Goal: Information Seeking & Learning: Learn about a topic

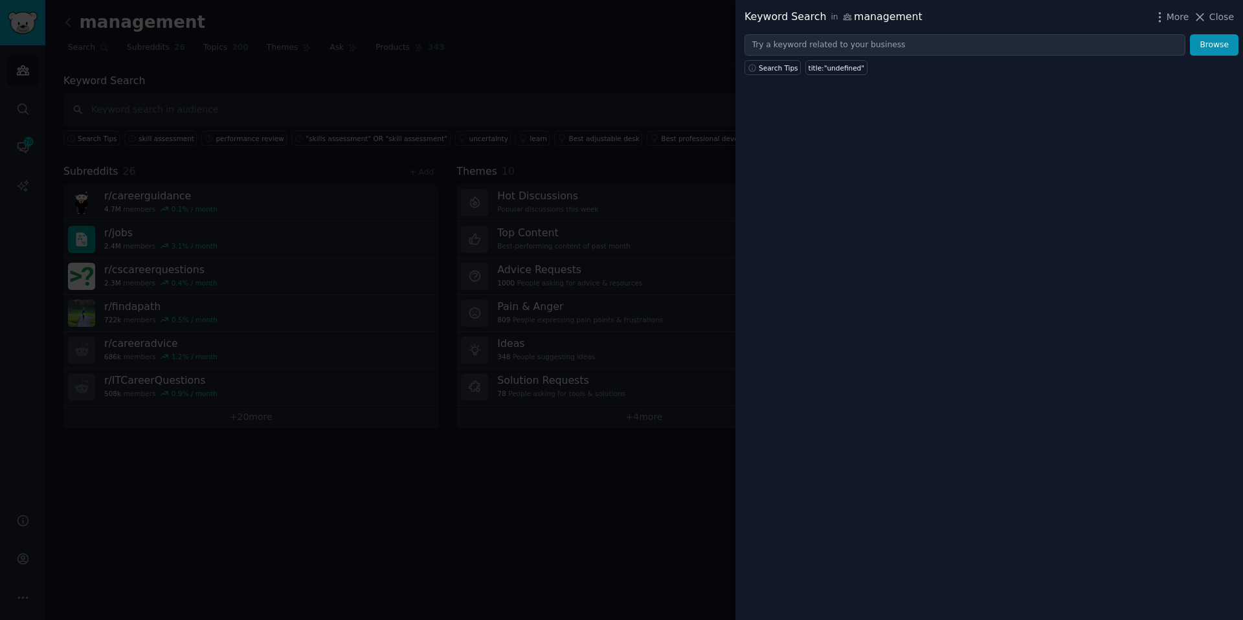
click at [494, 70] on div at bounding box center [621, 310] width 1243 height 620
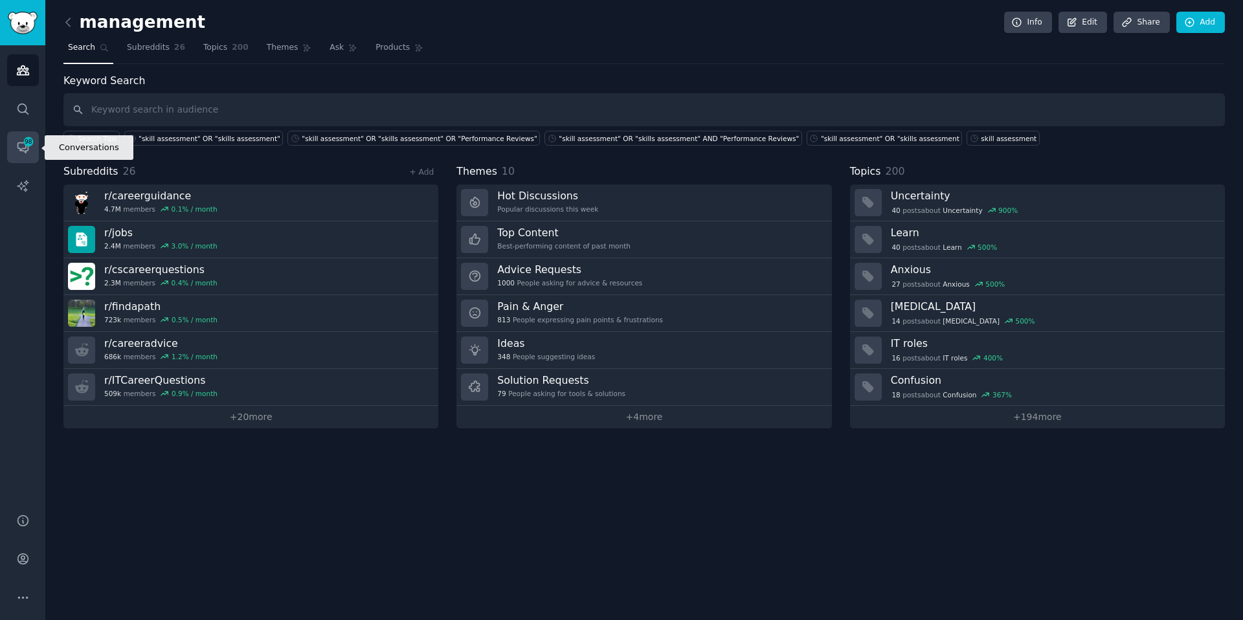
click at [24, 144] on span "98" at bounding box center [29, 141] width 12 height 9
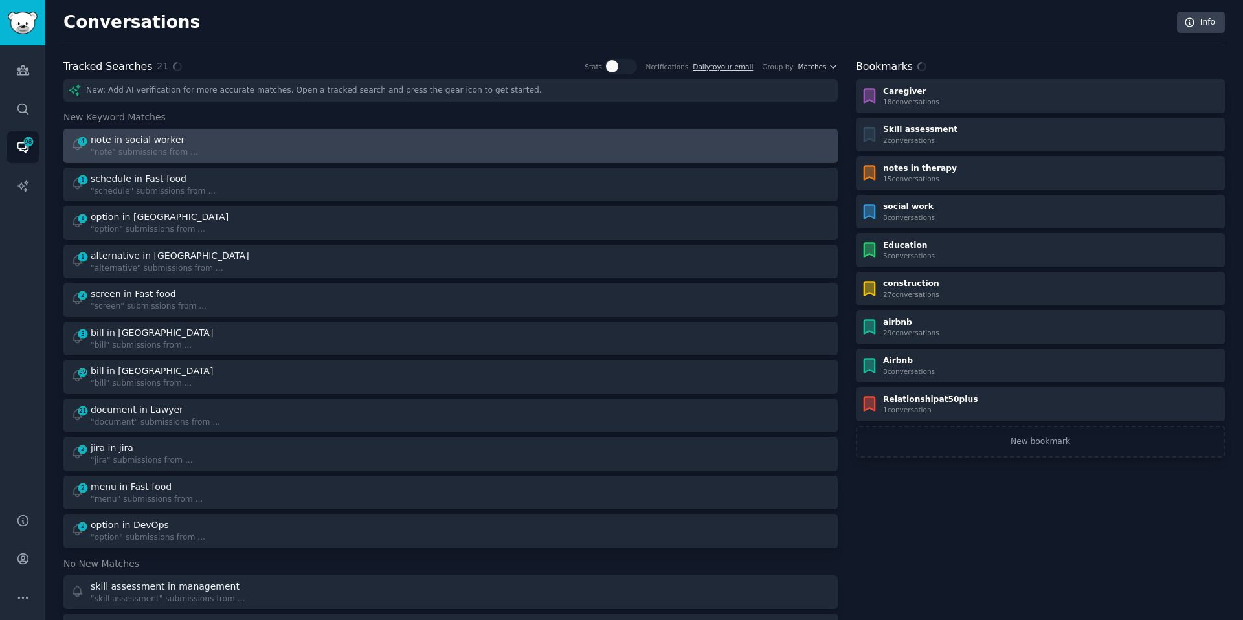
click at [276, 147] on div "4 note in social worker "note" submissions from ..." at bounding box center [257, 145] width 372 height 25
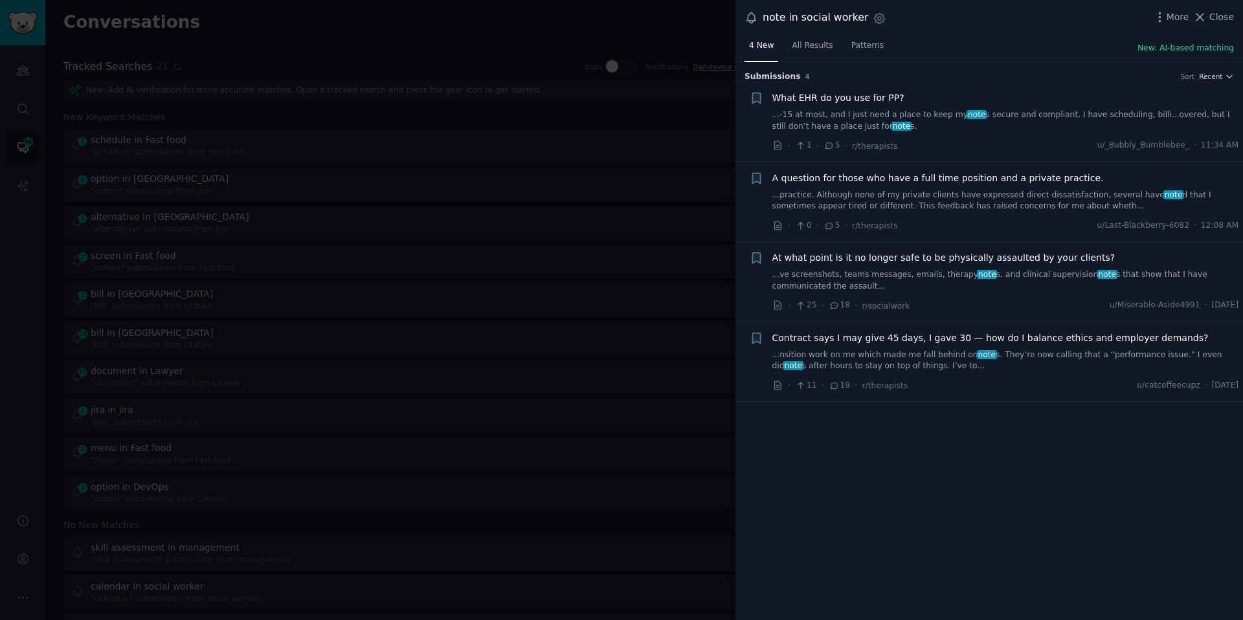
click at [406, 199] on div at bounding box center [621, 310] width 1243 height 620
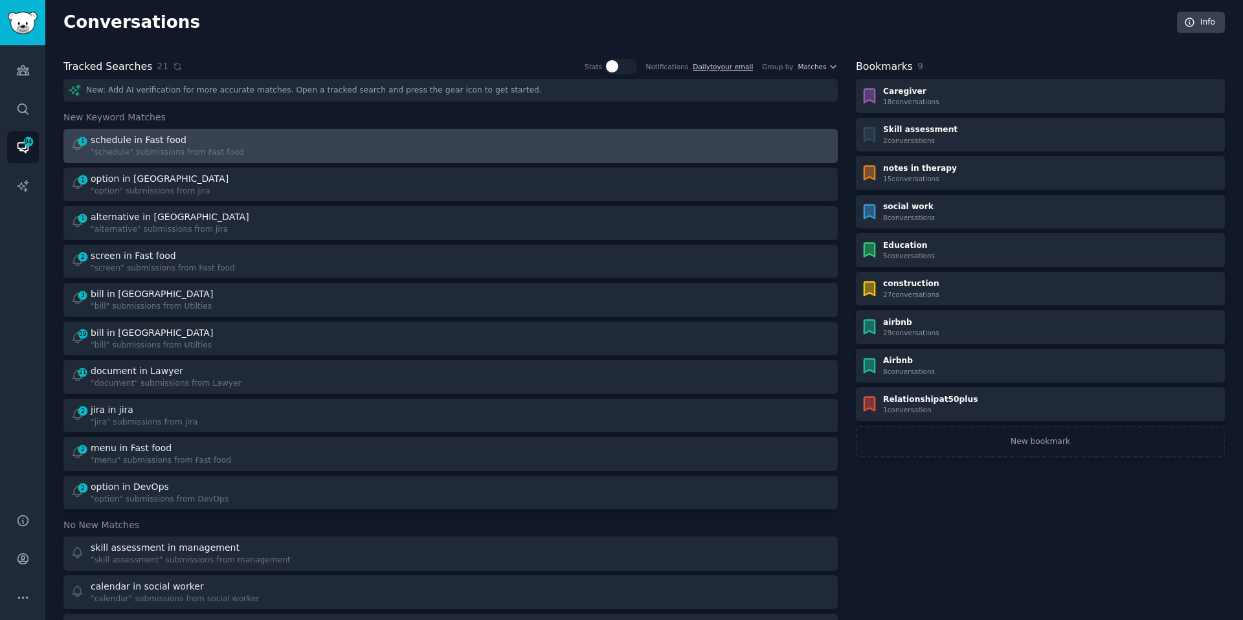
click at [188, 146] on div "schedule in Fast food" at bounding box center [167, 140] width 153 height 14
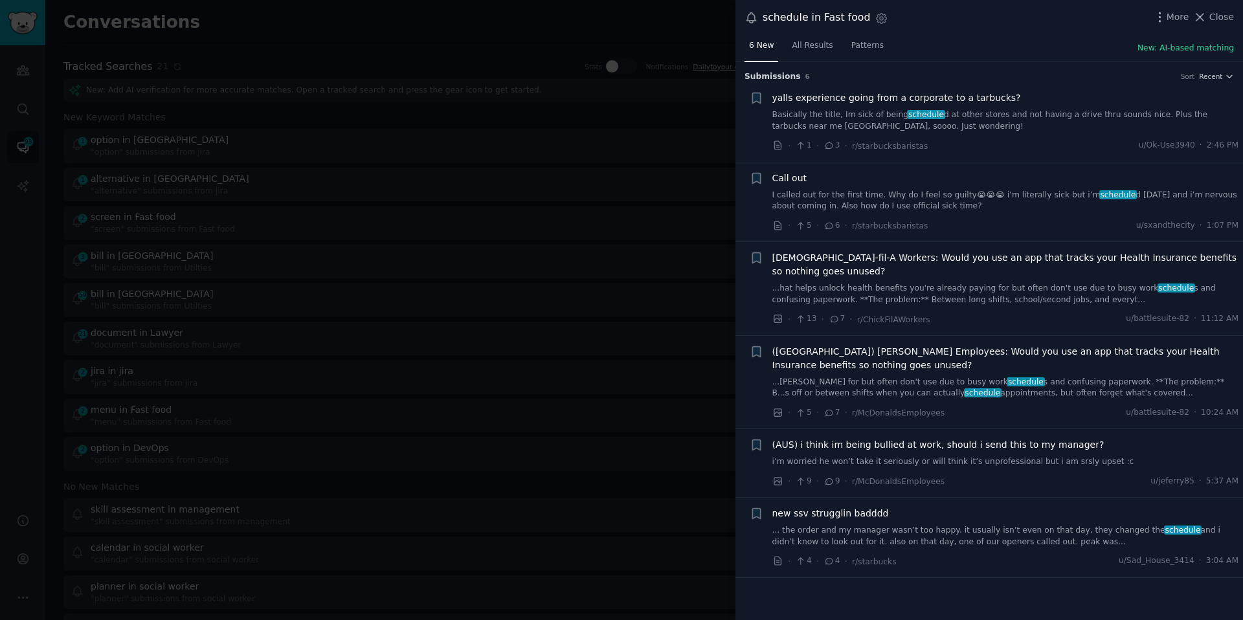
click at [235, 161] on div at bounding box center [621, 310] width 1243 height 620
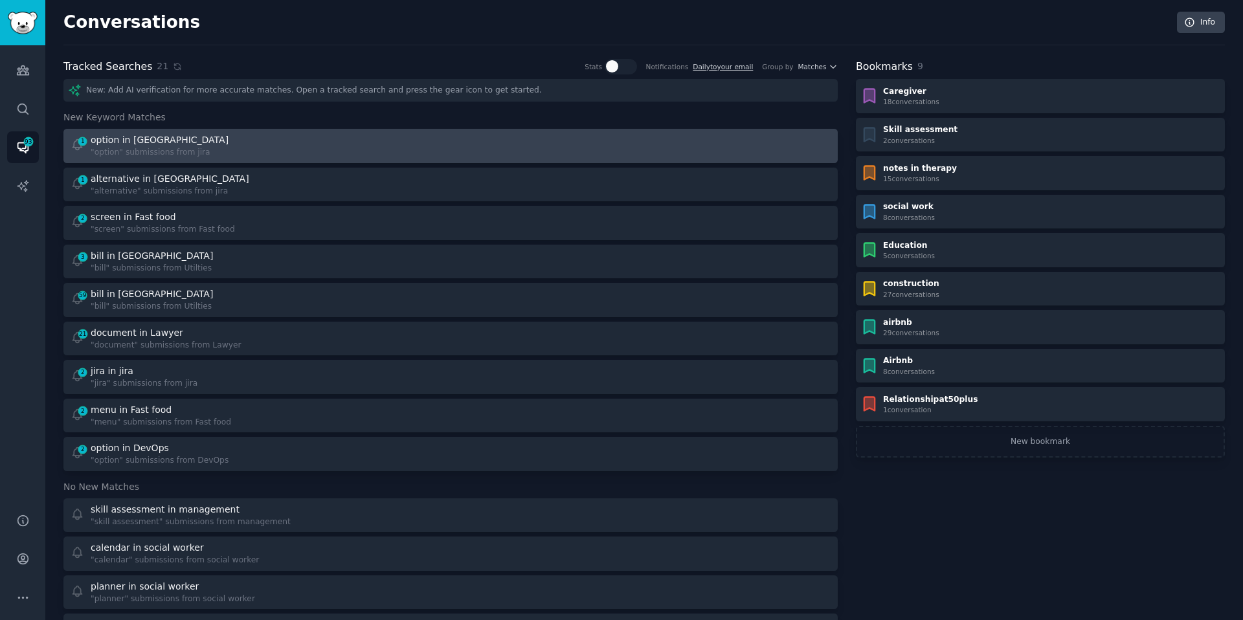
click at [102, 135] on div "option in [GEOGRAPHIC_DATA]" at bounding box center [160, 140] width 138 height 14
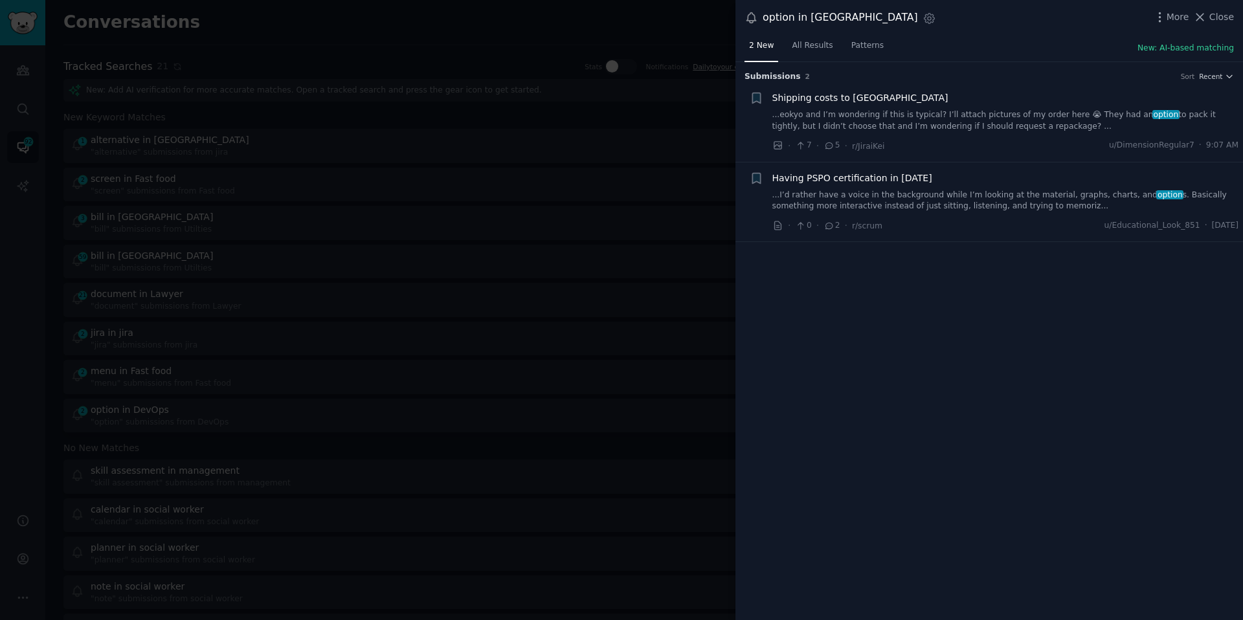
click at [428, 317] on div at bounding box center [621, 310] width 1243 height 620
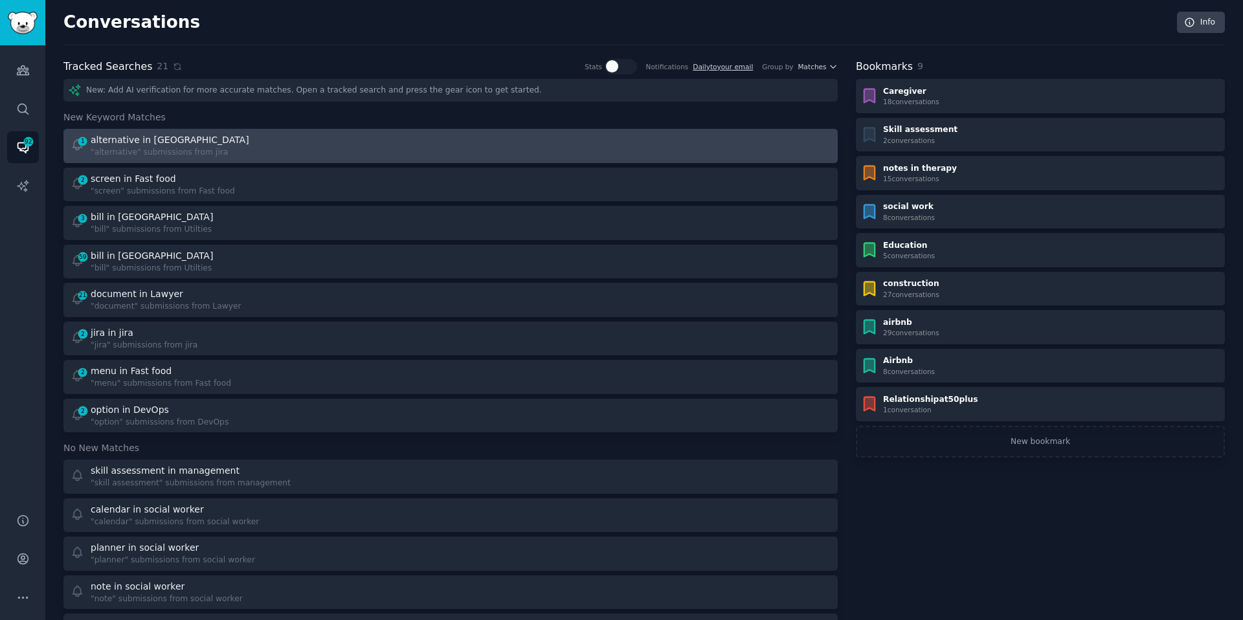
click at [140, 162] on link "1 alternative in jira "alternative" submissions from jira" at bounding box center [450, 146] width 774 height 34
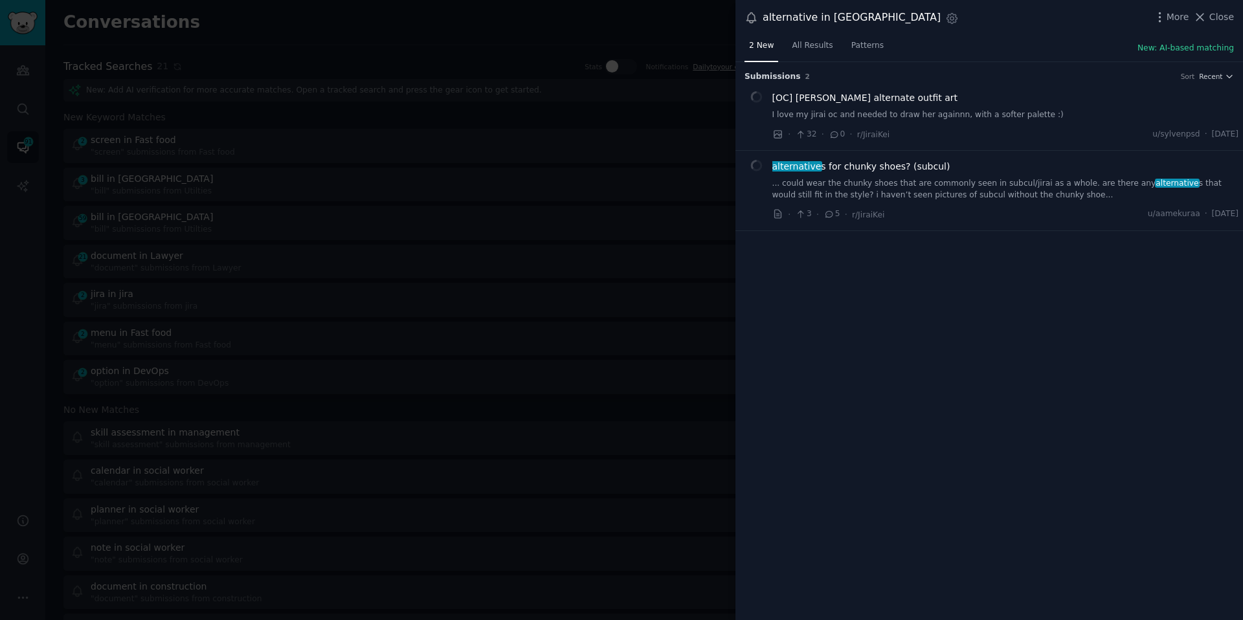
click at [375, 279] on div at bounding box center [621, 310] width 1243 height 620
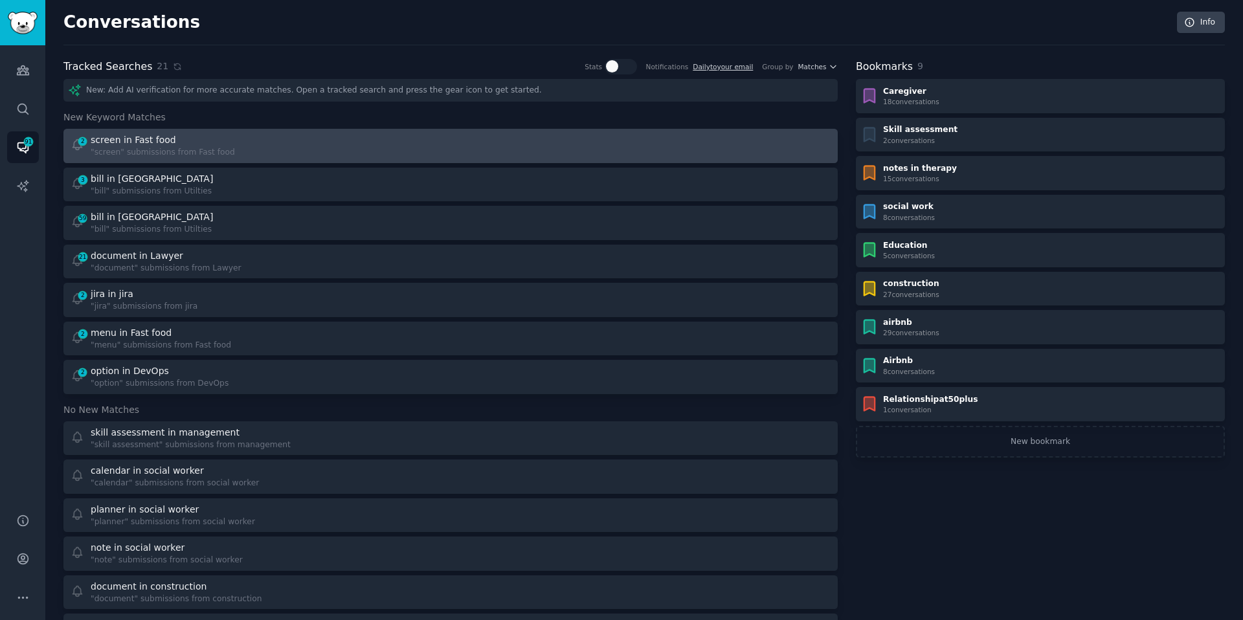
click at [133, 152] on div ""screen" submissions from Fast food" at bounding box center [163, 153] width 144 height 12
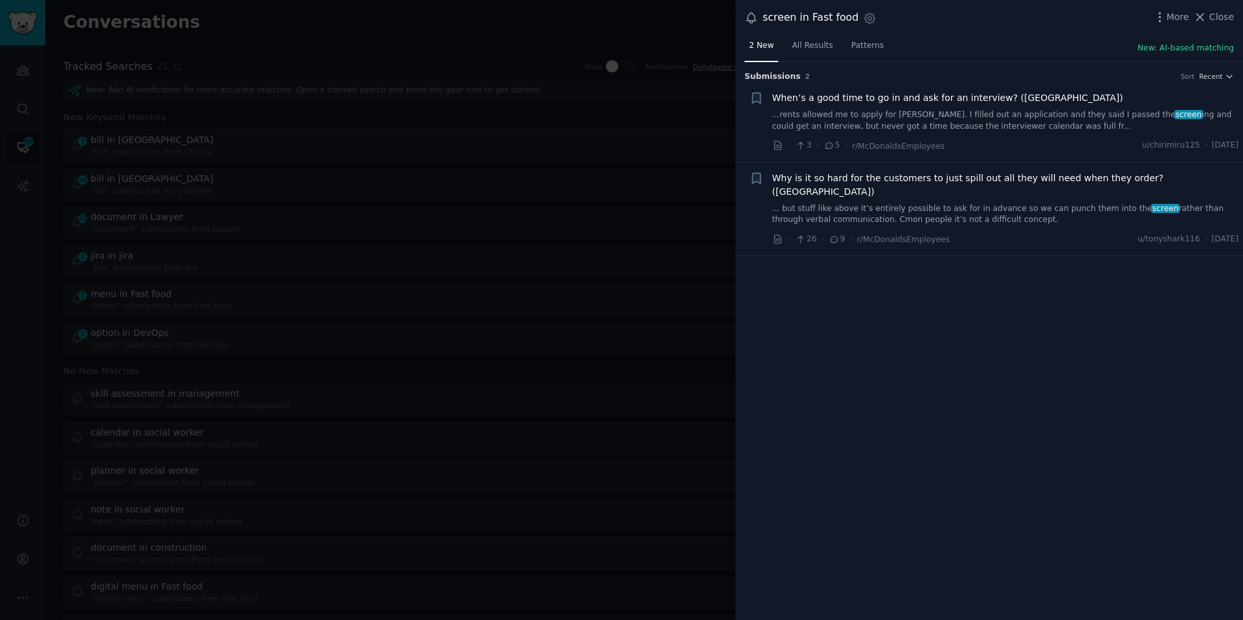
click at [236, 150] on div at bounding box center [621, 310] width 1243 height 620
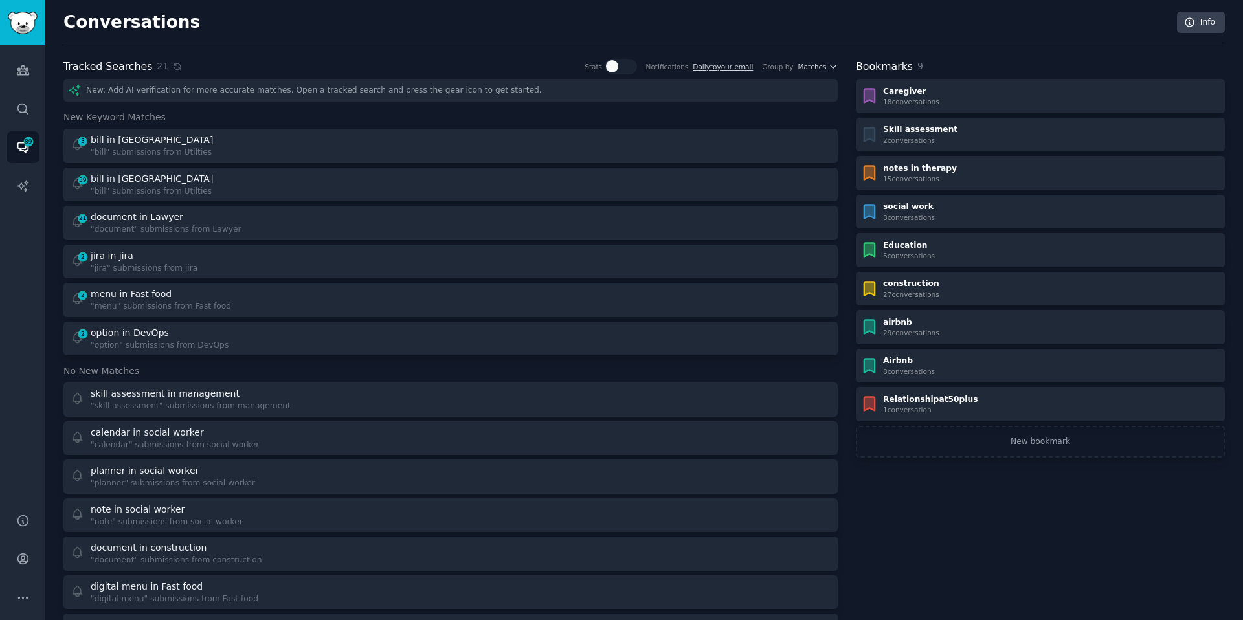
click at [236, 150] on div "3 bill in Utilties "bill" submissions from Utilties" at bounding box center [257, 145] width 372 height 25
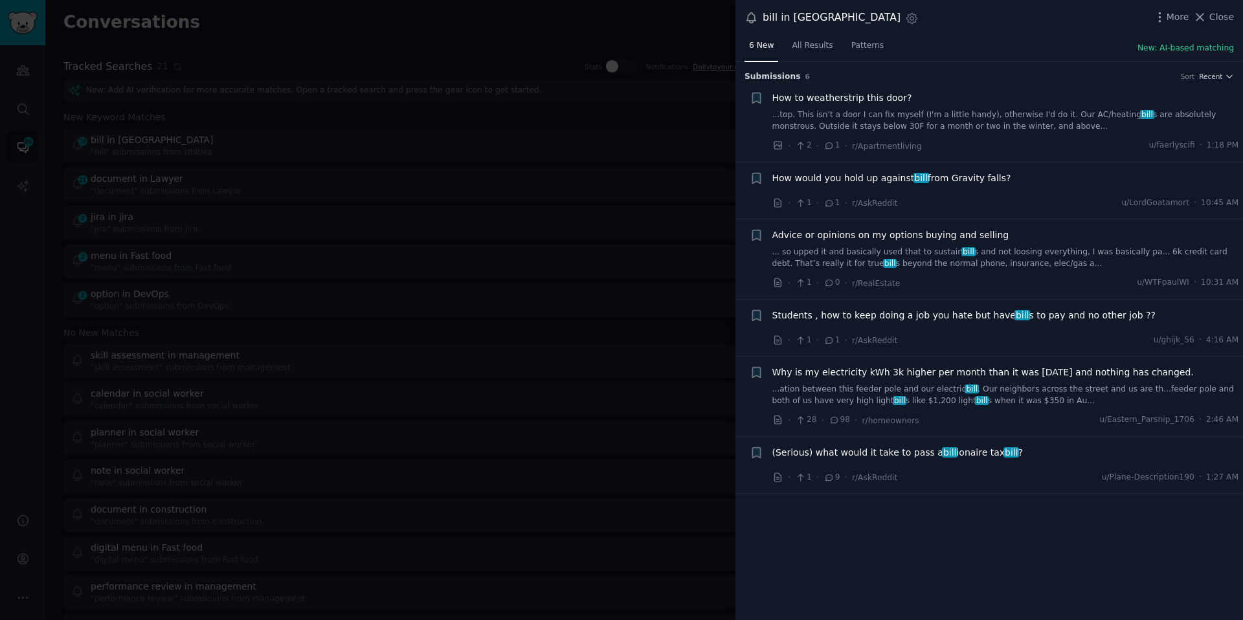
click at [535, 192] on div at bounding box center [621, 310] width 1243 height 620
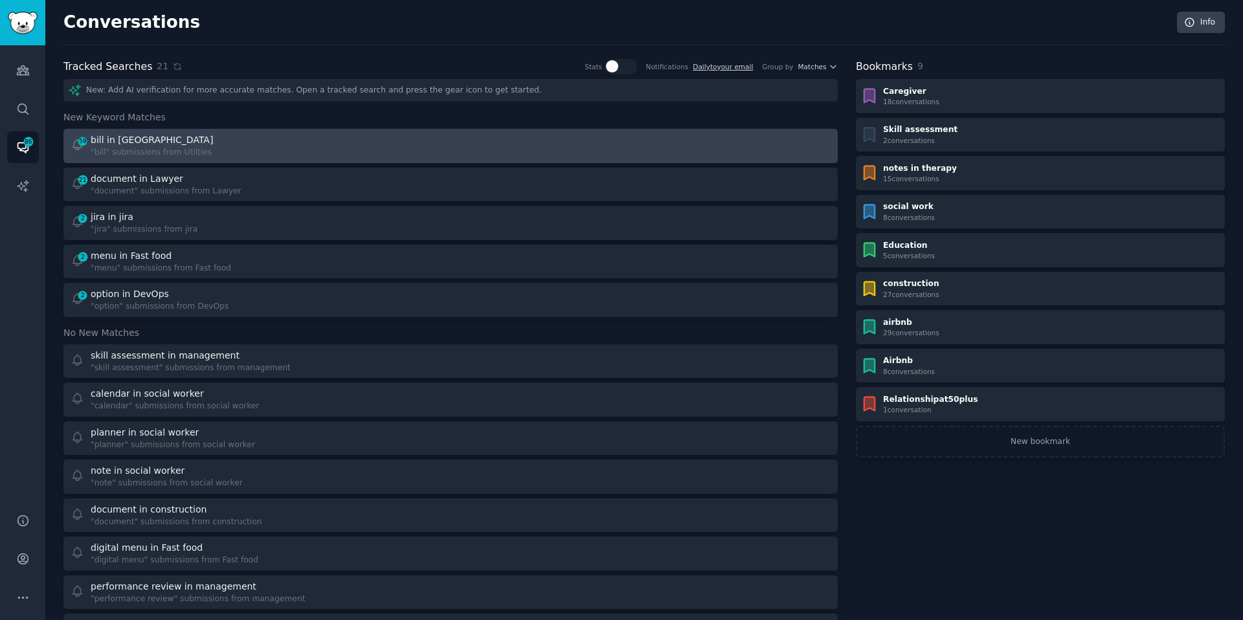
click at [145, 140] on div "bill in [GEOGRAPHIC_DATA]" at bounding box center [153, 140] width 125 height 14
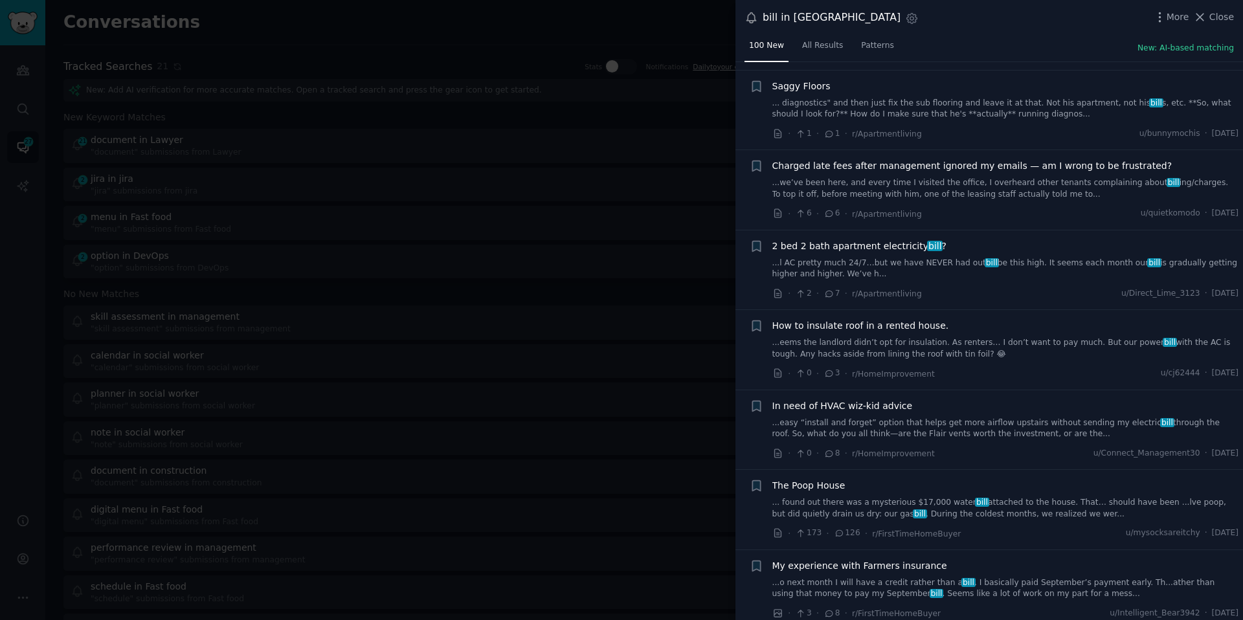
scroll to position [1994, 0]
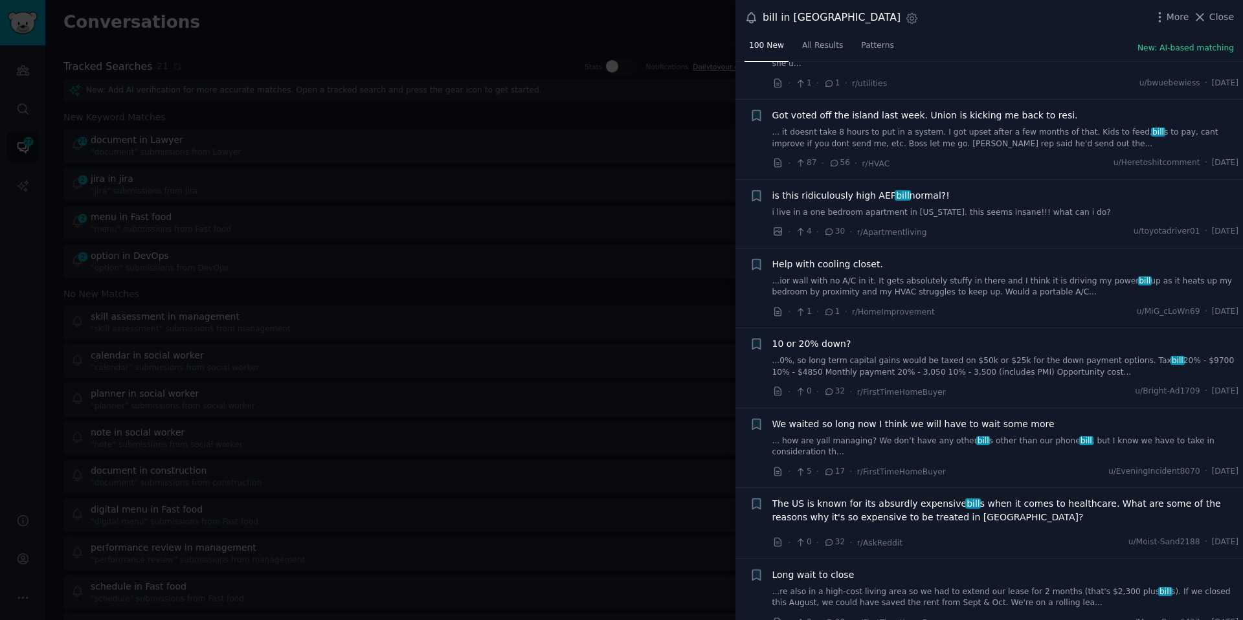
click at [784, 258] on span "Help with cooling closet." at bounding box center [827, 265] width 111 height 14
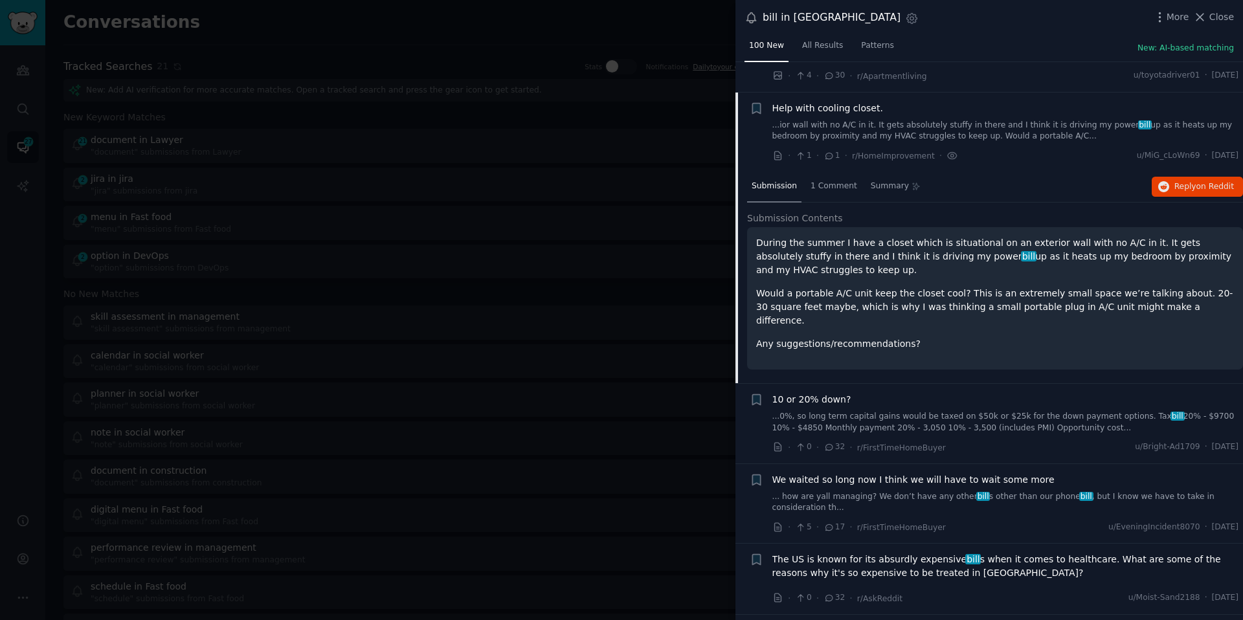
scroll to position [4038, 0]
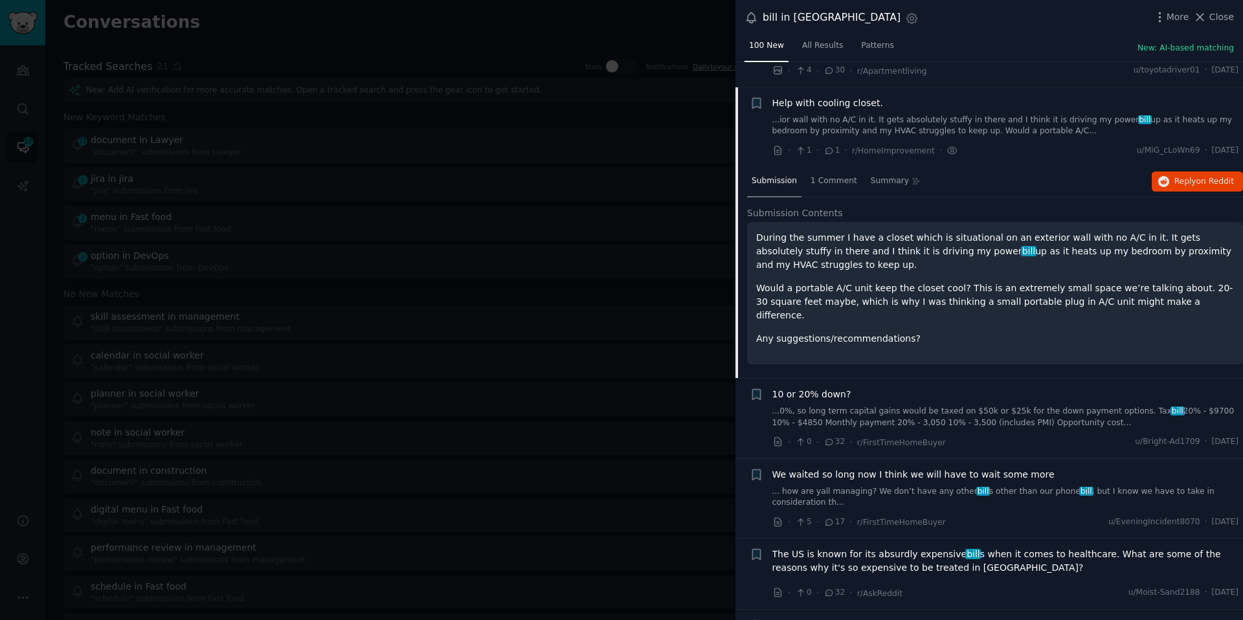
click at [567, 214] on div at bounding box center [621, 310] width 1243 height 620
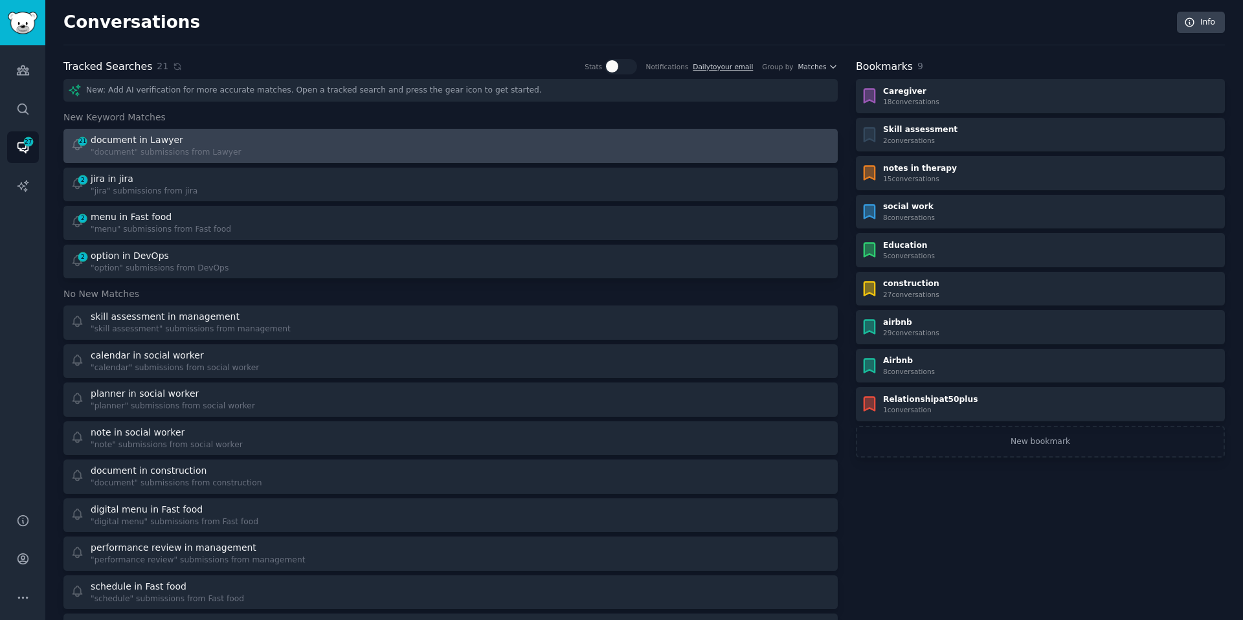
click at [143, 130] on link "21 document in Lawyer "document" submissions from Lawyer" at bounding box center [450, 146] width 774 height 34
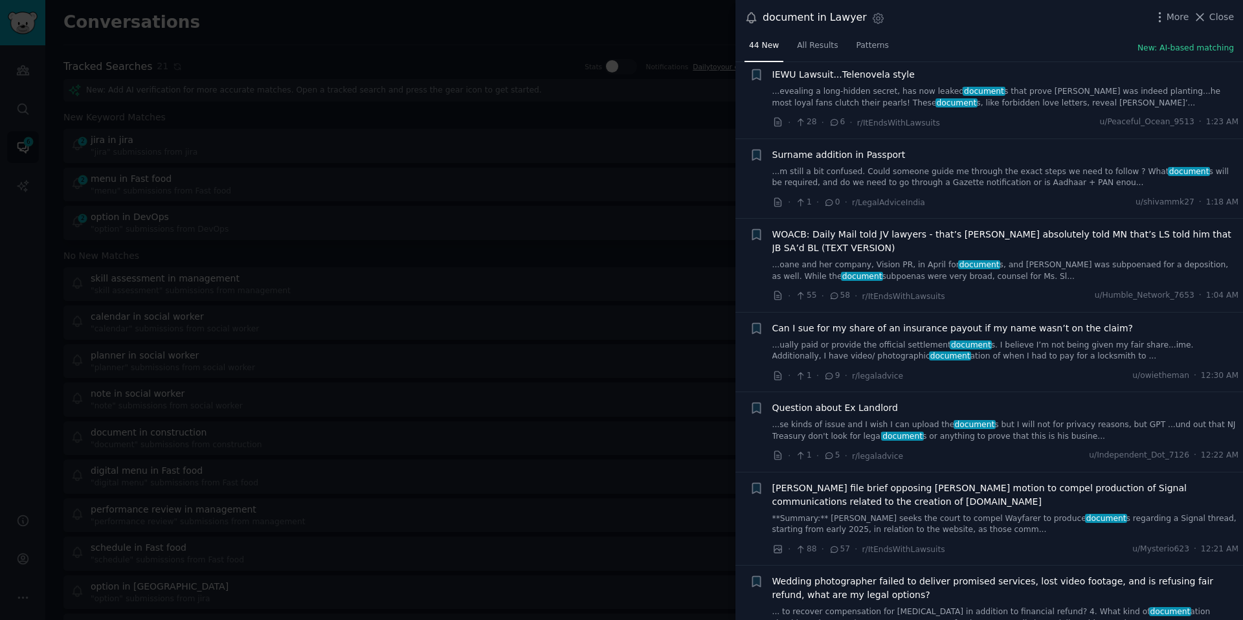
scroll to position [2979, 0]
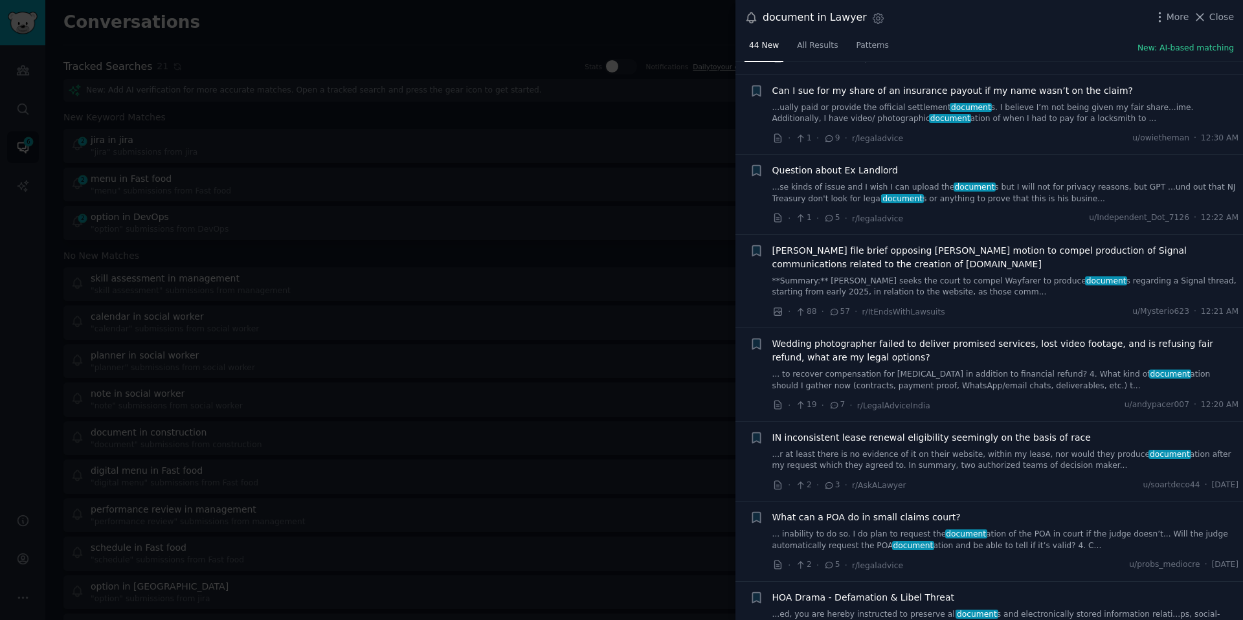
click at [662, 347] on div at bounding box center [621, 310] width 1243 height 620
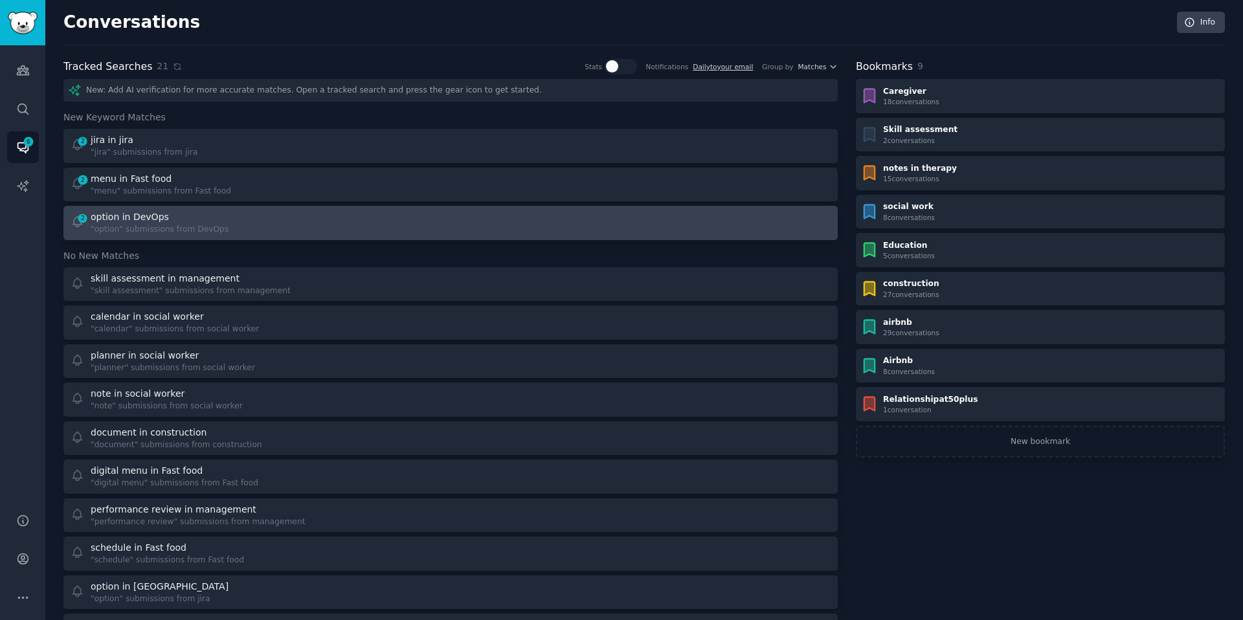
click at [186, 222] on div "option in DevOps" at bounding box center [160, 217] width 138 height 14
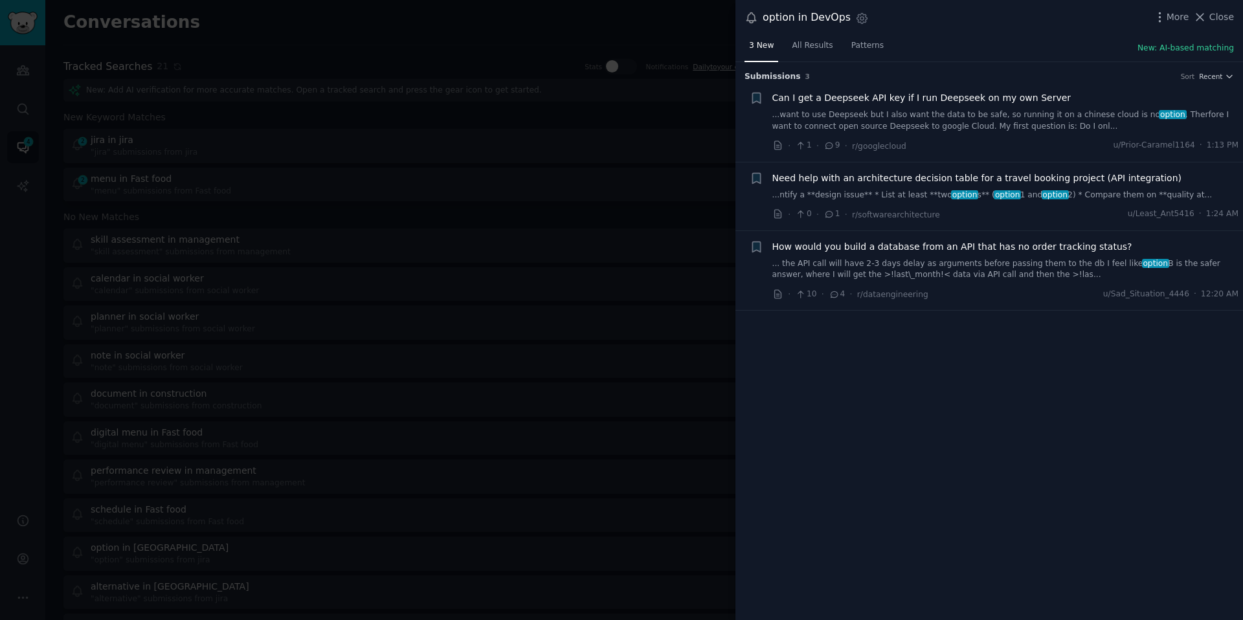
click at [223, 203] on div at bounding box center [621, 310] width 1243 height 620
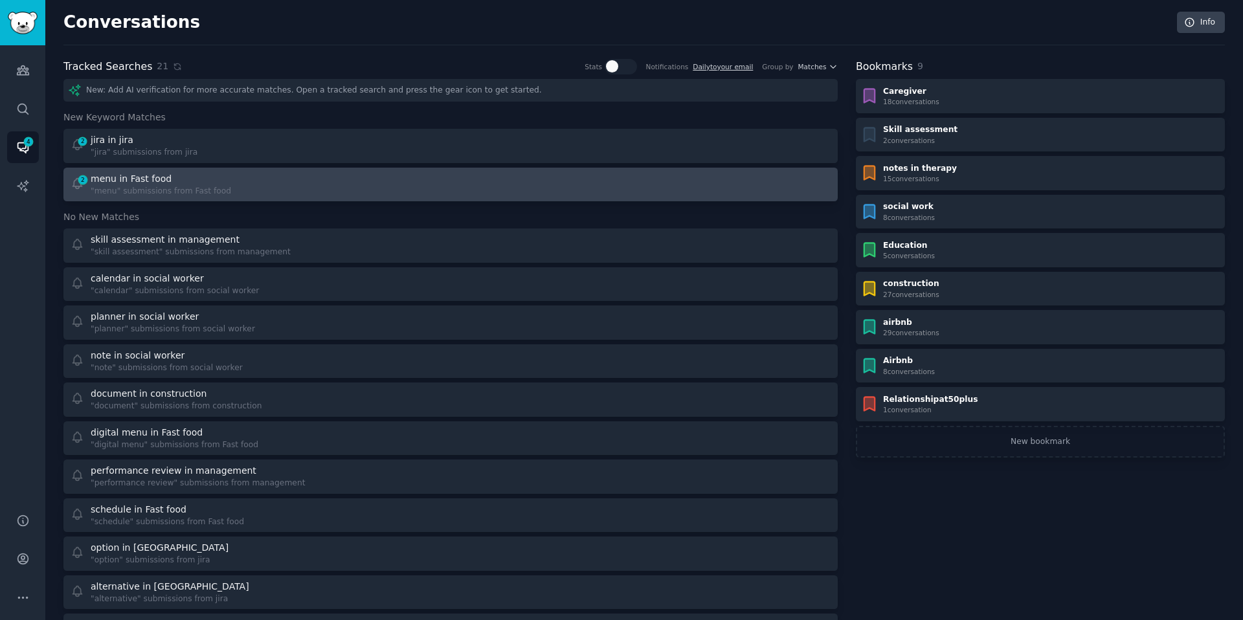
click at [125, 178] on div "menu in Fast food" at bounding box center [131, 179] width 81 height 14
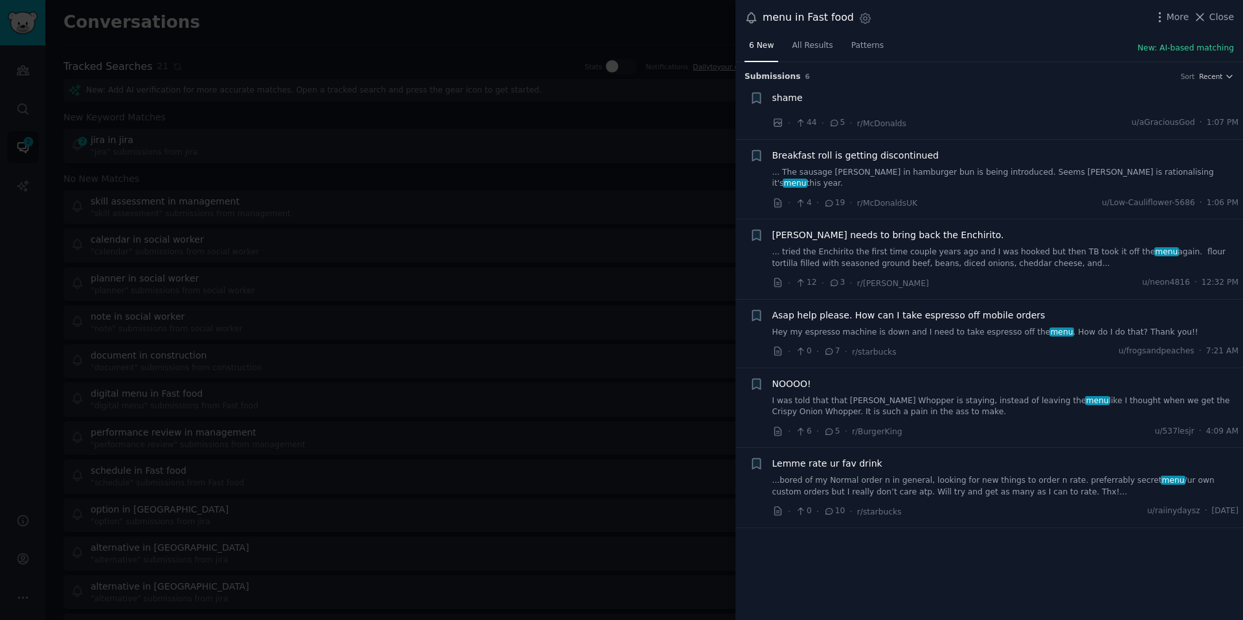
click at [381, 321] on div at bounding box center [621, 310] width 1243 height 620
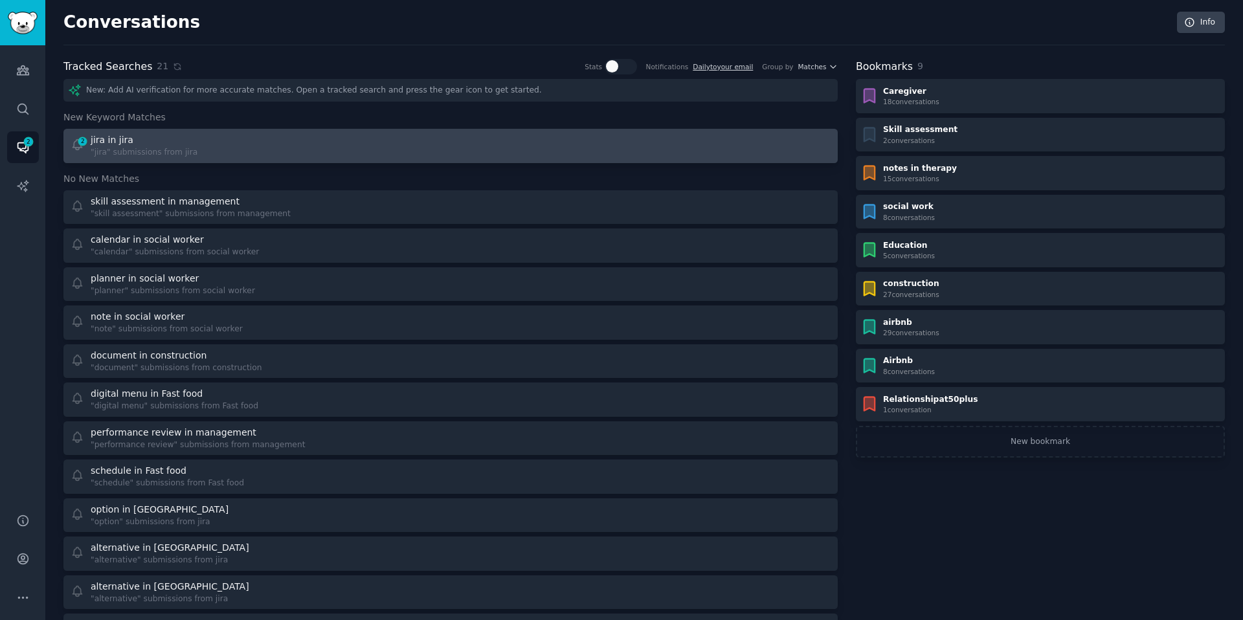
click at [156, 141] on div "jira in jira" at bounding box center [144, 140] width 107 height 14
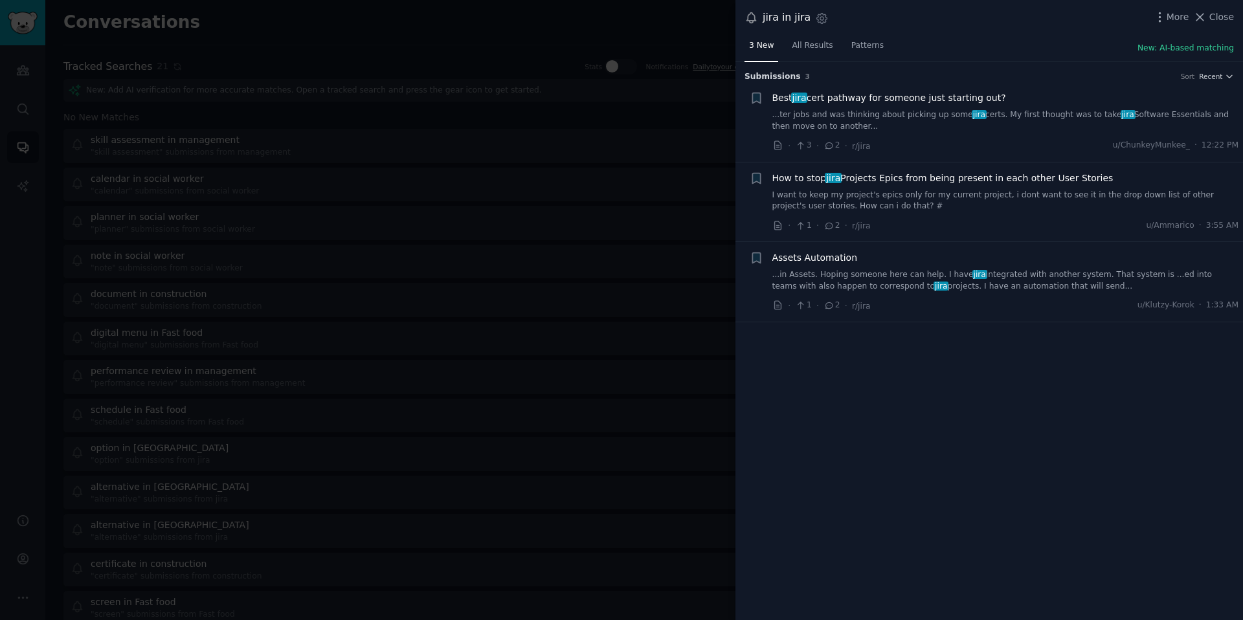
click at [557, 340] on div at bounding box center [621, 310] width 1243 height 620
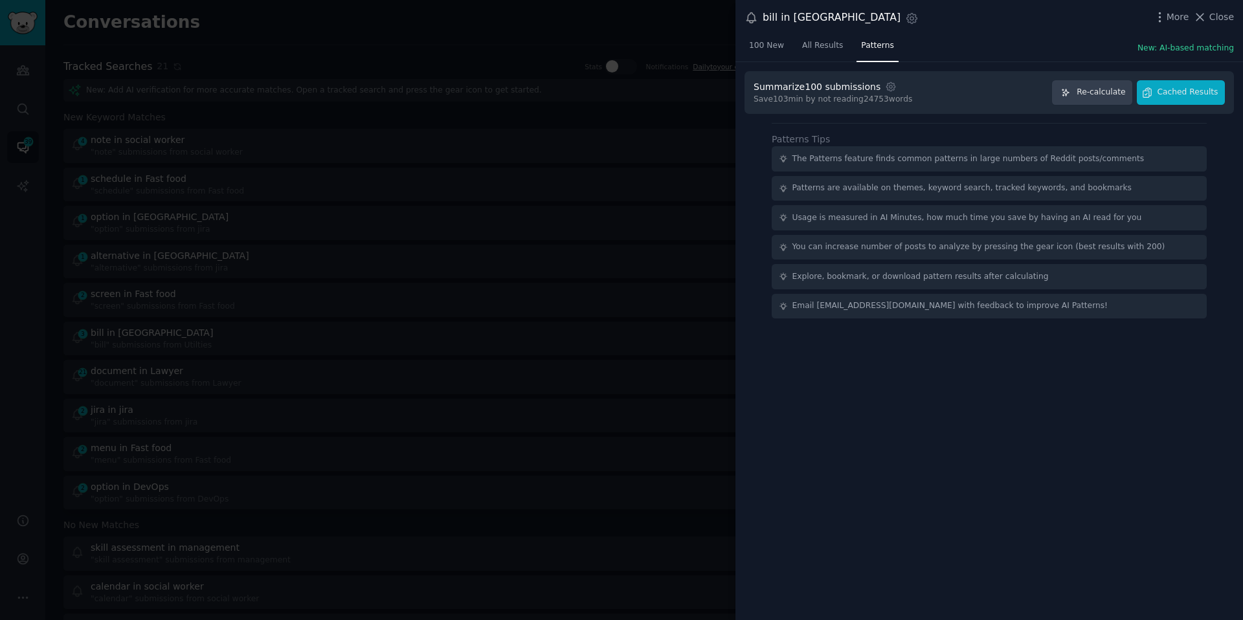
click at [151, 81] on div at bounding box center [621, 310] width 1243 height 620
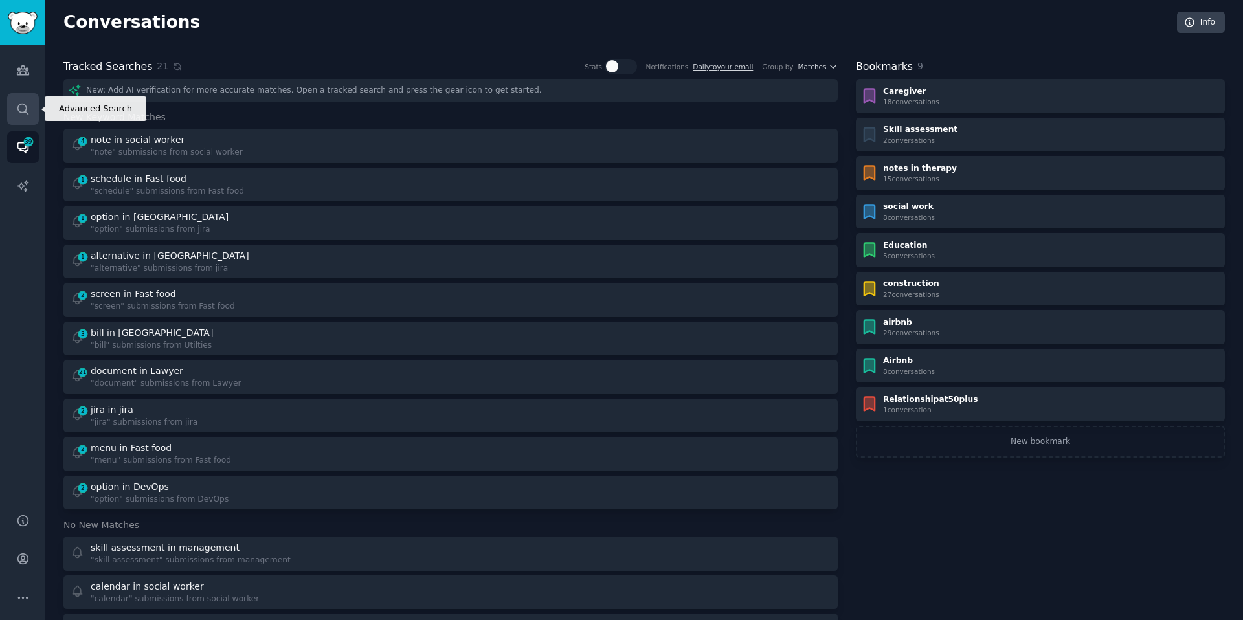
click at [18, 115] on icon "Sidebar" at bounding box center [23, 109] width 14 height 14
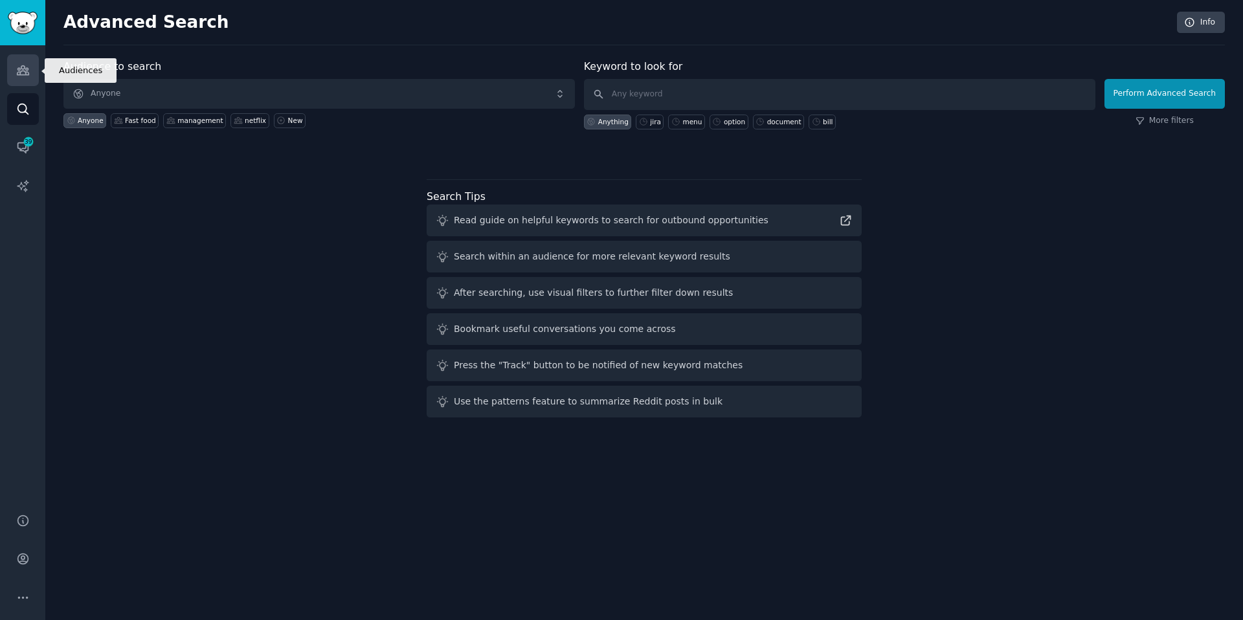
click at [14, 67] on link "Audiences" at bounding box center [23, 70] width 32 height 32
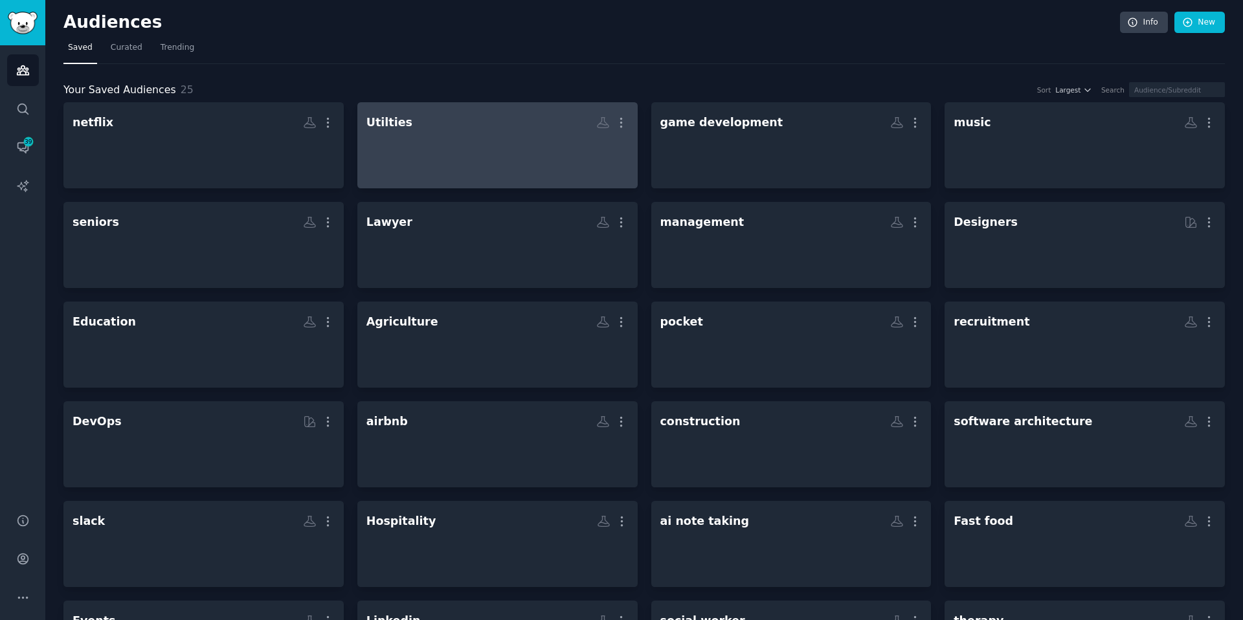
click at [383, 171] on div at bounding box center [497, 156] width 262 height 45
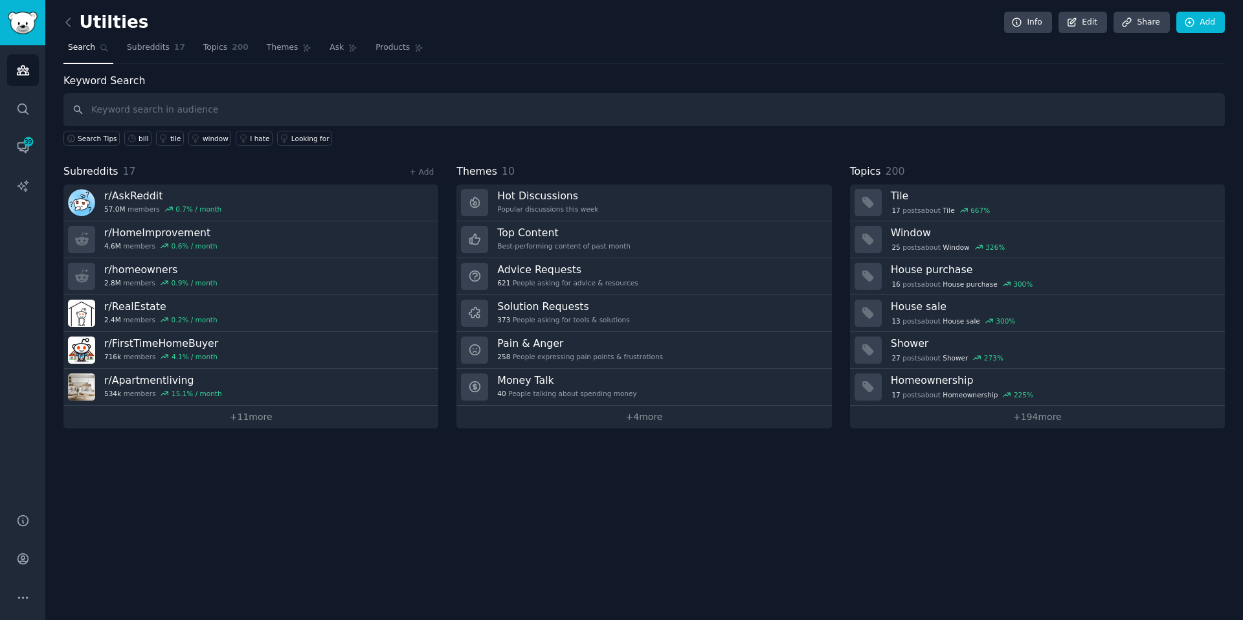
click at [219, 111] on input "text" at bounding box center [643, 109] width 1161 height 33
type input "B"
type input "Bill"
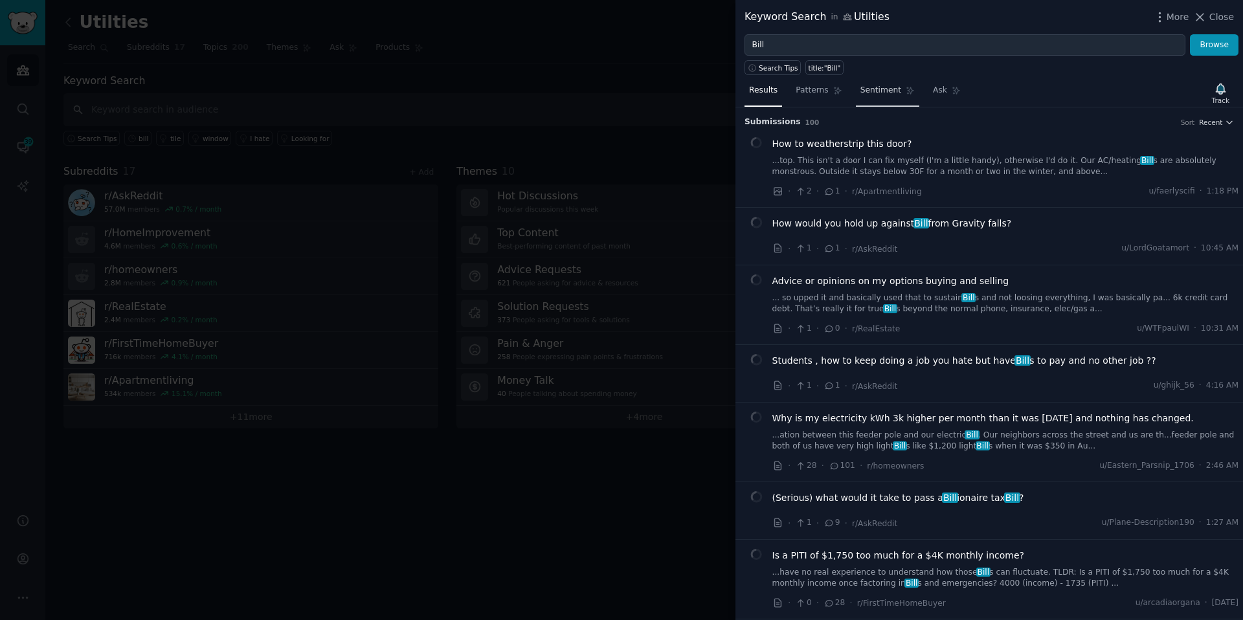
click at [894, 96] on link "Sentiment" at bounding box center [887, 93] width 63 height 27
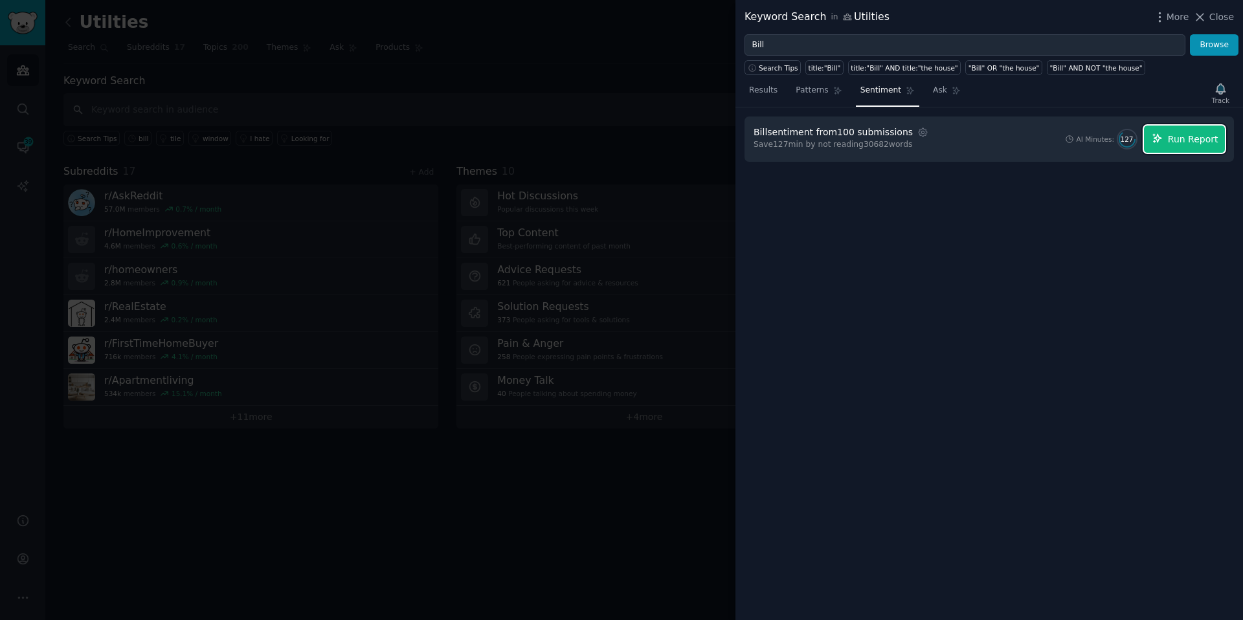
click at [1185, 144] on span "Run Report" at bounding box center [1193, 140] width 50 height 14
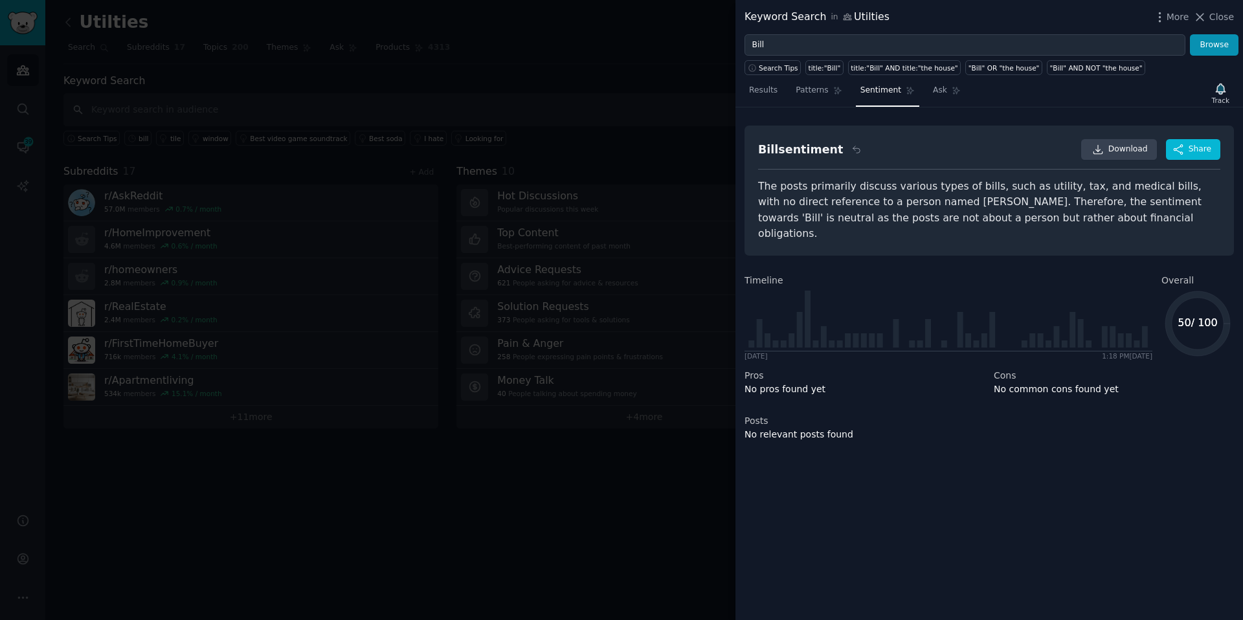
click at [999, 183] on div "The posts primarily discuss various types of bills, such as utility, tax, and m…" at bounding box center [989, 210] width 462 height 63
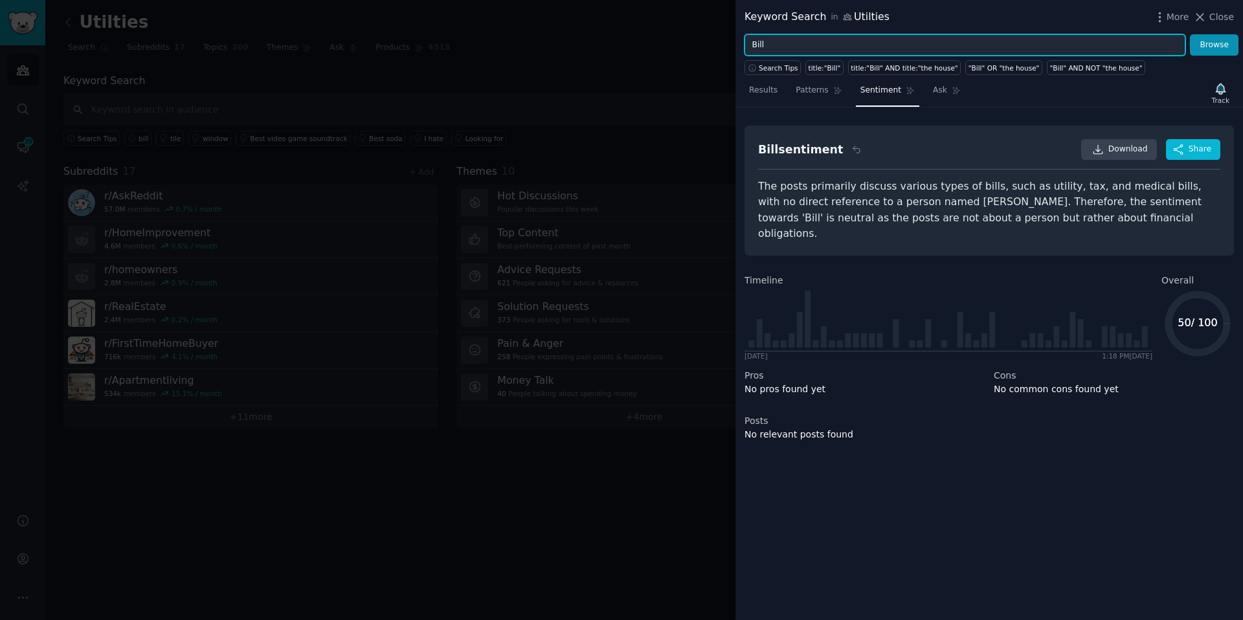
click at [785, 45] on input "Bill" at bounding box center [964, 45] width 441 height 22
click at [1190, 34] on button "Browse" at bounding box center [1214, 45] width 49 height 22
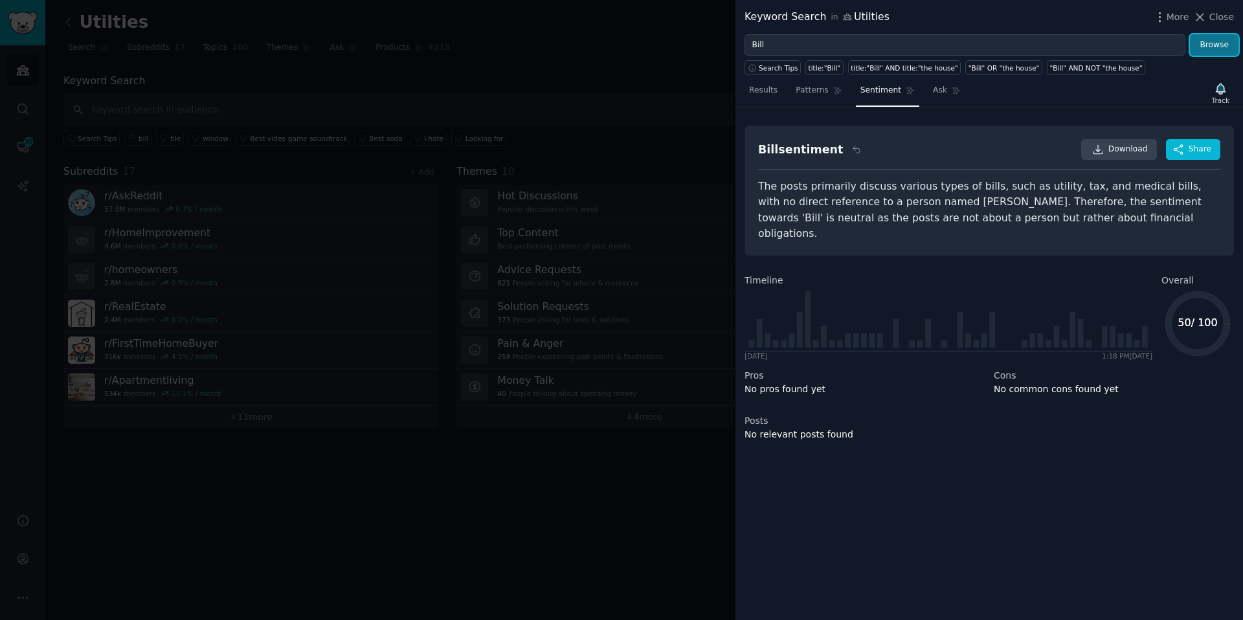
click at [1210, 46] on button "Browse" at bounding box center [1214, 45] width 49 height 22
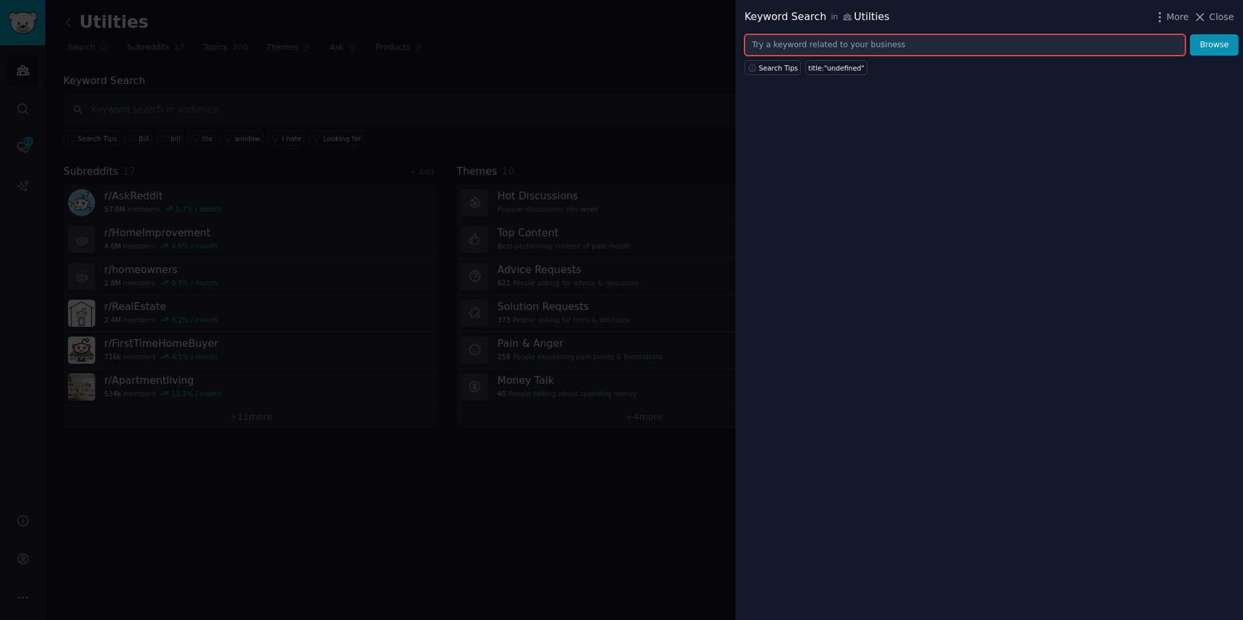
click at [807, 39] on input "text" at bounding box center [964, 45] width 441 height 22
type input "n"
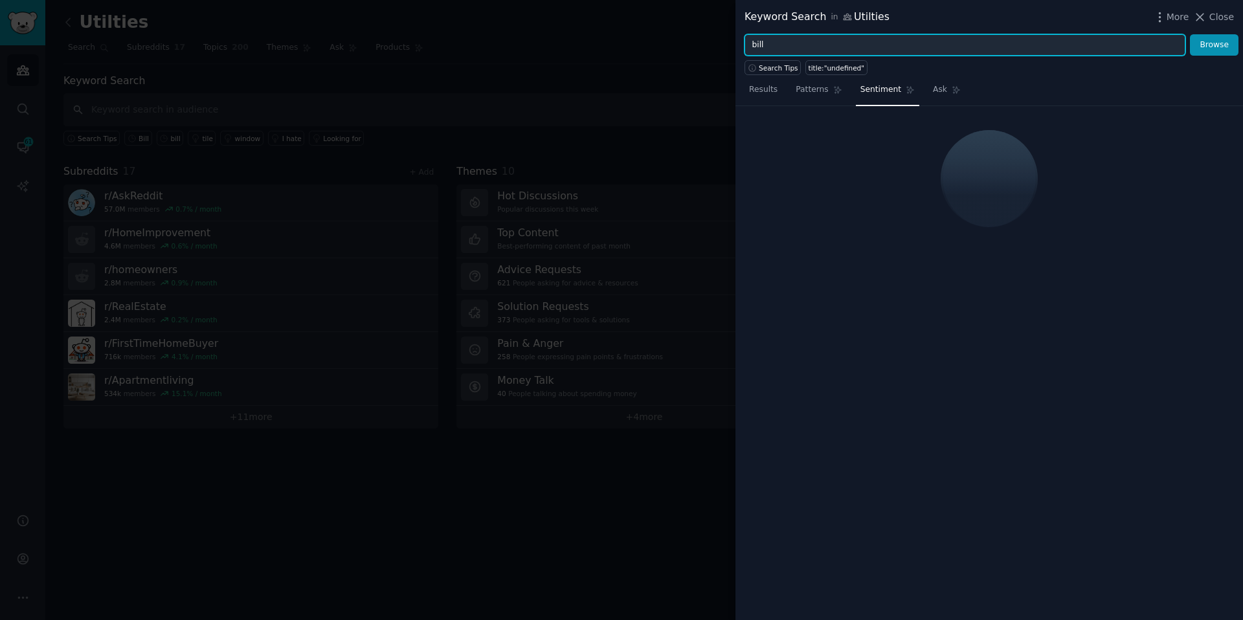
type input "bill"
click at [1190, 34] on button "Browse" at bounding box center [1214, 45] width 49 height 22
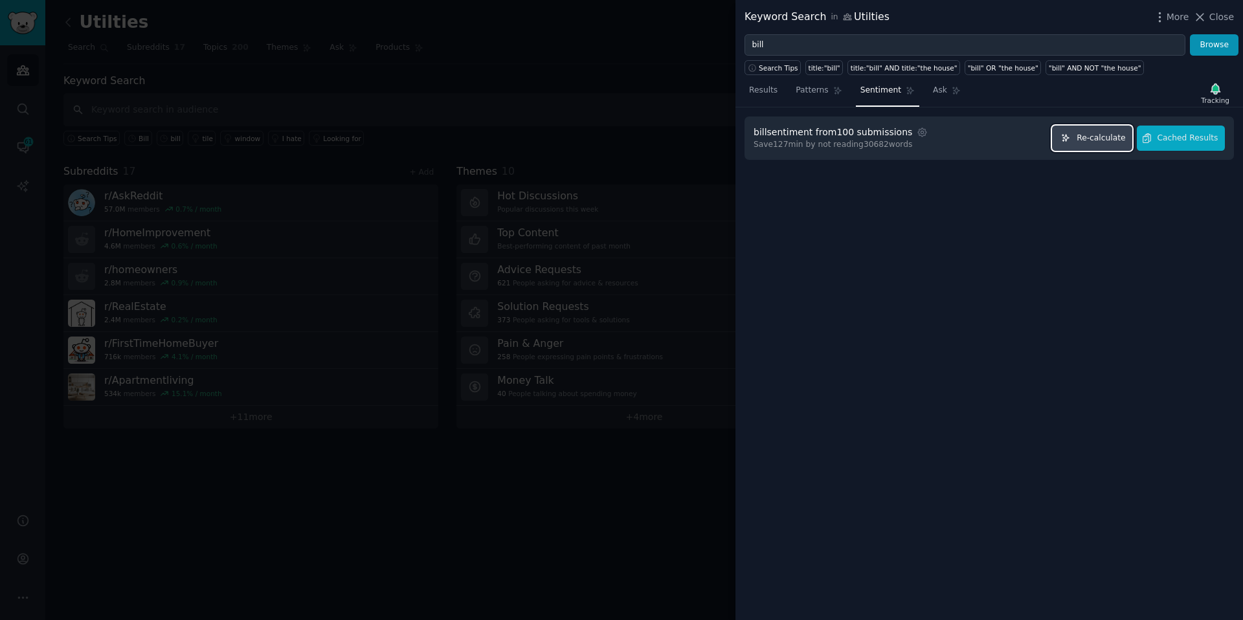
click at [1115, 138] on span "Re-calculate" at bounding box center [1100, 139] width 49 height 12
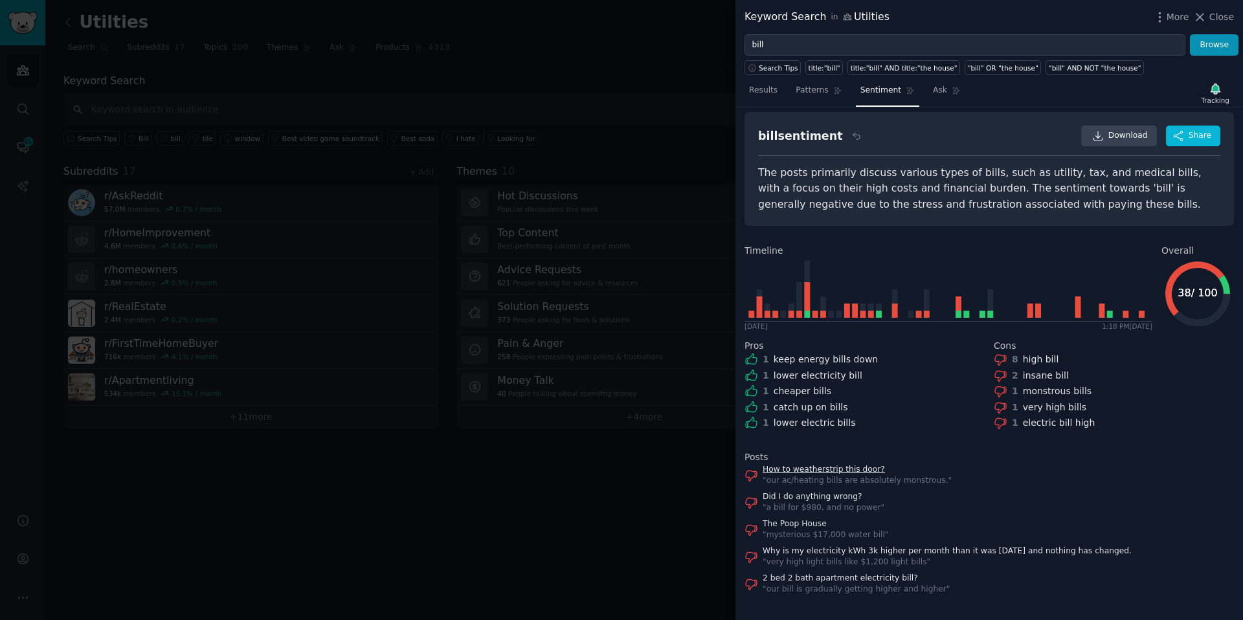
scroll to position [20, 0]
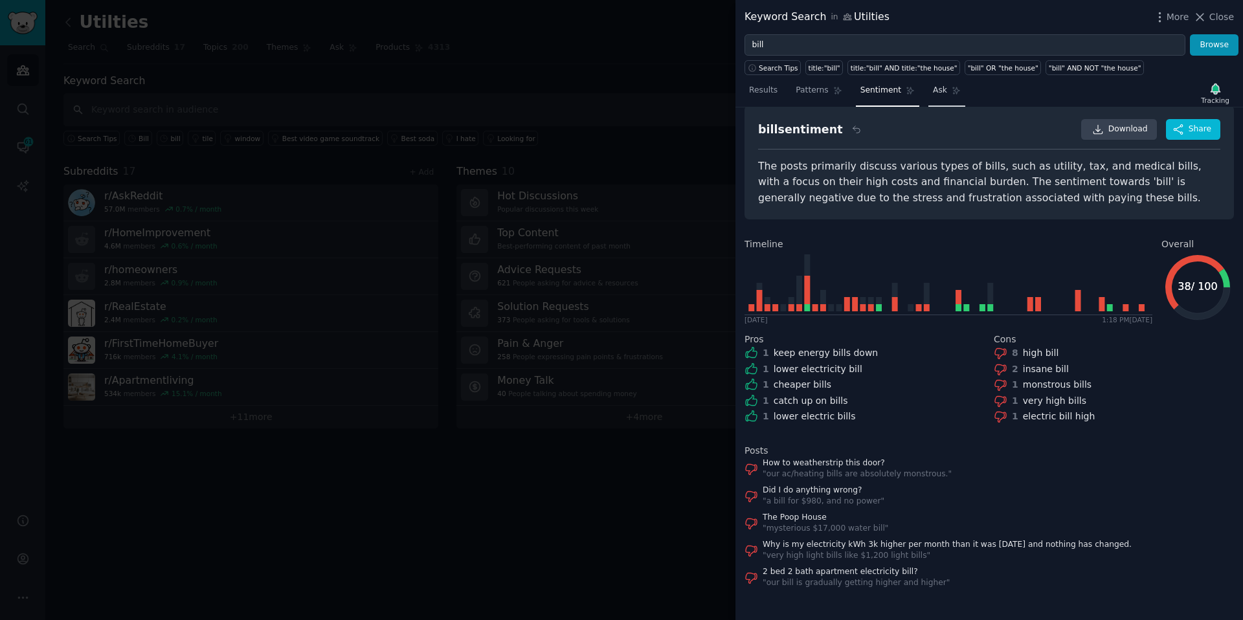
click at [940, 98] on link "Ask" at bounding box center [946, 93] width 37 height 27
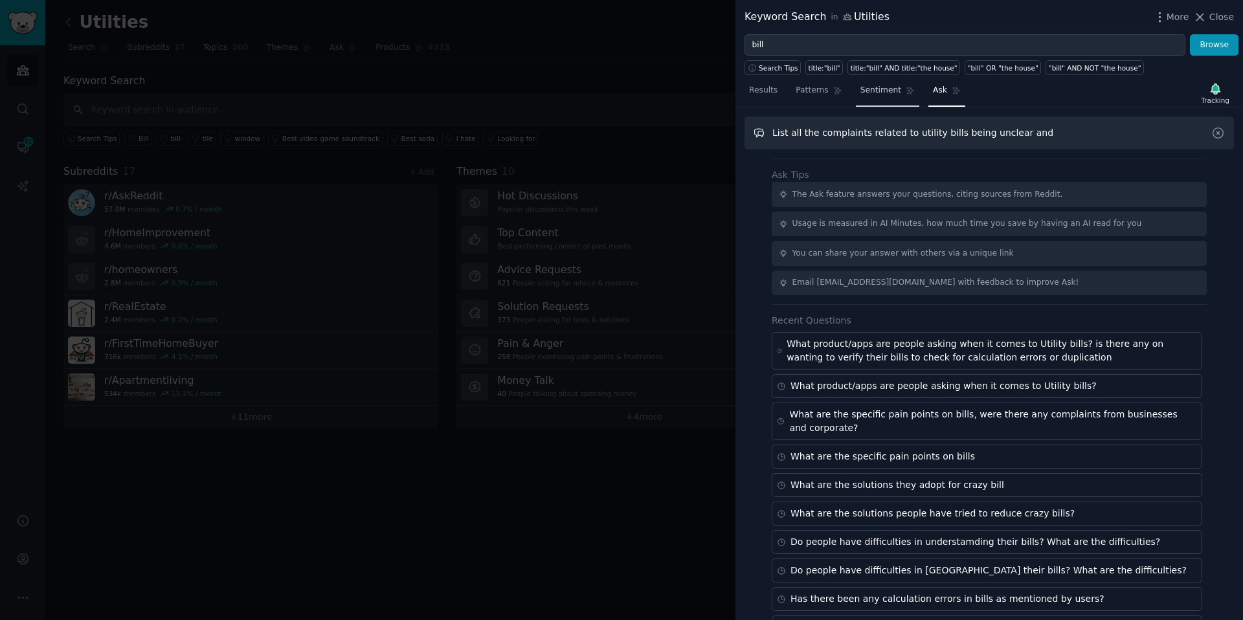
paste input "Unexplained Rate Hikes or Discrepancies"
paste input "Inability to Understand Bill Components"
type input "List all the complaints related to utility bills being unclear and Unexplained …"
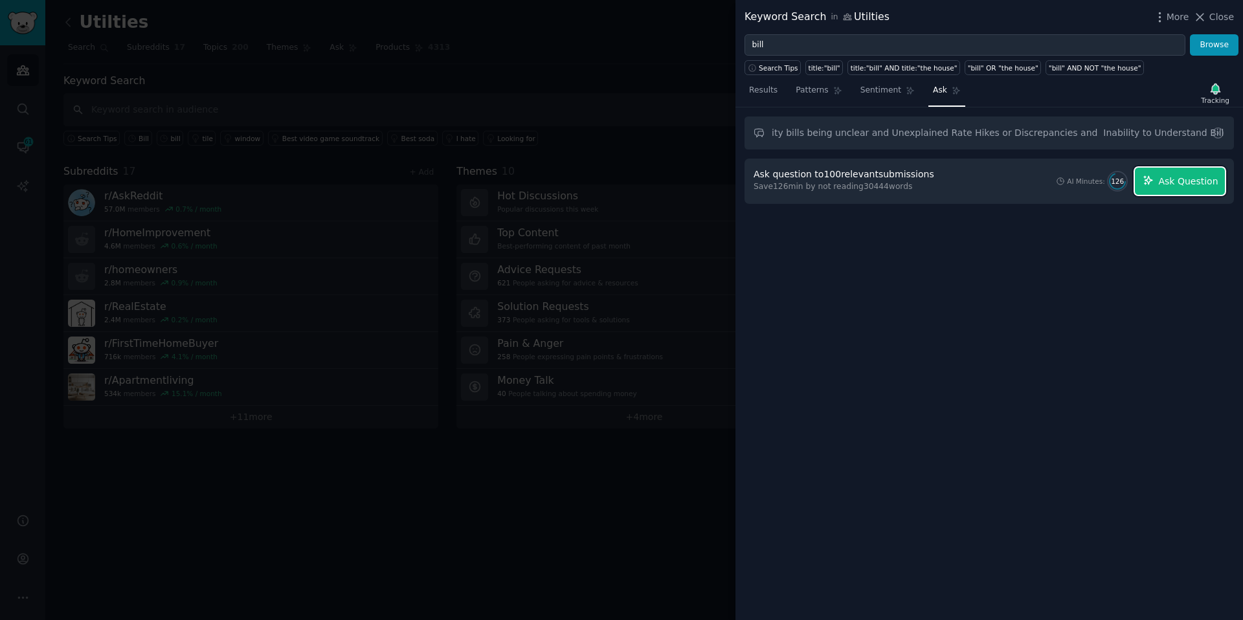
scroll to position [0, 0]
click at [1188, 185] on span "Ask Question" at bounding box center [1188, 182] width 60 height 14
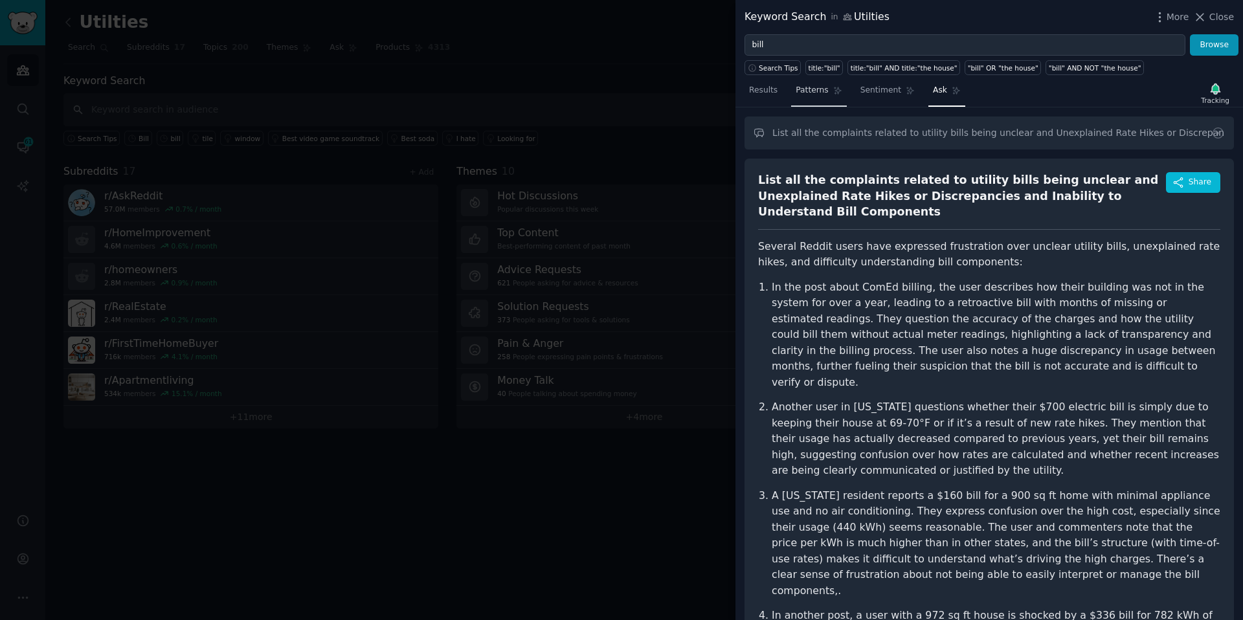
click at [812, 95] on span "Patterns" at bounding box center [812, 91] width 32 height 12
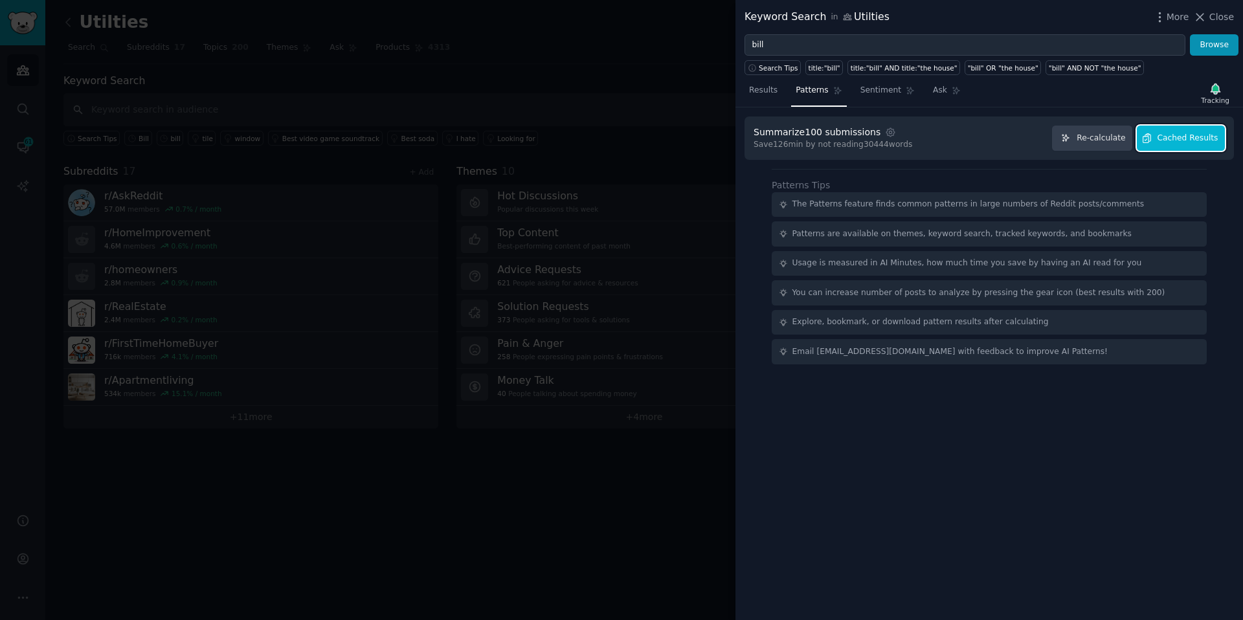
click at [1167, 137] on span "Cached Results" at bounding box center [1187, 139] width 61 height 12
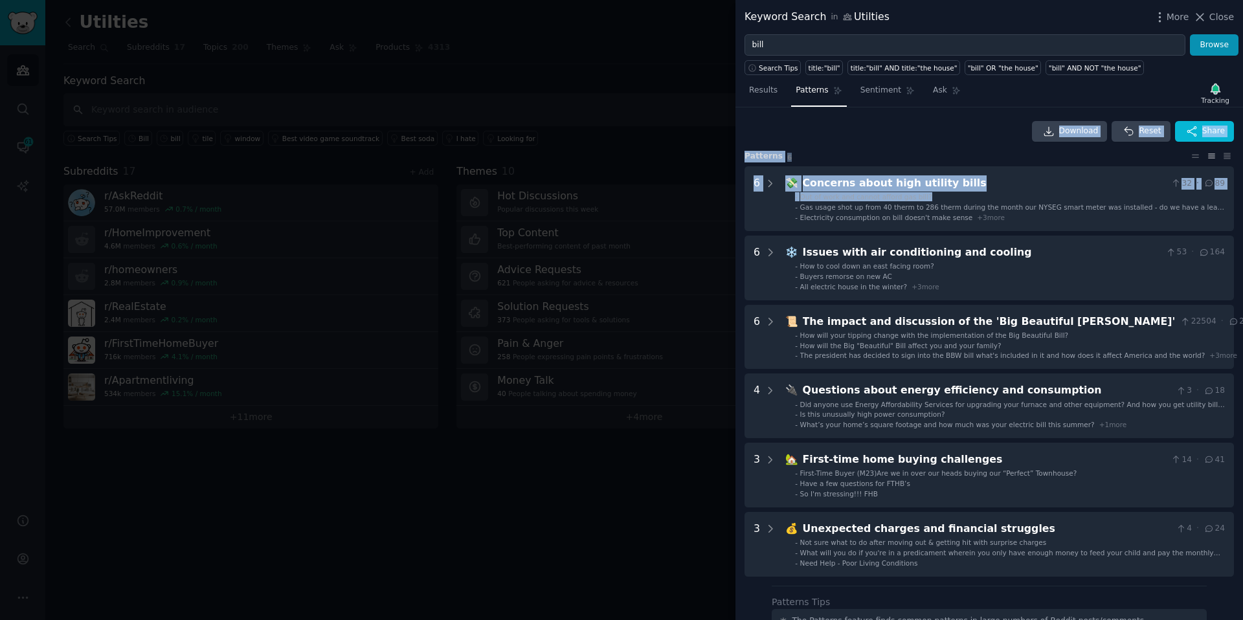
drag, startPoint x: 935, startPoint y: 199, endPoint x: 951, endPoint y: 146, distance: 56.1
click at [952, 146] on div "Download Reset Share Pattern s 6 6 💸 Concerns about high utility bills 32 · 89 …" at bounding box center [988, 349] width 489 height 456
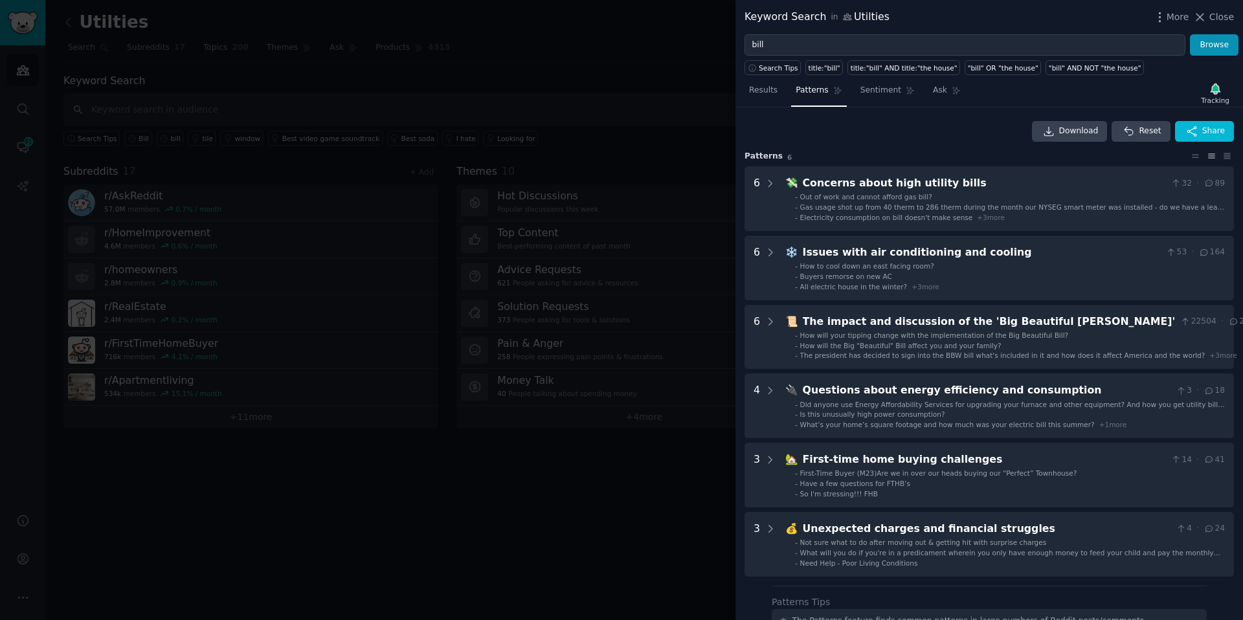
click at [945, 129] on div "Download Reset Share" at bounding box center [988, 131] width 489 height 21
click at [580, 56] on div at bounding box center [621, 310] width 1243 height 620
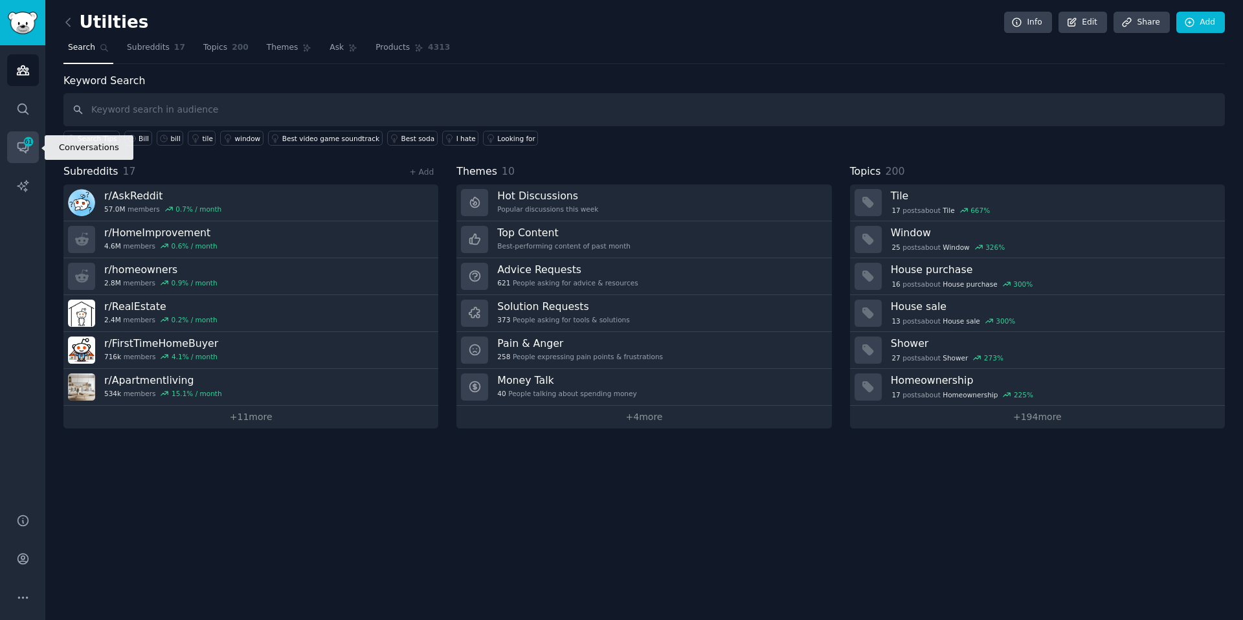
click at [32, 156] on link "Conversations 61" at bounding box center [23, 147] width 32 height 32
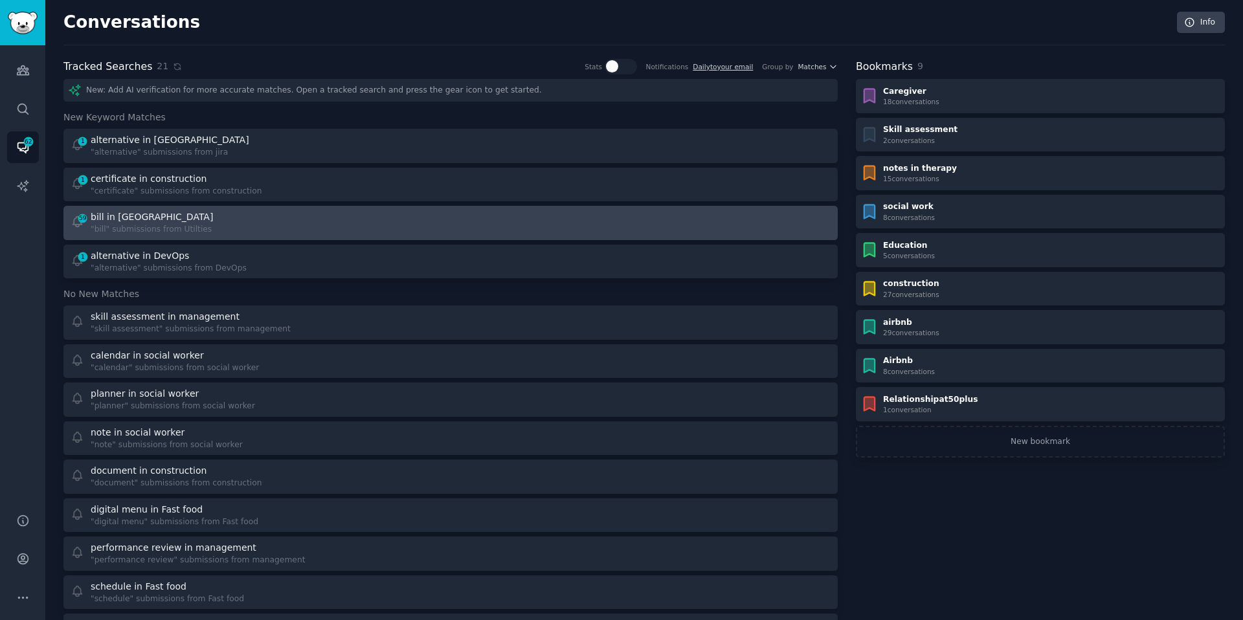
click at [161, 226] on div ""bill" submissions from Utilties" at bounding box center [153, 230] width 125 height 12
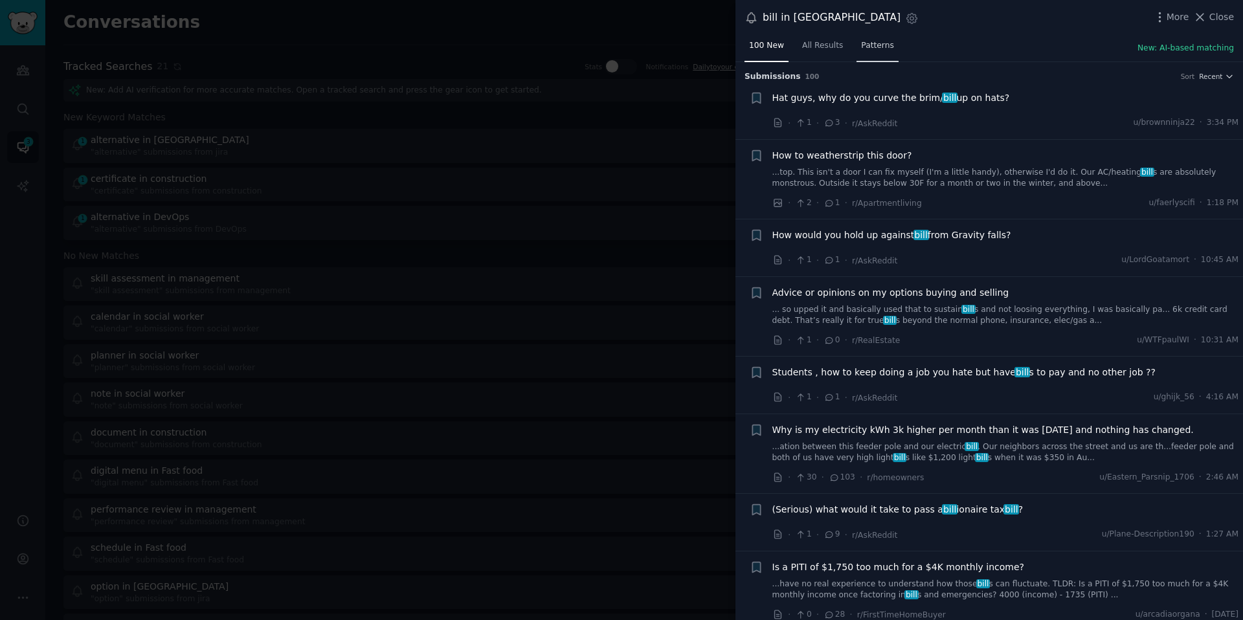
click at [870, 41] on span "Patterns" at bounding box center [877, 46] width 32 height 12
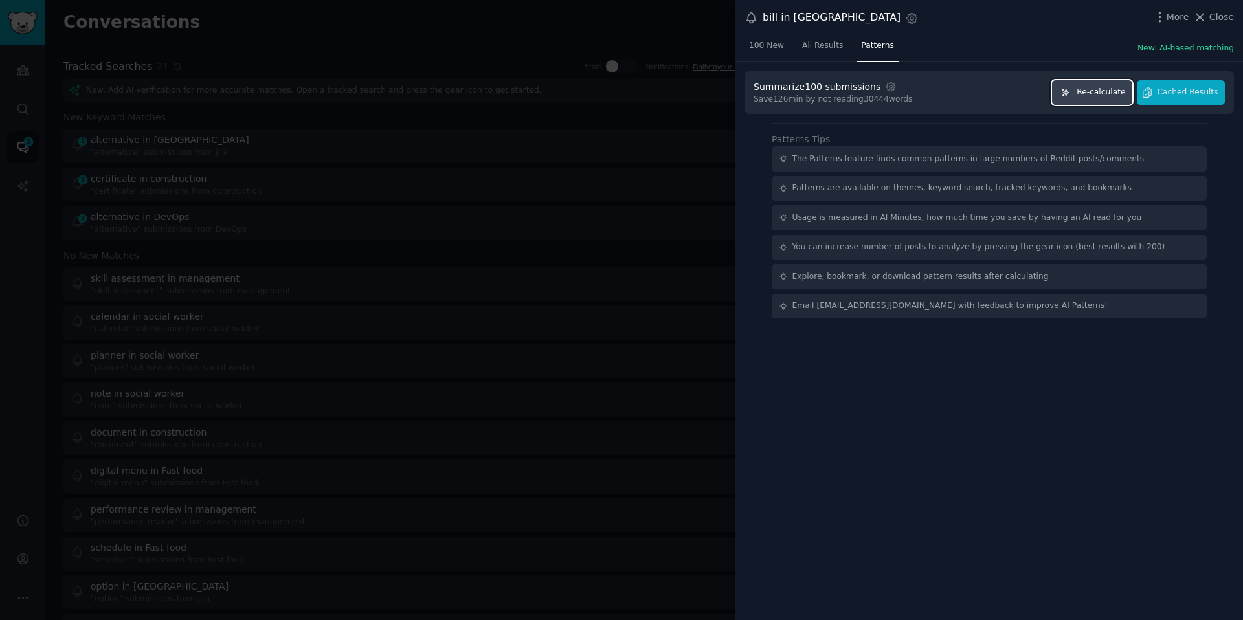
click at [1123, 91] on span "Re-calculate" at bounding box center [1100, 93] width 49 height 12
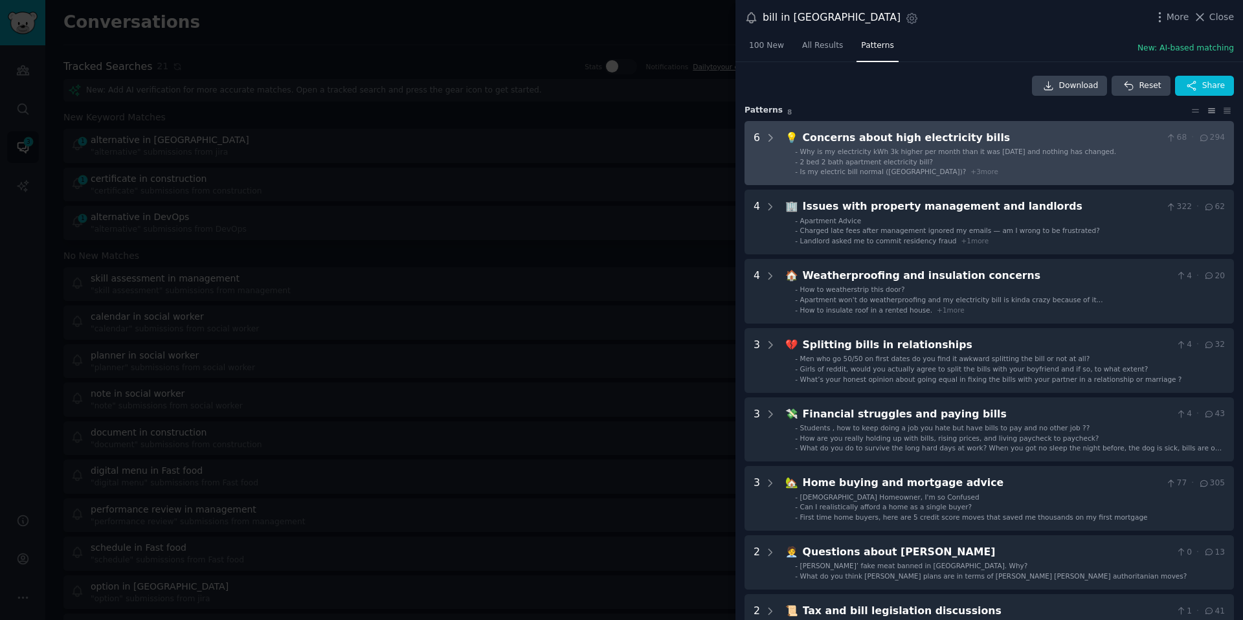
click at [845, 153] on span "Why is my electricity kWh 3k higher per month than it was 2 years ago and nothi…" at bounding box center [958, 152] width 316 height 8
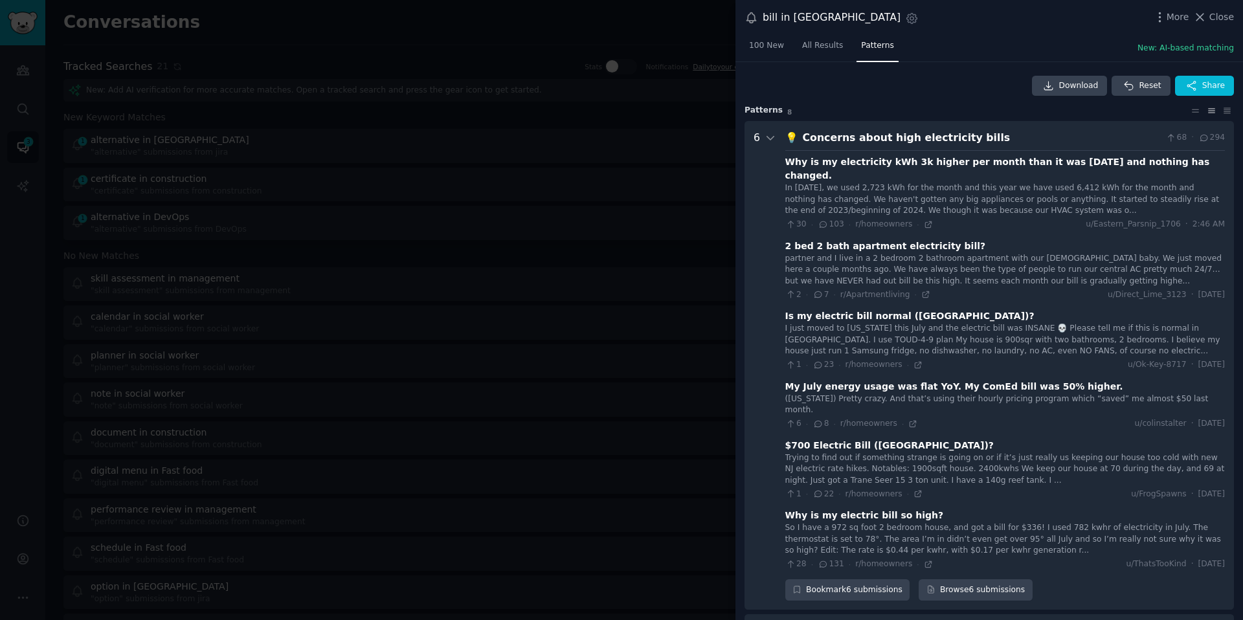
click at [799, 36] on link "All Results" at bounding box center [822, 49] width 50 height 27
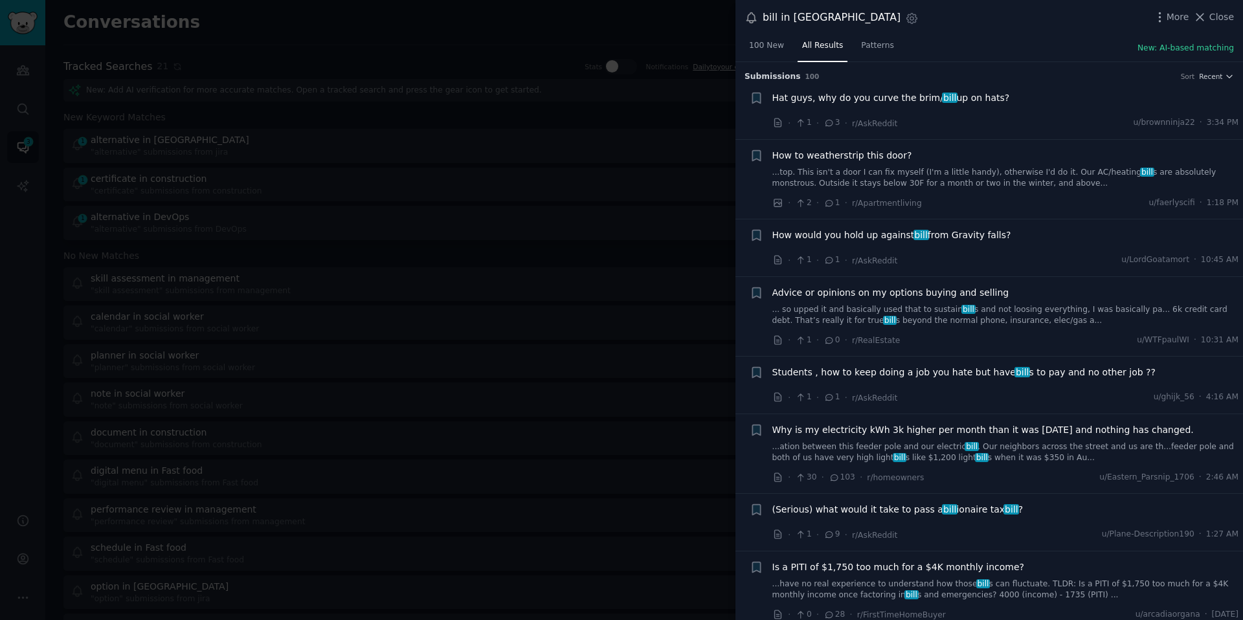
click at [473, 85] on div at bounding box center [621, 310] width 1243 height 620
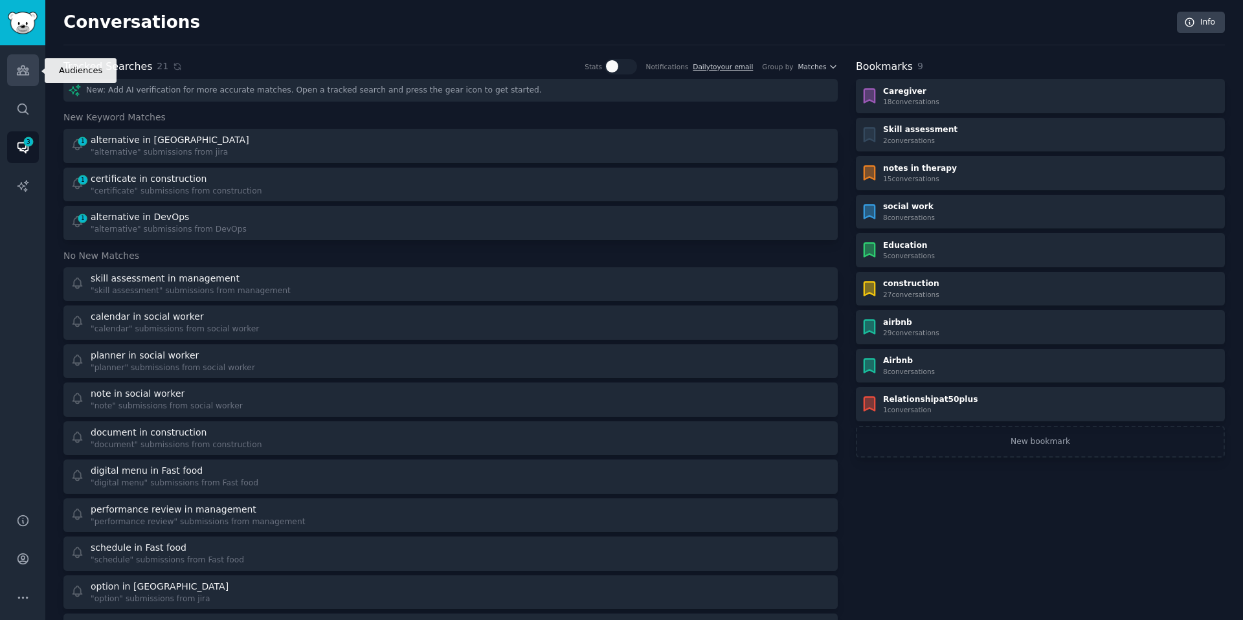
click at [21, 78] on link "Audiences" at bounding box center [23, 70] width 32 height 32
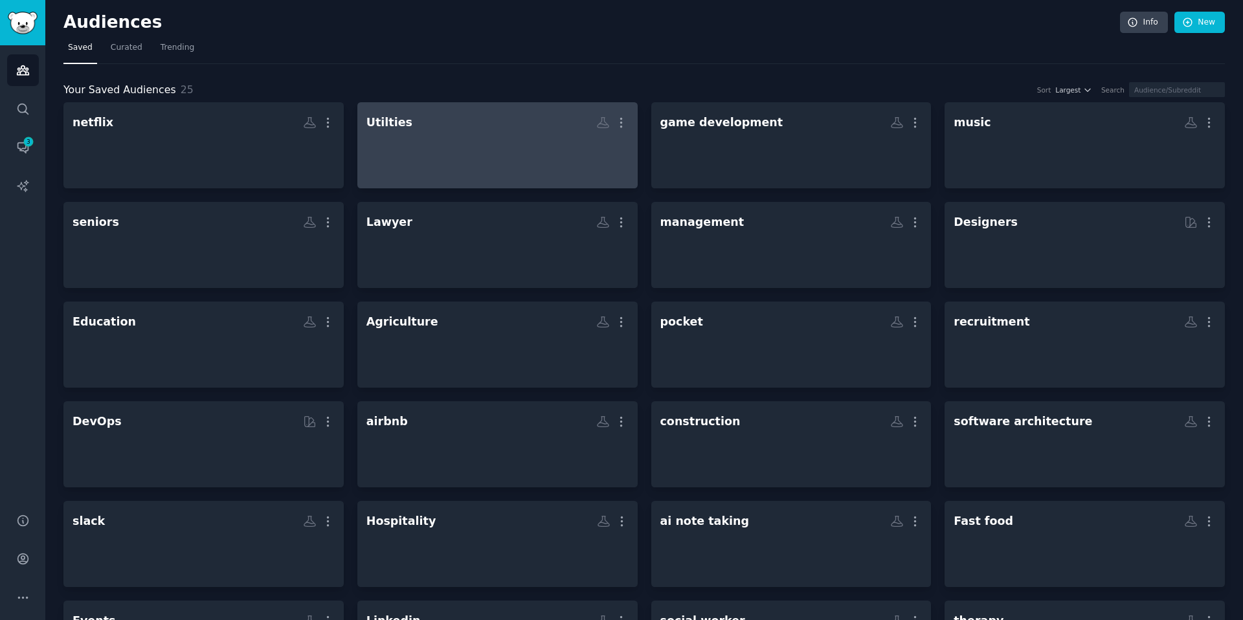
click at [454, 141] on div at bounding box center [497, 156] width 262 height 45
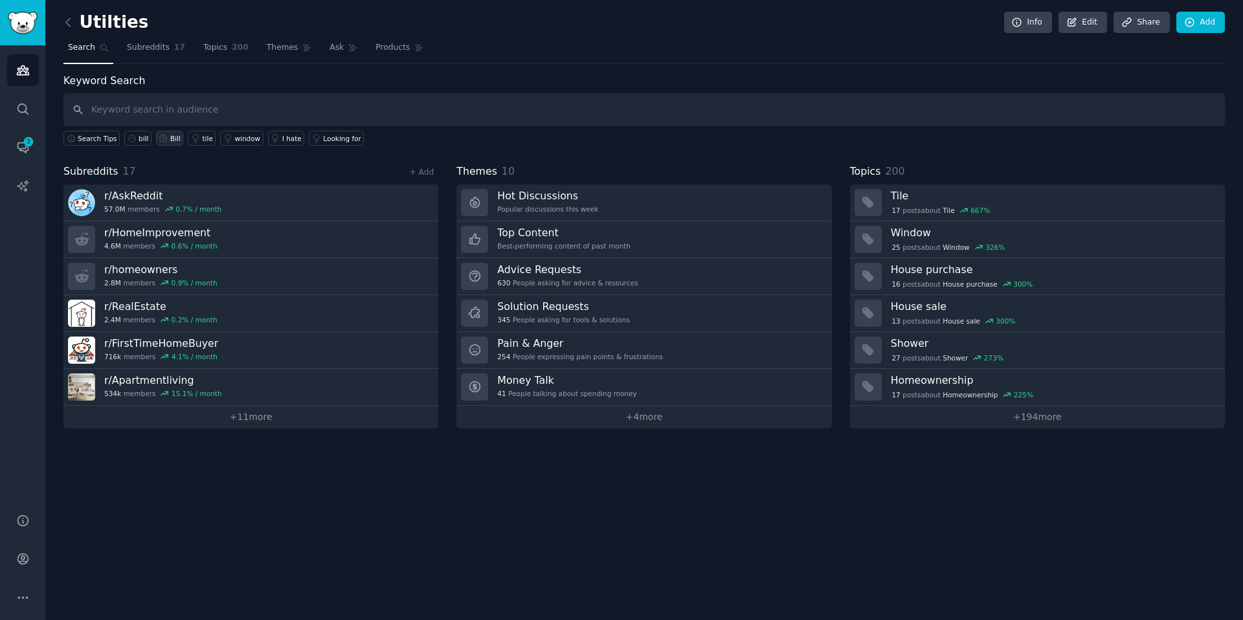
click at [169, 143] on link "Bill" at bounding box center [169, 138] width 27 height 15
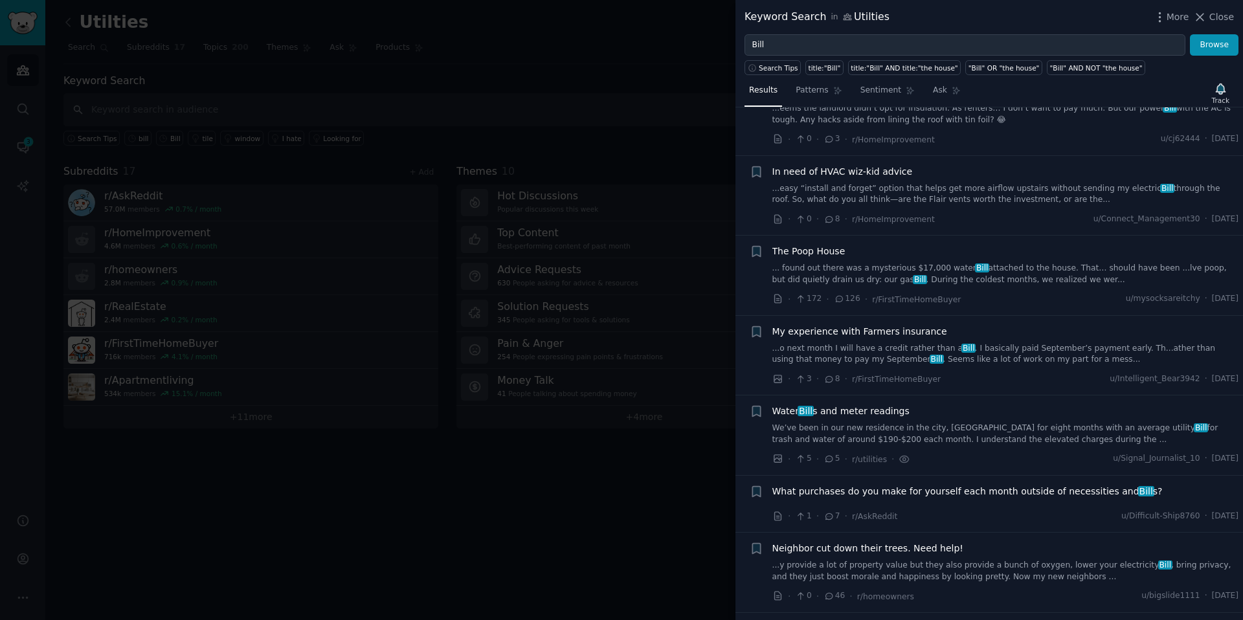
scroll to position [2324, 0]
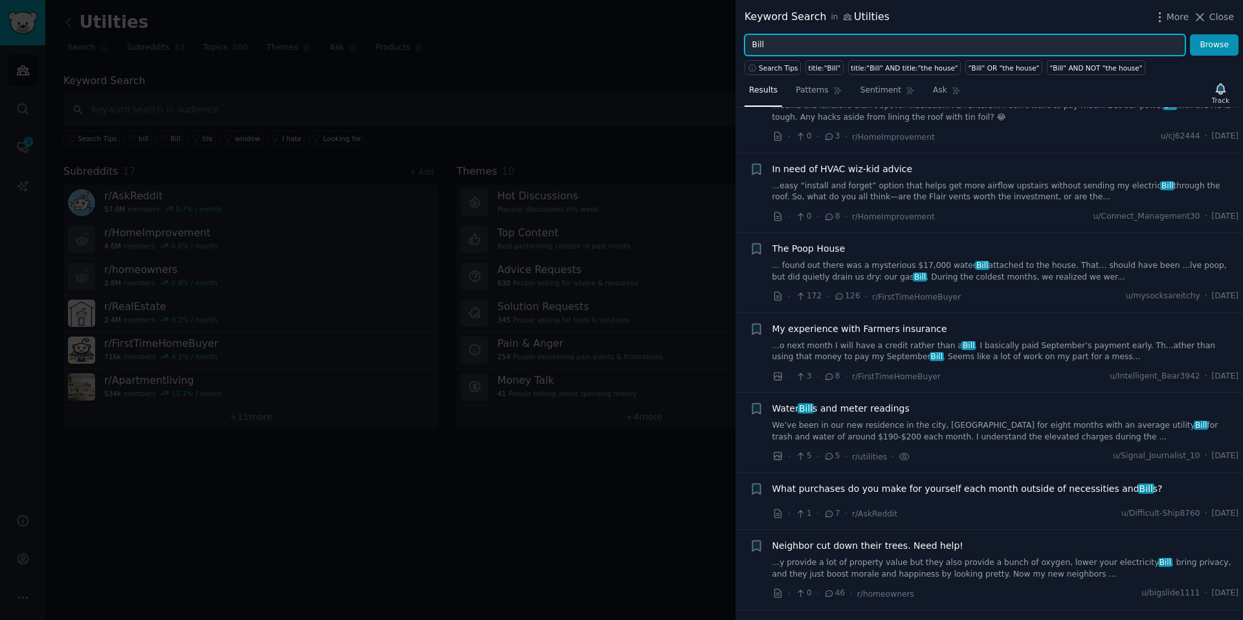
click at [808, 48] on input "Bill" at bounding box center [964, 45] width 441 height 22
click at [762, 41] on input "Bill or bill" at bounding box center [964, 45] width 441 height 22
click at [751, 50] on input "Bill" or bill" at bounding box center [964, 45] width 441 height 22
click at [751, 39] on input "Bill" or bill" at bounding box center [964, 45] width 441 height 22
click at [777, 40] on input ""Bill" or bill" at bounding box center [964, 45] width 441 height 22
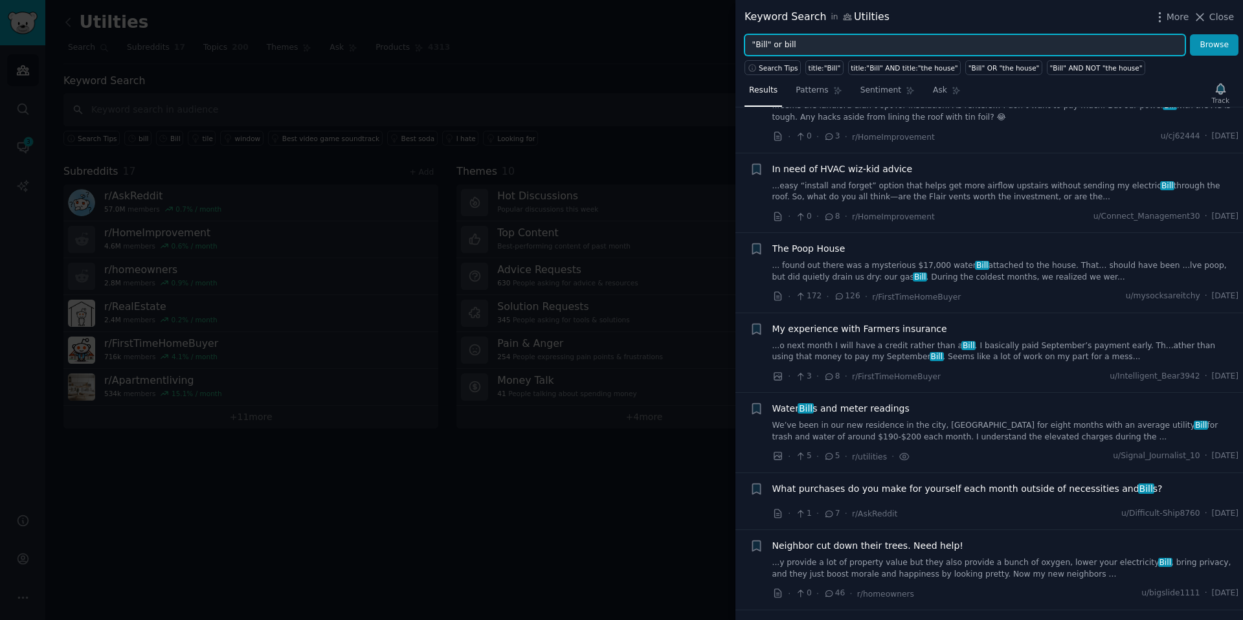
click at [777, 40] on input ""Bill" or bill" at bounding box center [964, 45] width 441 height 22
click at [819, 42] on input ""Bill" OR "bill" at bounding box center [964, 45] width 441 height 22
type input ""Bill" OR "bill""
click at [1190, 34] on button "Browse" at bounding box center [1214, 45] width 49 height 22
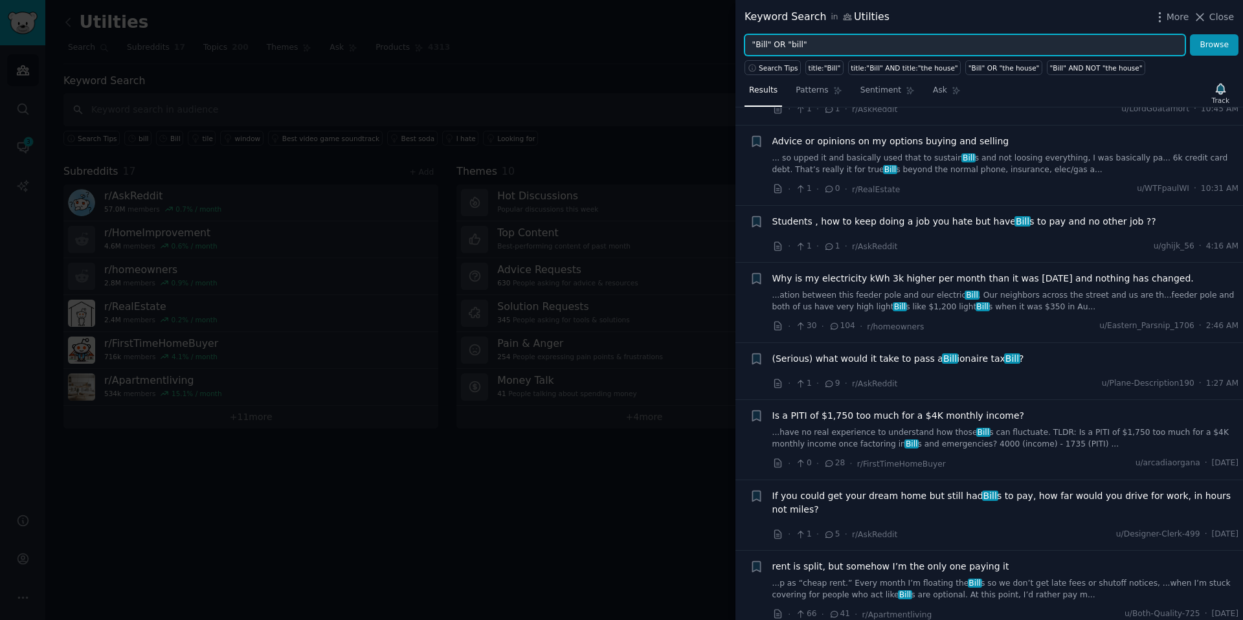
scroll to position [0, 0]
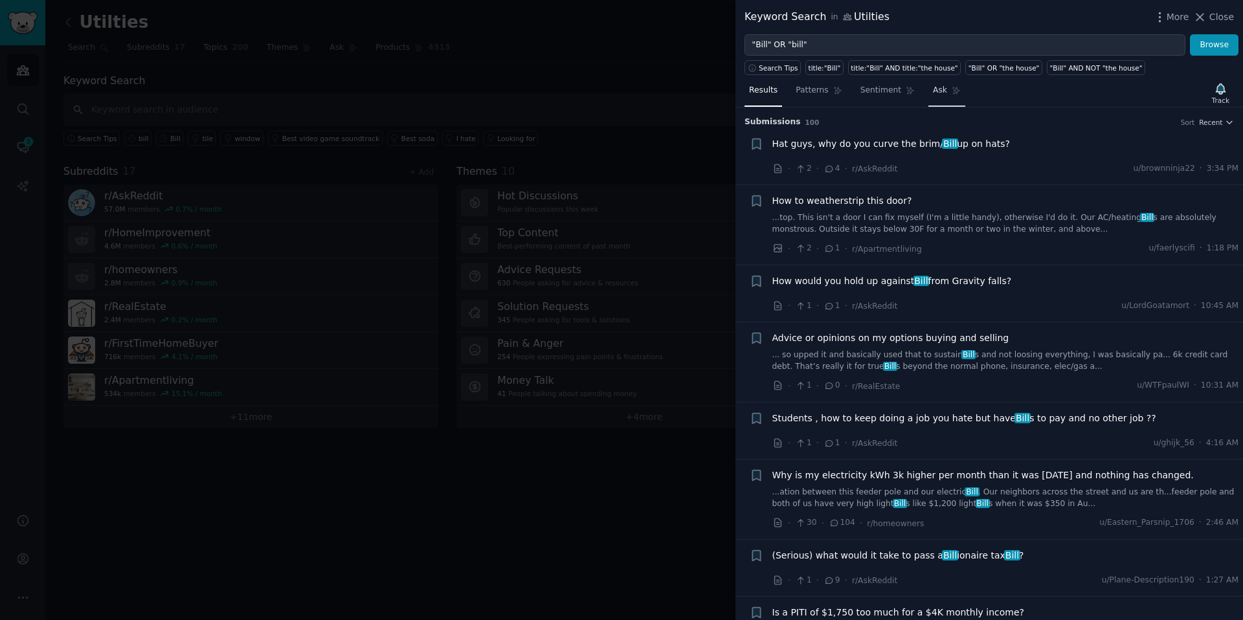
click at [937, 95] on span "Ask" at bounding box center [940, 91] width 14 height 12
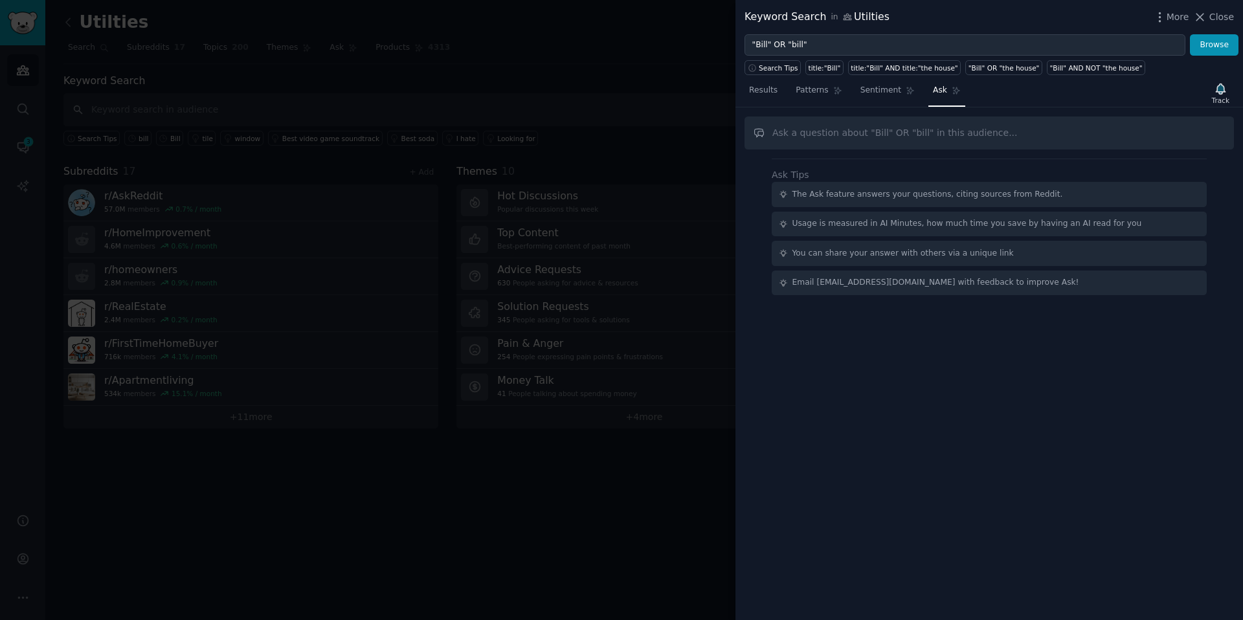
click at [836, 138] on input "text" at bounding box center [988, 133] width 489 height 33
click at [864, 133] on input "Is there any complaint understanding the bills?" at bounding box center [988, 133] width 489 height 33
type input "Is there any complaint not understanding the bills?"
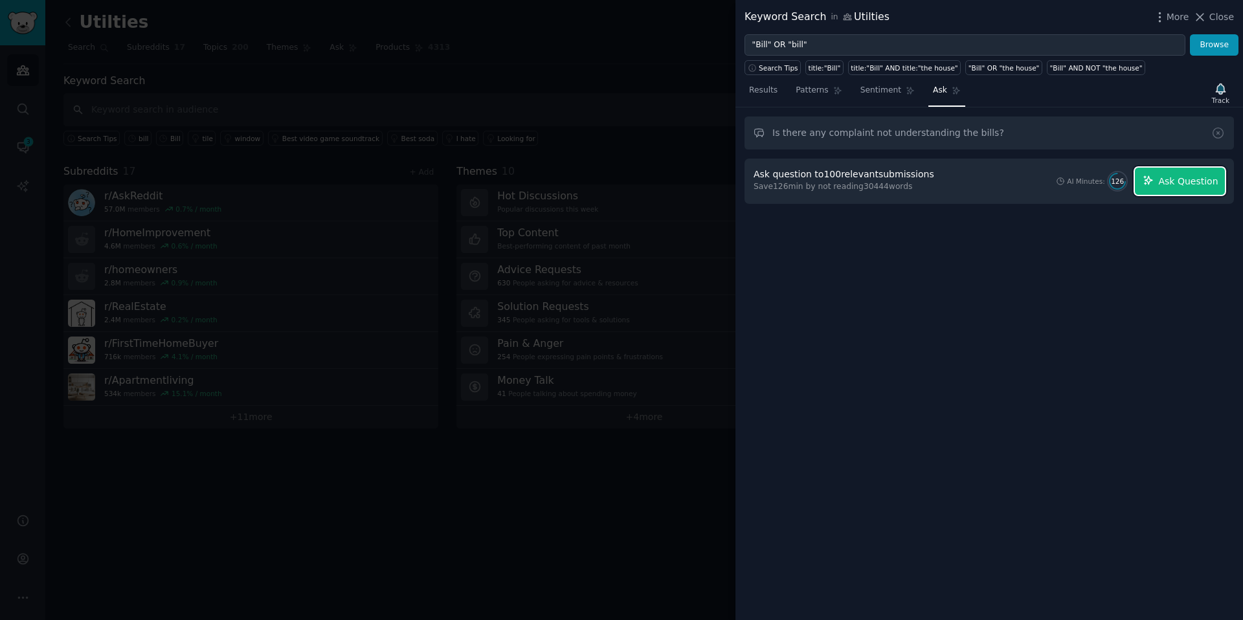
click at [1182, 189] on button "Ask Question" at bounding box center [1180, 181] width 90 height 27
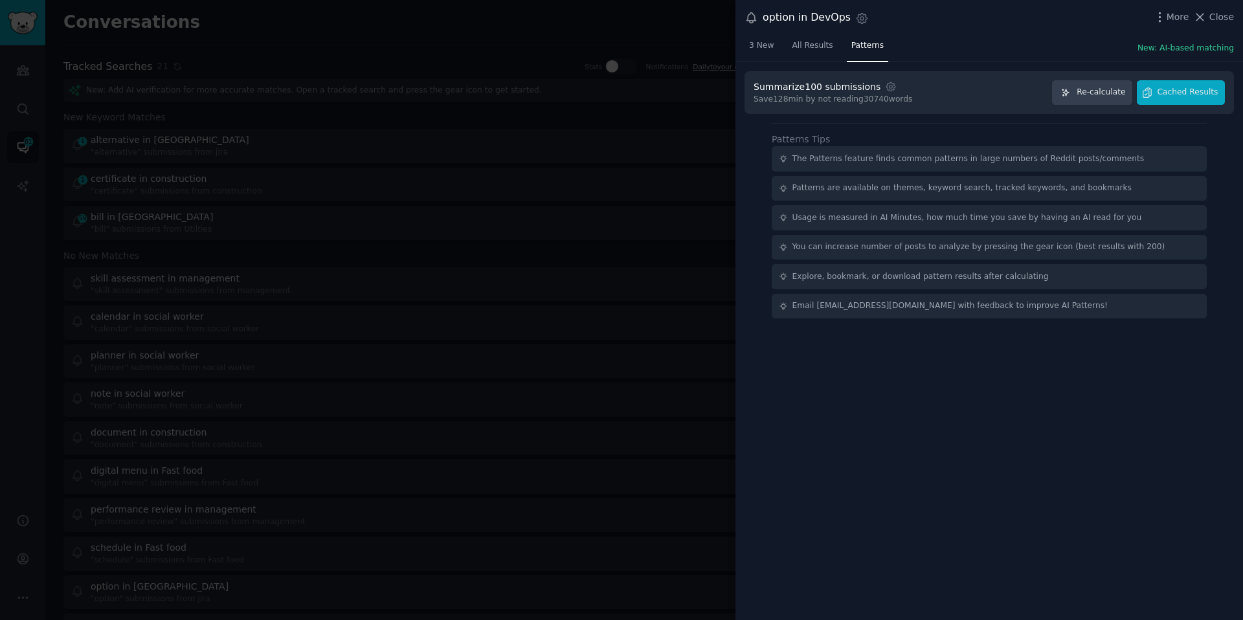
click at [470, 60] on div at bounding box center [621, 310] width 1243 height 620
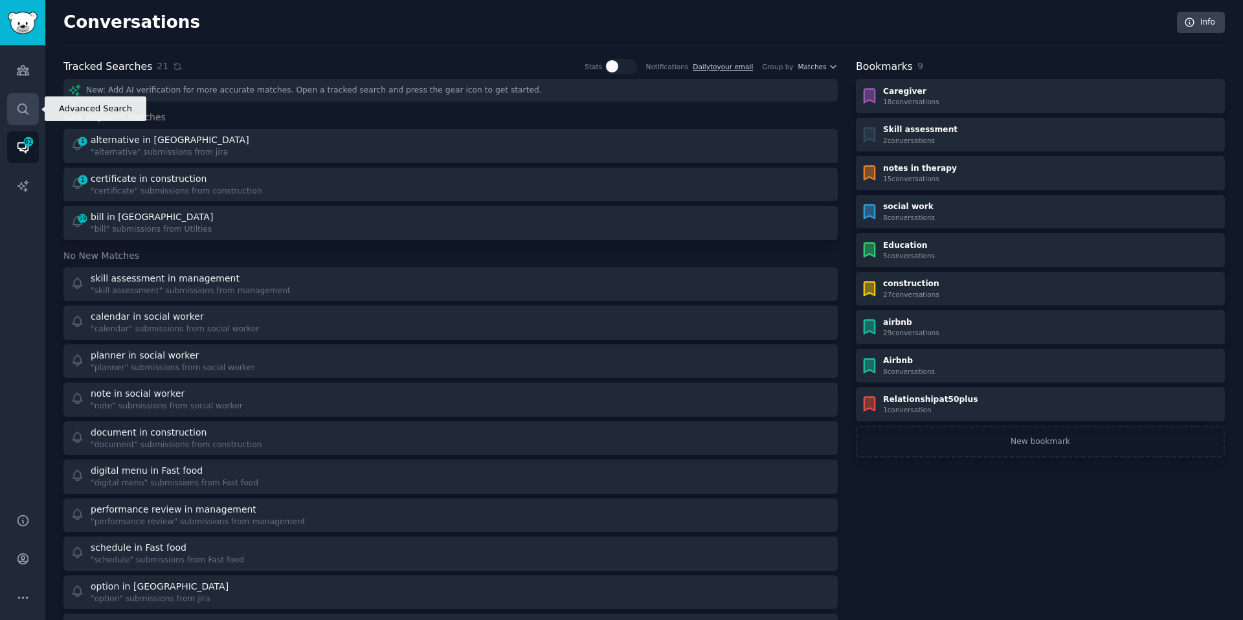
click at [22, 93] on link "Search" at bounding box center [23, 109] width 32 height 32
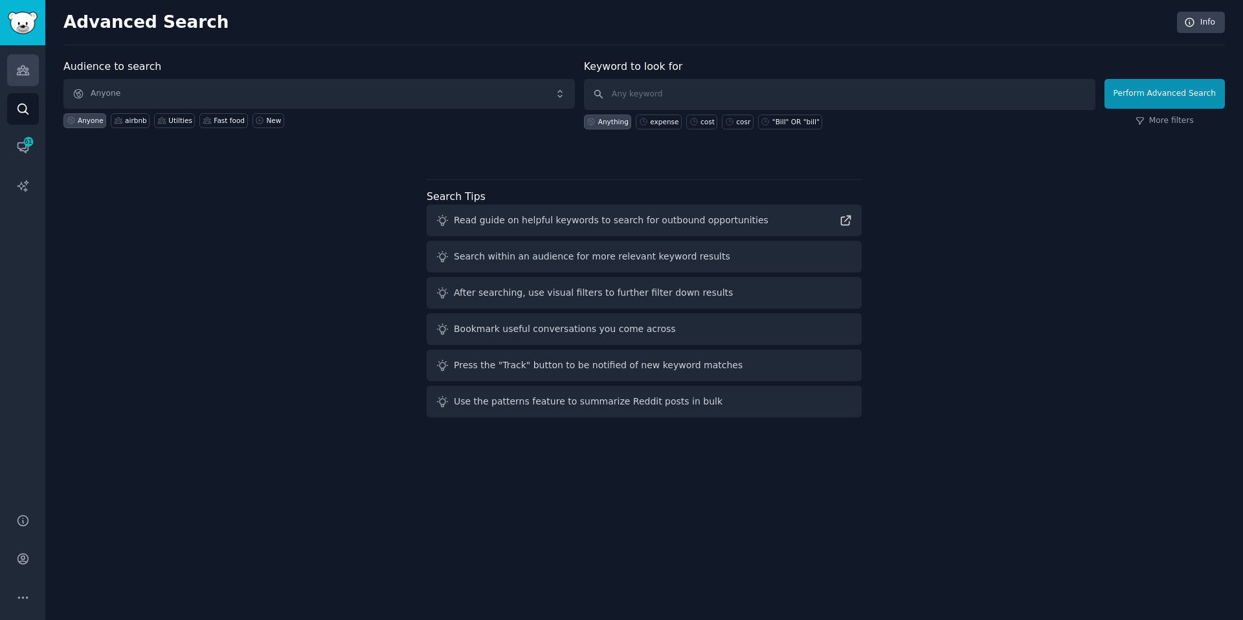
click at [22, 84] on link "Audiences" at bounding box center [23, 70] width 32 height 32
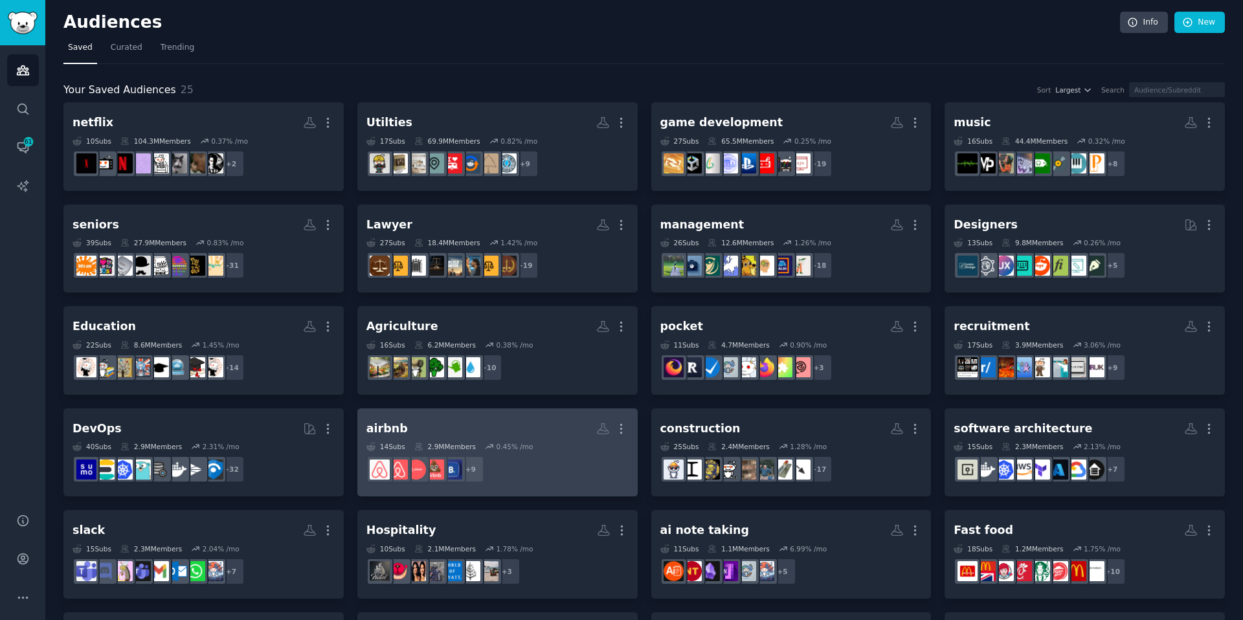
click at [537, 439] on div "airbnb More 14 Sub s 2.9M Members 0.45 % /mo + 9" at bounding box center [497, 452] width 262 height 71
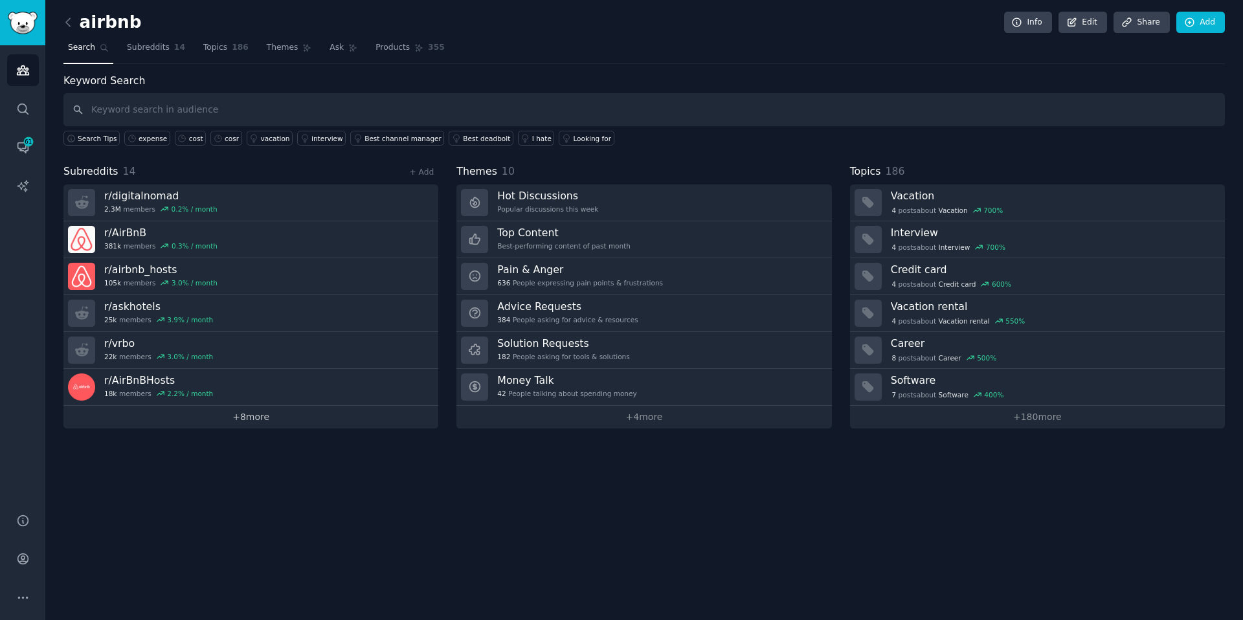
click at [232, 406] on link "+ 8 more" at bounding box center [250, 417] width 375 height 23
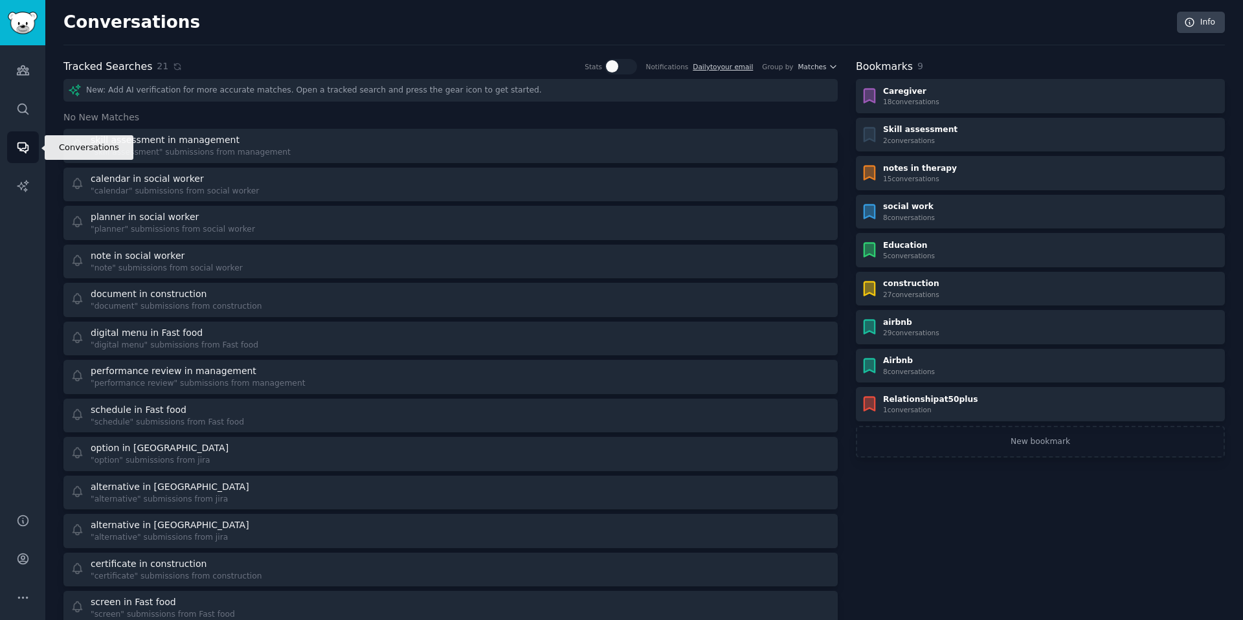
click at [15, 153] on link "Conversations" at bounding box center [23, 147] width 32 height 32
click at [19, 182] on icon "Sidebar" at bounding box center [23, 186] width 14 height 14
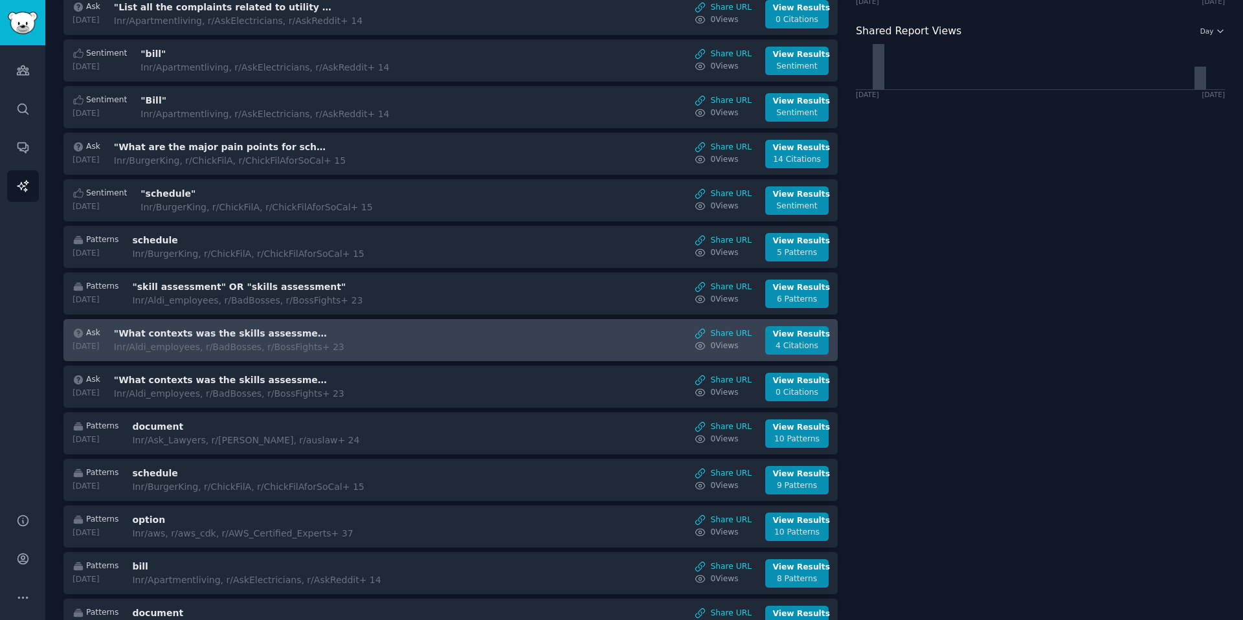
scroll to position [160, 0]
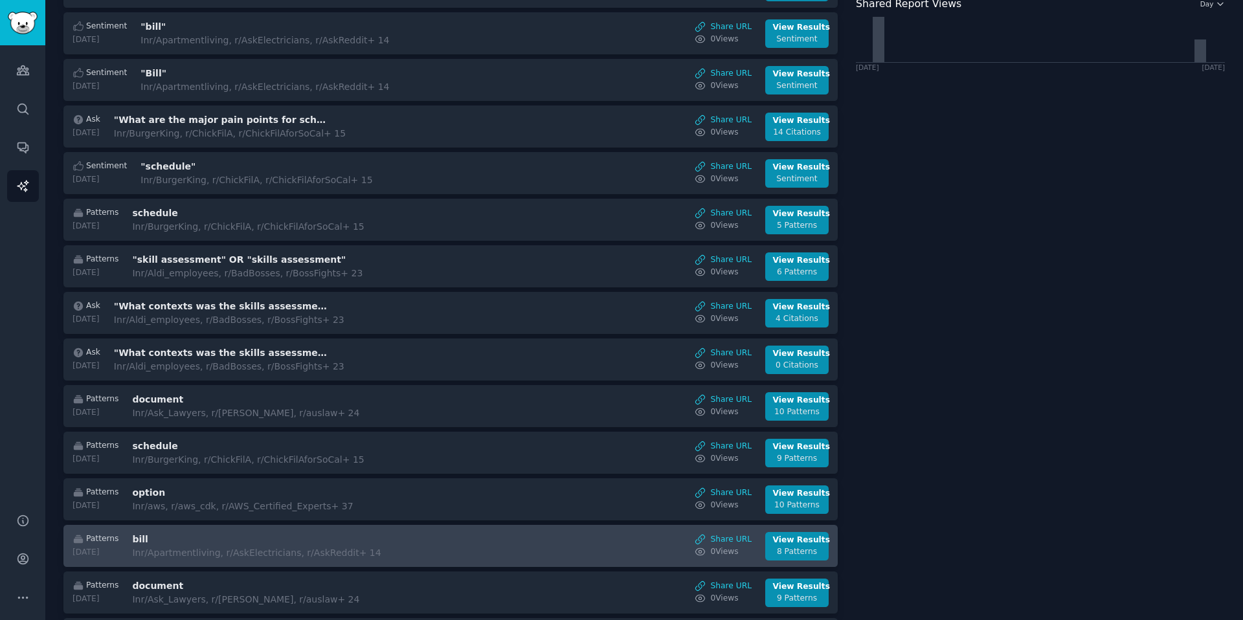
click at [203, 540] on h3 "bill" at bounding box center [240, 540] width 217 height 14
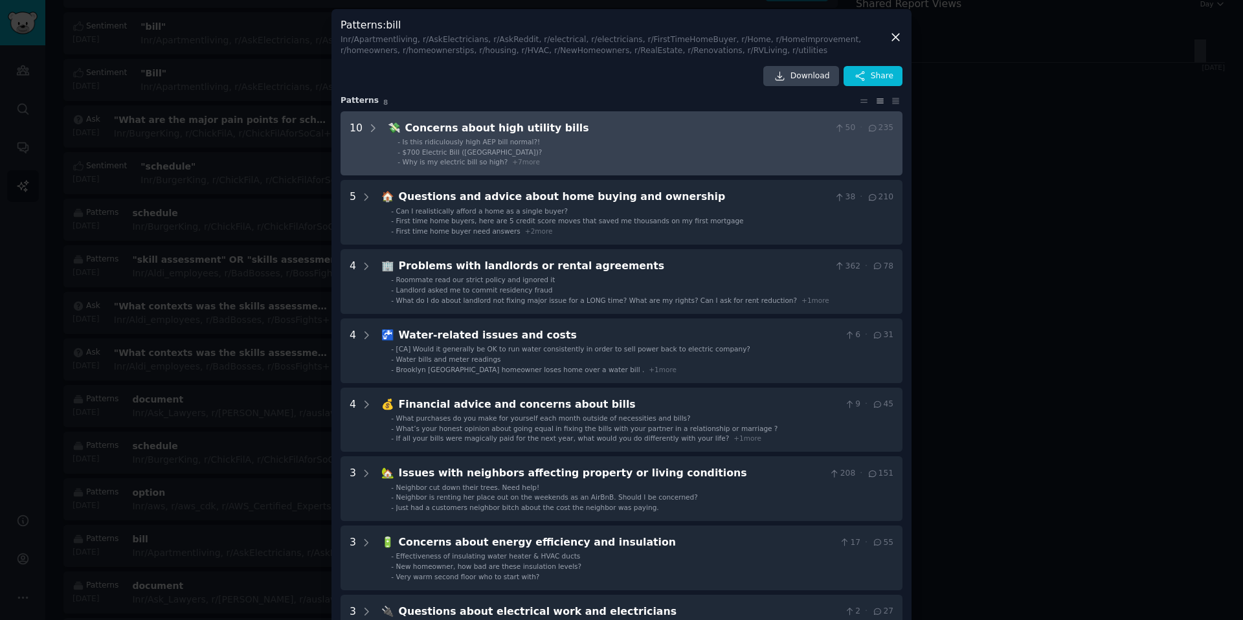
click at [418, 124] on div "Concerns about high utility bills" at bounding box center [617, 128] width 425 height 16
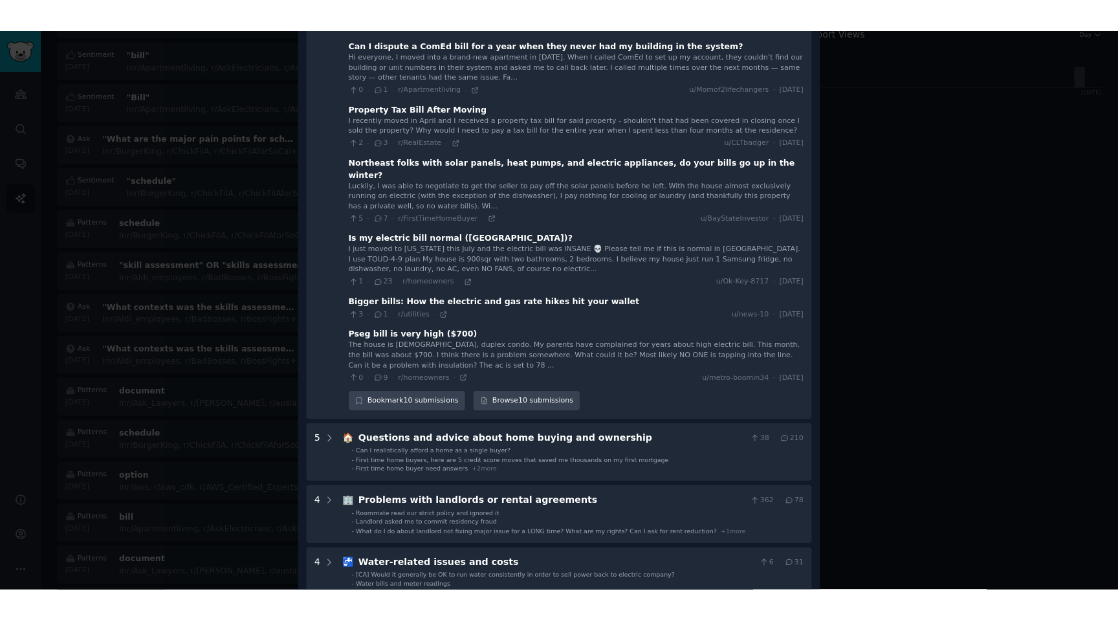
scroll to position [63, 0]
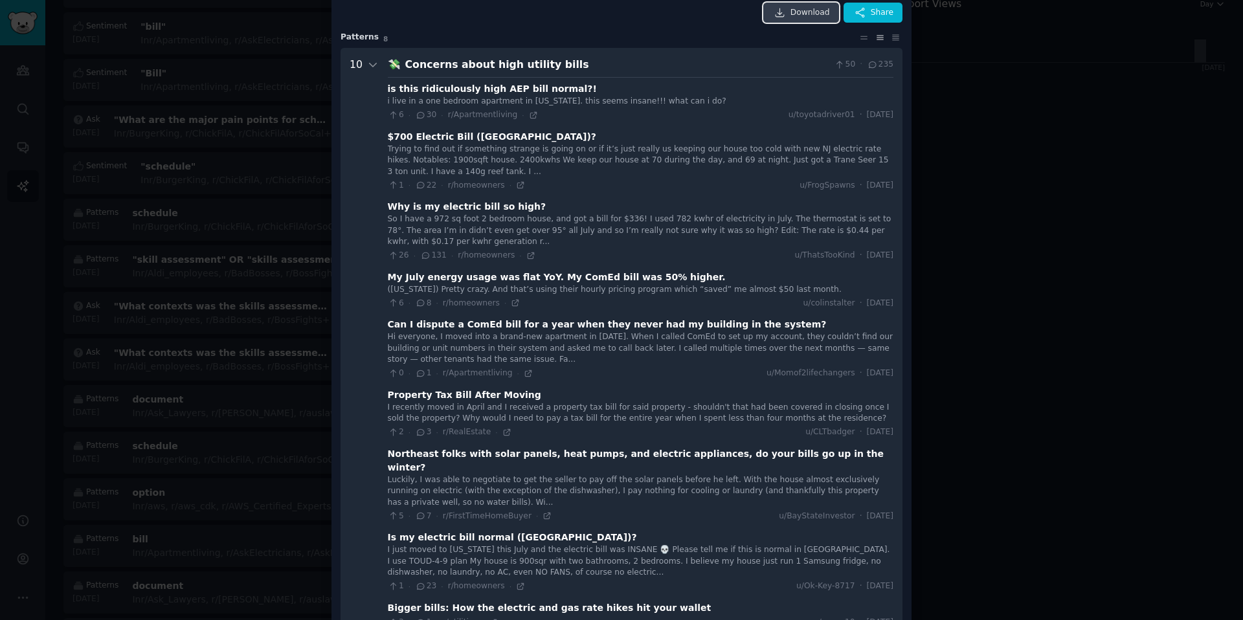
click at [814, 11] on span "Download" at bounding box center [809, 13] width 39 height 12
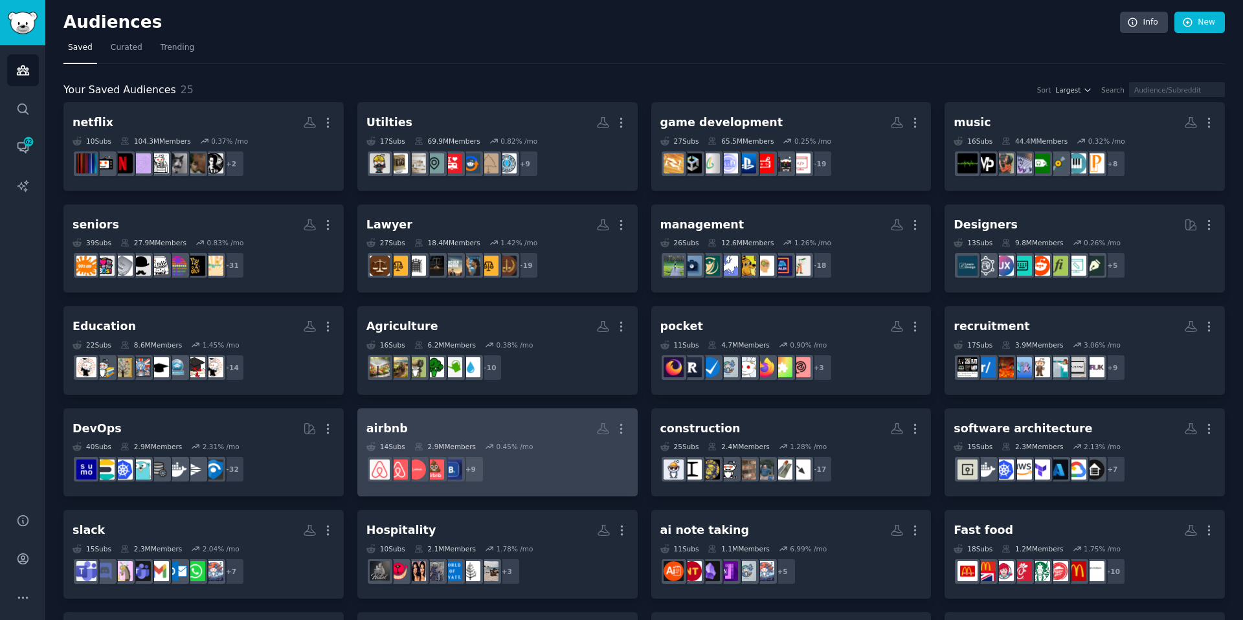
click at [469, 430] on h2 "airbnb More" at bounding box center [497, 428] width 262 height 23
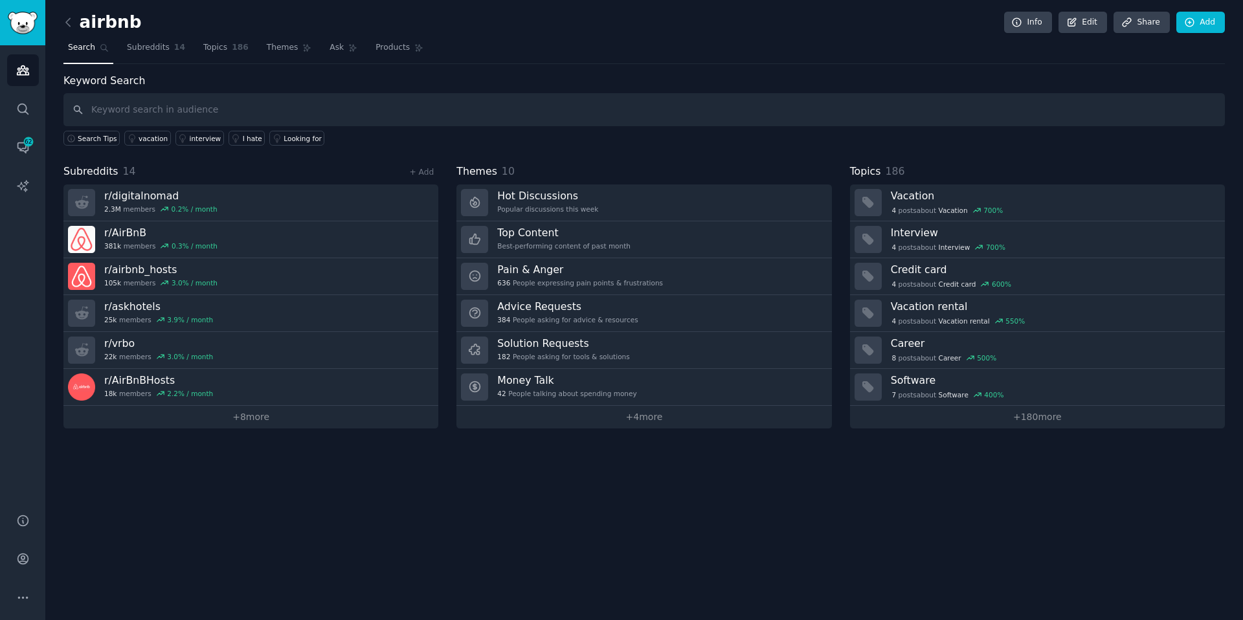
click at [215, 99] on input "text" at bounding box center [643, 109] width 1161 height 33
type input "expense"
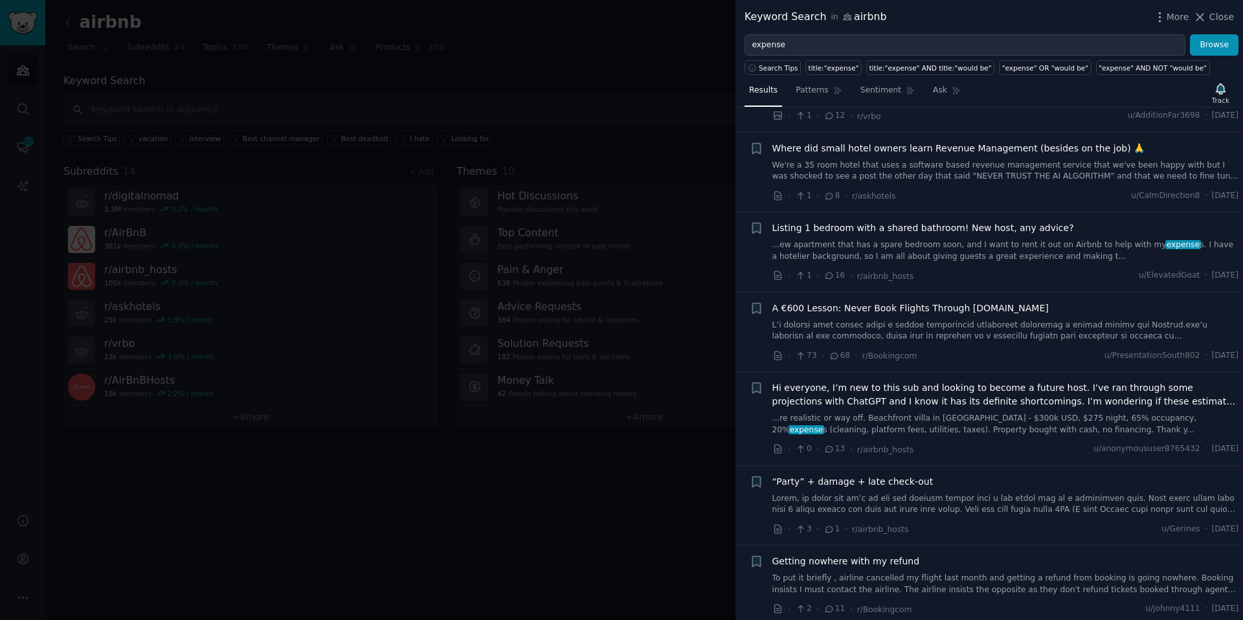
scroll to position [6818, 0]
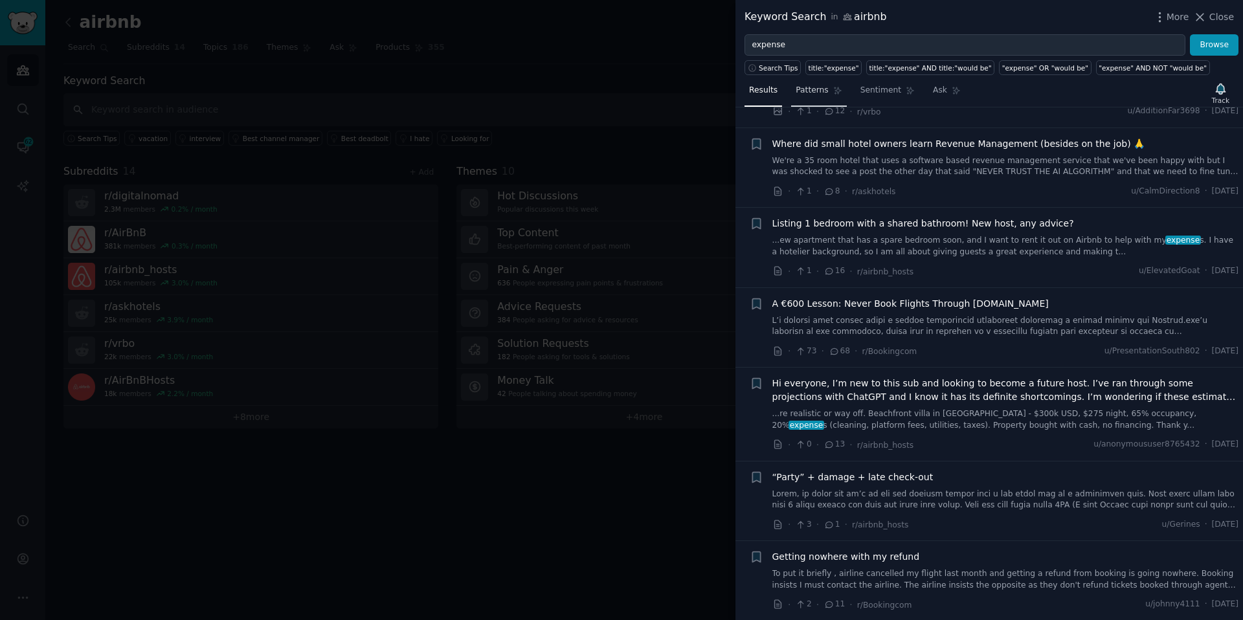
click at [807, 83] on link "Patterns" at bounding box center [818, 93] width 55 height 27
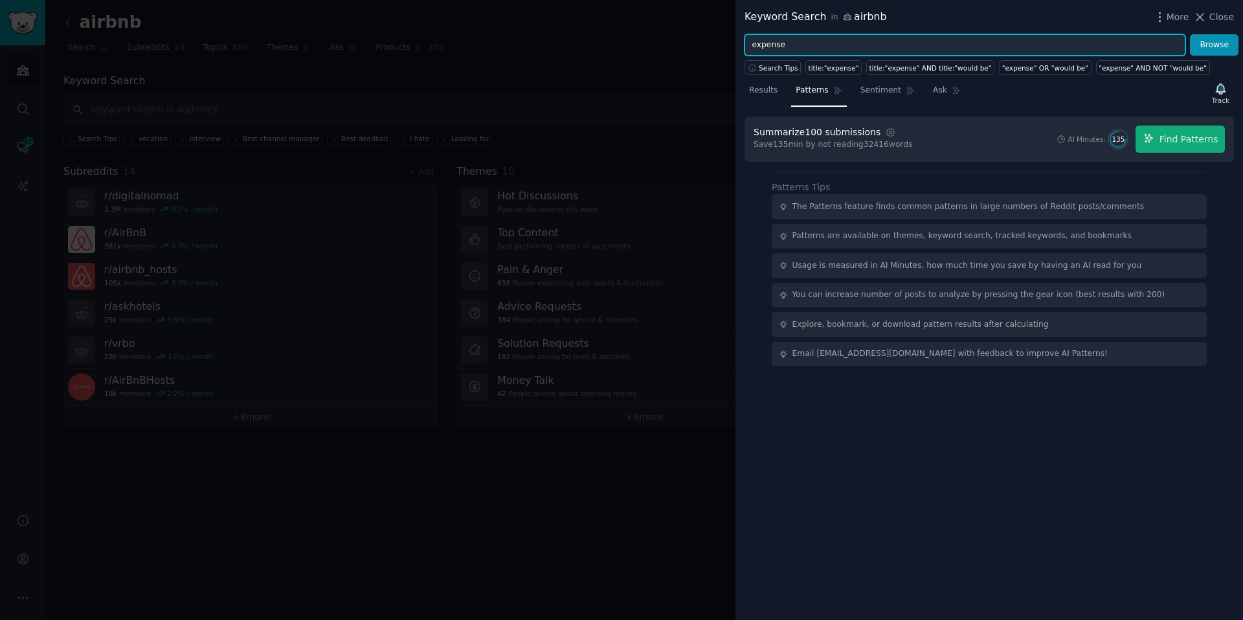
click at [762, 43] on input "expense" at bounding box center [964, 45] width 441 height 22
click at [1190, 34] on button "Browse" at bounding box center [1214, 45] width 49 height 22
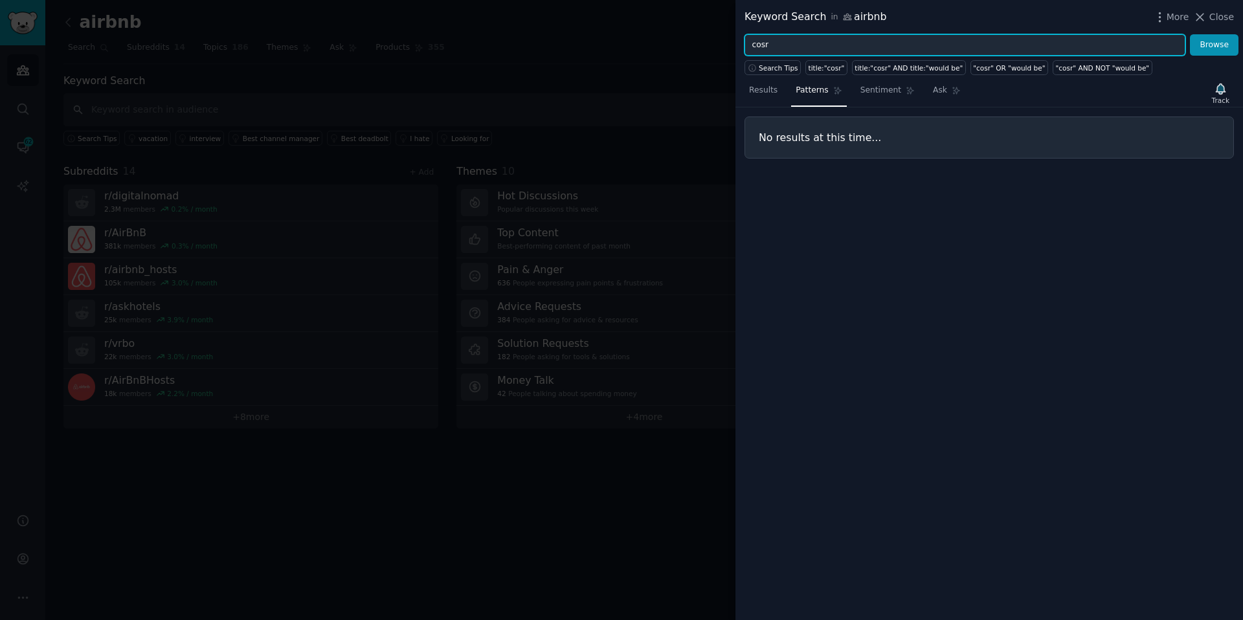
click at [776, 45] on input "cosr" at bounding box center [964, 45] width 441 height 22
click at [1190, 34] on button "Browse" at bounding box center [1214, 45] width 49 height 22
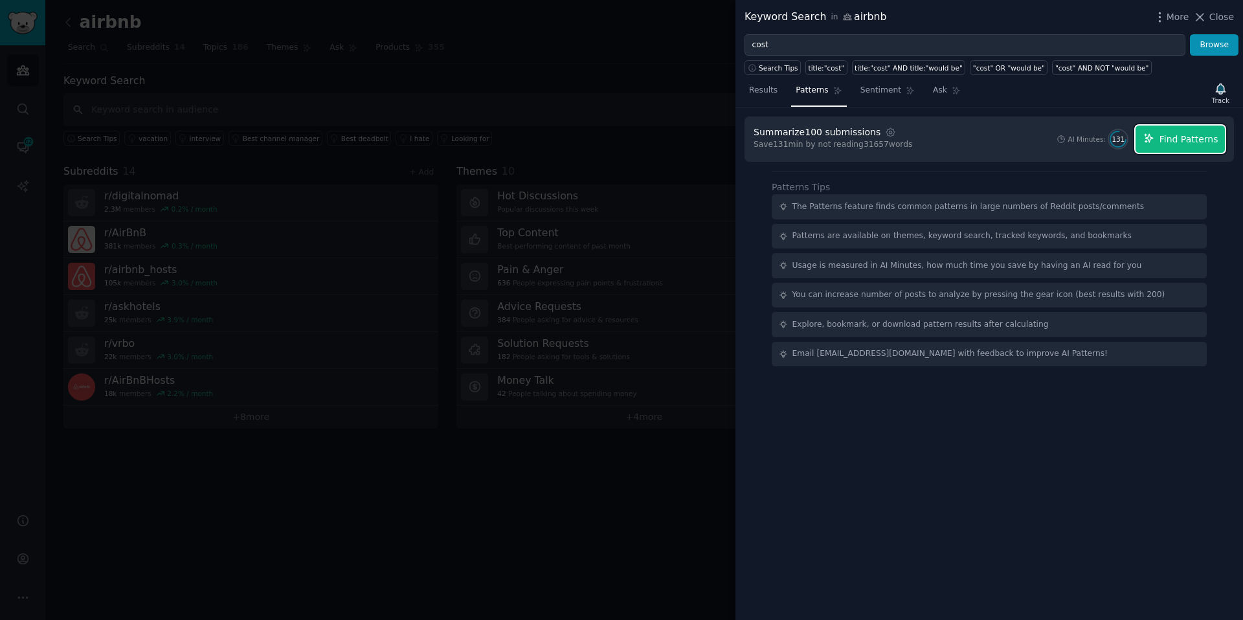
click at [1181, 150] on button "Find Patterns" at bounding box center [1179, 139] width 89 height 27
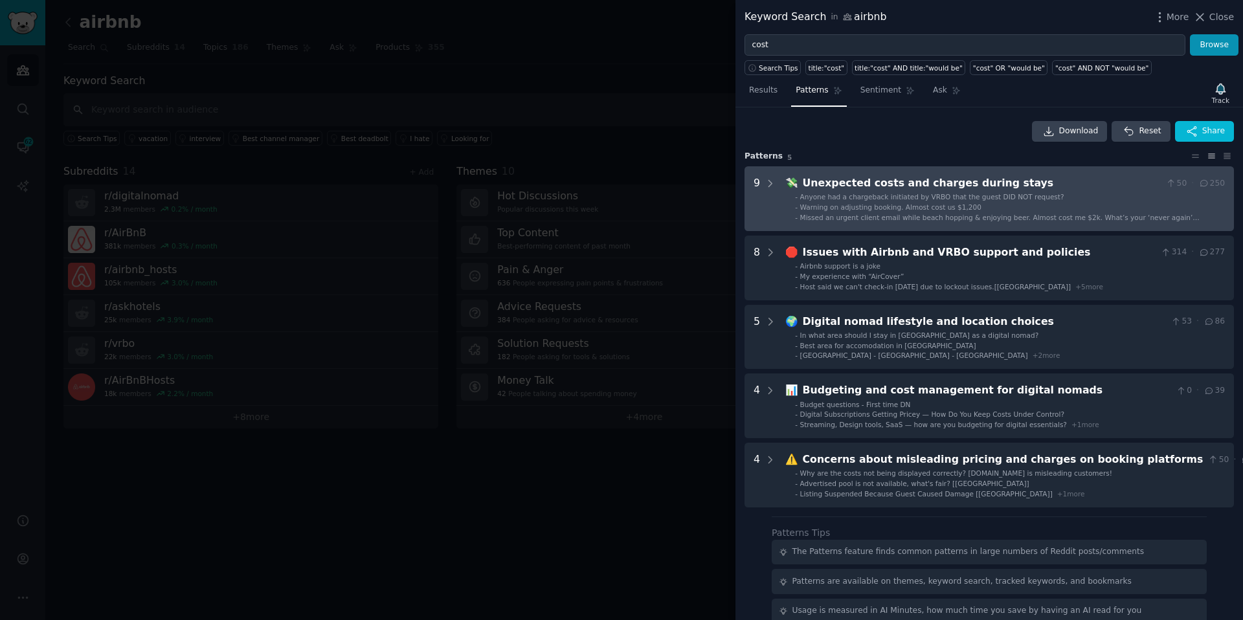
click at [997, 211] on li "- Warning on adjusting booking. Almost cost us $1,200" at bounding box center [1010, 207] width 430 height 9
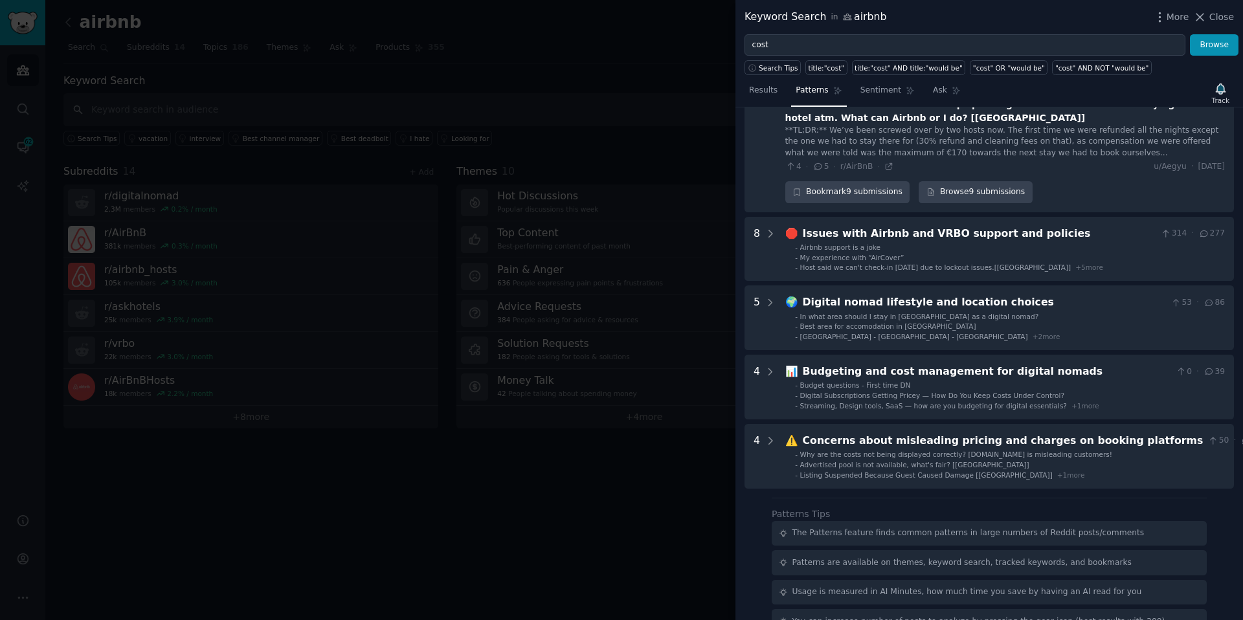
scroll to position [733, 0]
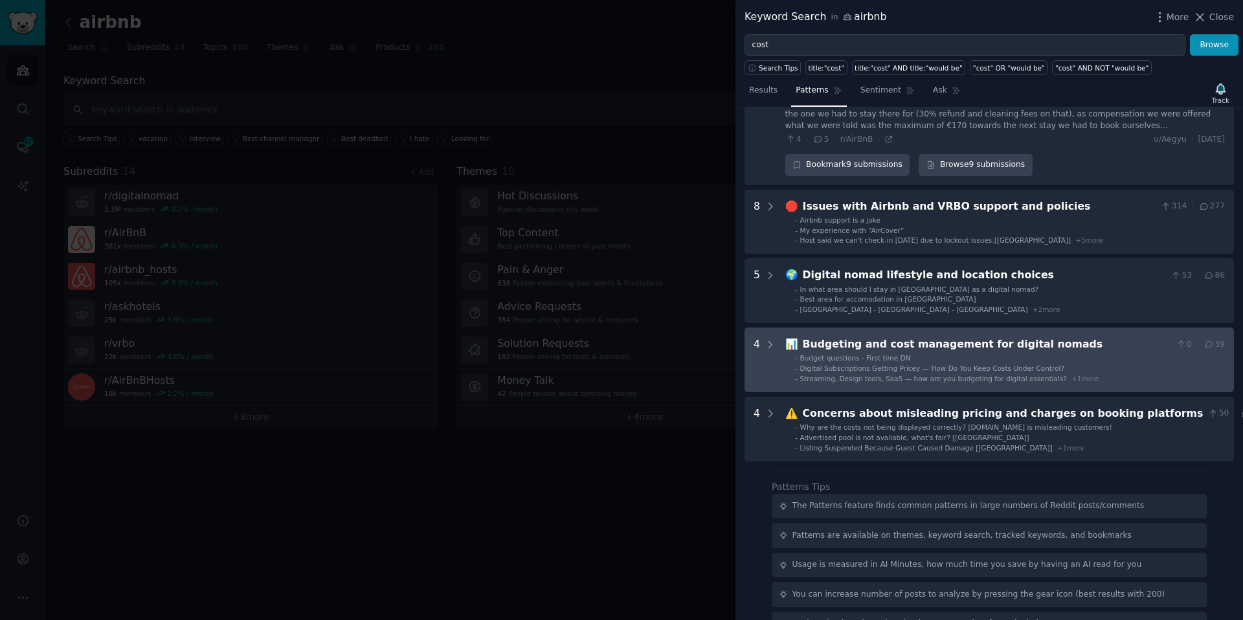
click at [924, 353] on li "- Budget questions - First time DN" at bounding box center [1010, 357] width 430 height 9
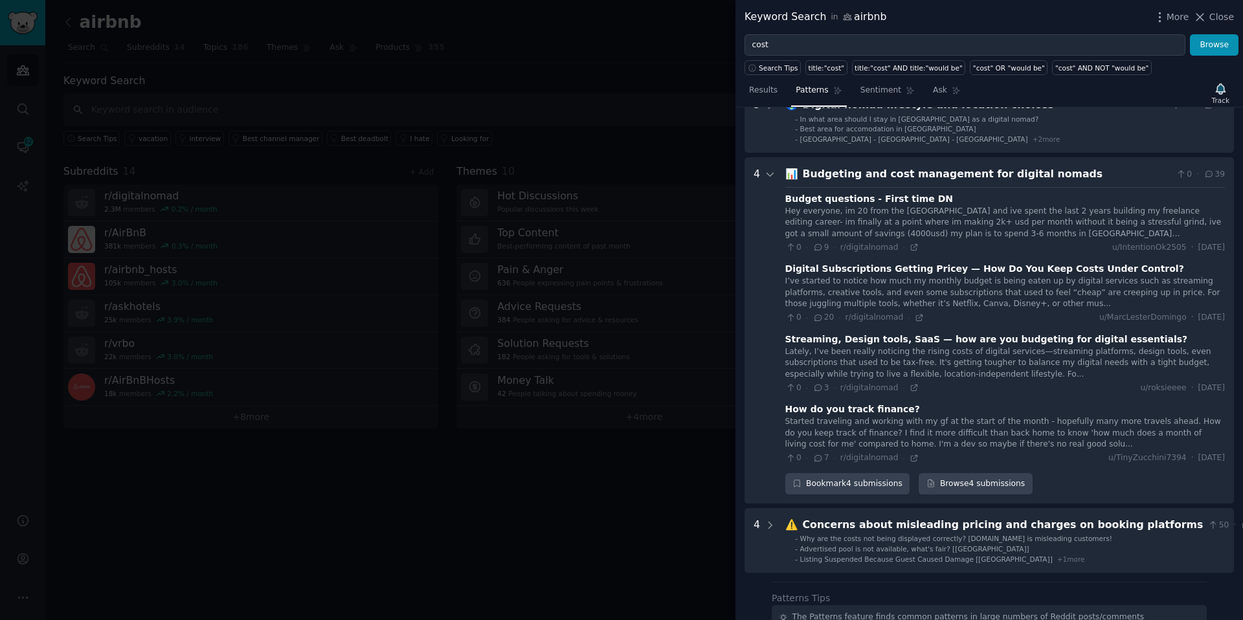
scroll to position [900, 0]
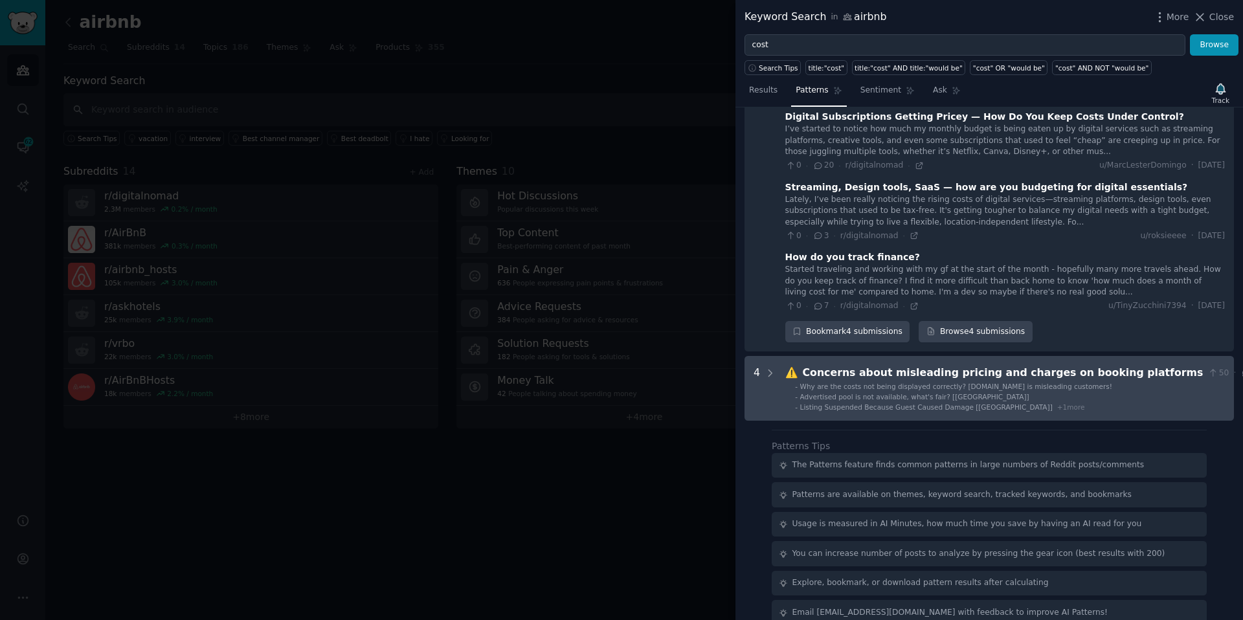
click at [910, 365] on div "Concerns about misleading pricing and charges on booking platforms" at bounding box center [1003, 373] width 401 height 16
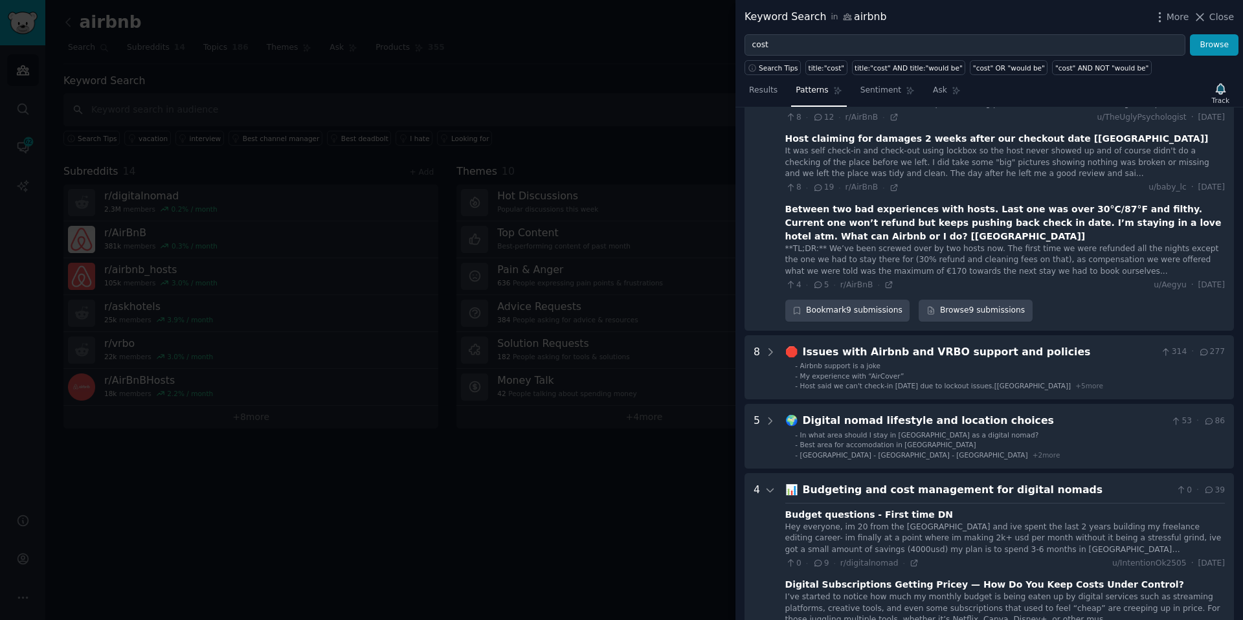
scroll to position [382, 0]
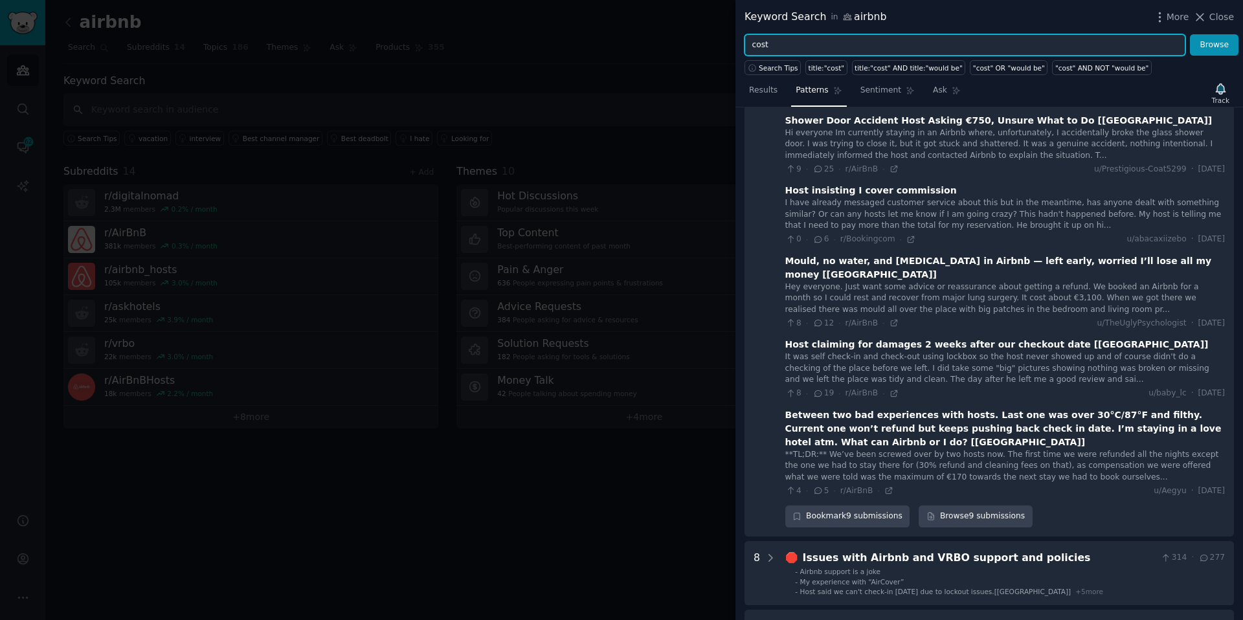
click at [773, 43] on input "cost" at bounding box center [964, 45] width 441 height 22
click at [772, 43] on input "cost" at bounding box center [964, 45] width 441 height 22
type input "expense"
click at [1190, 34] on button "Browse" at bounding box center [1214, 45] width 49 height 22
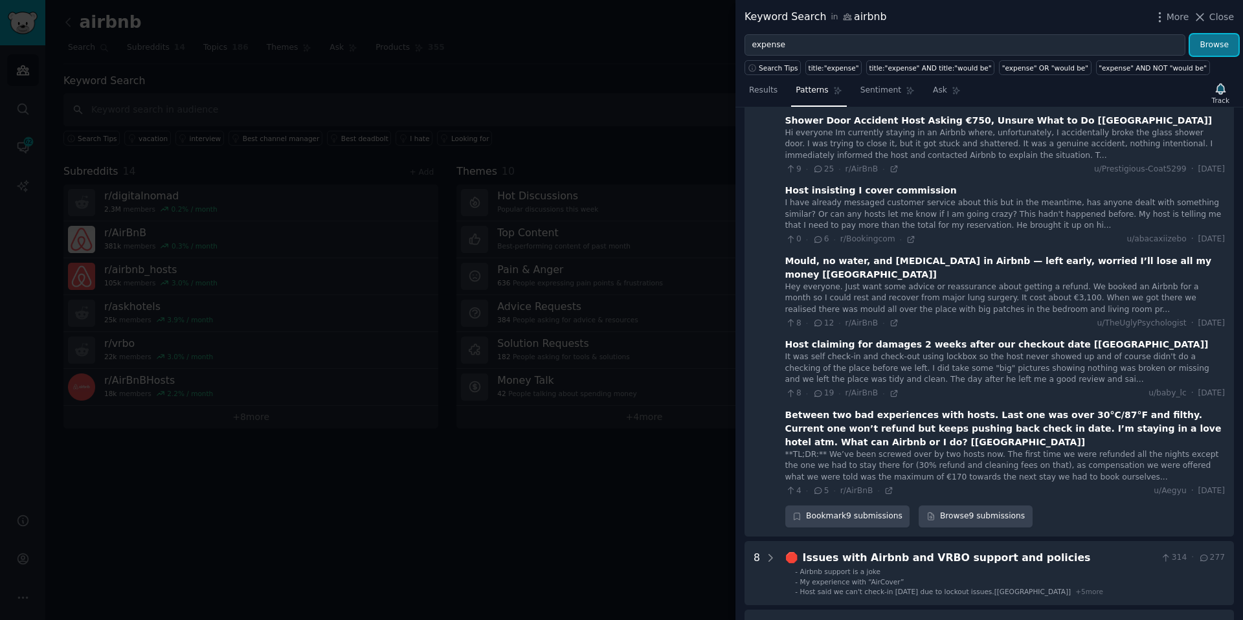
click at [1204, 52] on button "Browse" at bounding box center [1214, 45] width 49 height 22
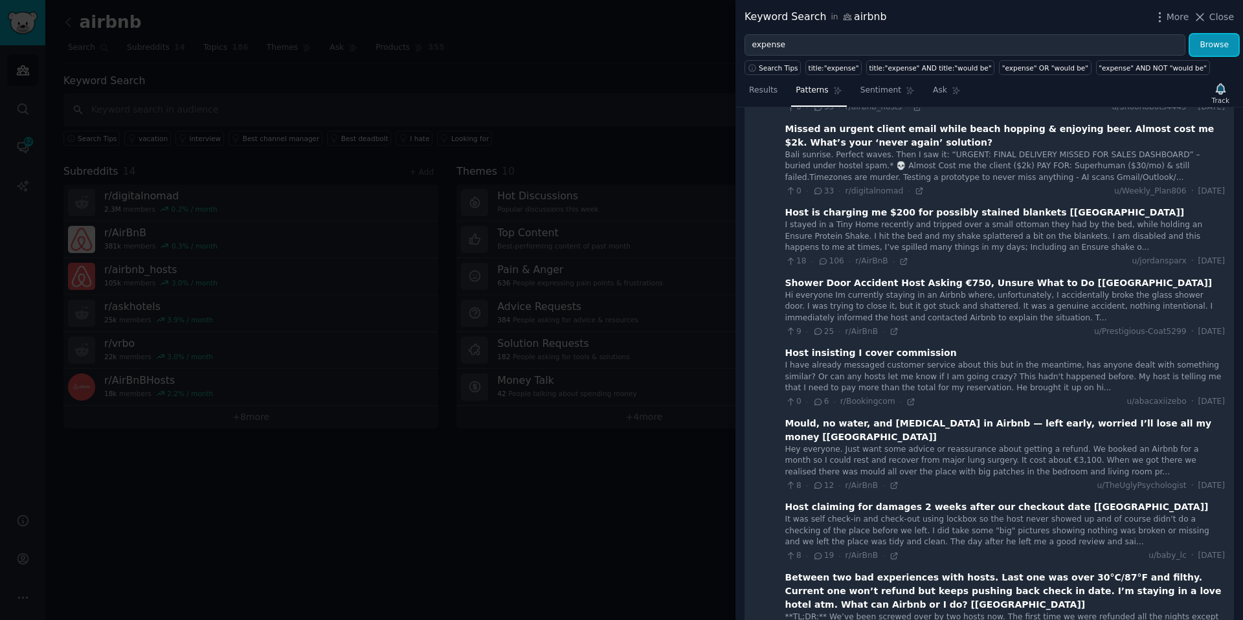
scroll to position [0, 0]
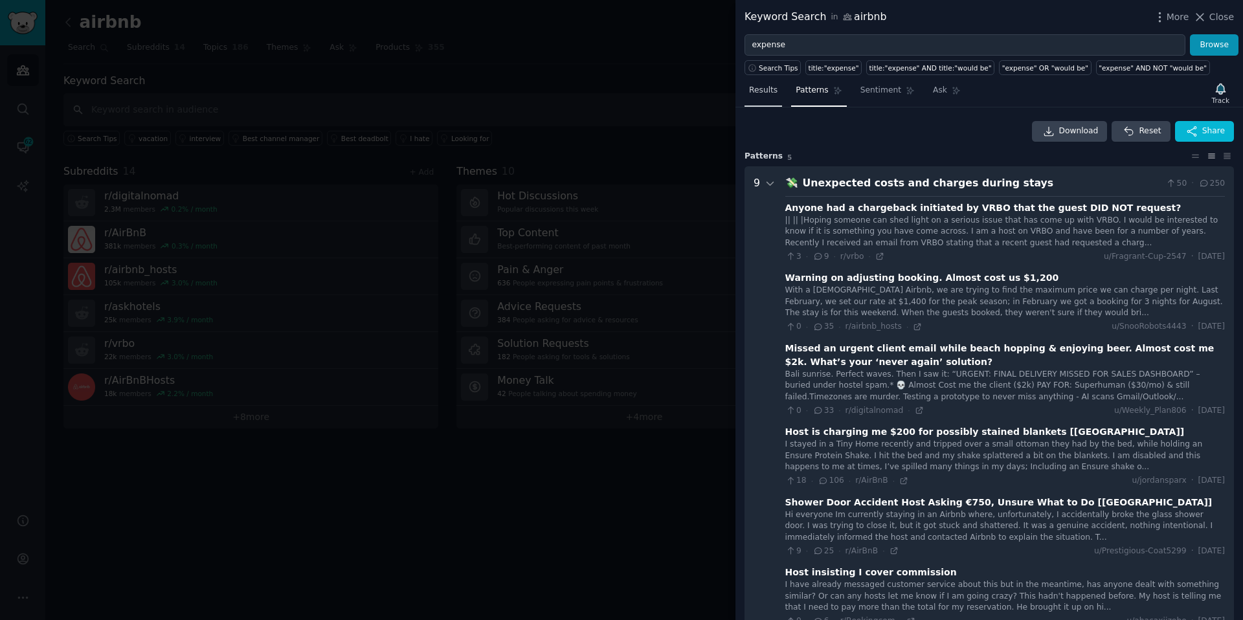
click at [759, 87] on span "Results" at bounding box center [763, 91] width 28 height 12
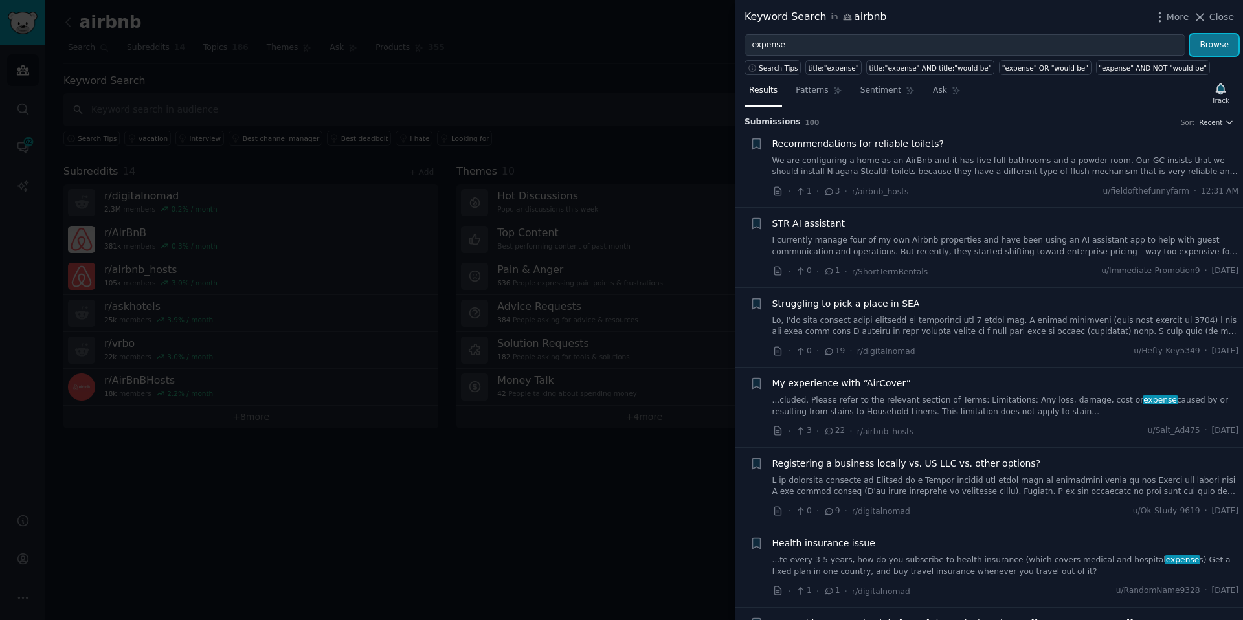
click at [1219, 47] on button "Browse" at bounding box center [1214, 45] width 49 height 22
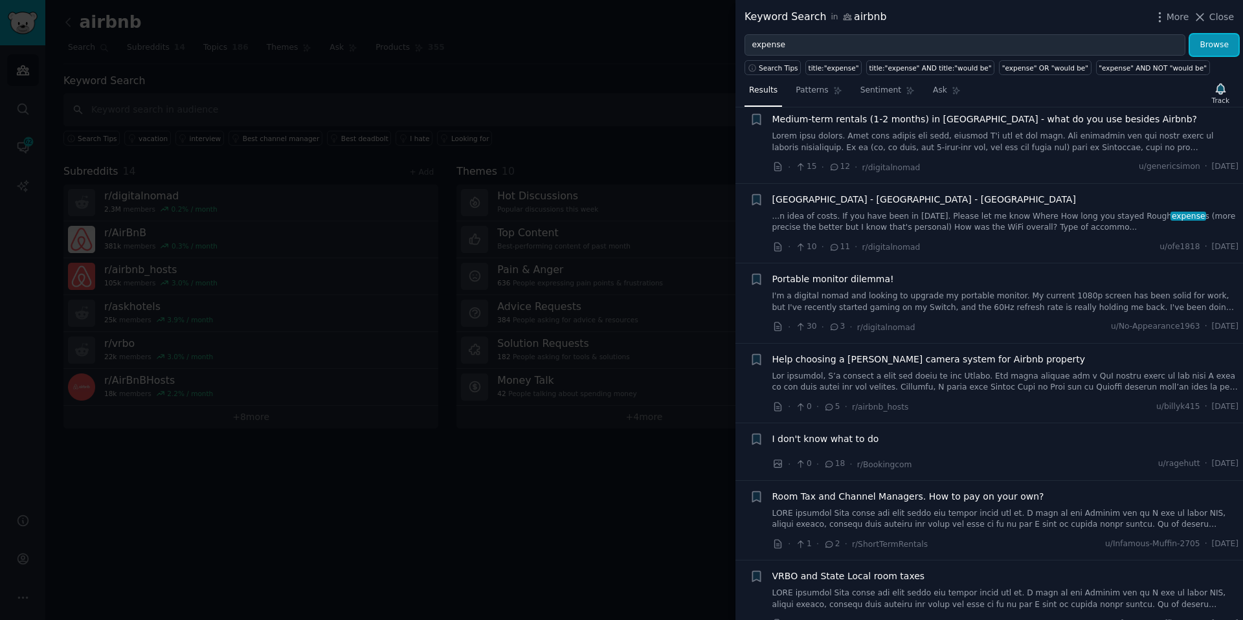
scroll to position [2264, 0]
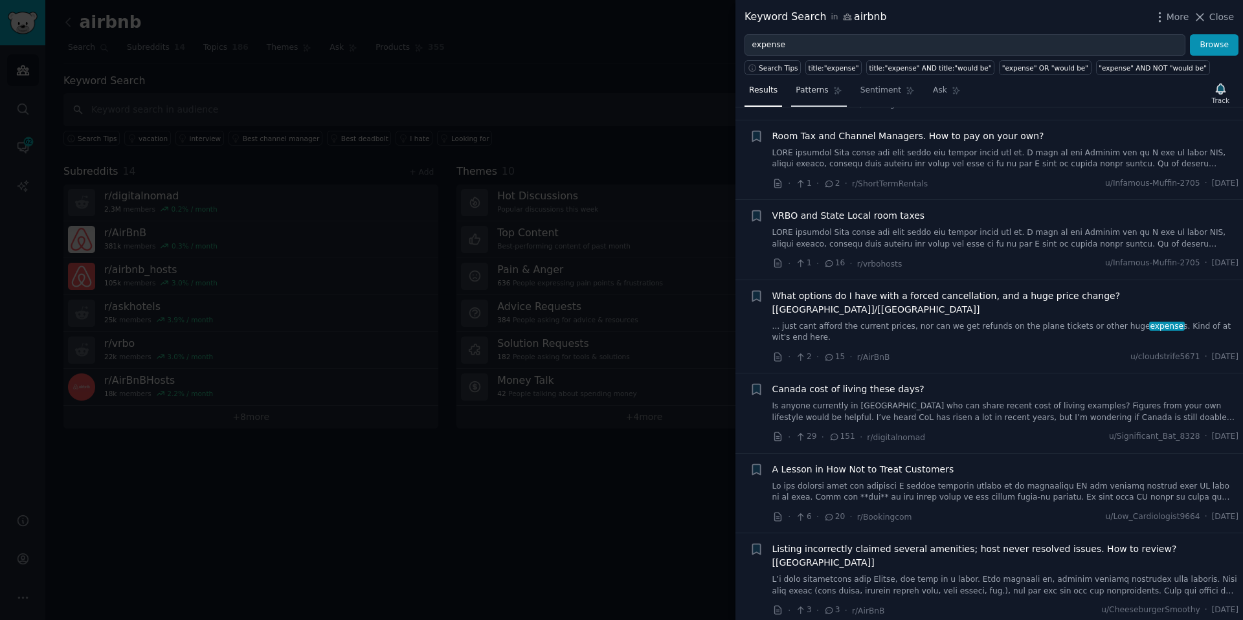
click at [818, 89] on span "Patterns" at bounding box center [812, 91] width 32 height 12
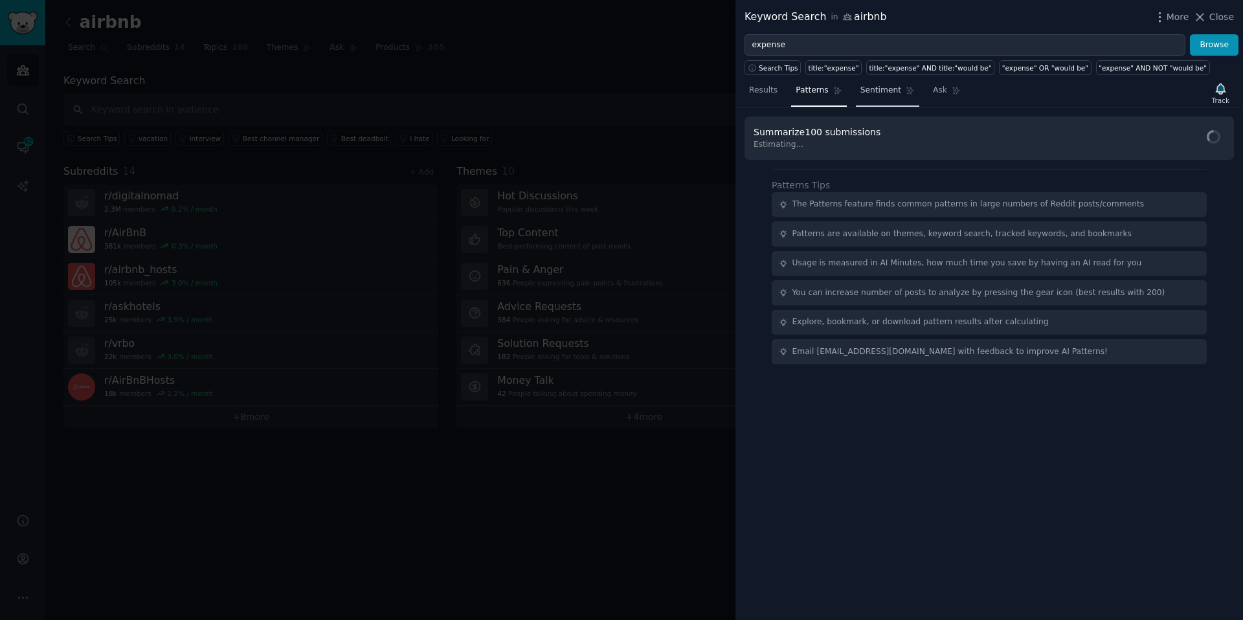
click at [882, 95] on span "Sentiment" at bounding box center [880, 91] width 41 height 12
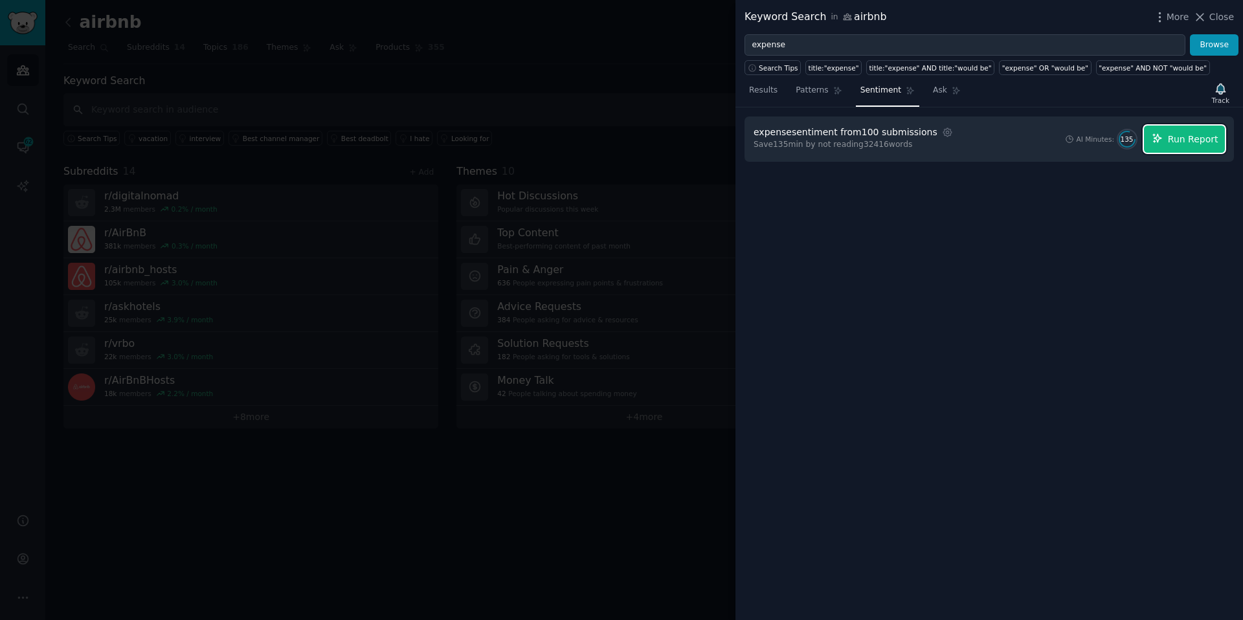
click at [1194, 148] on button "Run Report" at bounding box center [1184, 139] width 81 height 27
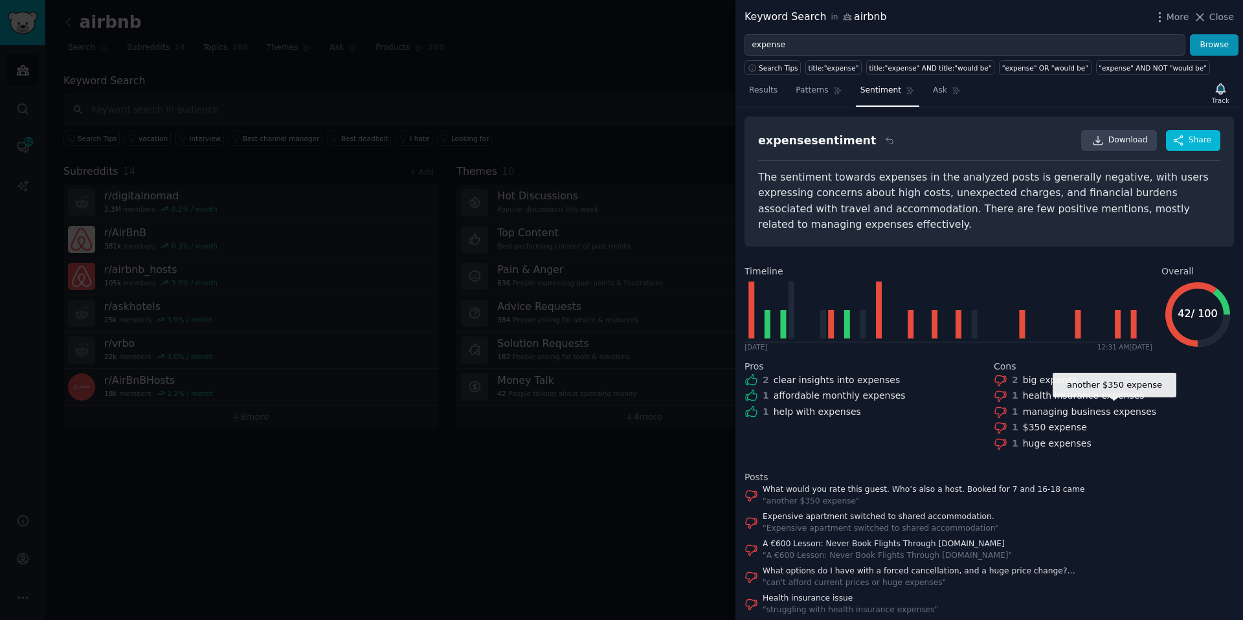
scroll to position [20, 0]
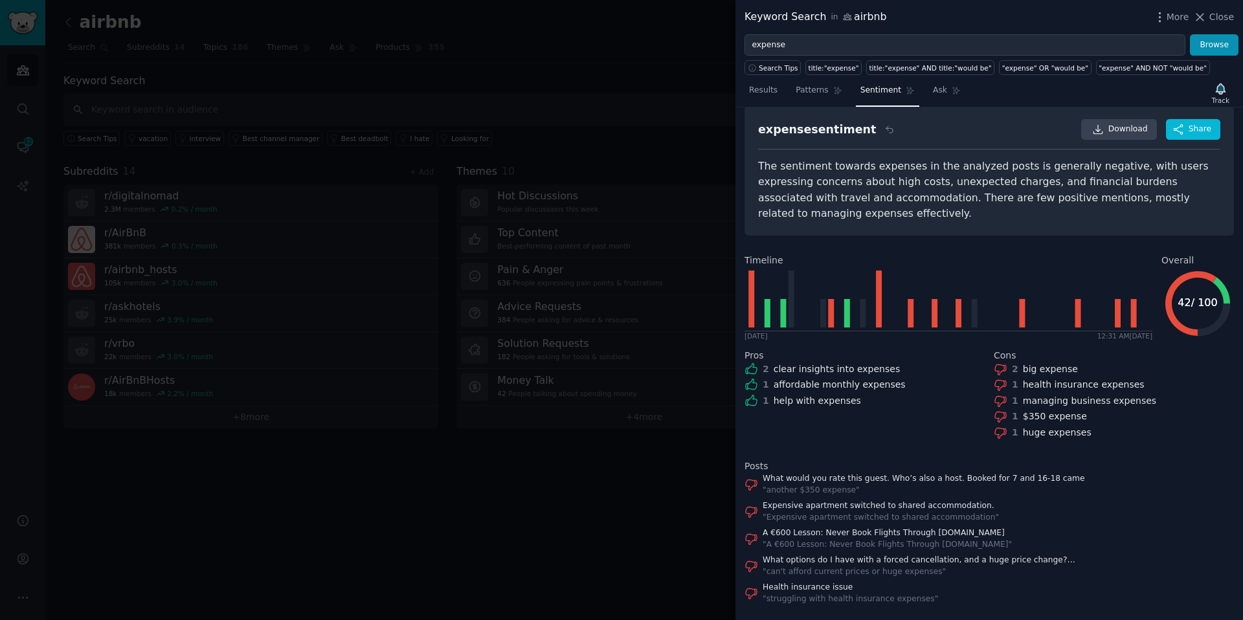
click at [344, 214] on div at bounding box center [621, 310] width 1243 height 620
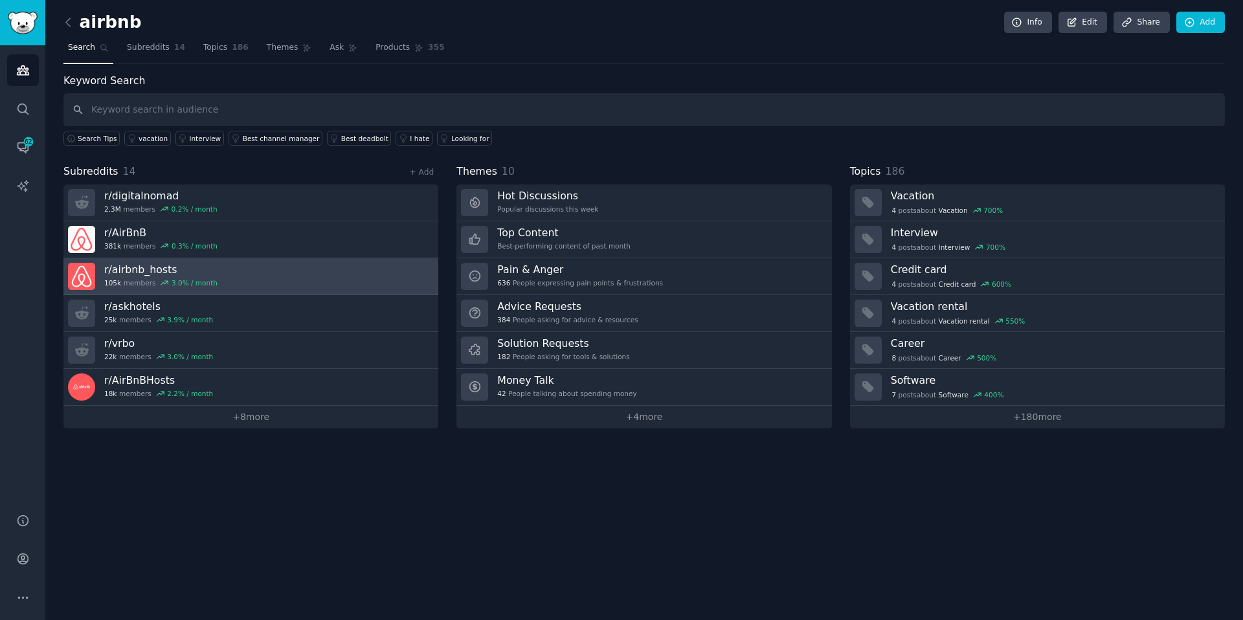
click at [194, 281] on div "3.0 % / month" at bounding box center [195, 282] width 46 height 9
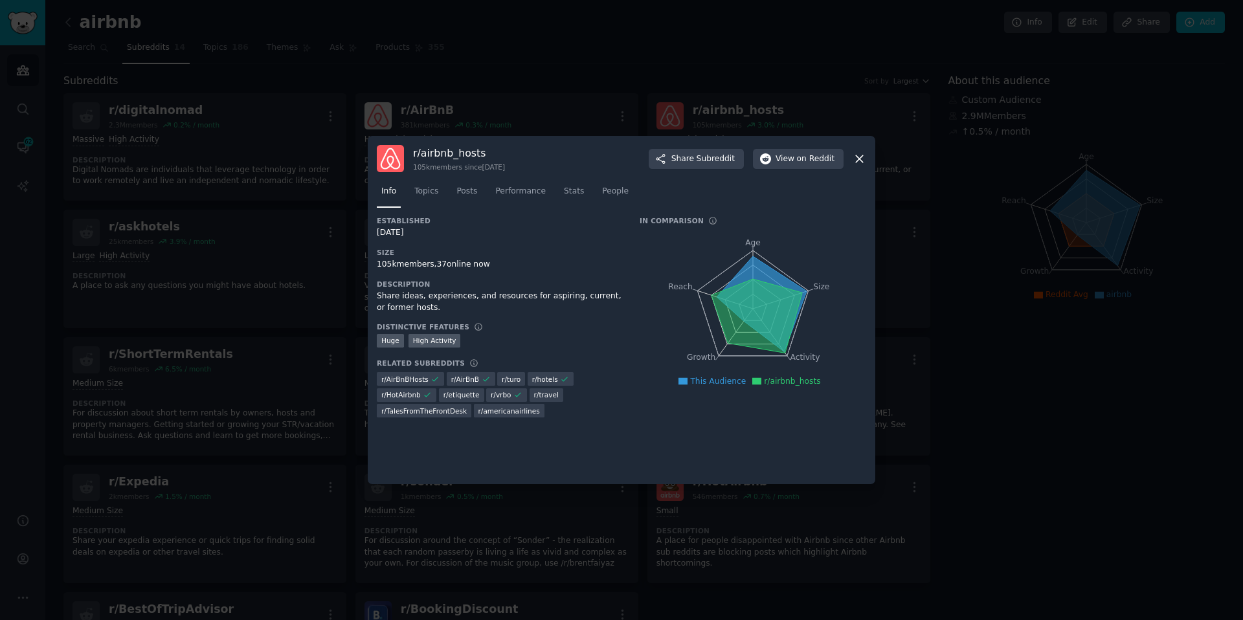
click at [214, 305] on div at bounding box center [621, 310] width 1243 height 620
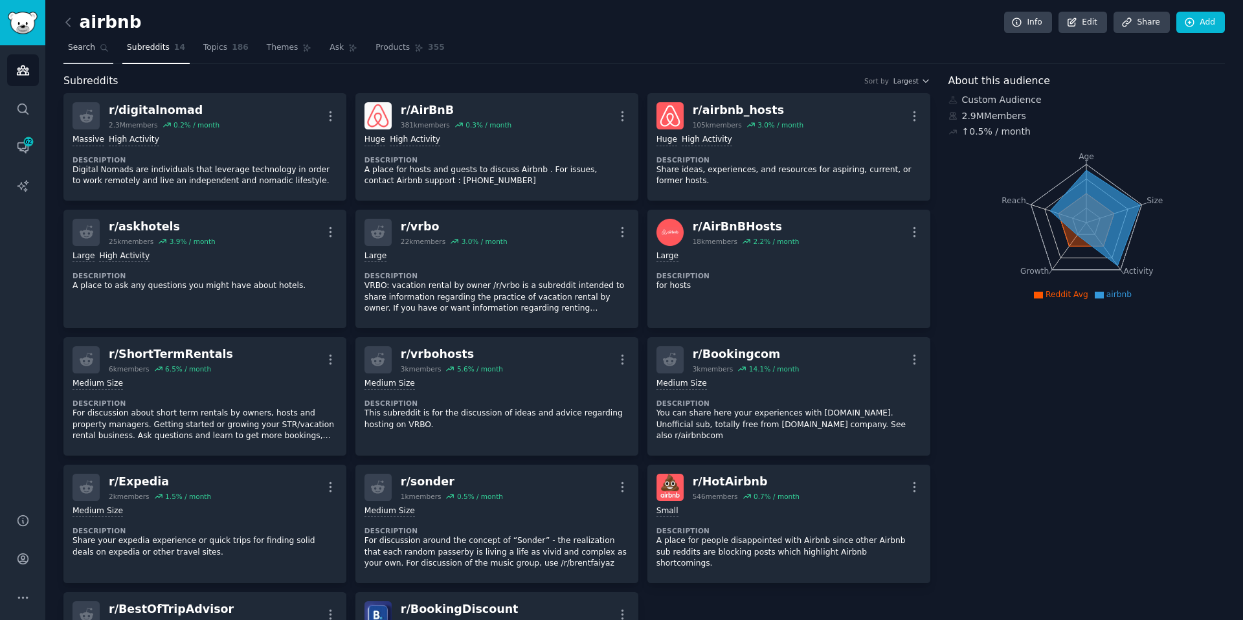
click at [98, 58] on link "Search" at bounding box center [88, 51] width 50 height 27
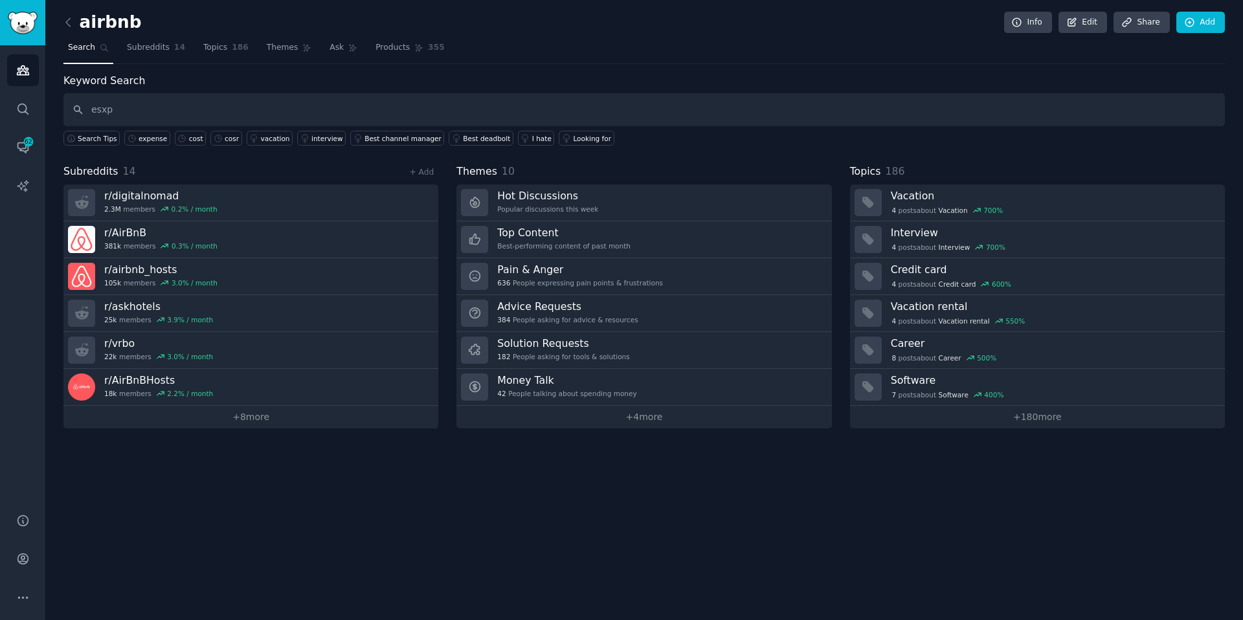
type input "esxps"
click at [246, 425] on link "+ 8 more" at bounding box center [250, 417] width 375 height 23
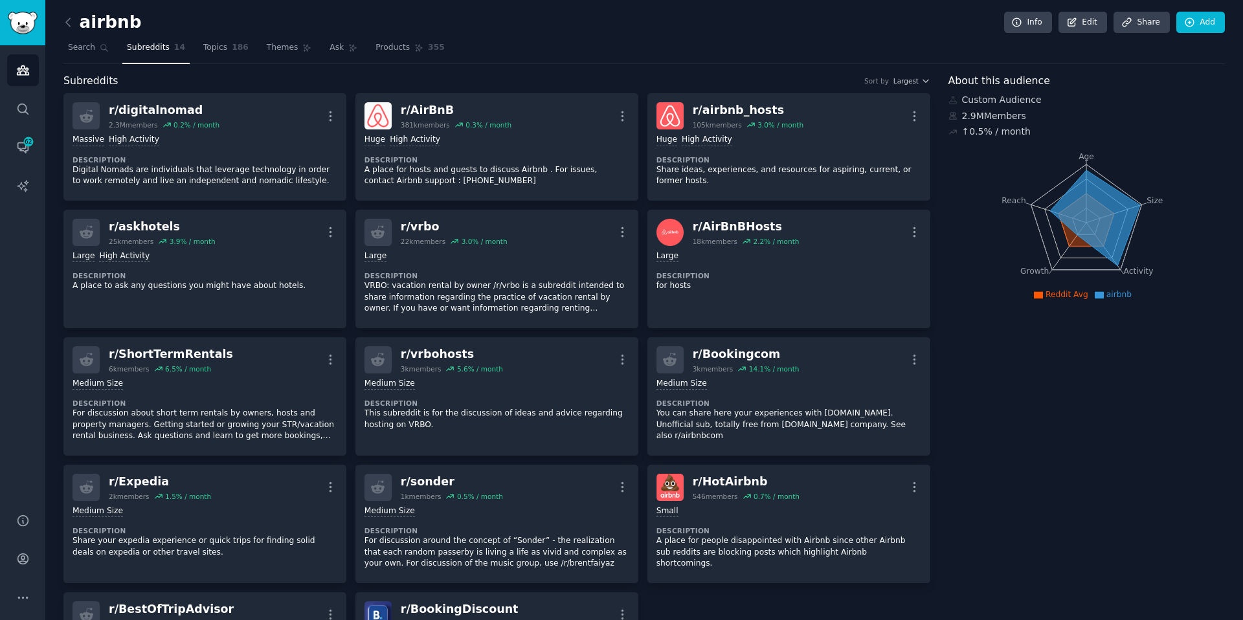
click at [82, 33] on div "airbnb Info Edit Share Add" at bounding box center [643, 25] width 1161 height 27
click at [146, 52] on span "Subreddits" at bounding box center [148, 48] width 43 height 12
click at [84, 52] on span "Search" at bounding box center [81, 48] width 27 height 12
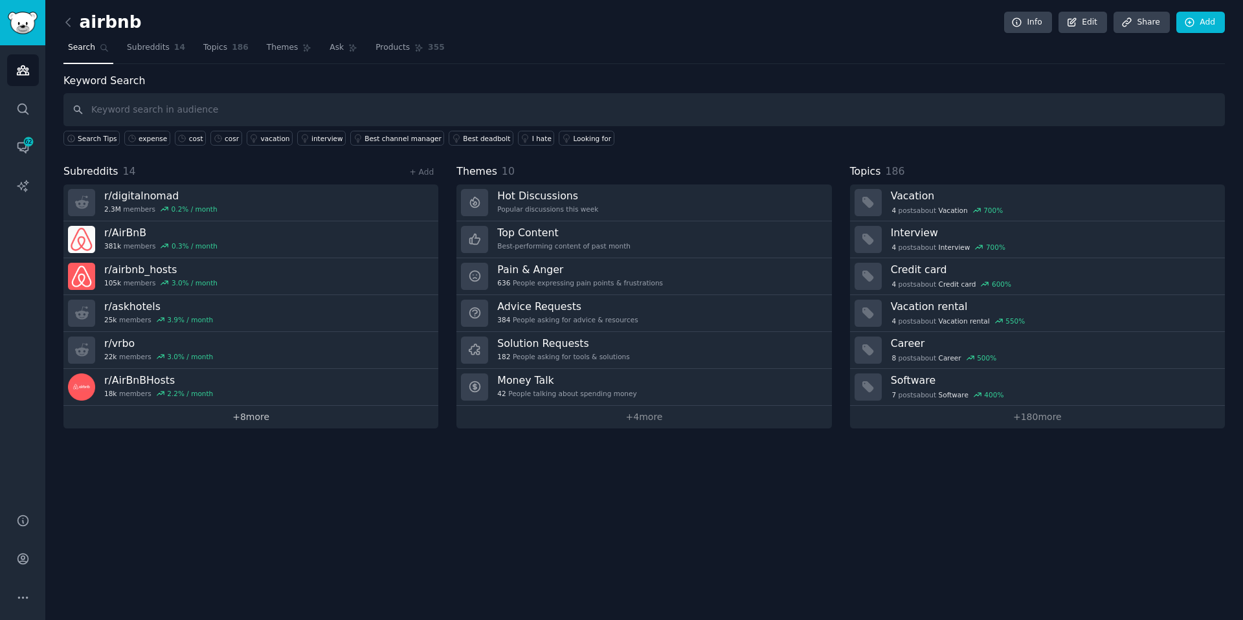
click at [203, 421] on link "+ 8 more" at bounding box center [250, 417] width 375 height 23
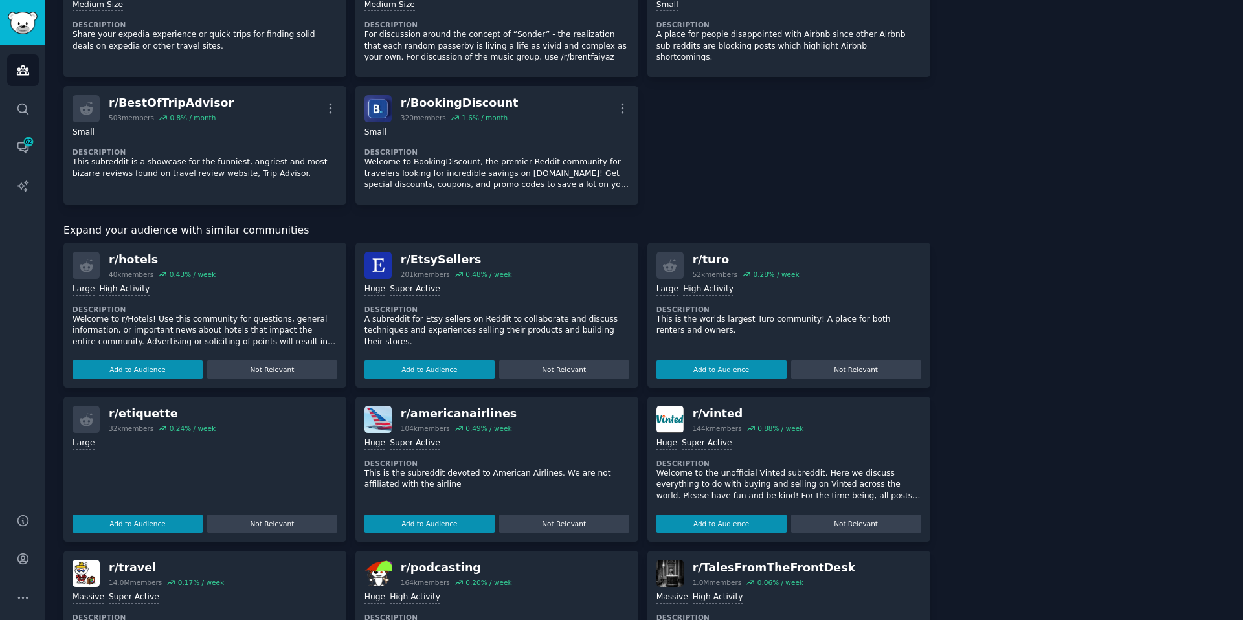
scroll to position [424, 0]
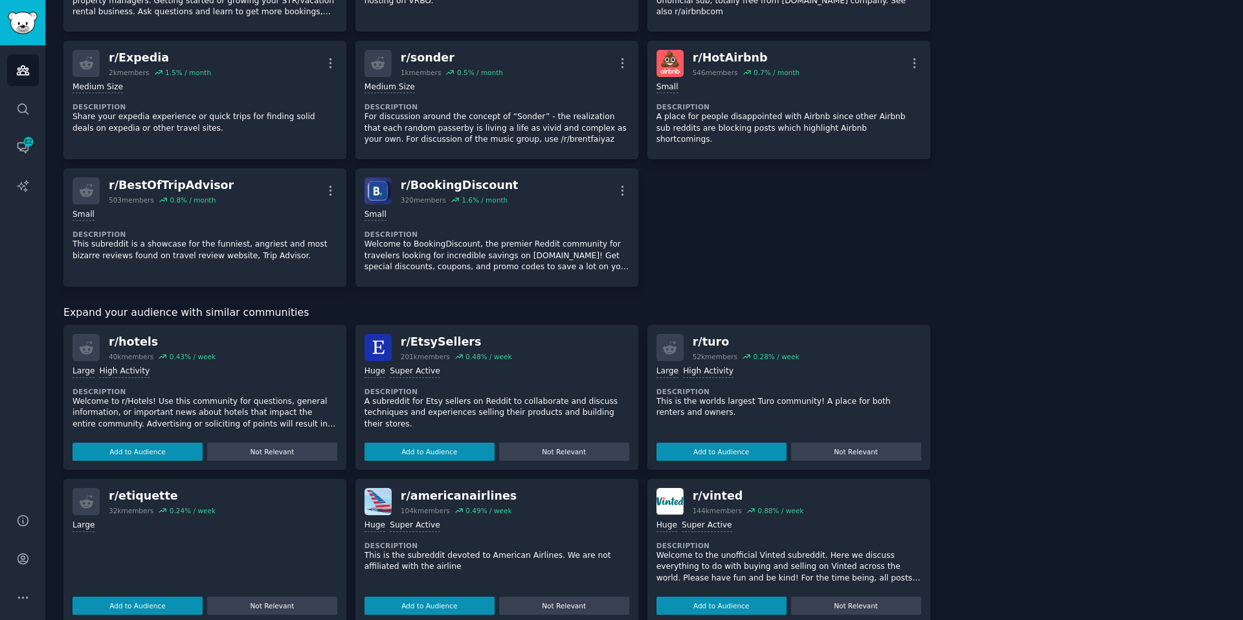
click at [25, 69] on icon "Sidebar" at bounding box center [23, 70] width 12 height 9
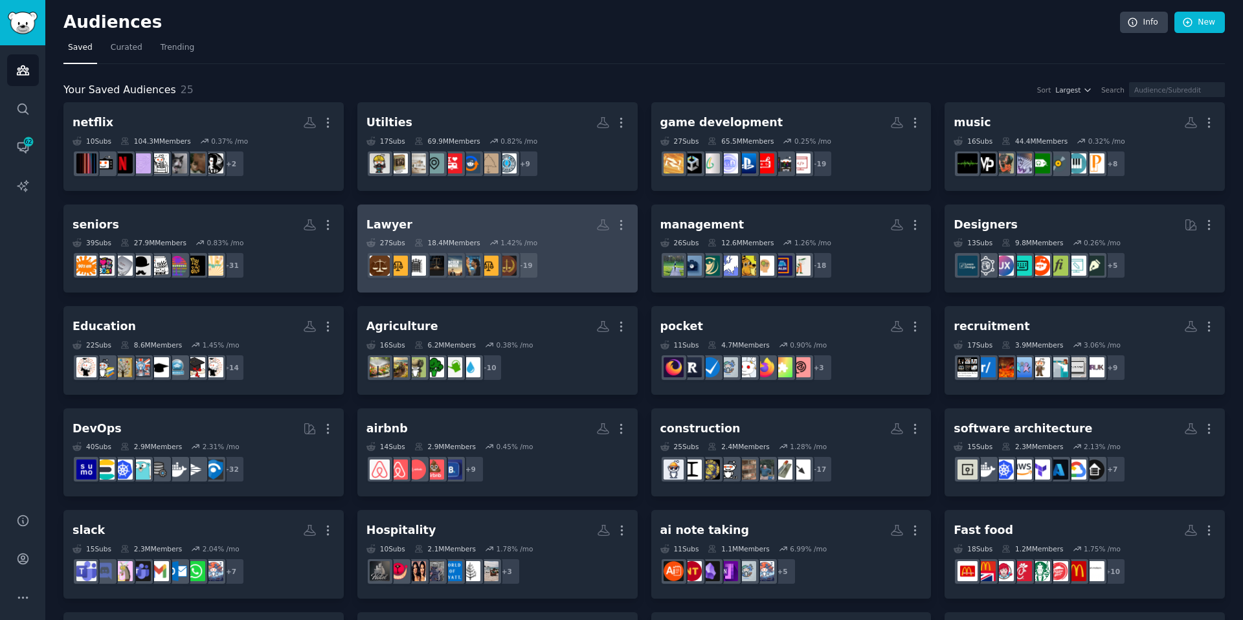
scroll to position [200, 0]
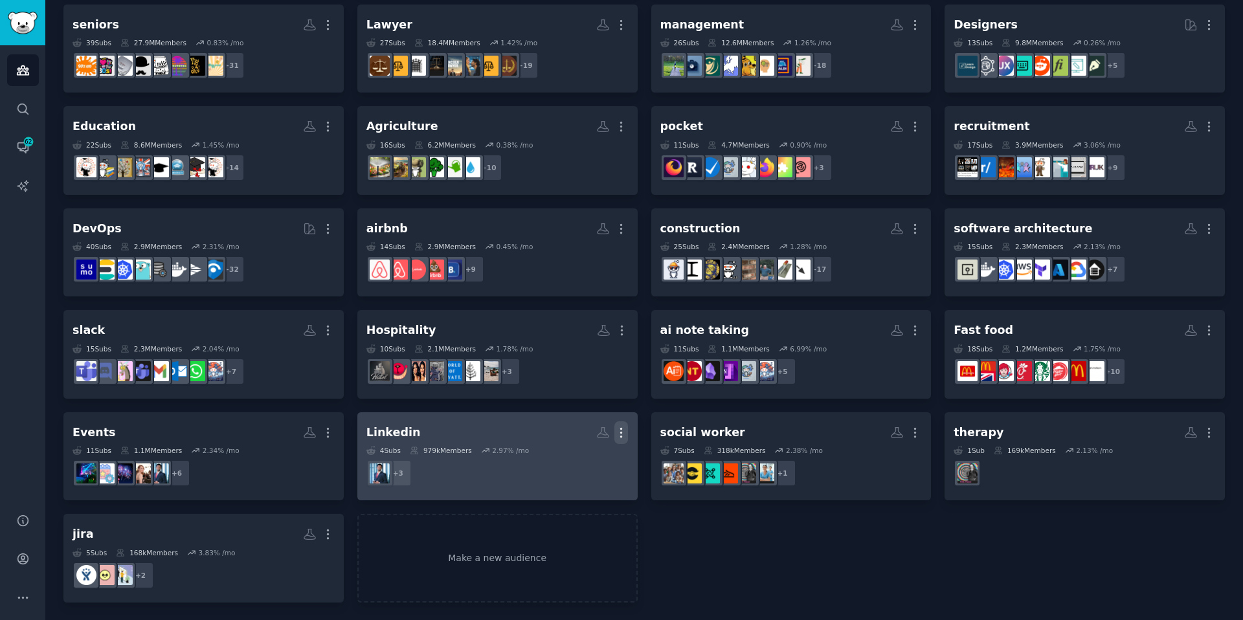
click at [618, 427] on icon "button" at bounding box center [621, 433] width 14 height 14
click at [577, 451] on div "Delete" at bounding box center [576, 459] width 61 height 27
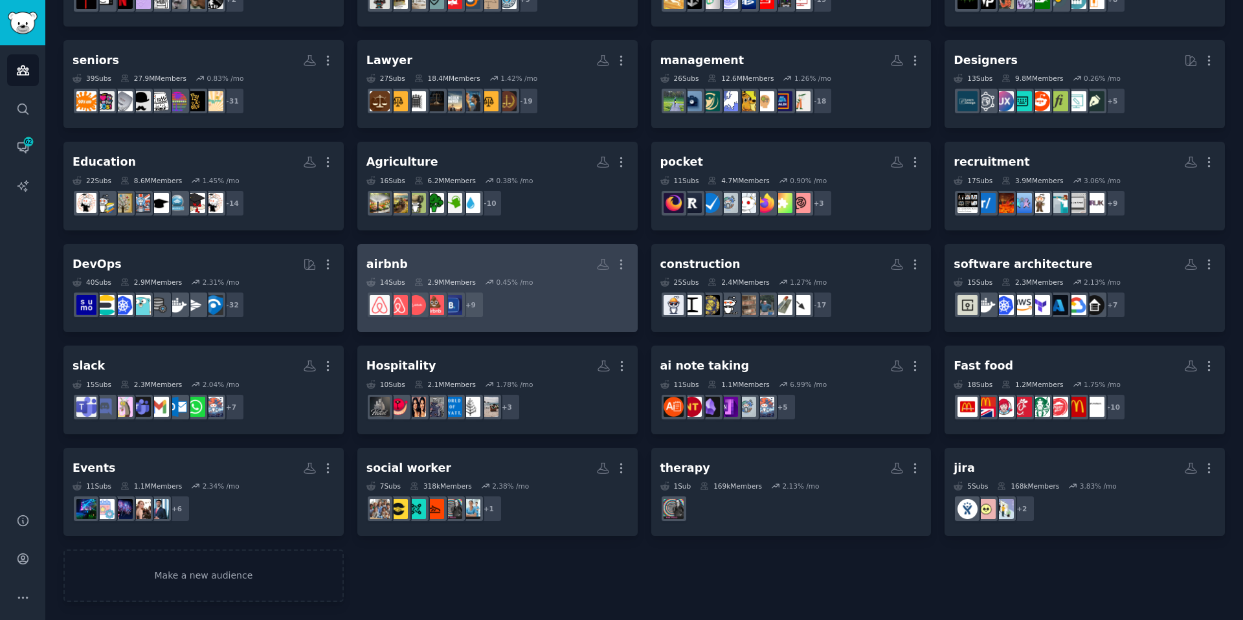
scroll to position [0, 0]
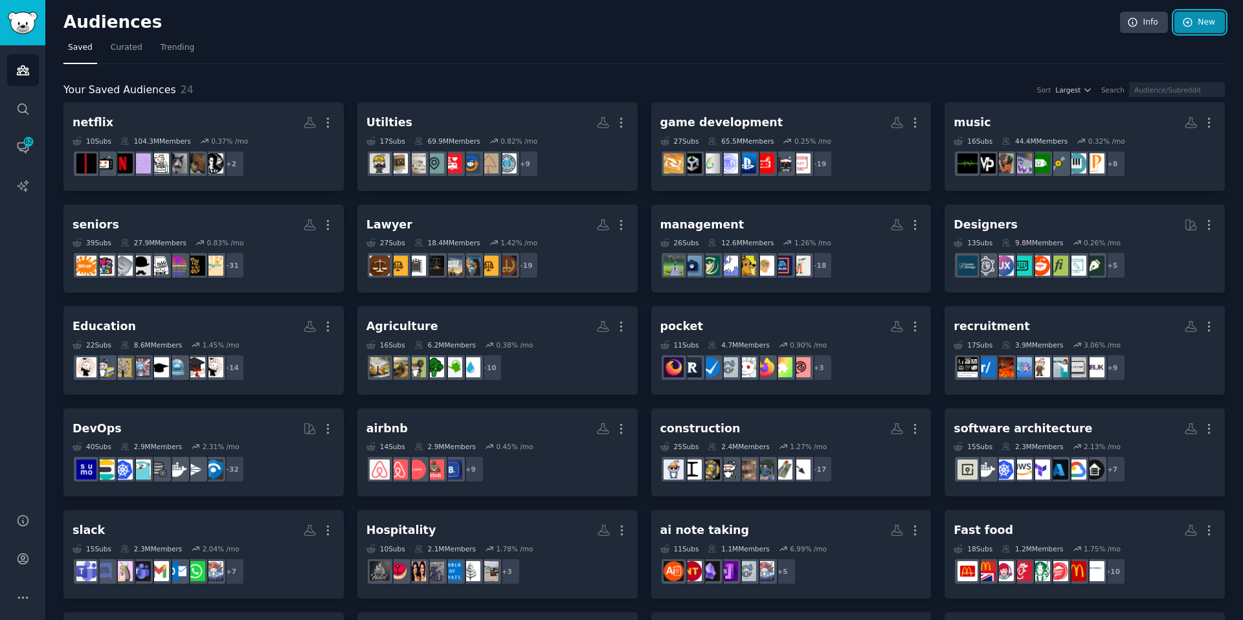
click at [1186, 28] on link "New" at bounding box center [1199, 23] width 50 height 22
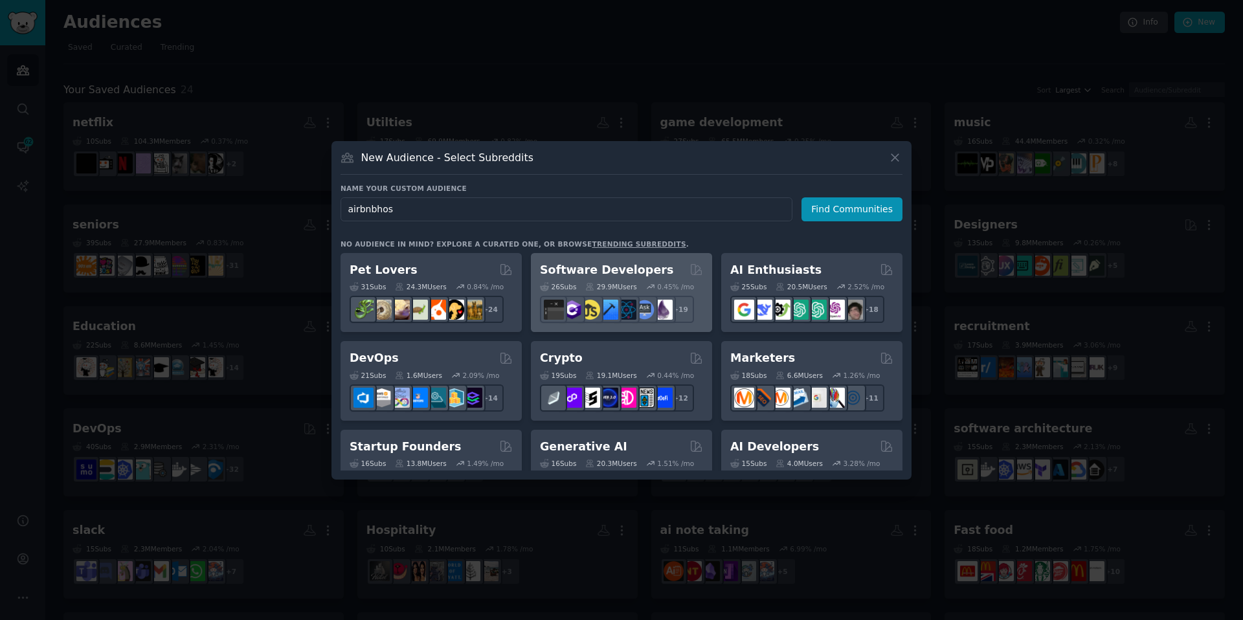
type input "airbnbhost"
click button "Find Communities" at bounding box center [851, 209] width 101 height 24
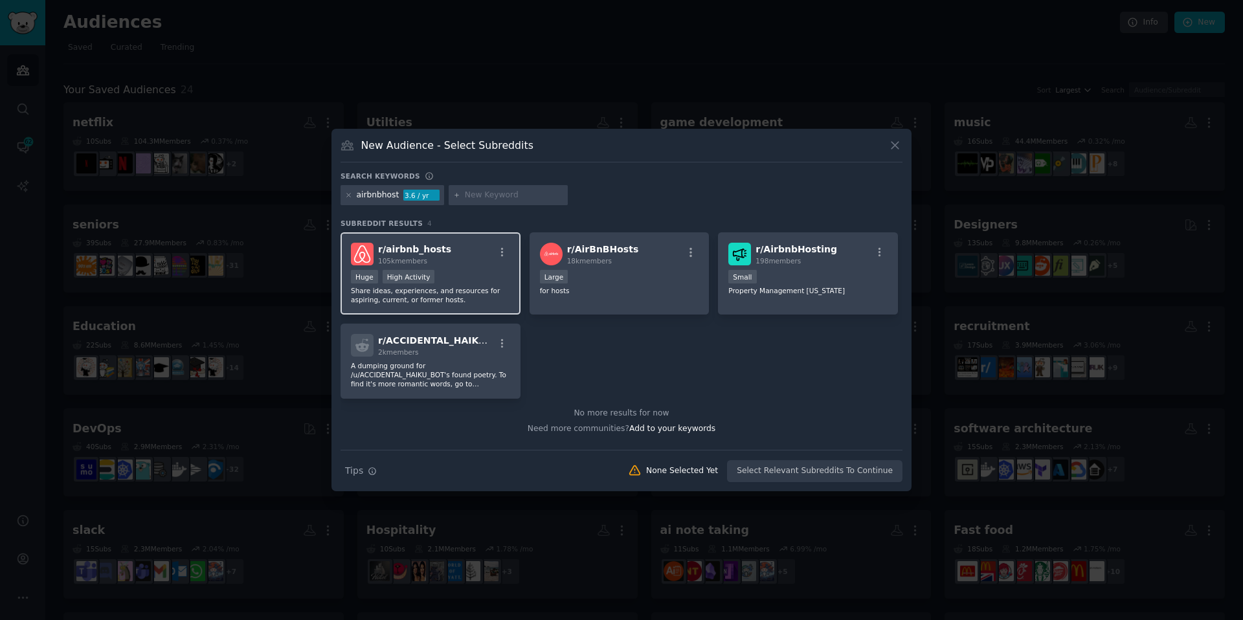
click at [474, 274] on div "Huge High Activity" at bounding box center [430, 278] width 159 height 16
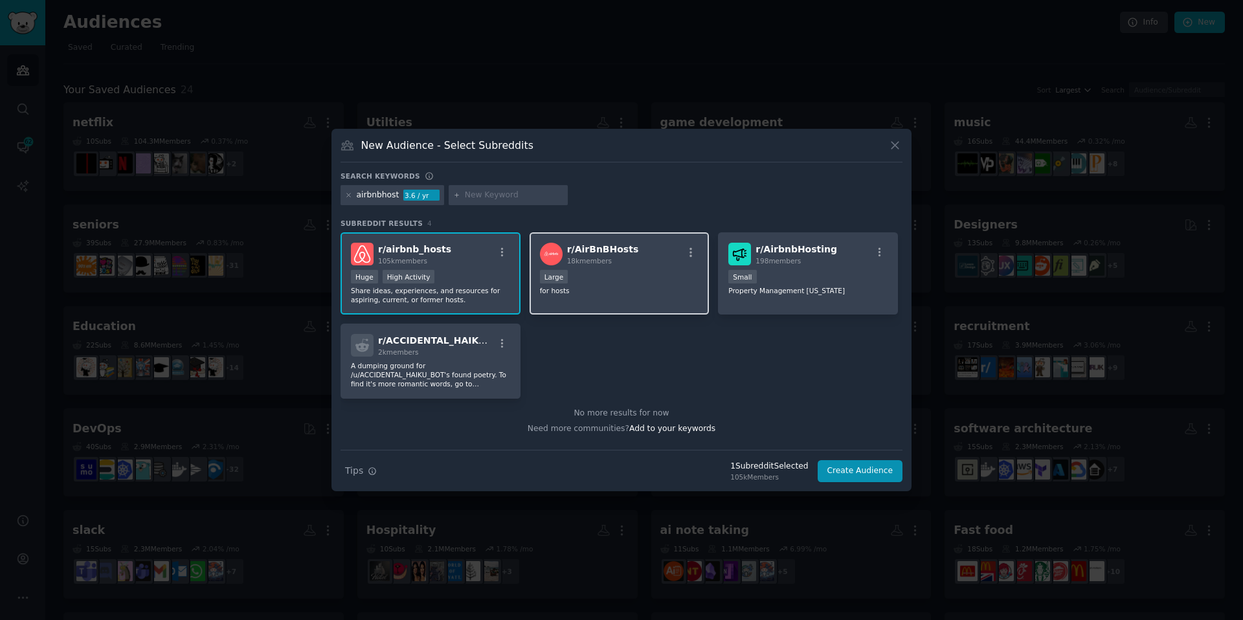
click at [651, 268] on div "r/ AirBnBHosts 18k members Large for hosts" at bounding box center [619, 273] width 180 height 82
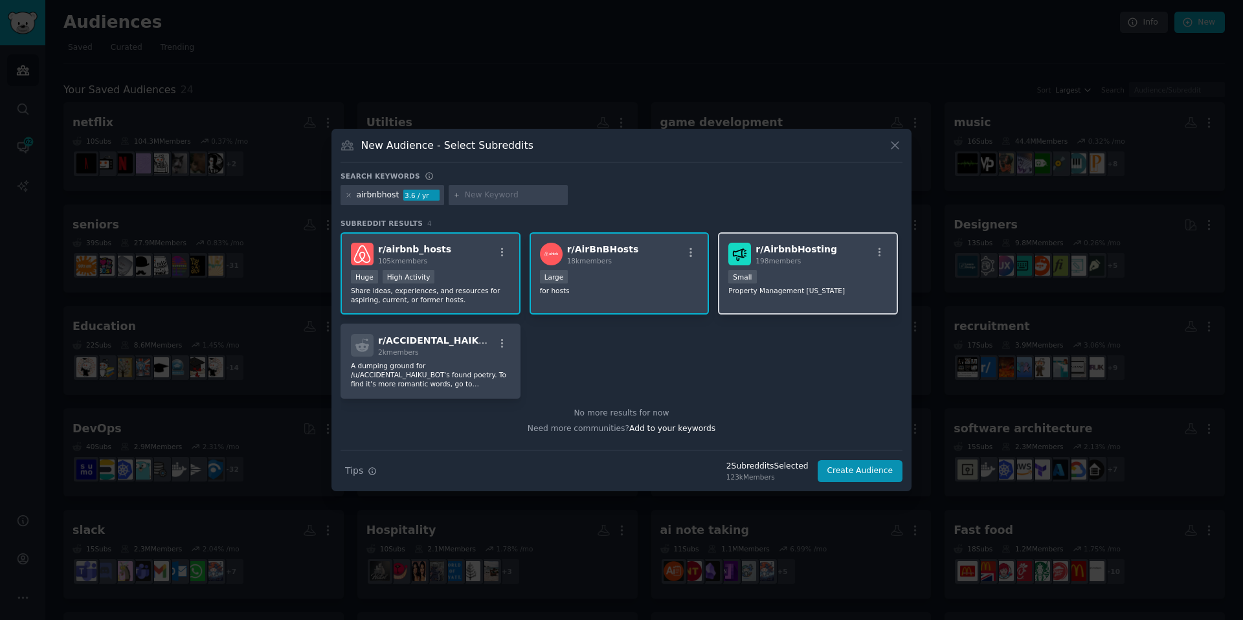
click at [766, 300] on div "r/ AirbnbHosting 198 members Small Property Management Ohio" at bounding box center [808, 273] width 180 height 82
click at [470, 199] on input "text" at bounding box center [514, 196] width 98 height 12
type input "vrbohost"
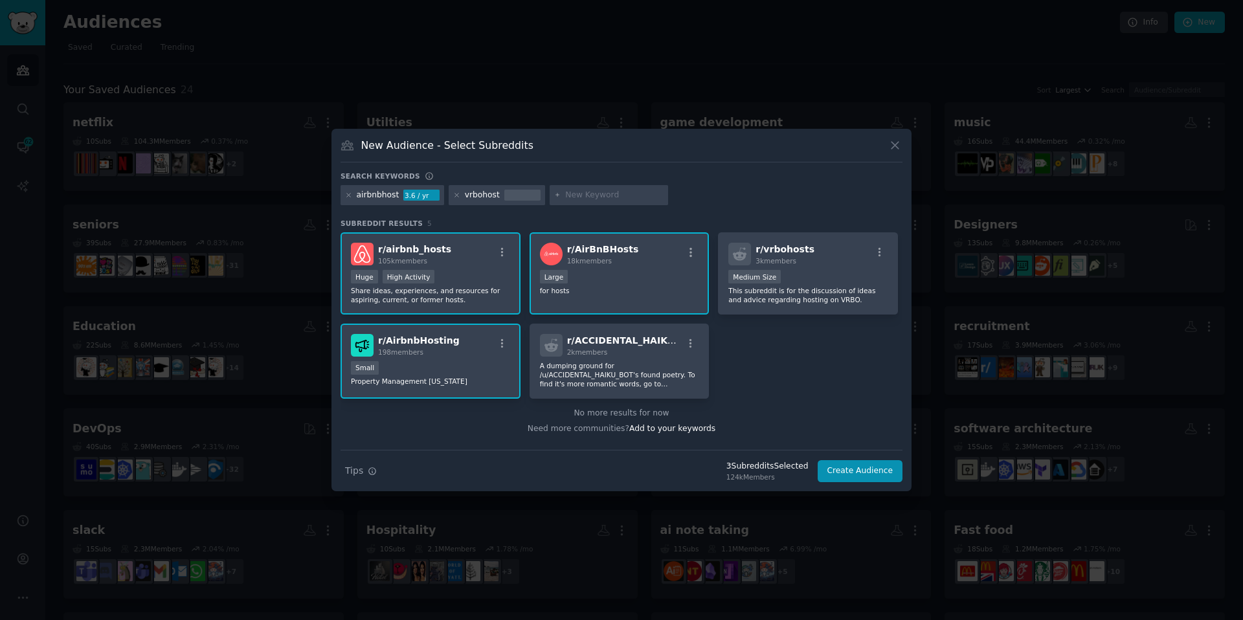
click at [795, 229] on div "Subreddit Results 5 r/ airbnb_hosts 105k members Huge High Activity Share ideas…" at bounding box center [621, 334] width 562 height 231
click at [787, 258] on span "3k members" at bounding box center [775, 261] width 41 height 8
click at [590, 183] on div "Search keywords" at bounding box center [621, 179] width 562 height 14
click at [588, 185] on div at bounding box center [609, 195] width 119 height 21
click at [586, 195] on input "text" at bounding box center [614, 196] width 98 height 12
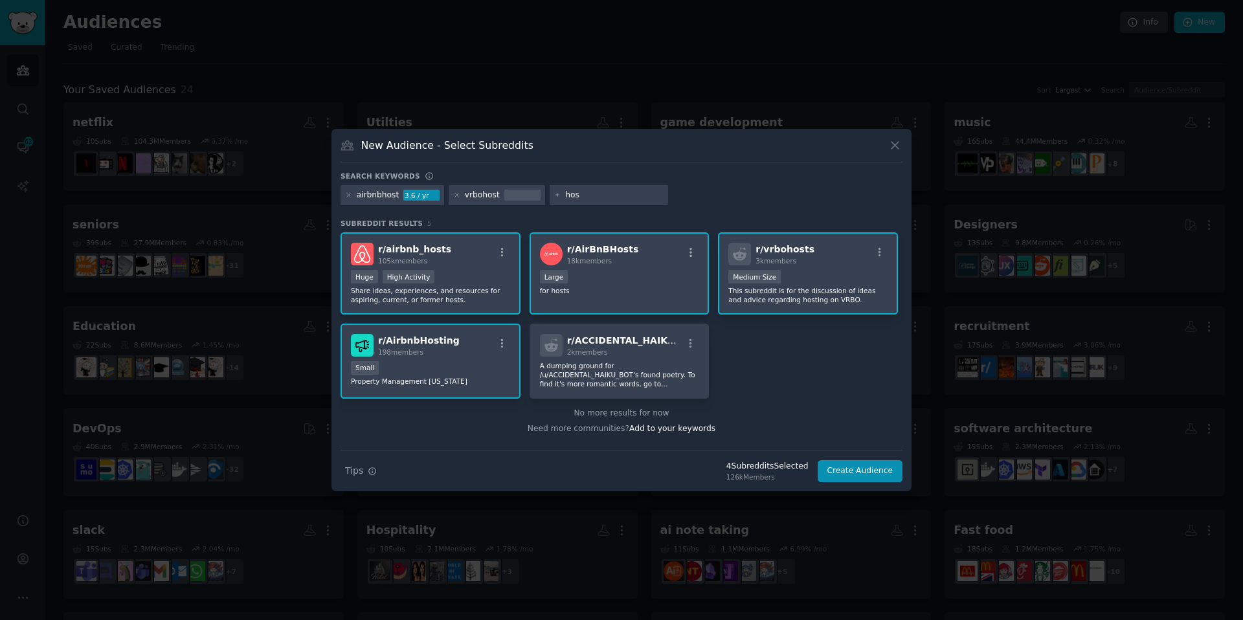
type input "host"
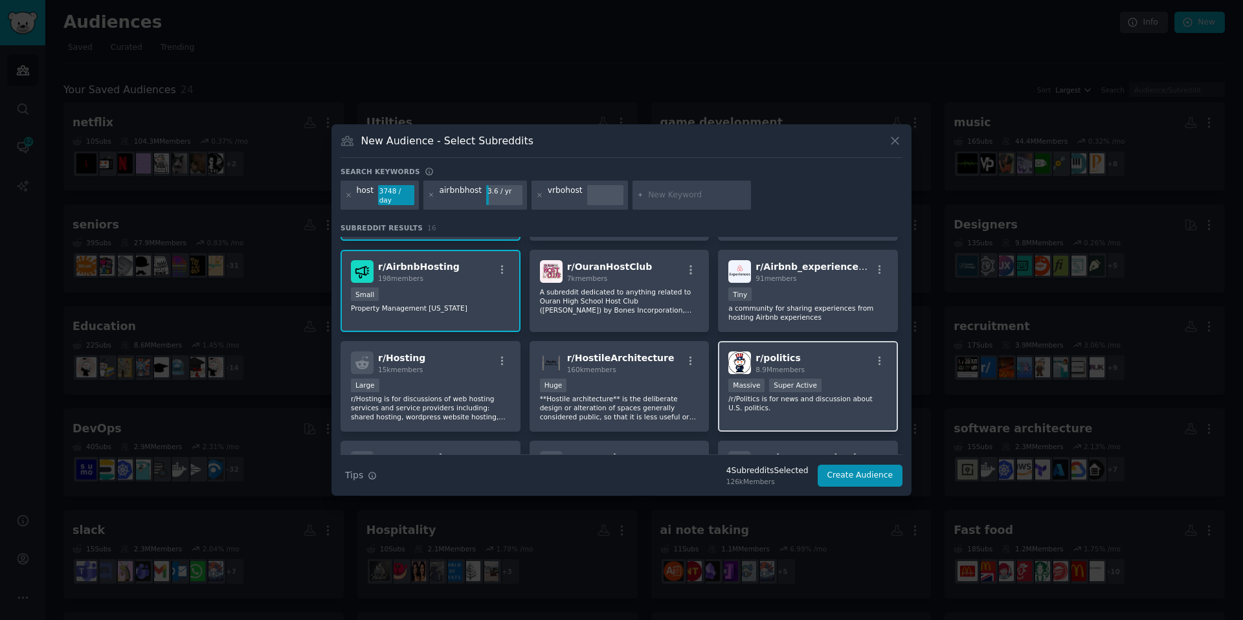
scroll to position [190, 0]
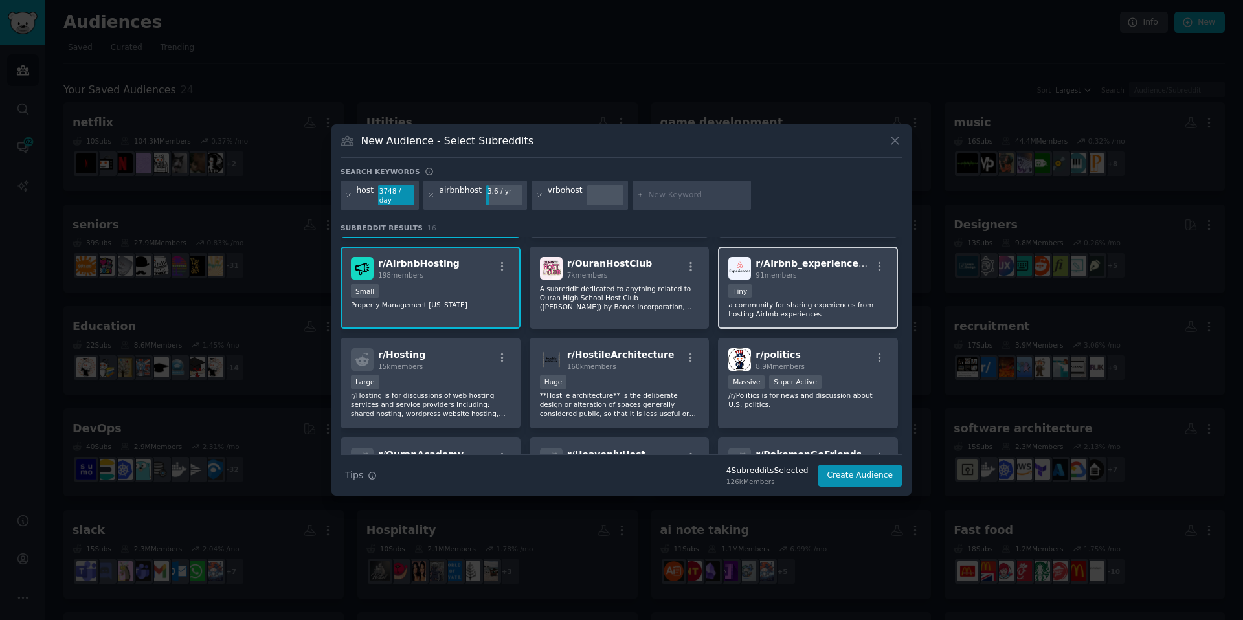
click at [772, 299] on div "Tiny" at bounding box center [807, 292] width 159 height 16
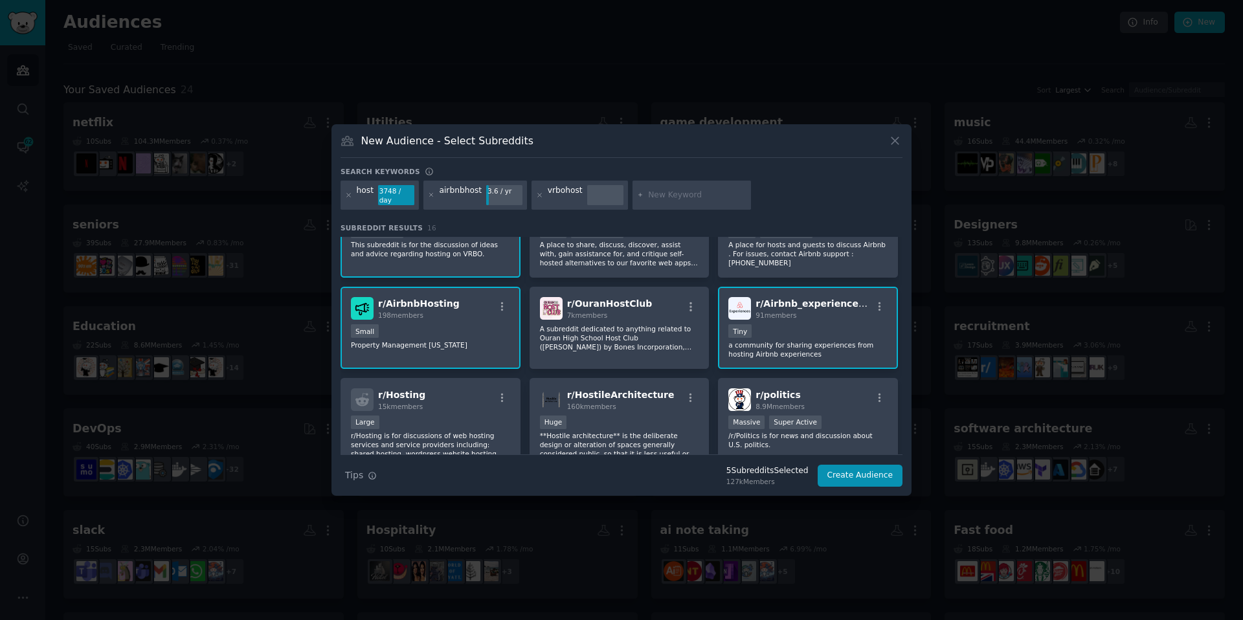
scroll to position [0, 0]
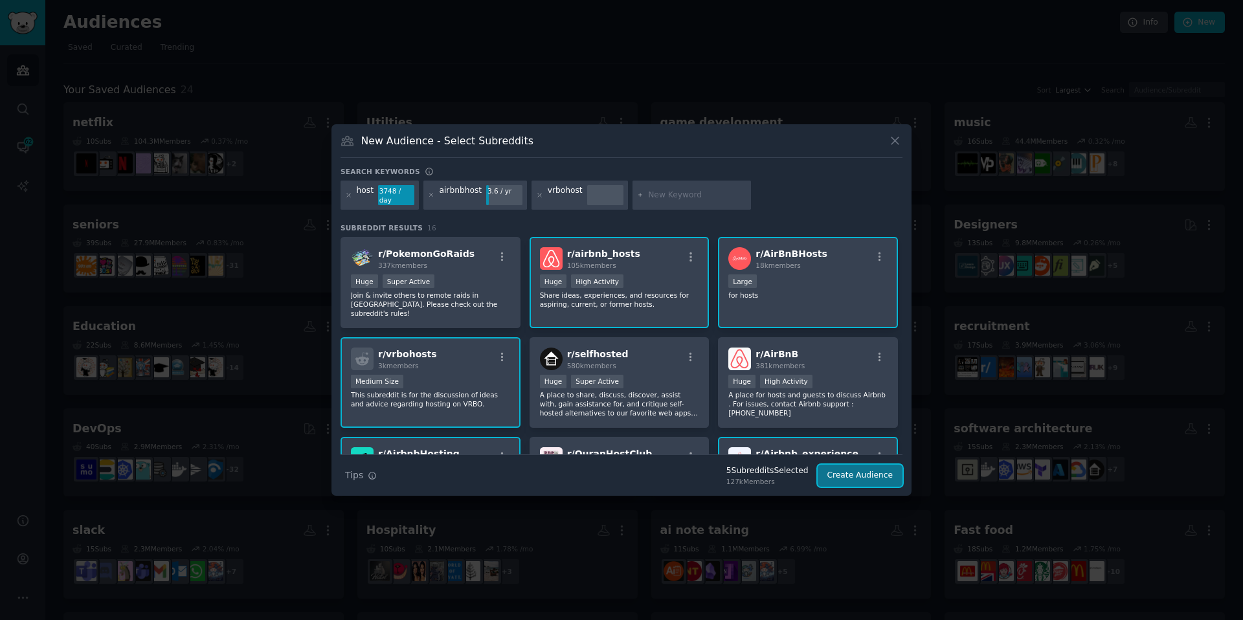
click at [851, 484] on button "Create Audience" at bounding box center [860, 476] width 85 height 22
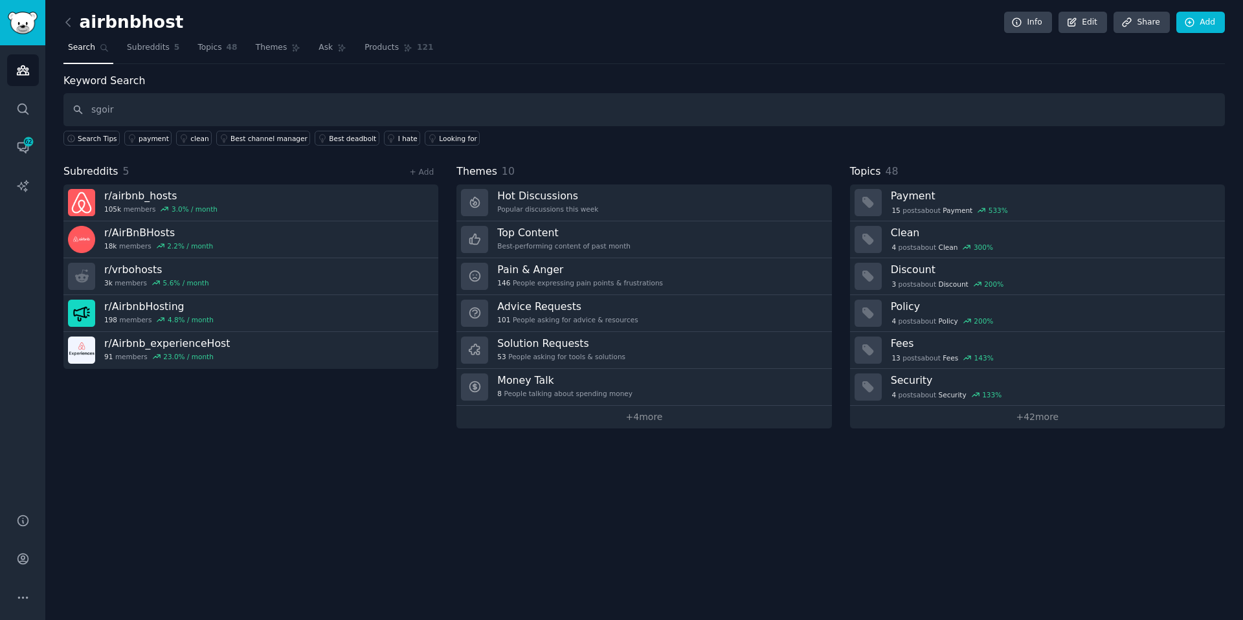
type input "sgoi"
click at [1196, 25] on link "Add" at bounding box center [1200, 23] width 49 height 22
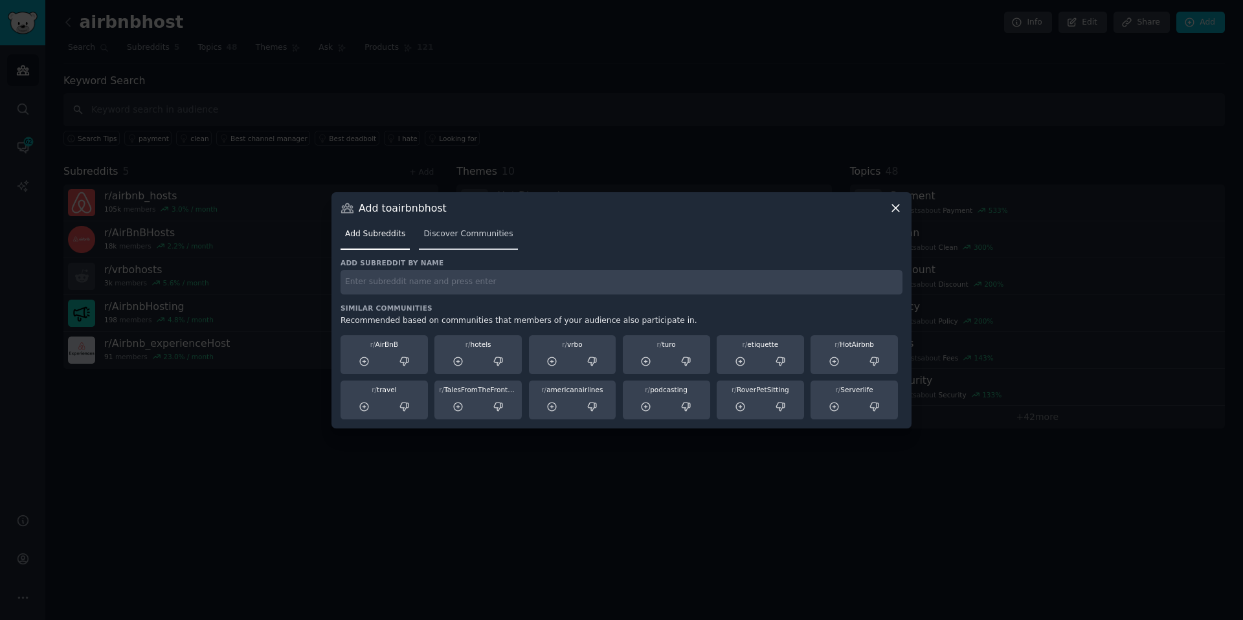
click at [447, 244] on link "Discover Communities" at bounding box center [468, 237] width 98 height 27
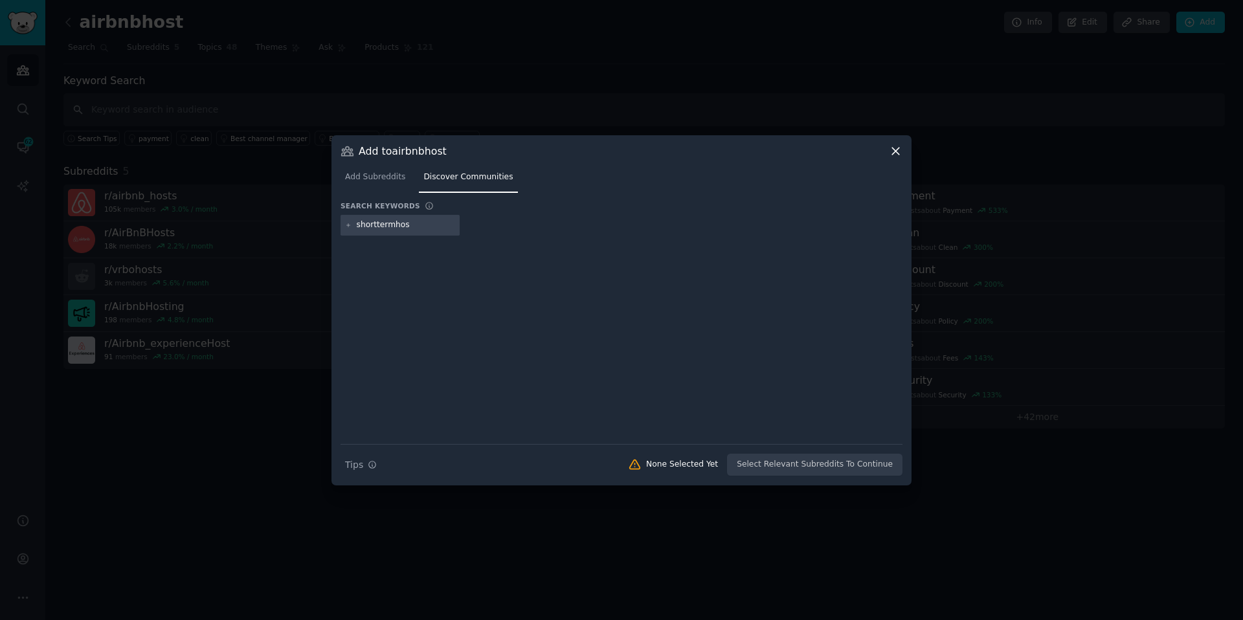
type input "shorttermhost"
click at [339, 221] on div "Add to airbnbhost Add Subreddits Discover Communities Search keywords shortterm…" at bounding box center [621, 310] width 580 height 350
click at [342, 225] on div "shorttermhost" at bounding box center [399, 225] width 118 height 21
click at [348, 225] on icon at bounding box center [348, 224] width 3 height 3
click at [522, 226] on div at bounding box center [621, 227] width 562 height 25
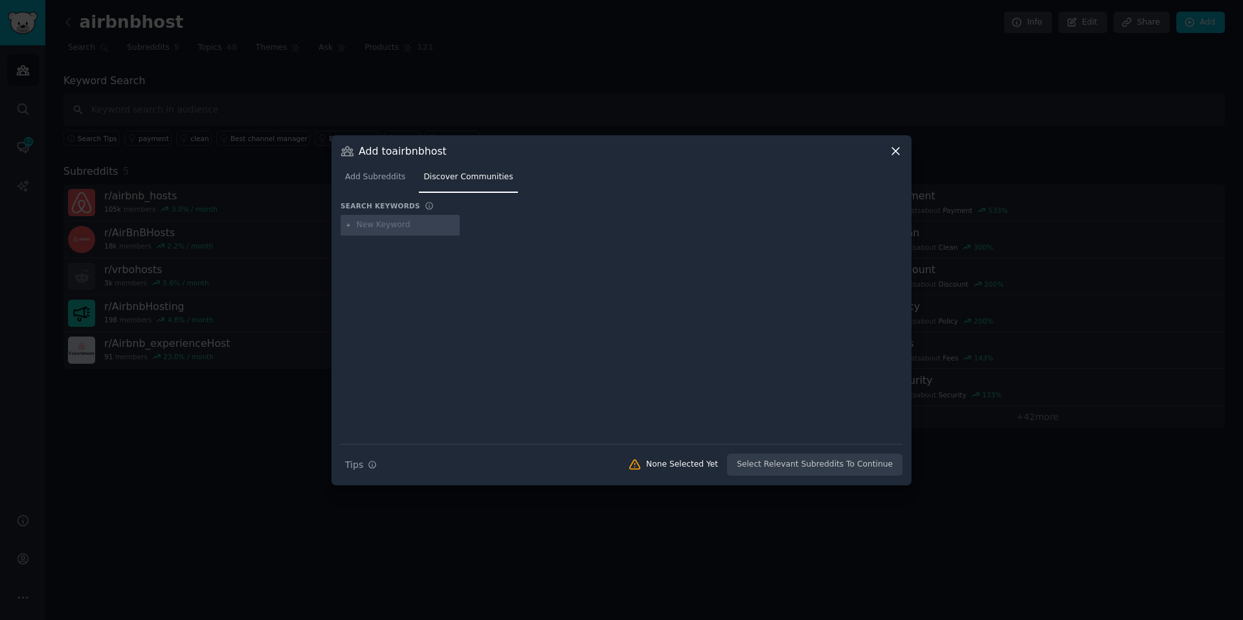
click at [922, 93] on div at bounding box center [621, 310] width 1243 height 620
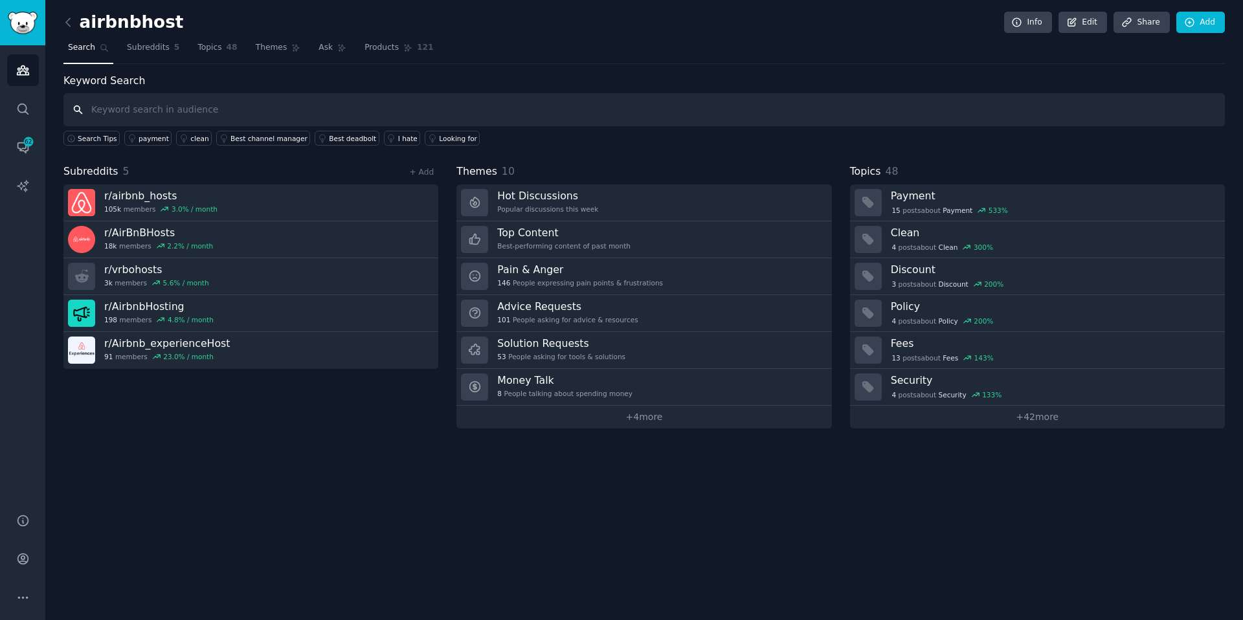
click at [197, 102] on input "text" at bounding box center [643, 109] width 1161 height 33
type input "expense"
click at [160, 50] on span "Subreddits" at bounding box center [148, 48] width 43 height 12
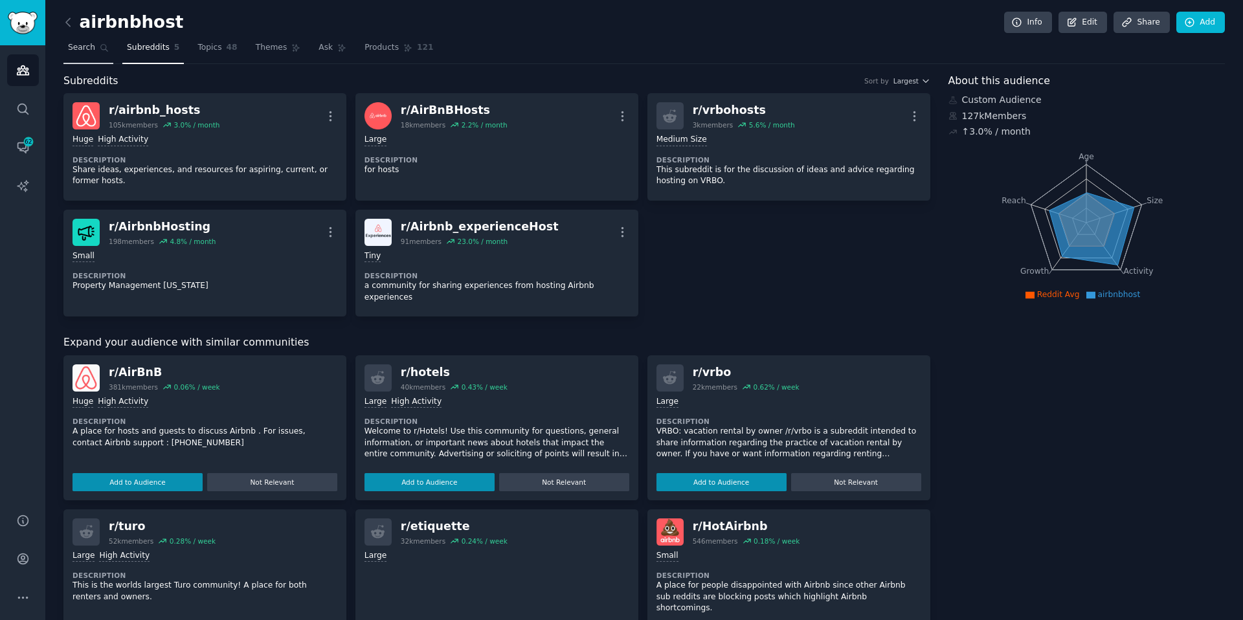
click at [86, 62] on link "Search" at bounding box center [88, 51] width 50 height 27
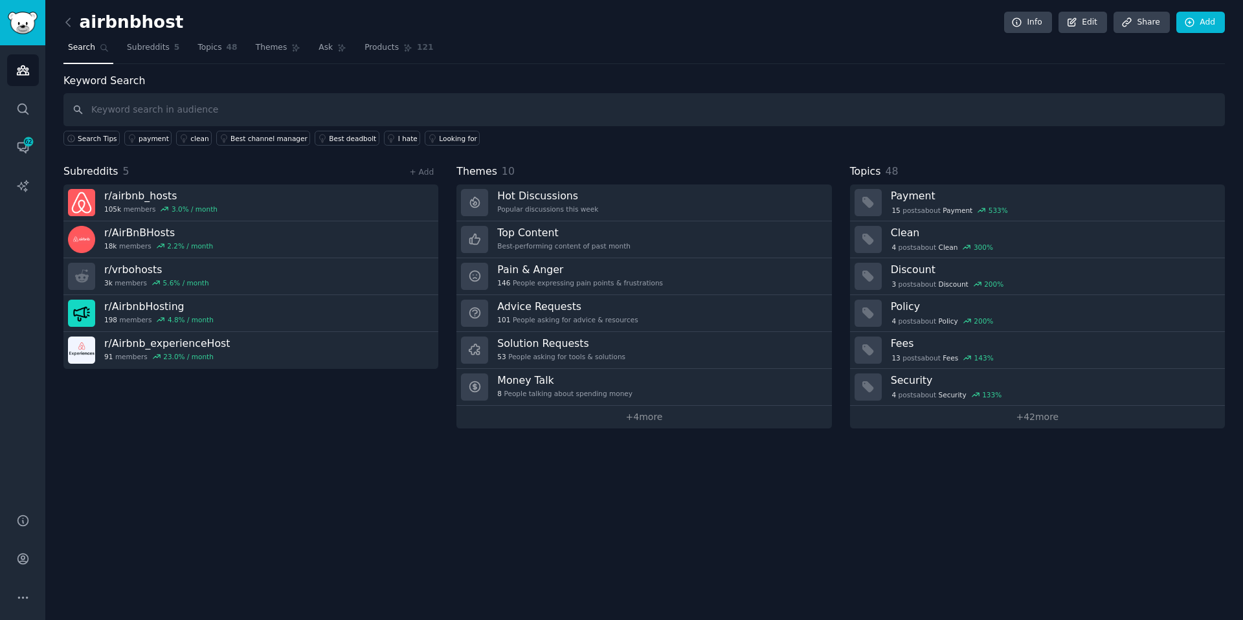
click at [86, 48] on span "Search" at bounding box center [81, 48] width 27 height 12
click at [142, 103] on input "text" at bounding box center [643, 109] width 1161 height 33
paste input "expense"
type input "expense"
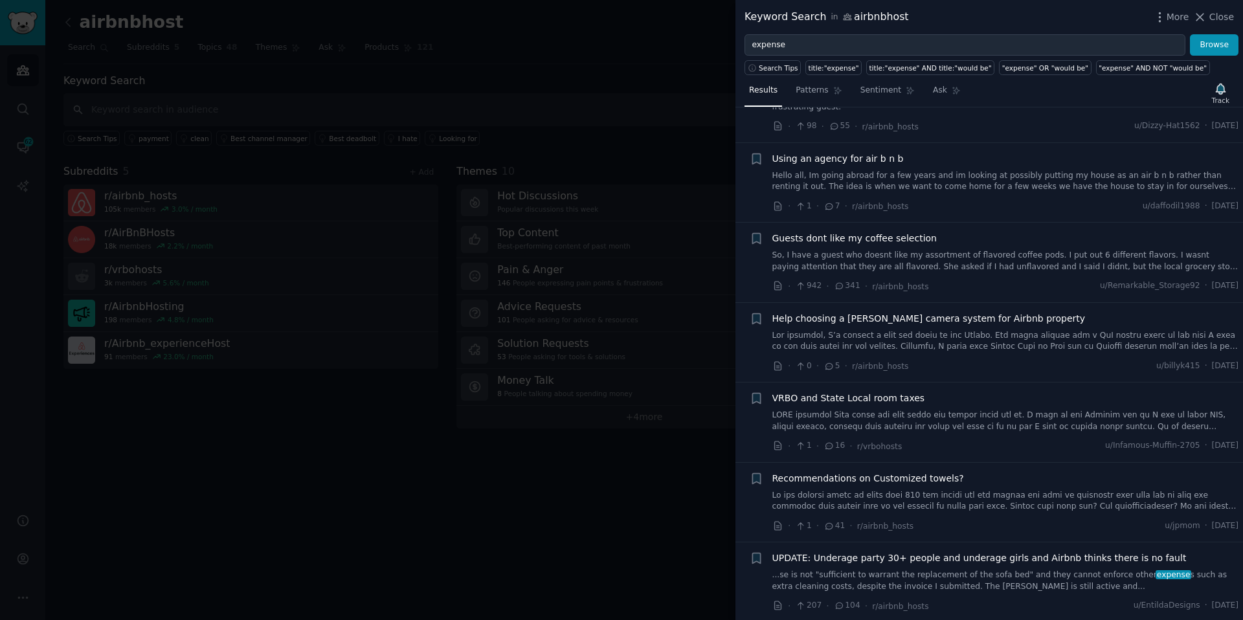
scroll to position [25, 0]
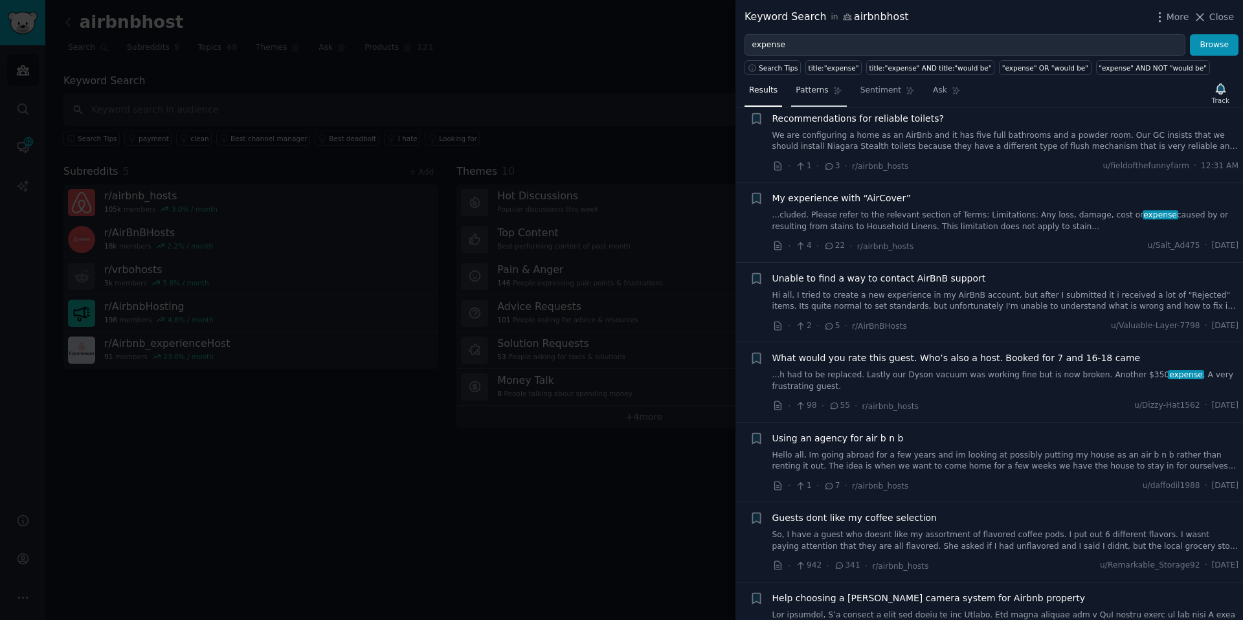
click at [809, 100] on link "Patterns" at bounding box center [818, 93] width 55 height 27
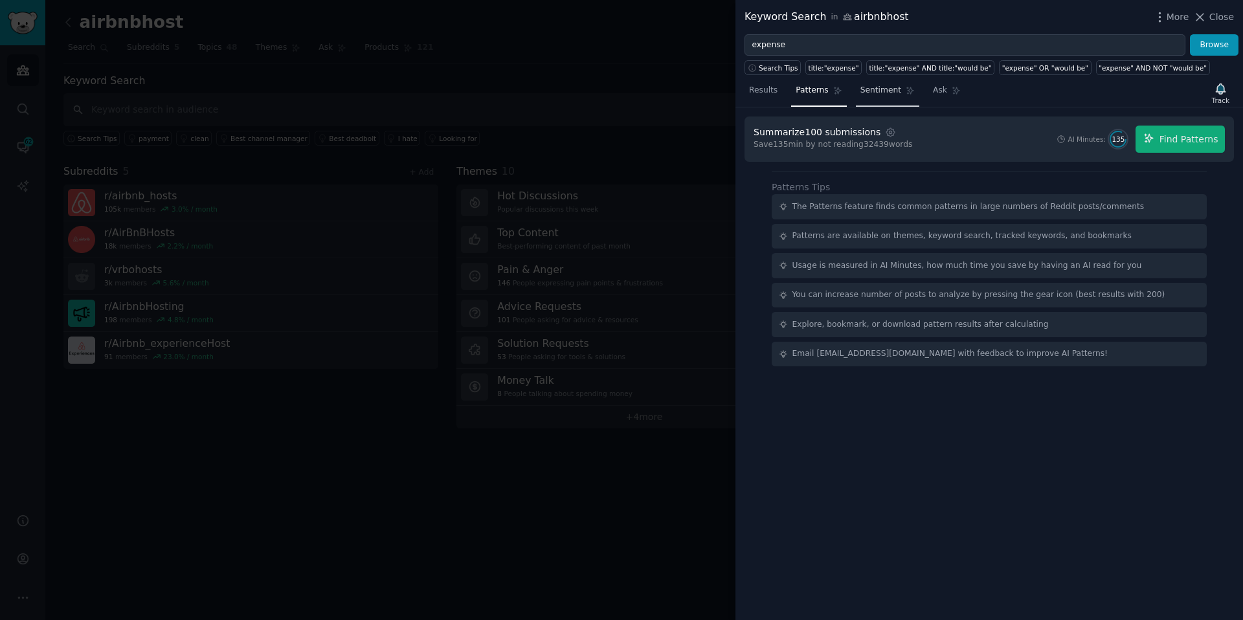
click at [882, 100] on link "Sentiment" at bounding box center [887, 93] width 63 height 27
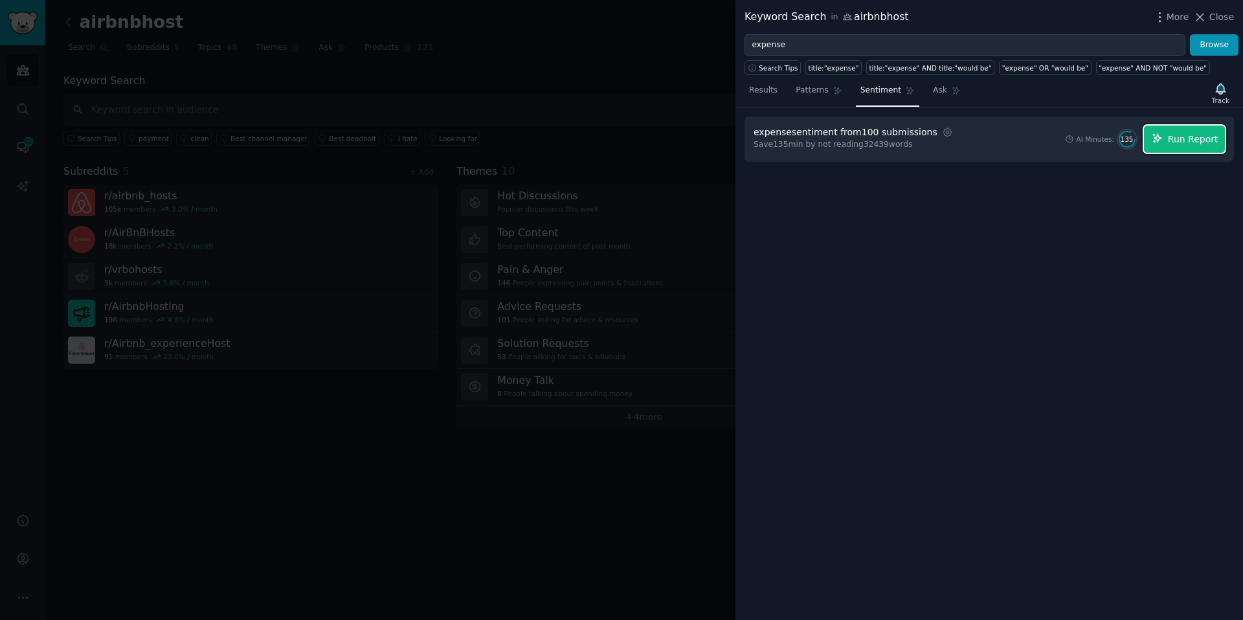
click at [1187, 141] on span "Run Report" at bounding box center [1193, 140] width 50 height 14
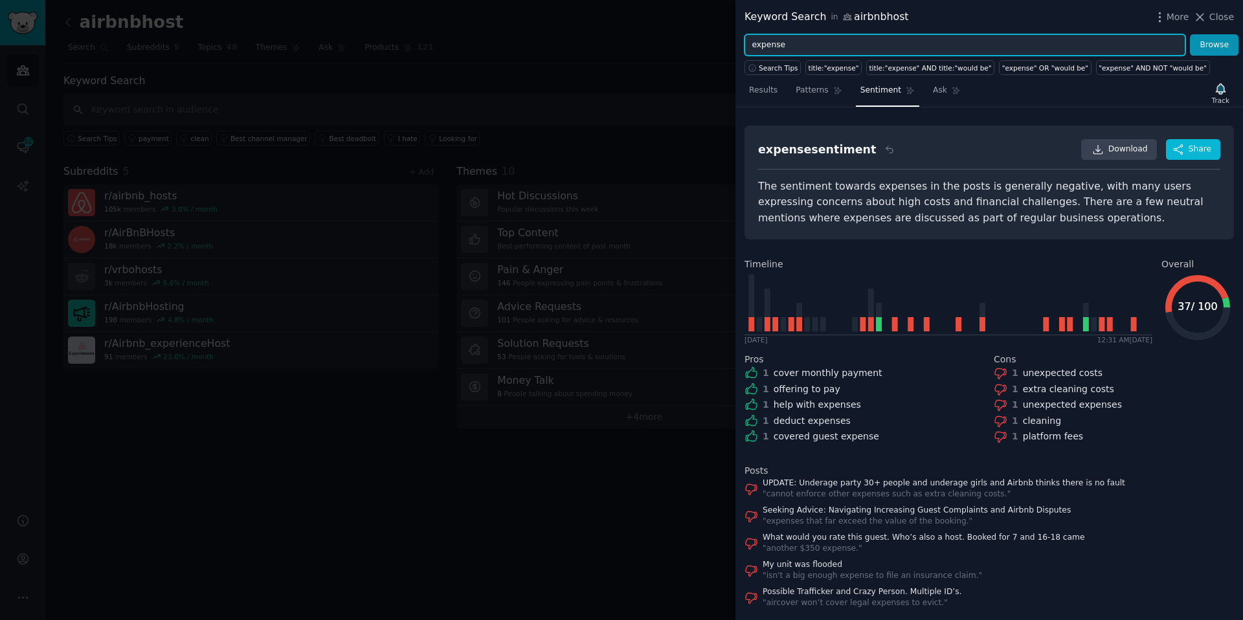
click at [788, 46] on input "expense" at bounding box center [964, 45] width 441 height 22
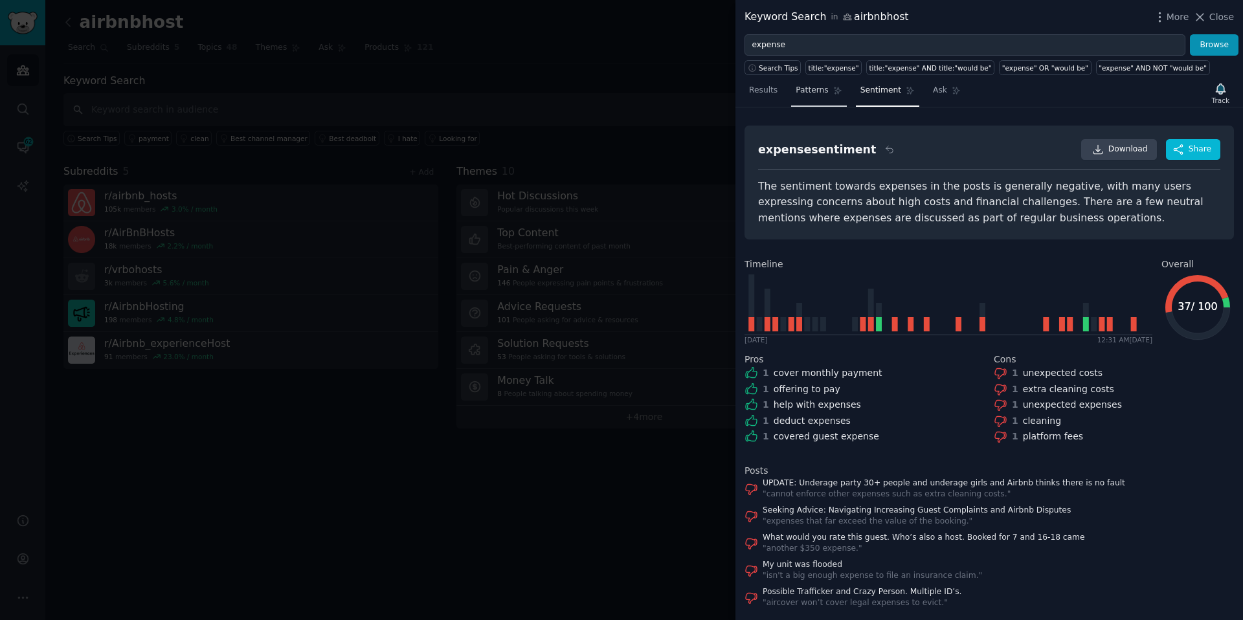
click at [829, 96] on link "Patterns" at bounding box center [818, 93] width 55 height 27
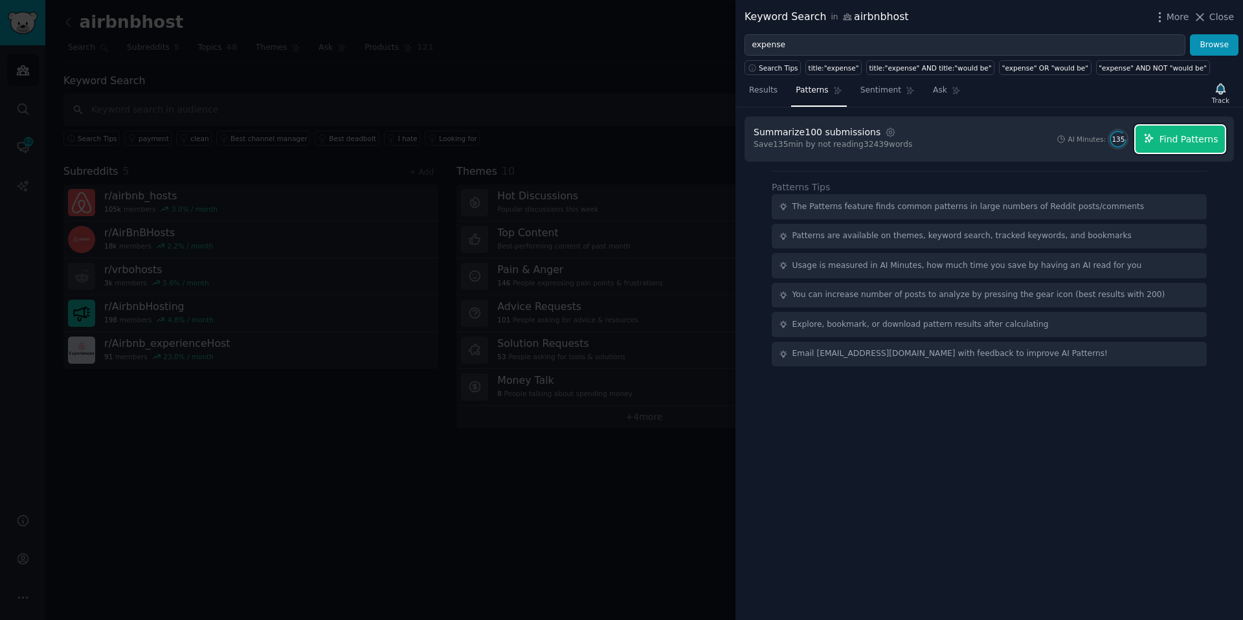
click at [1176, 131] on button "Find Patterns" at bounding box center [1179, 139] width 89 height 27
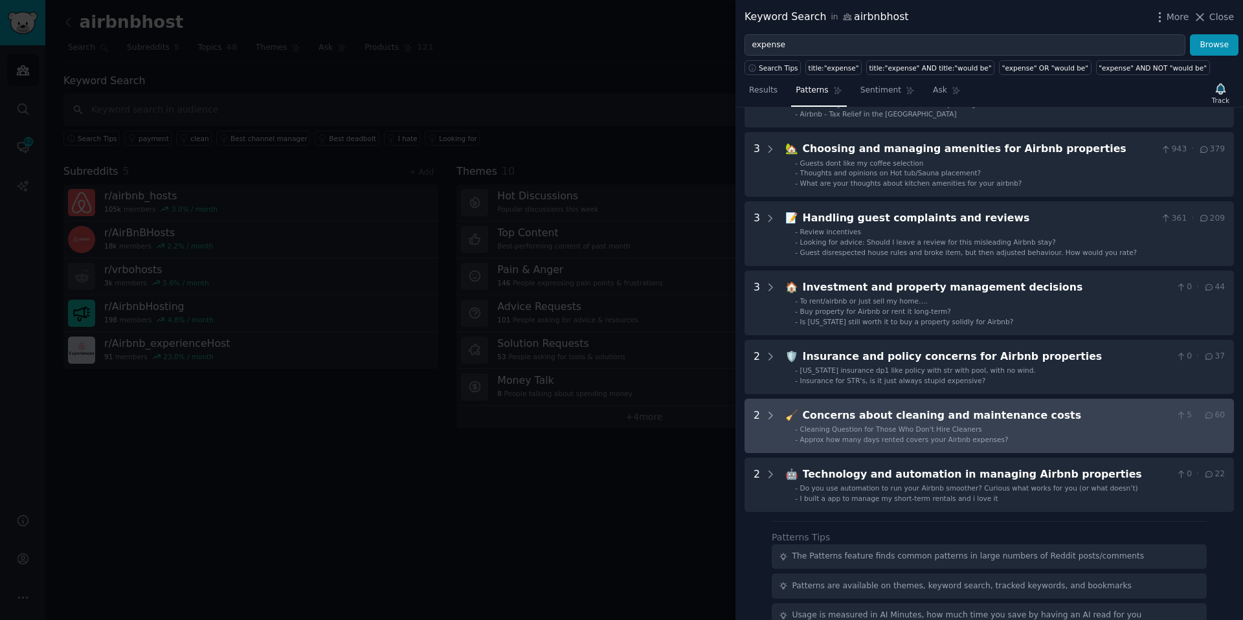
scroll to position [351, 0]
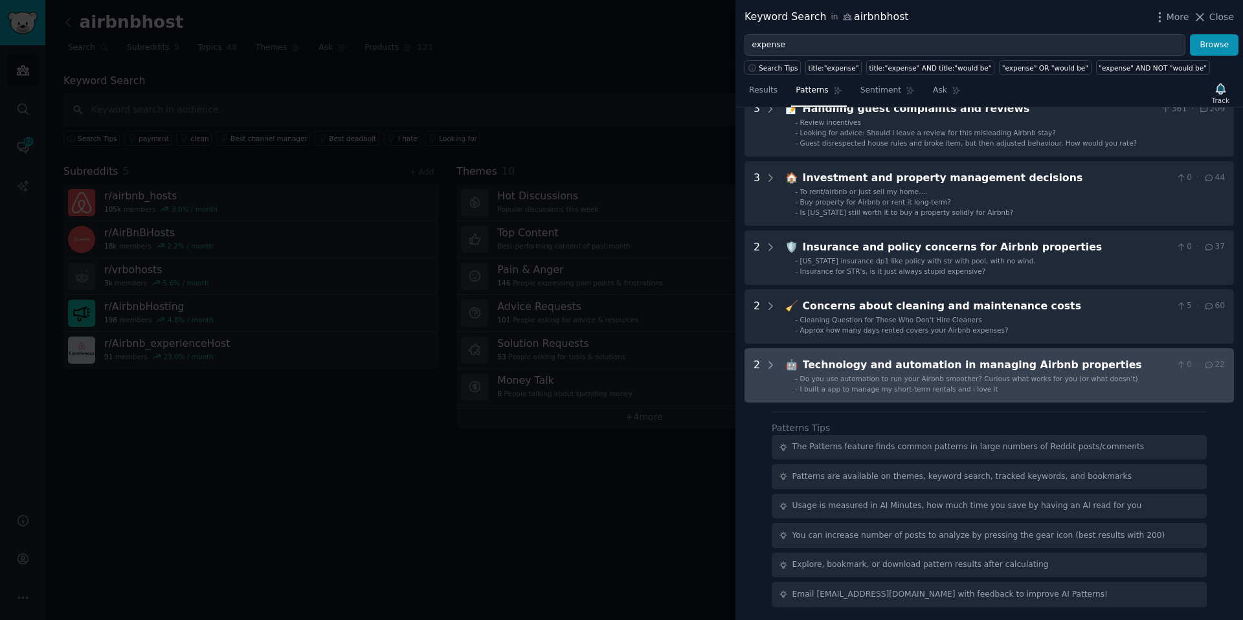
click at [1047, 366] on div "Technology and automation in managing Airbnb properties" at bounding box center [987, 365] width 368 height 16
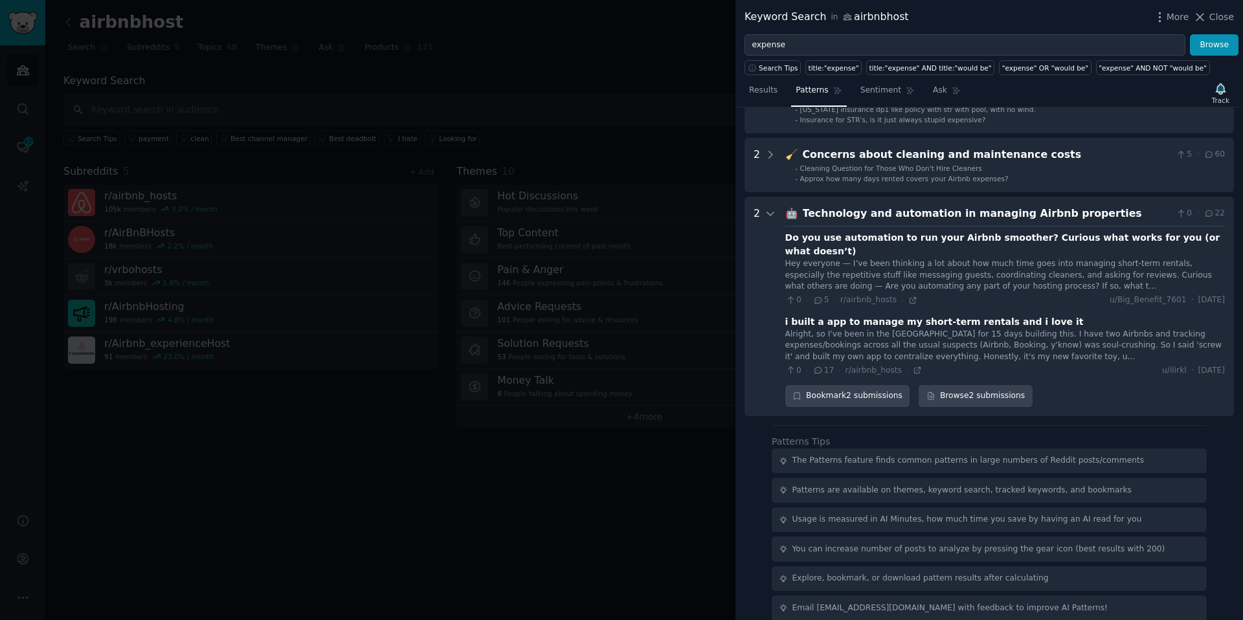
scroll to position [502, 0]
click at [911, 330] on div "Alright, so I've been in the vibecode cave for 15 days building this. I have tw…" at bounding box center [1004, 346] width 439 height 34
click at [825, 315] on div "i built a app to manage my short-term rentals and i love it" at bounding box center [934, 322] width 298 height 14
click at [972, 385] on link "Browse 2 submissions" at bounding box center [974, 396] width 113 height 22
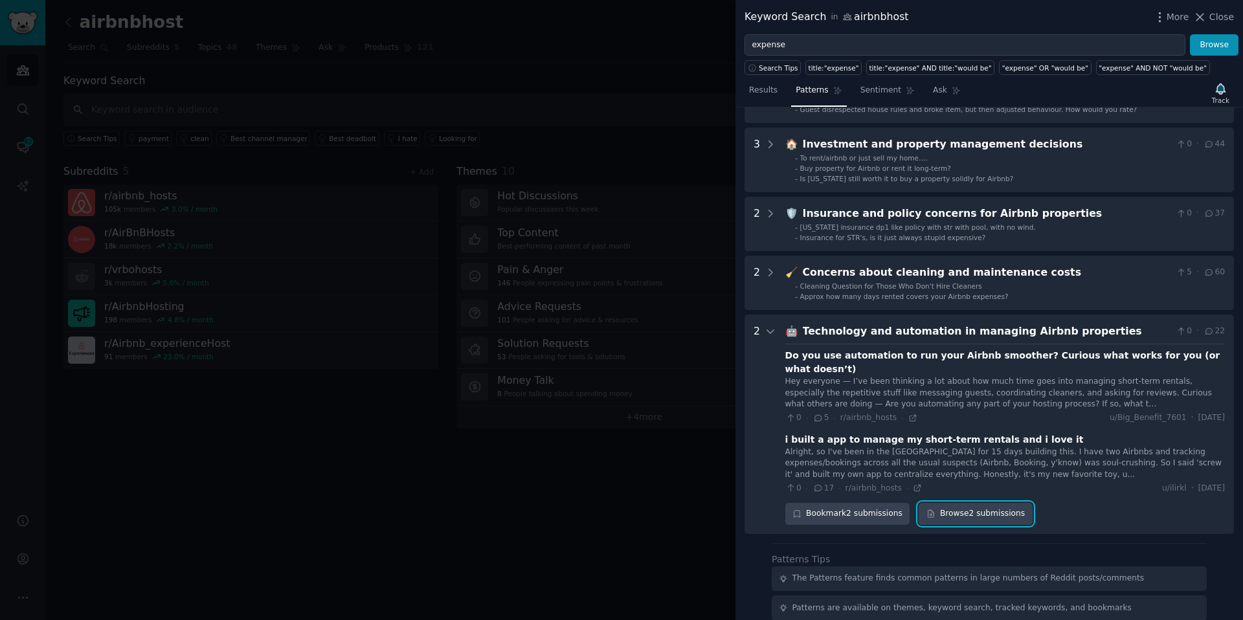
scroll to position [385, 0]
click at [916, 412] on div "0 · 5 · r/airbnb_hosts · u/Big_Benefit_7601 · Sun 6/15/2025" at bounding box center [1004, 418] width 439 height 12
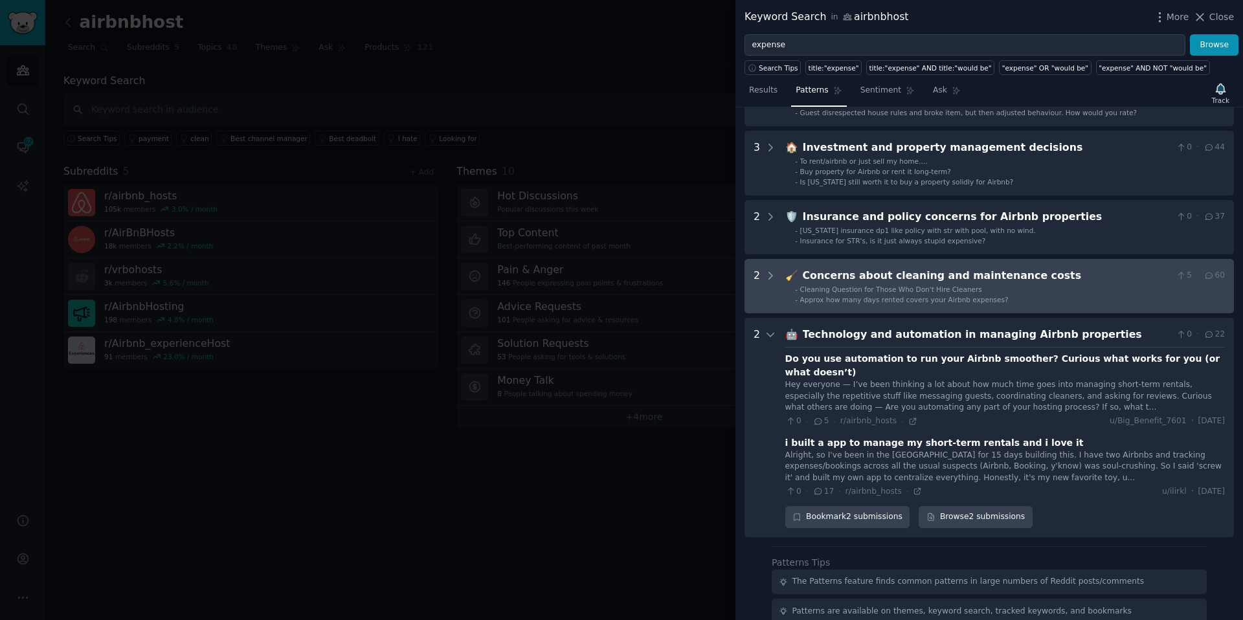
click at [882, 309] on costs "2 🧹 Concerns about cleaning and maintenance costs 5 · 60 - Cleaning Question fo…" at bounding box center [988, 286] width 489 height 54
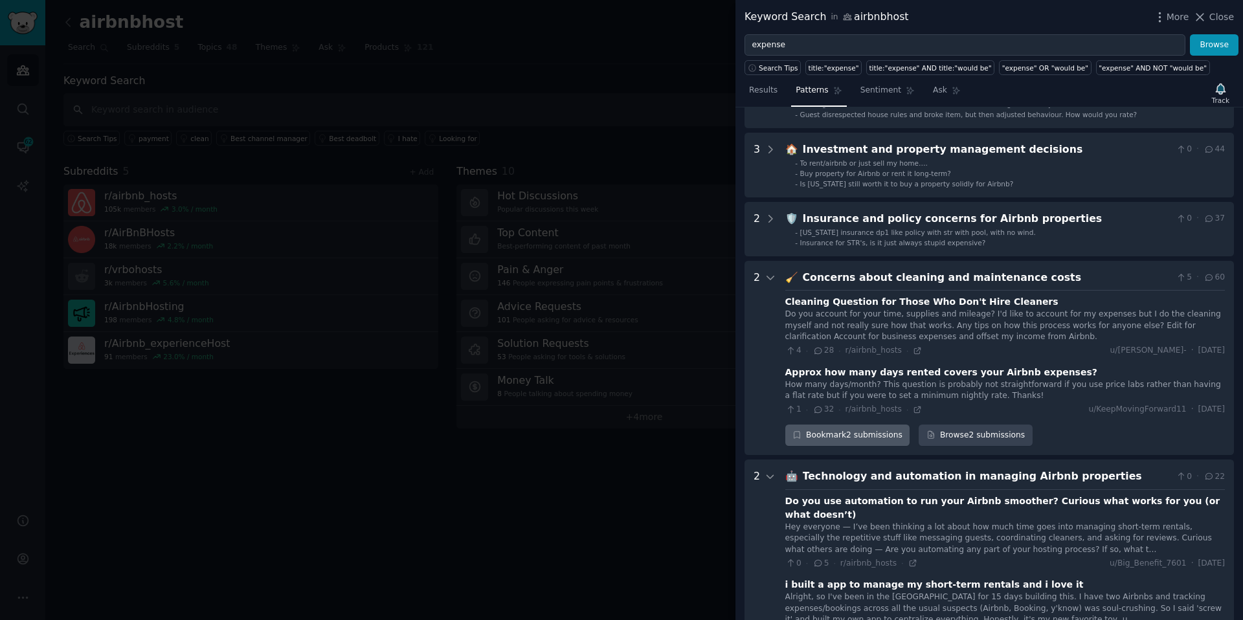
scroll to position [324, 0]
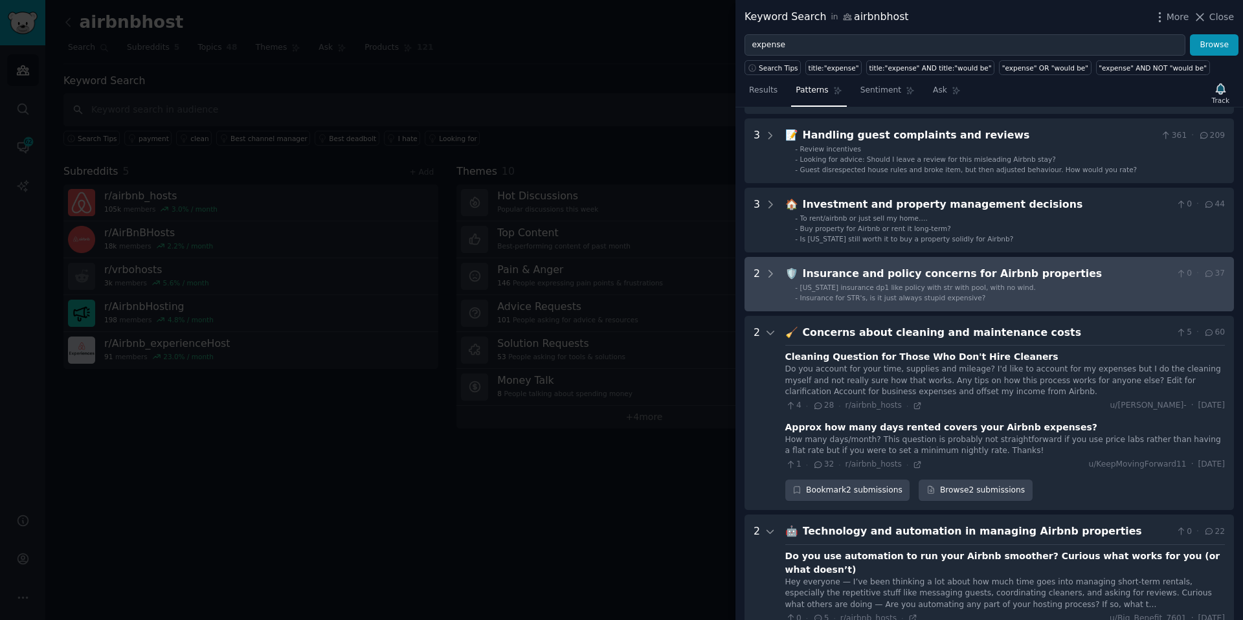
click at [874, 286] on span "Florida insurance dp1 like policy with str with pool, with no wind." at bounding box center [918, 288] width 236 height 8
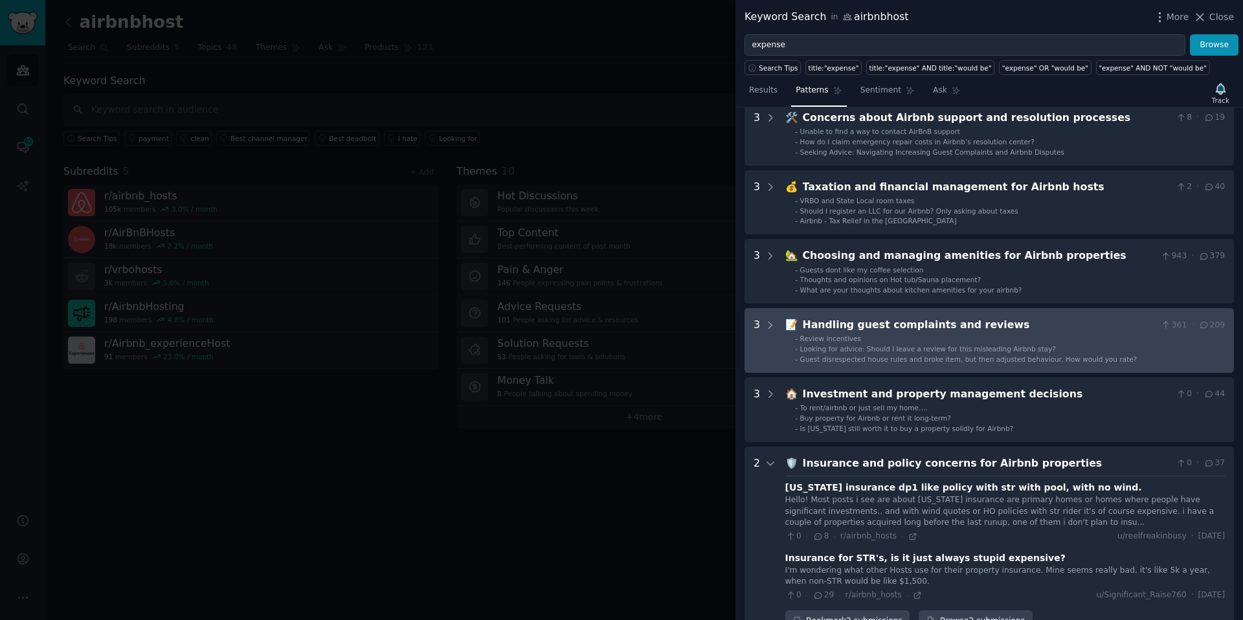
scroll to position [124, 0]
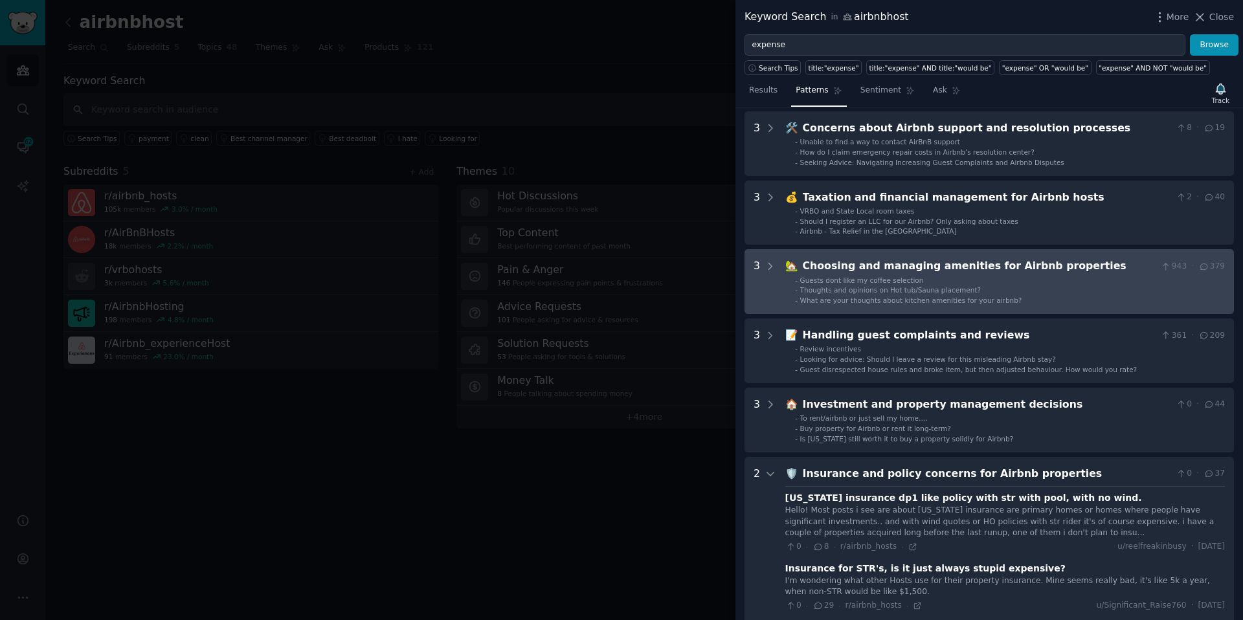
click at [866, 293] on span "Thoughts and opinions on Hot tub/Sauna placement?" at bounding box center [890, 290] width 181 height 8
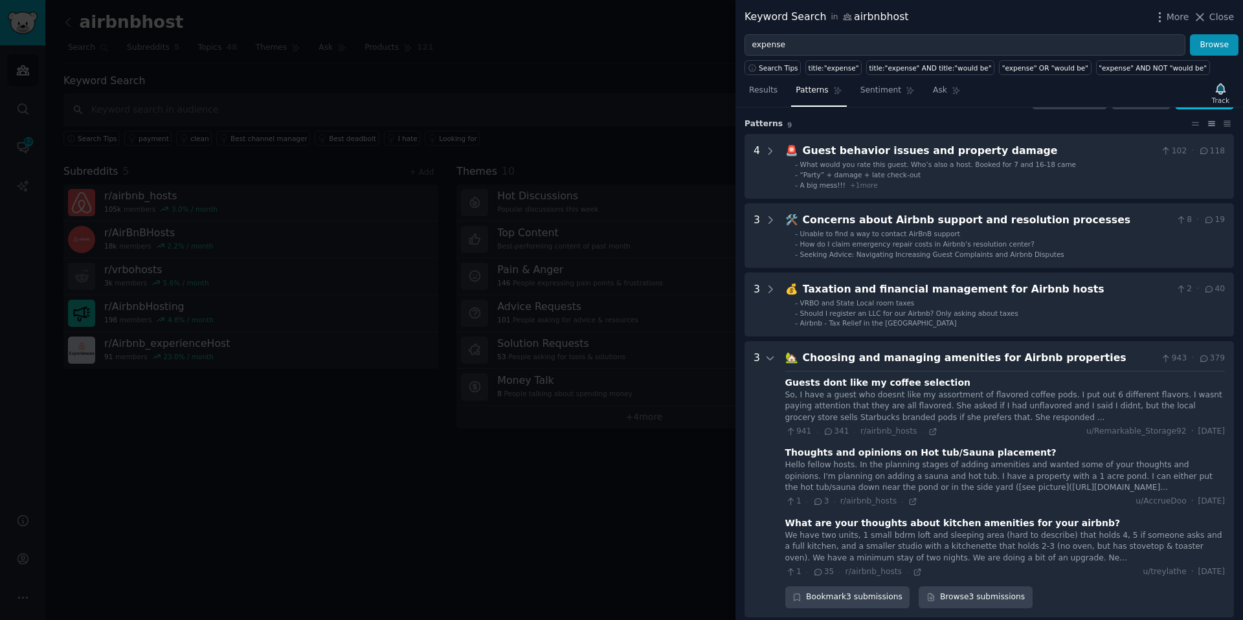
scroll to position [0, 0]
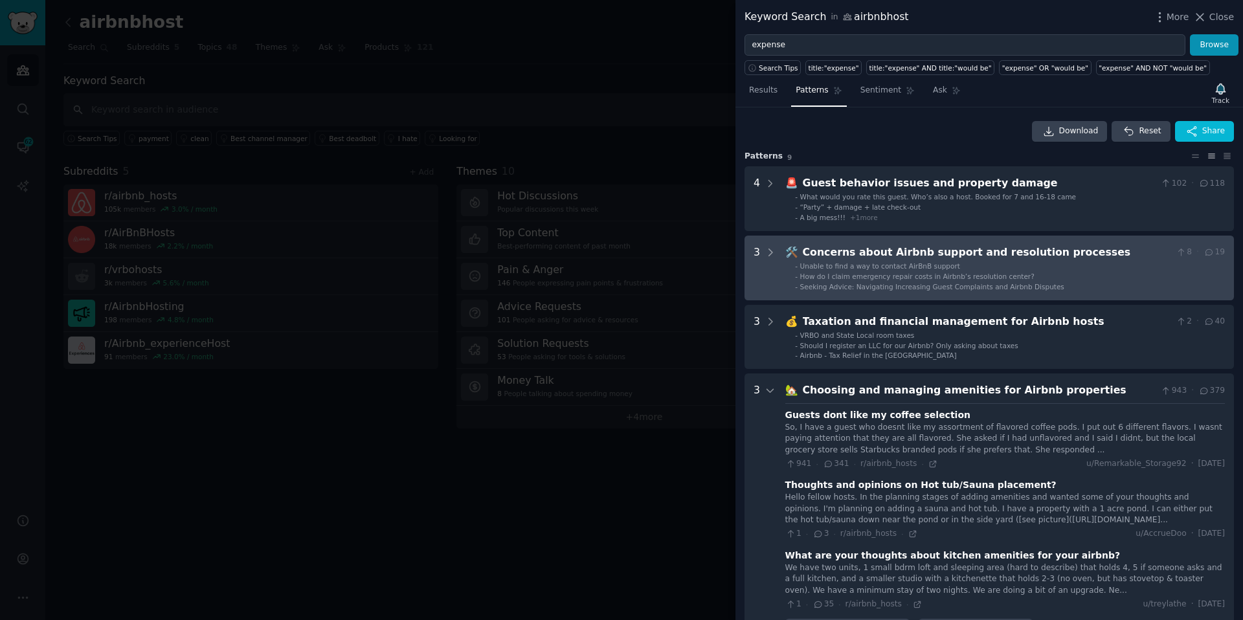
click at [885, 279] on span "How do I claim emergency repair costs in Airbnb’s resolution center?" at bounding box center [917, 277] width 234 height 8
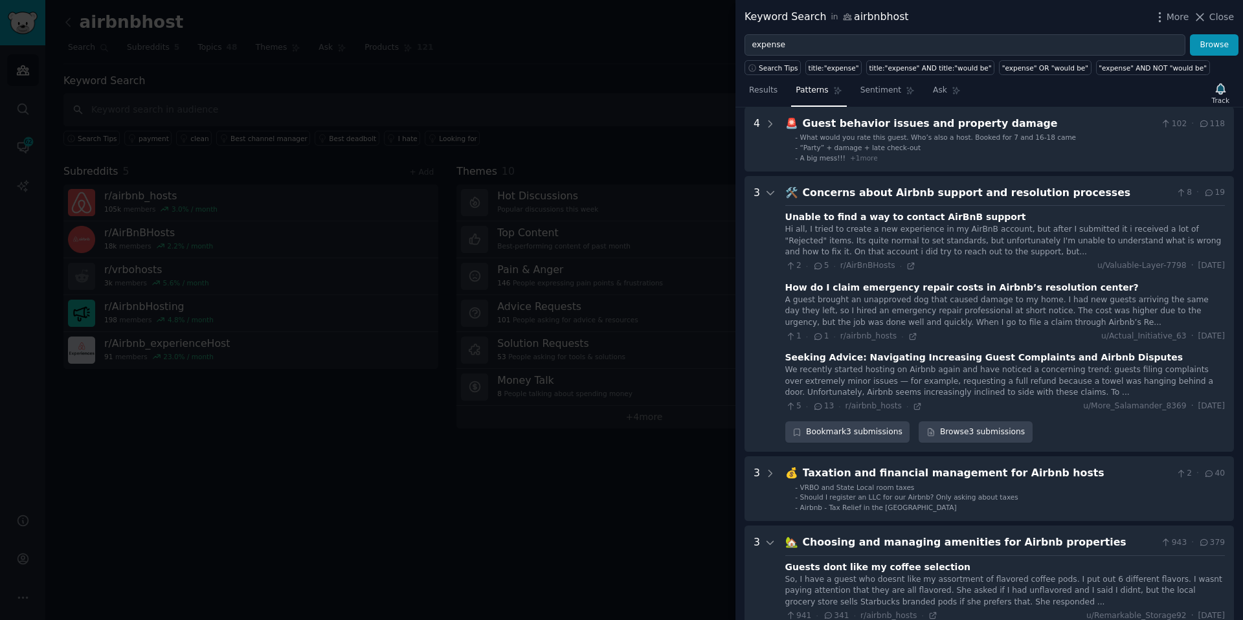
scroll to position [19, 0]
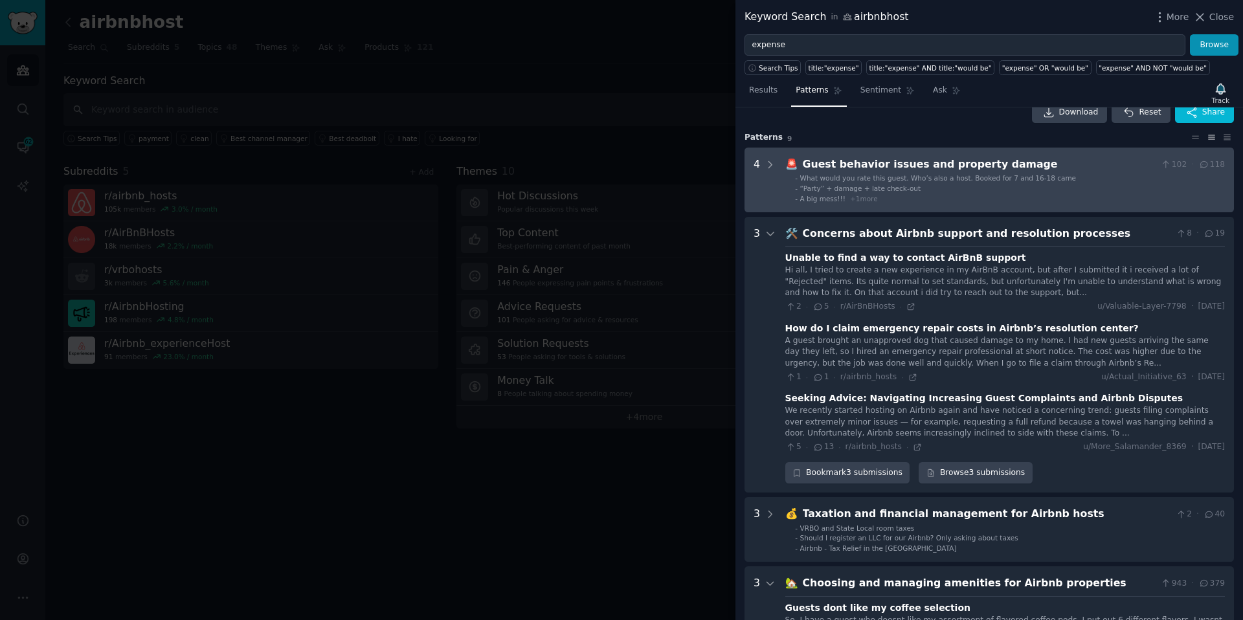
click at [844, 183] on ul "- What would you rate this guest. Who’s also a host. Booked for 7 and 16-18 cam…" at bounding box center [1005, 188] width 439 height 30
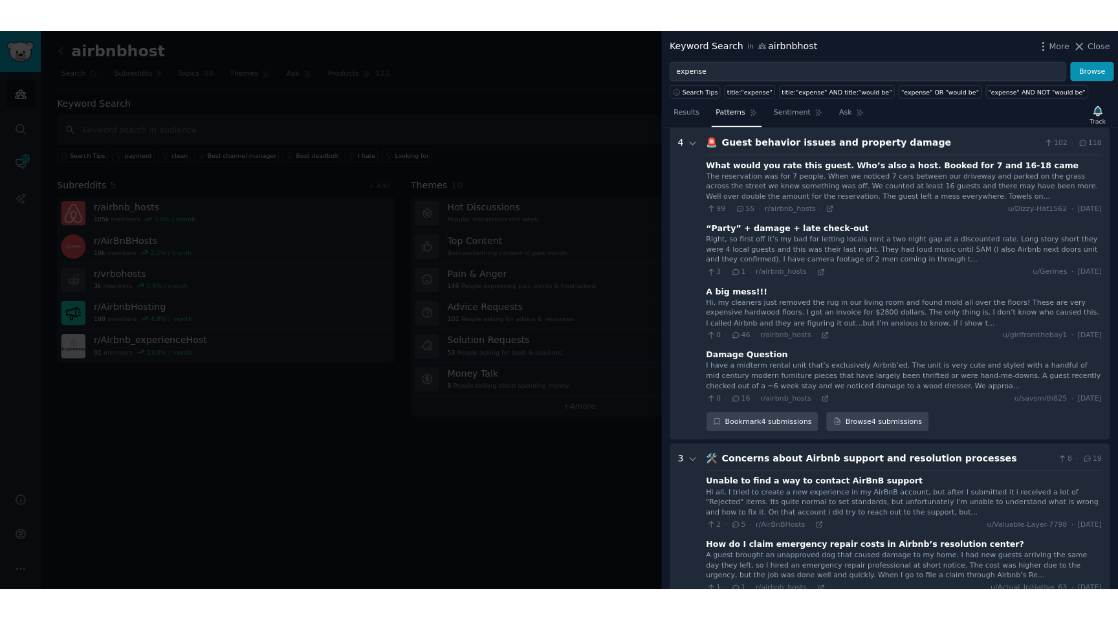
scroll to position [0, 0]
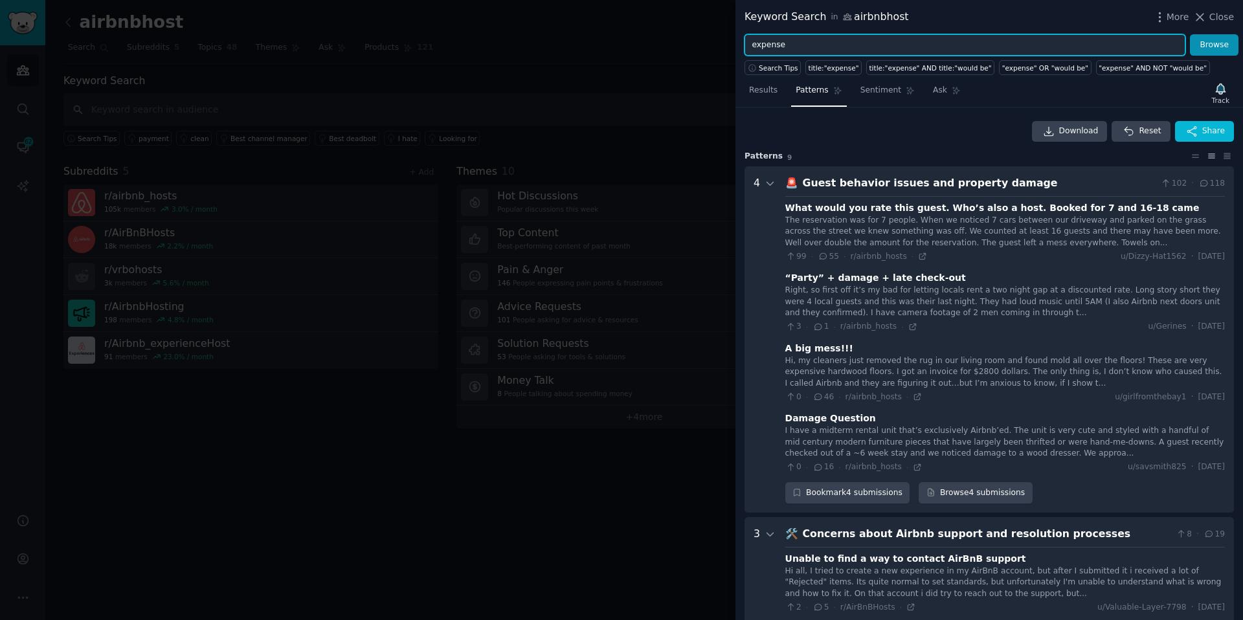
click at [759, 50] on input "expense" at bounding box center [964, 45] width 441 height 22
type input "expense"
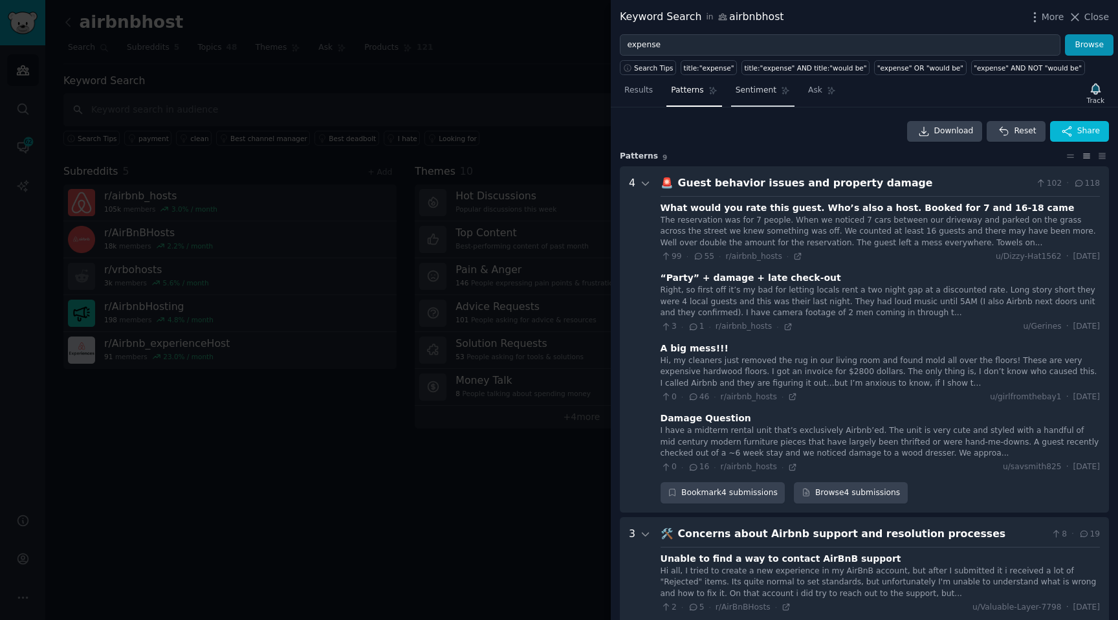
click at [751, 93] on span "Sentiment" at bounding box center [756, 91] width 41 height 12
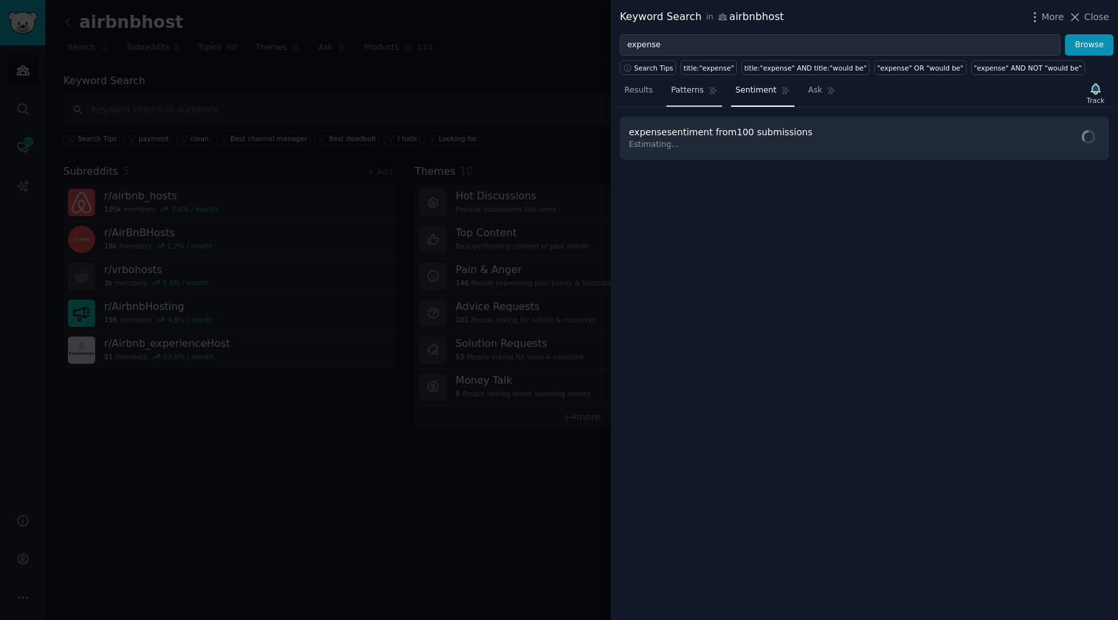
click at [695, 96] on span "Patterns" at bounding box center [687, 91] width 32 height 12
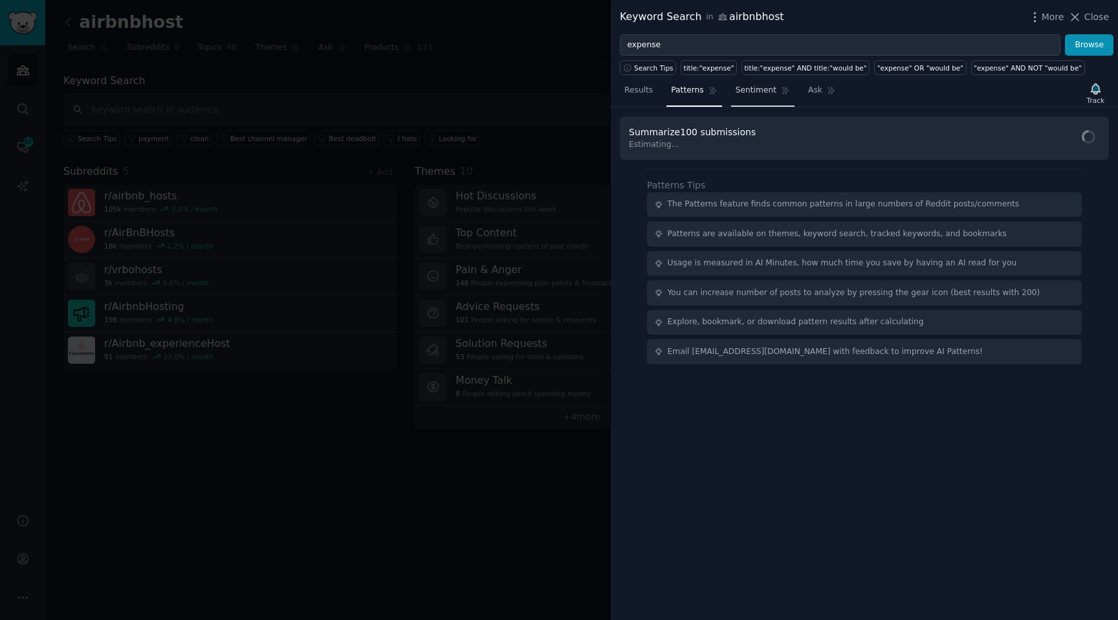
click at [753, 102] on link "Sentiment" at bounding box center [762, 93] width 63 height 27
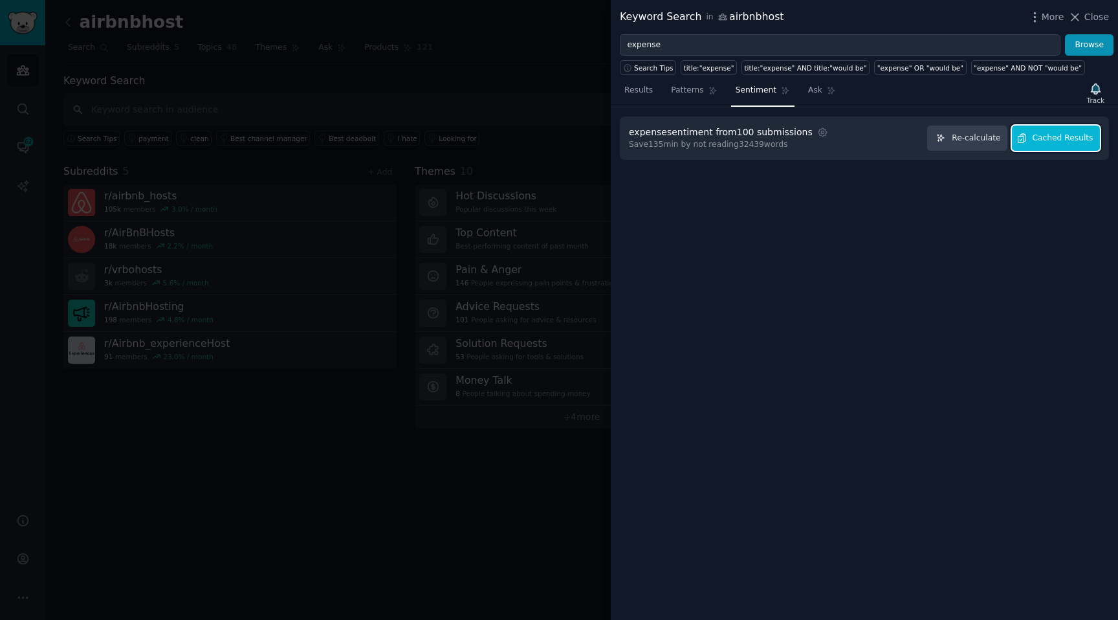
click at [1054, 134] on span "Cached Results" at bounding box center [1063, 139] width 61 height 12
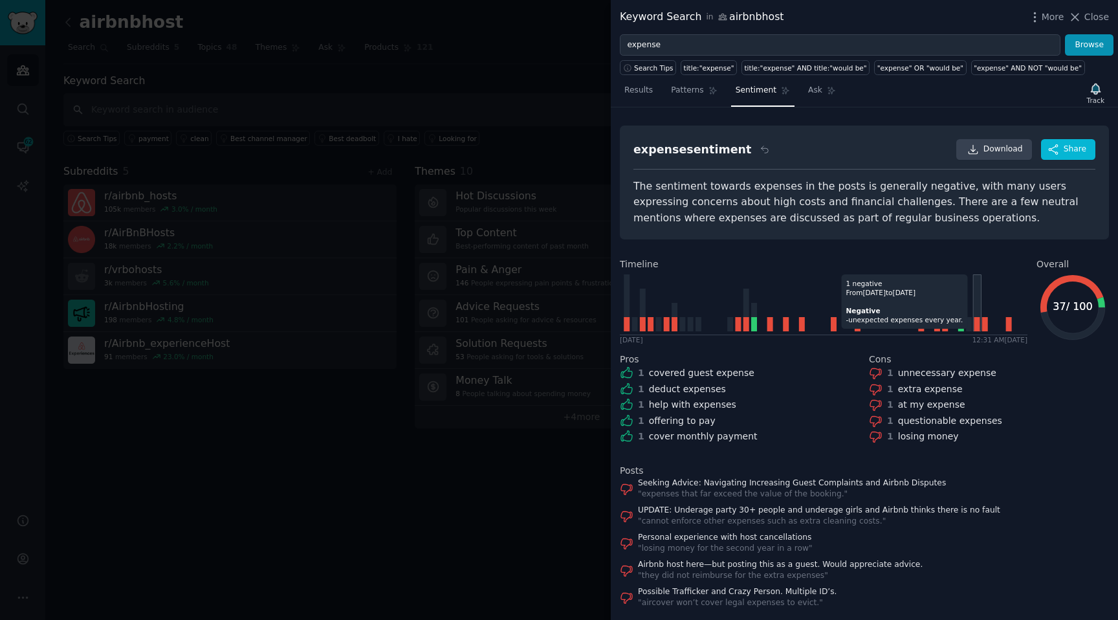
scroll to position [20, 0]
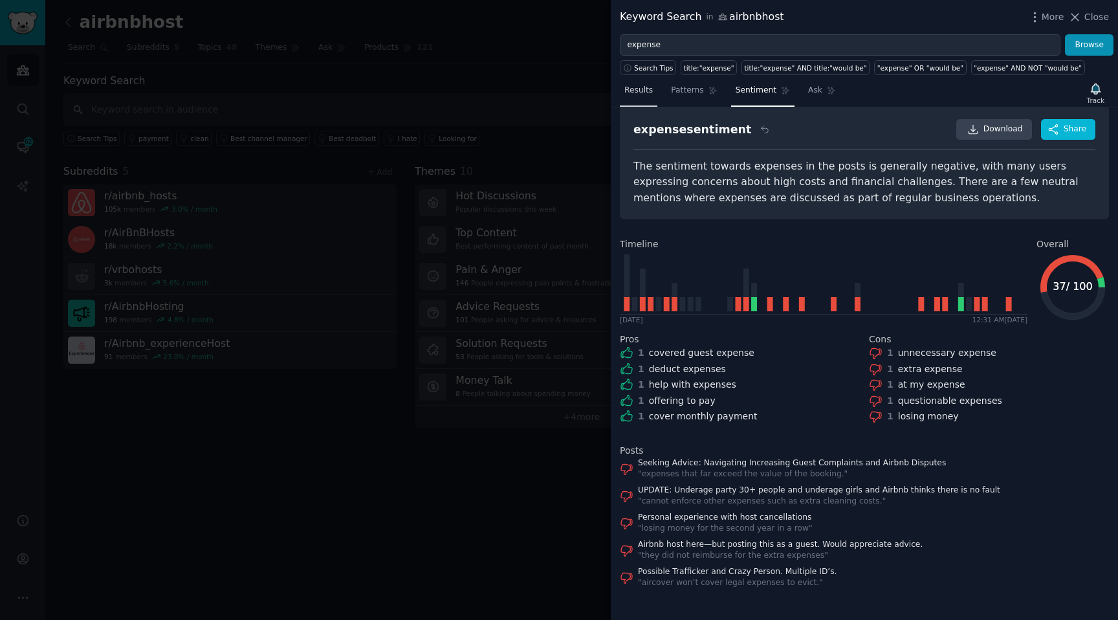
click at [634, 91] on span "Results" at bounding box center [639, 91] width 28 height 12
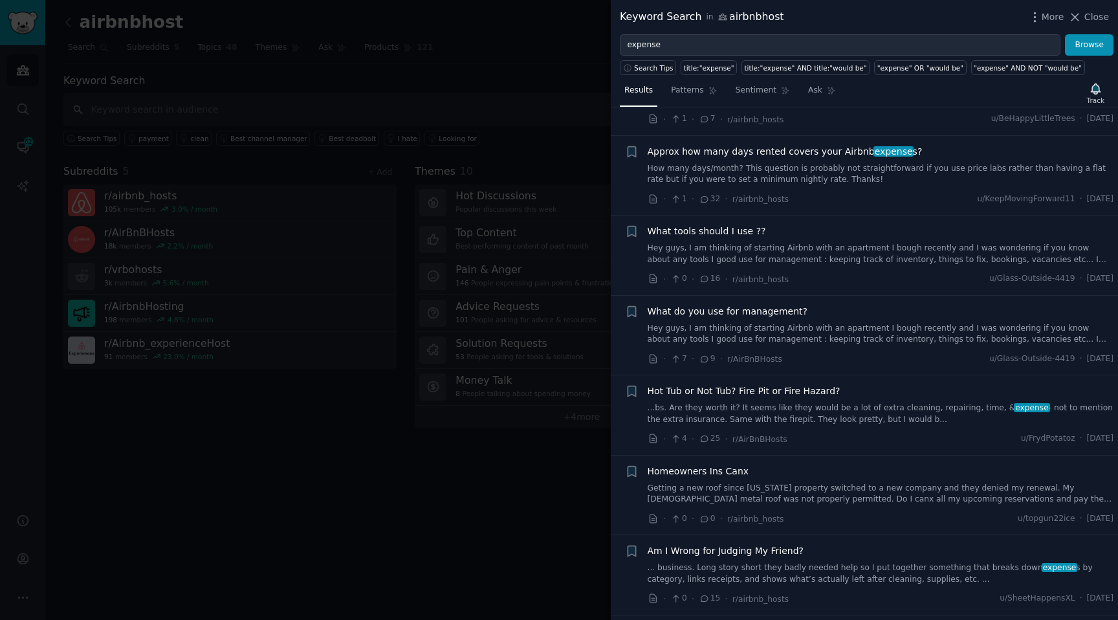
scroll to position [6899, 0]
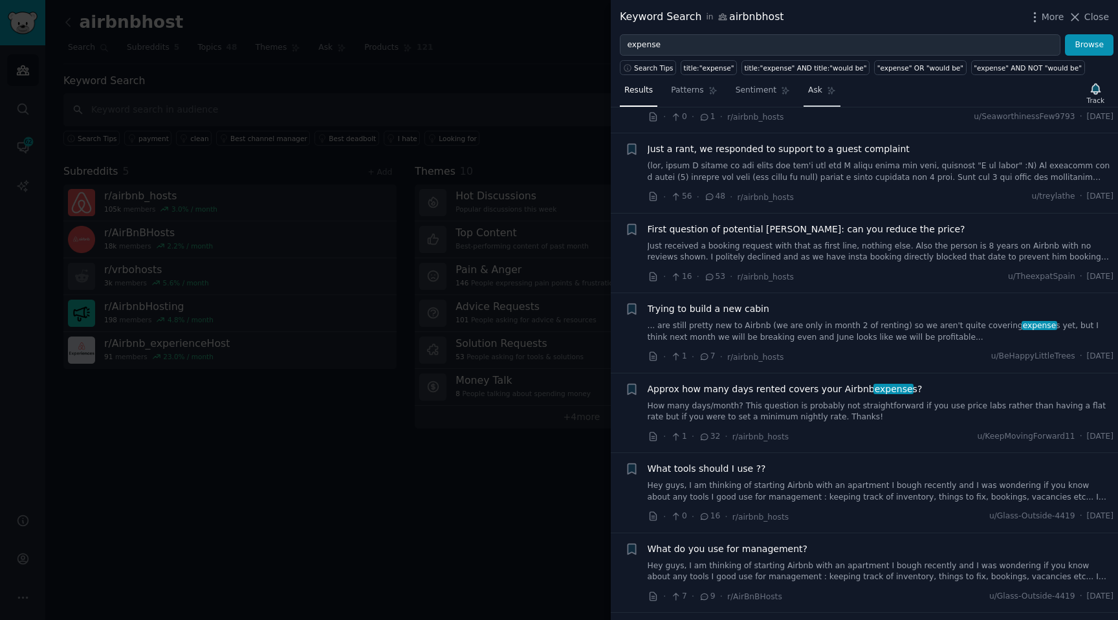
click at [808, 94] on span "Ask" at bounding box center [815, 91] width 14 height 12
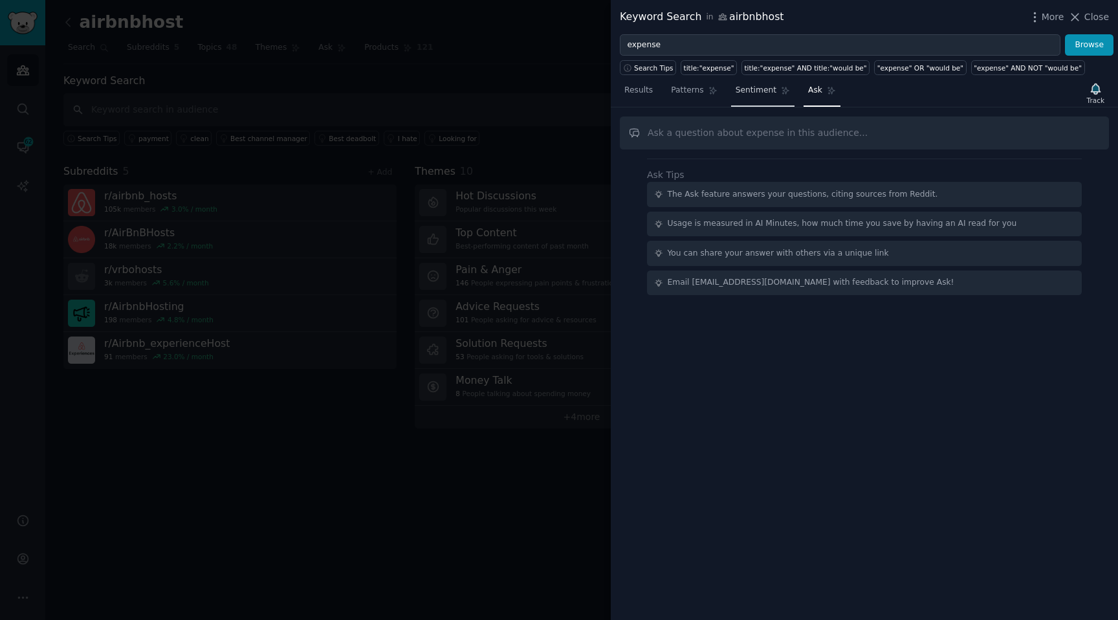
click at [753, 104] on link "Sentiment" at bounding box center [762, 93] width 63 height 27
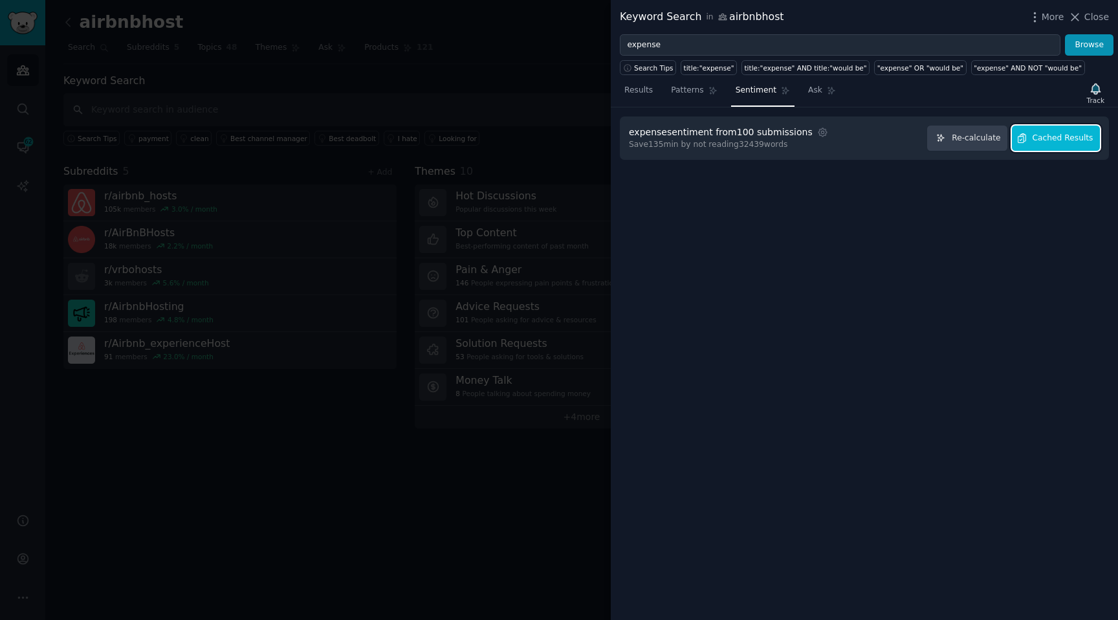
click at [1056, 142] on span "Cached Results" at bounding box center [1063, 139] width 61 height 12
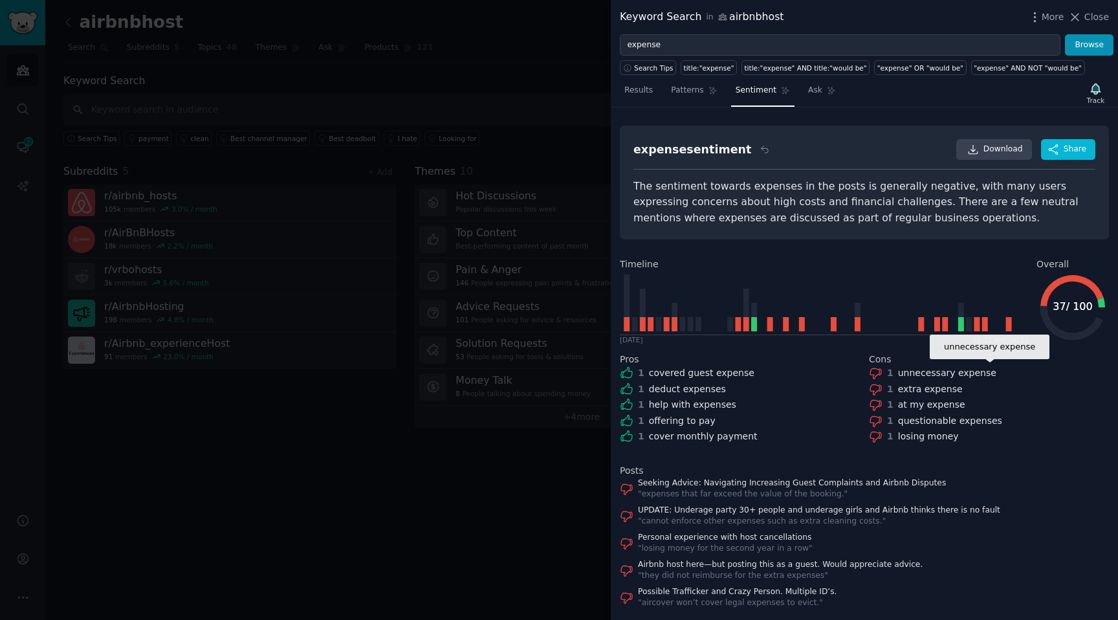
scroll to position [20, 0]
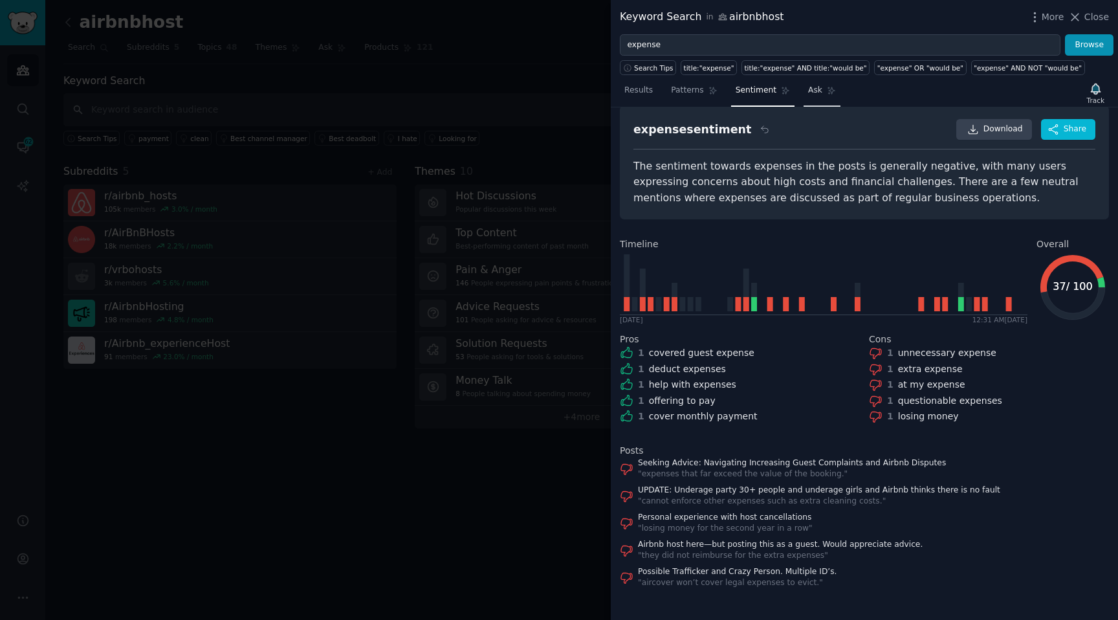
click at [818, 93] on span "Ask" at bounding box center [815, 91] width 14 height 12
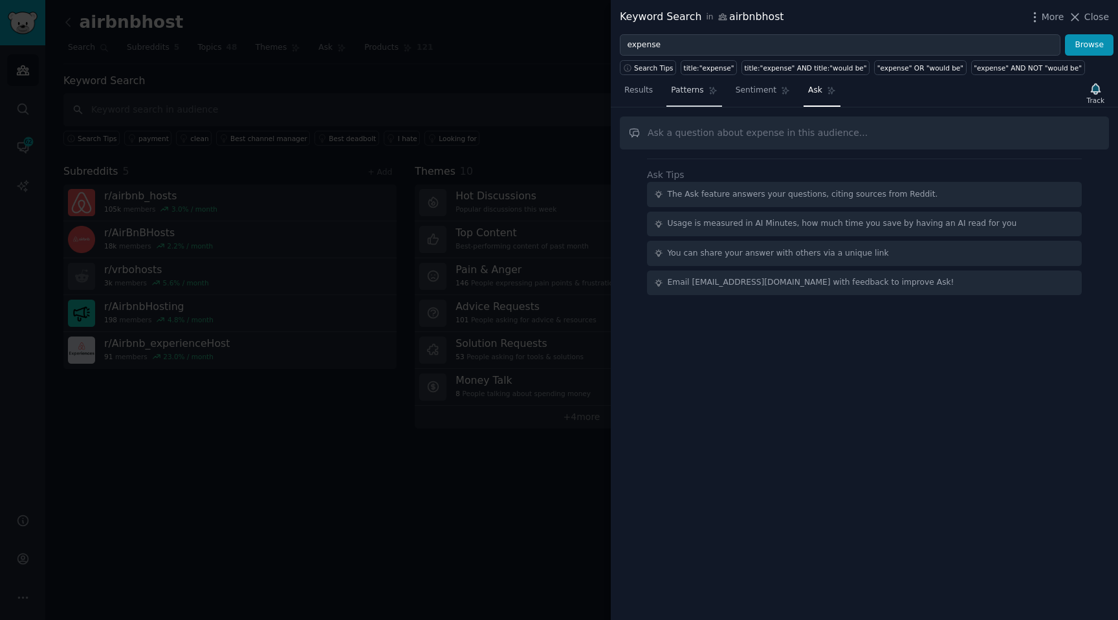
click at [687, 95] on span "Patterns" at bounding box center [687, 91] width 32 height 12
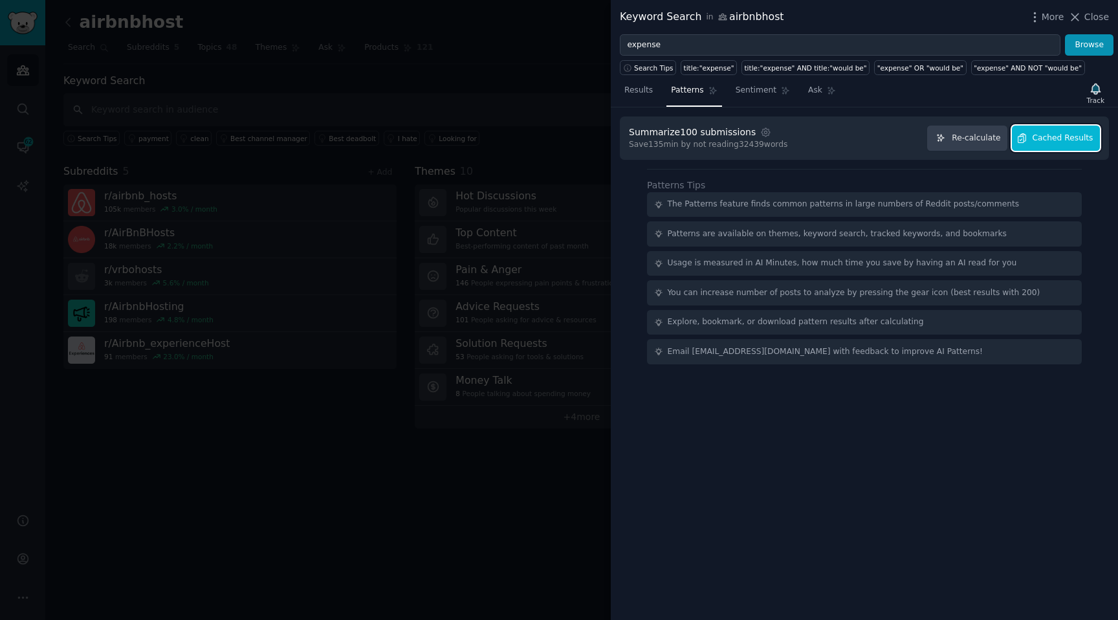
click at [1045, 144] on button "Cached Results" at bounding box center [1056, 138] width 88 height 25
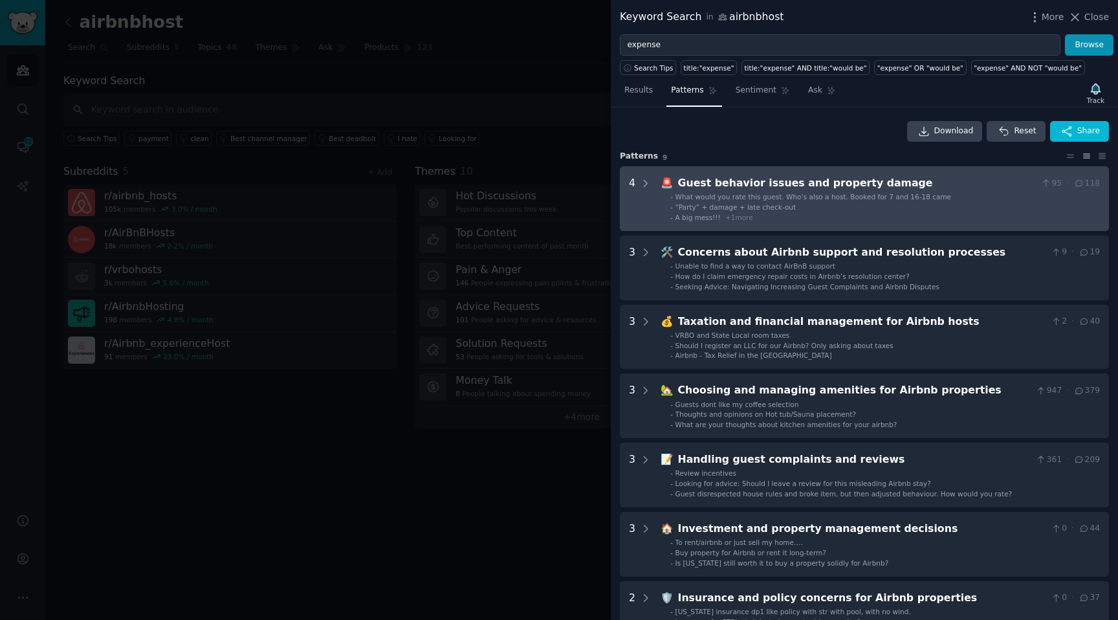
click at [887, 198] on span "What would you rate this guest. Who’s also a host. Booked for 7 and 16-18 came" at bounding box center [814, 197] width 276 height 8
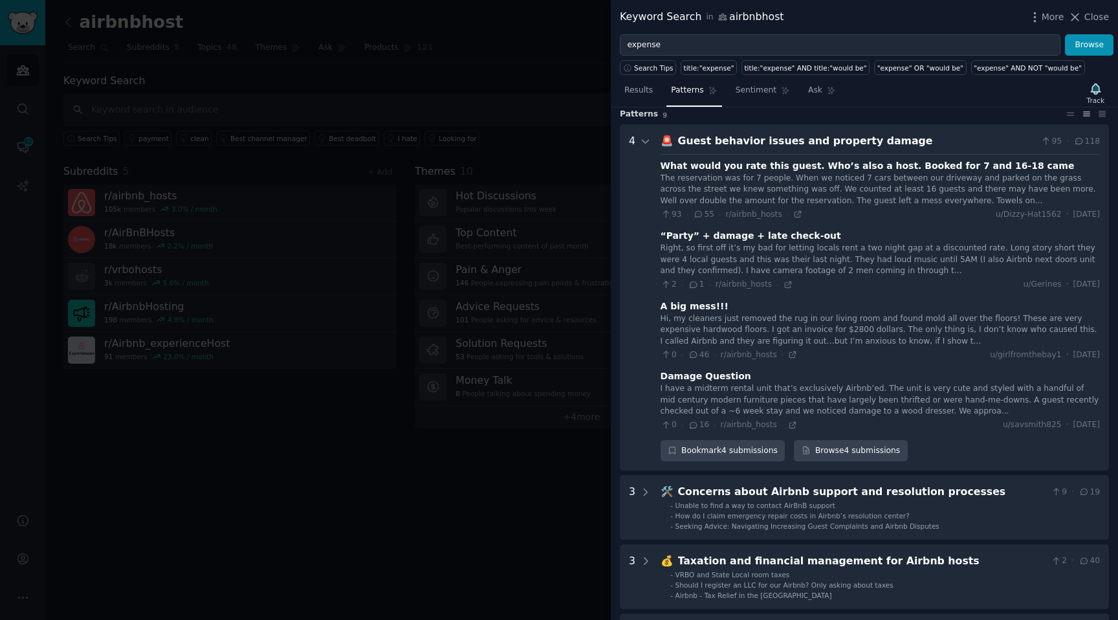
scroll to position [36, 0]
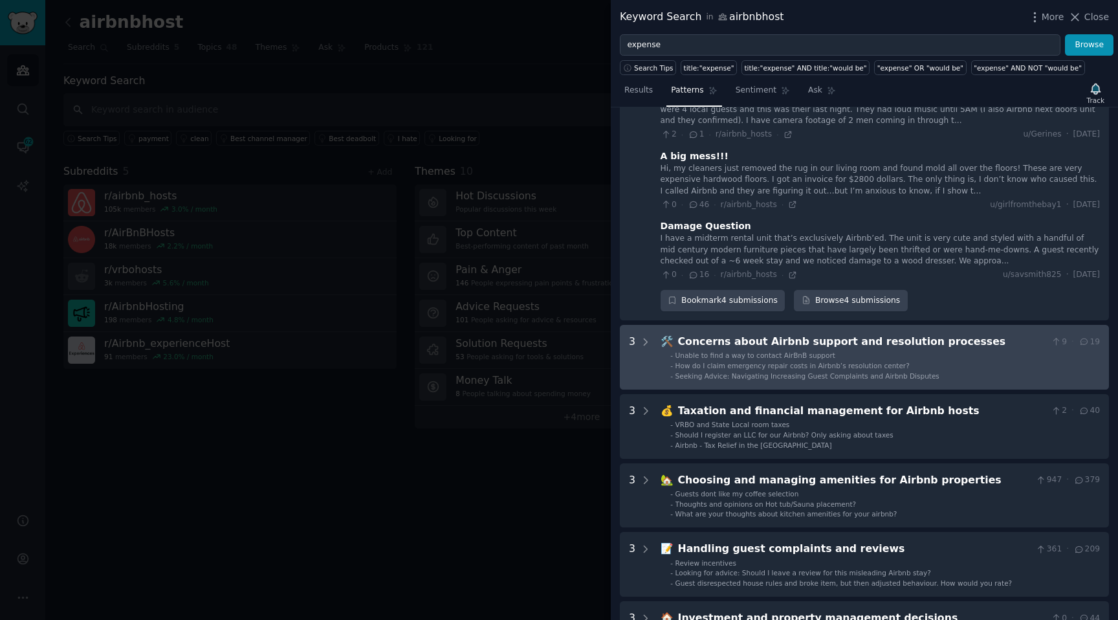
click at [876, 357] on li "- Unable to find a way to contact AirBnB support" at bounding box center [886, 355] width 430 height 9
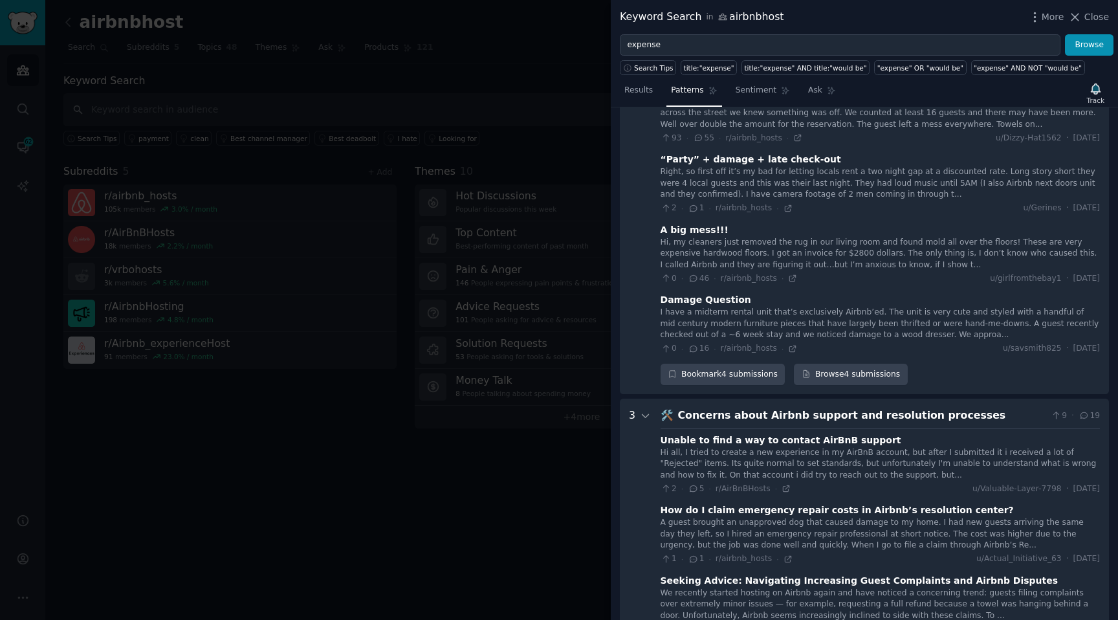
scroll to position [0, 0]
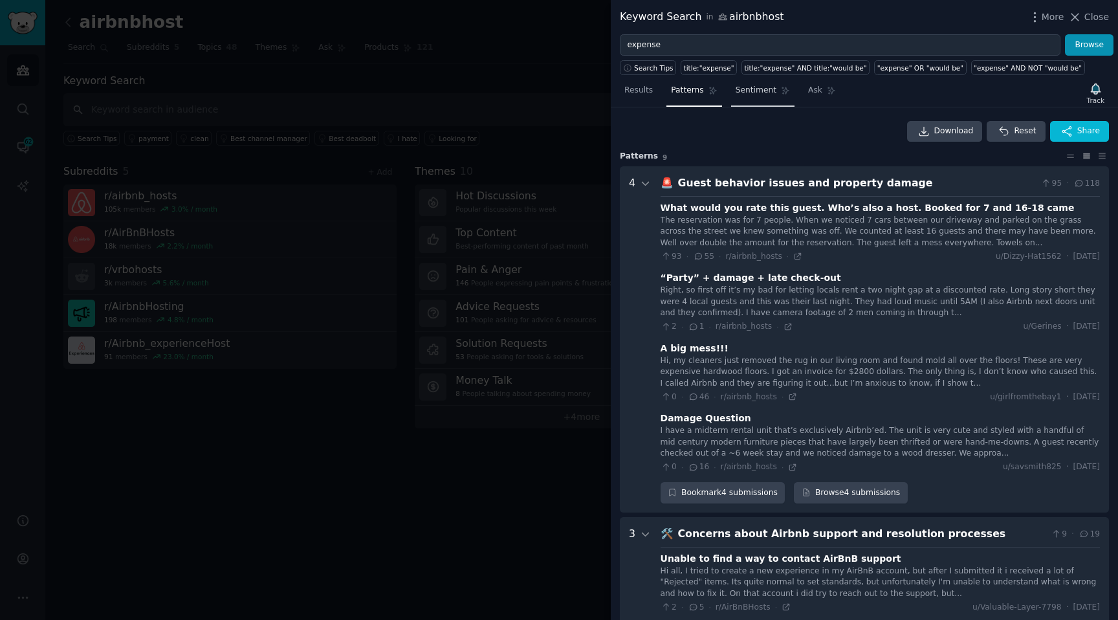
click at [757, 97] on link "Sentiment" at bounding box center [762, 93] width 63 height 27
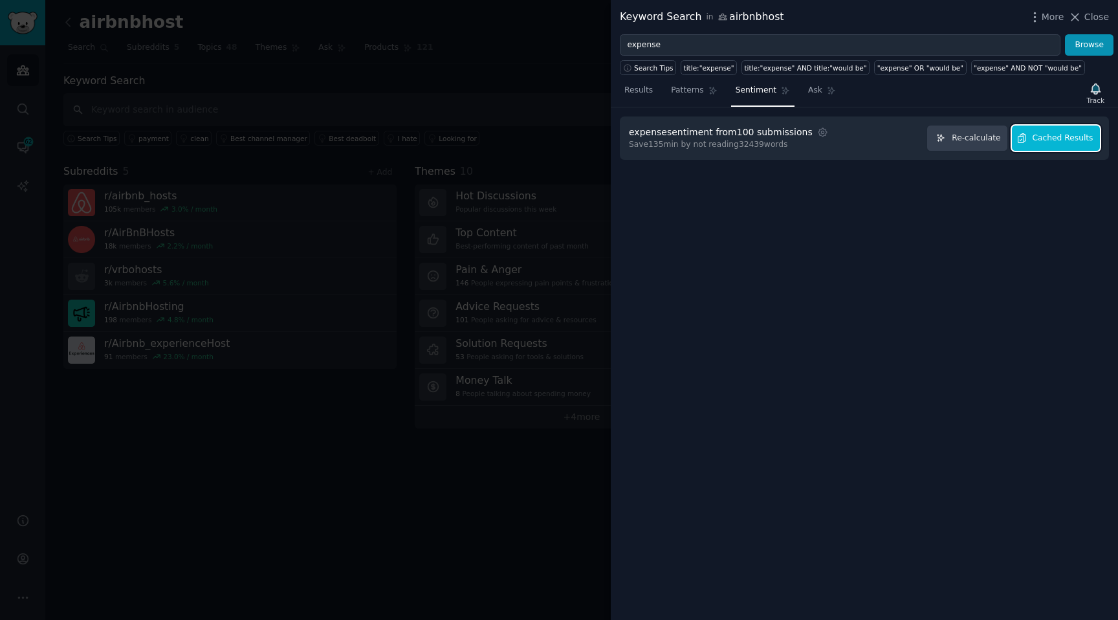
click at [1040, 149] on button "Cached Results" at bounding box center [1056, 138] width 88 height 25
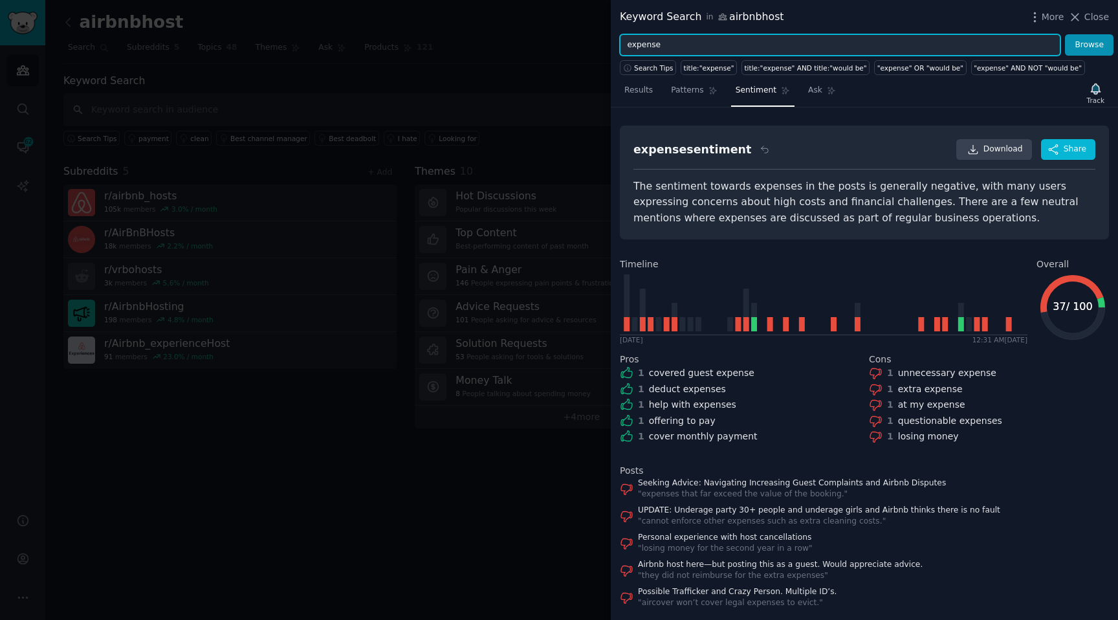
click at [638, 43] on input "expense" at bounding box center [840, 45] width 441 height 22
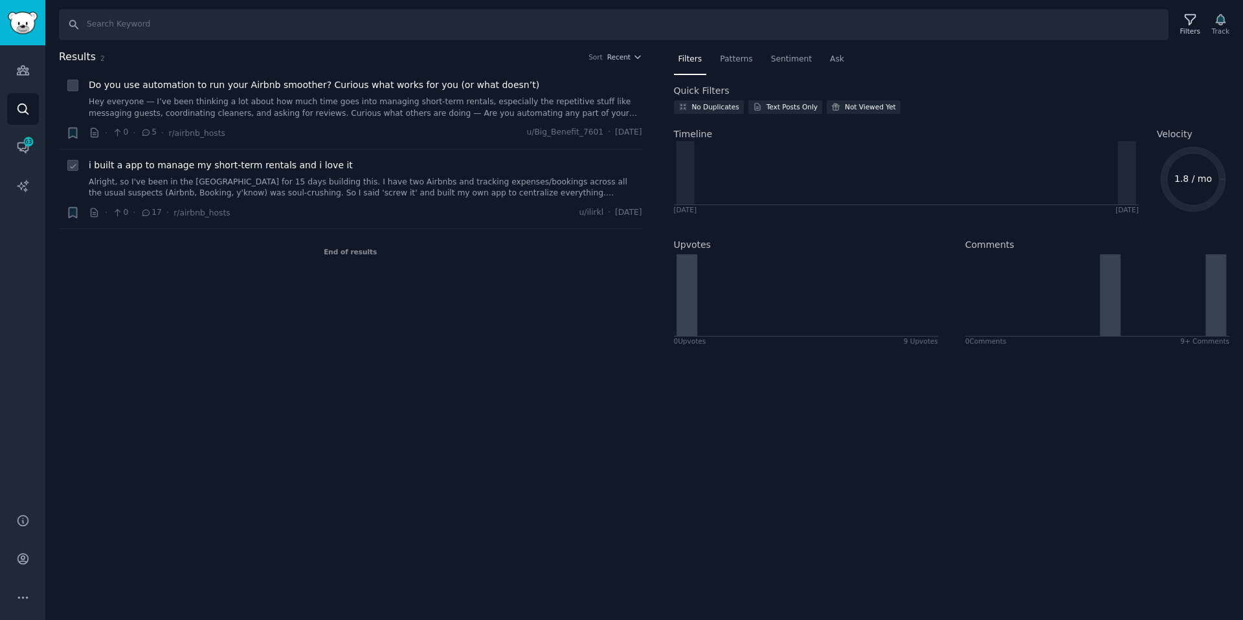
click at [263, 214] on div "· 0 · 17 · r/airbnb_hosts u/ilirkl · [DATE]" at bounding box center [365, 213] width 553 height 14
click at [274, 187] on link "Alright, so I've been in the [GEOGRAPHIC_DATA] for 15 days building this. I hav…" at bounding box center [365, 188] width 553 height 23
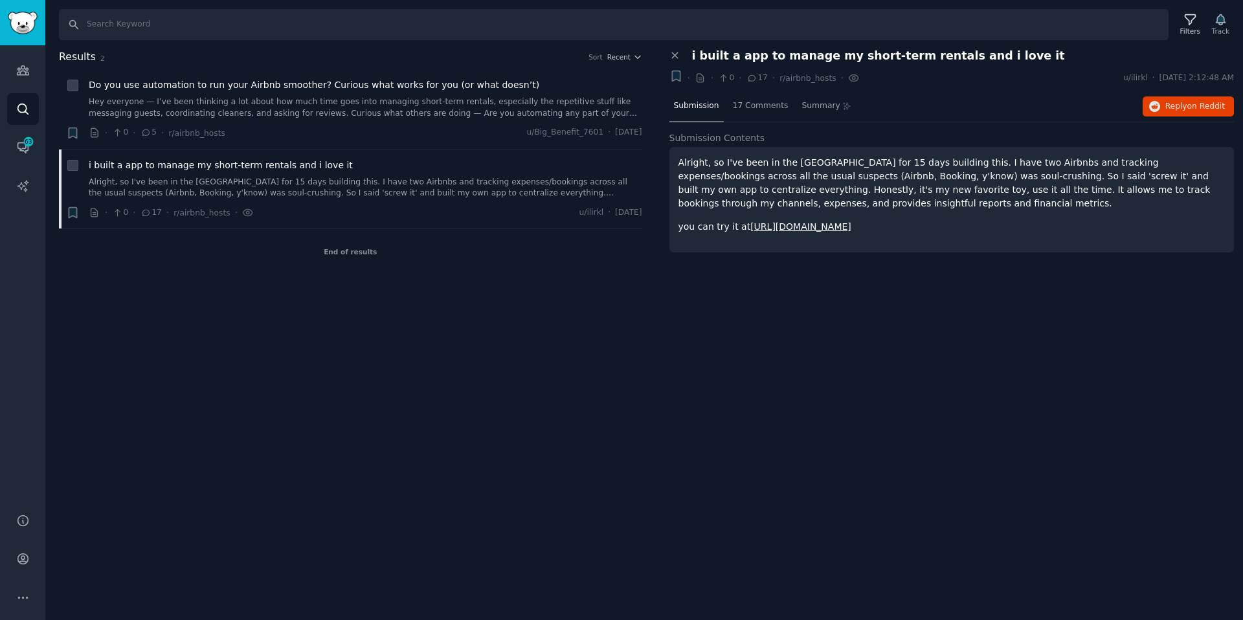
click at [770, 223] on link "[URL][DOMAIN_NAME]" at bounding box center [800, 226] width 101 height 10
click at [746, 98] on div "17 Comments" at bounding box center [760, 106] width 65 height 31
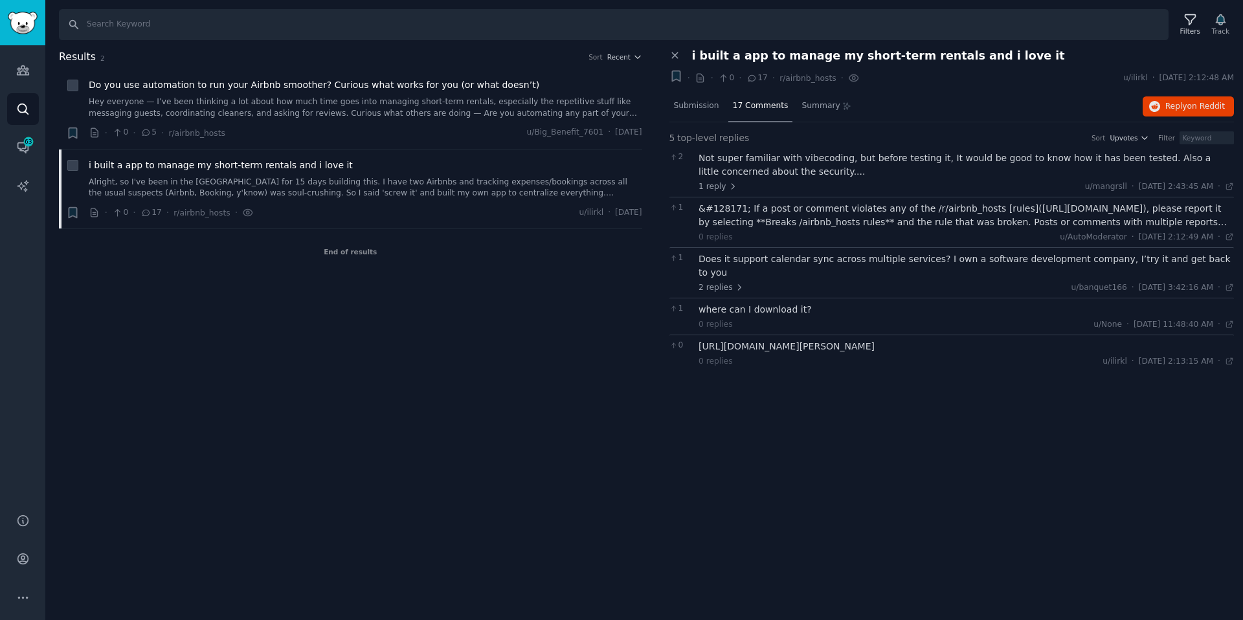
click at [819, 170] on div "Not super familiar with vibecoding, but before testing it, It would be good to …" at bounding box center [965, 164] width 535 height 27
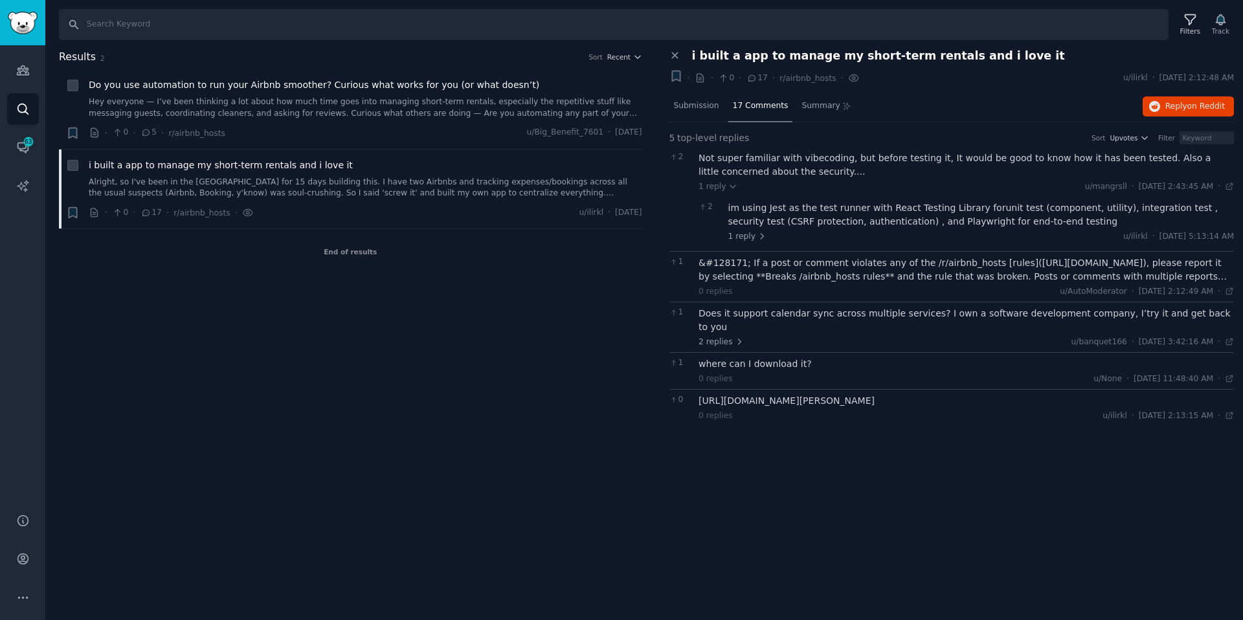
click at [832, 296] on div "0 replies u/AutoModerator · [DATE] 2:12:49 AM Sun 5/11/2025 ·" at bounding box center [965, 292] width 535 height 12
click at [833, 275] on div "&#128171; If a post or comment violates any of the /r/airbnb_hosts [rules]([URL…" at bounding box center [965, 269] width 535 height 27
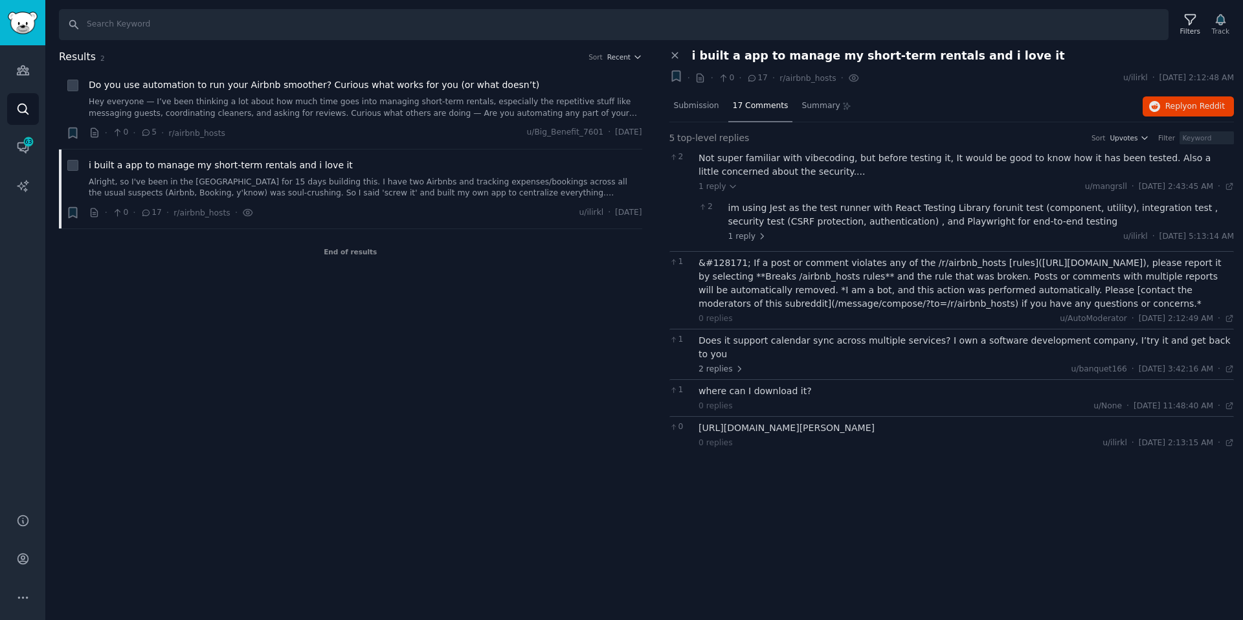
click at [807, 344] on div "Does it support calendar sync across multiple services? I own a software develo…" at bounding box center [965, 347] width 535 height 27
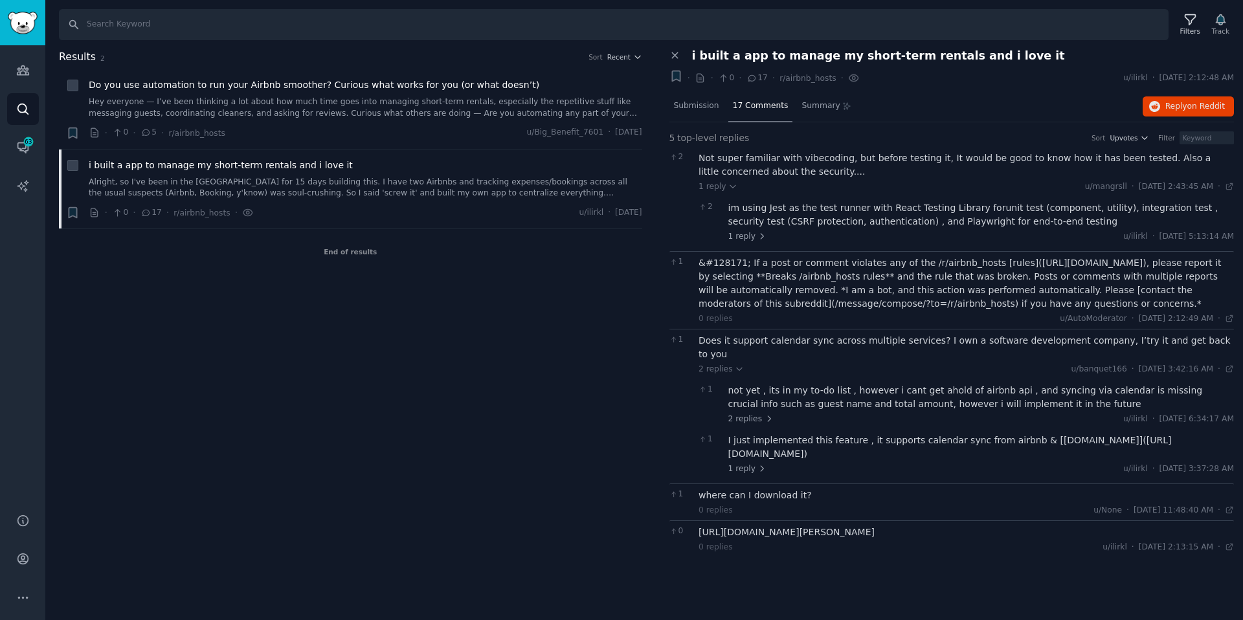
click at [782, 489] on div "where can I download it?" at bounding box center [965, 496] width 535 height 14
click at [779, 214] on div "im using Jest as the test runner with React Testing Library forunit test (compo…" at bounding box center [981, 214] width 506 height 27
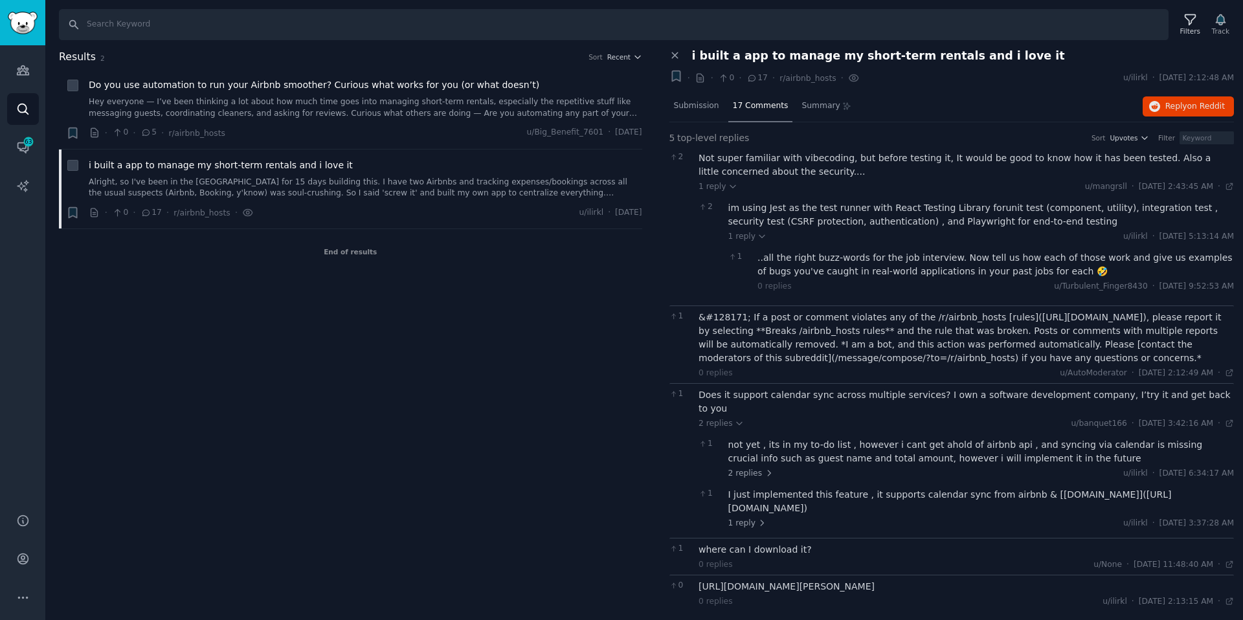
click at [779, 214] on div "im using Jest as the test runner with React Testing Library forunit test (compo…" at bounding box center [981, 214] width 506 height 27
click at [791, 450] on div "not yet , its in my to-do list , however i cant get ahold of airbnb api , and s…" at bounding box center [981, 451] width 506 height 27
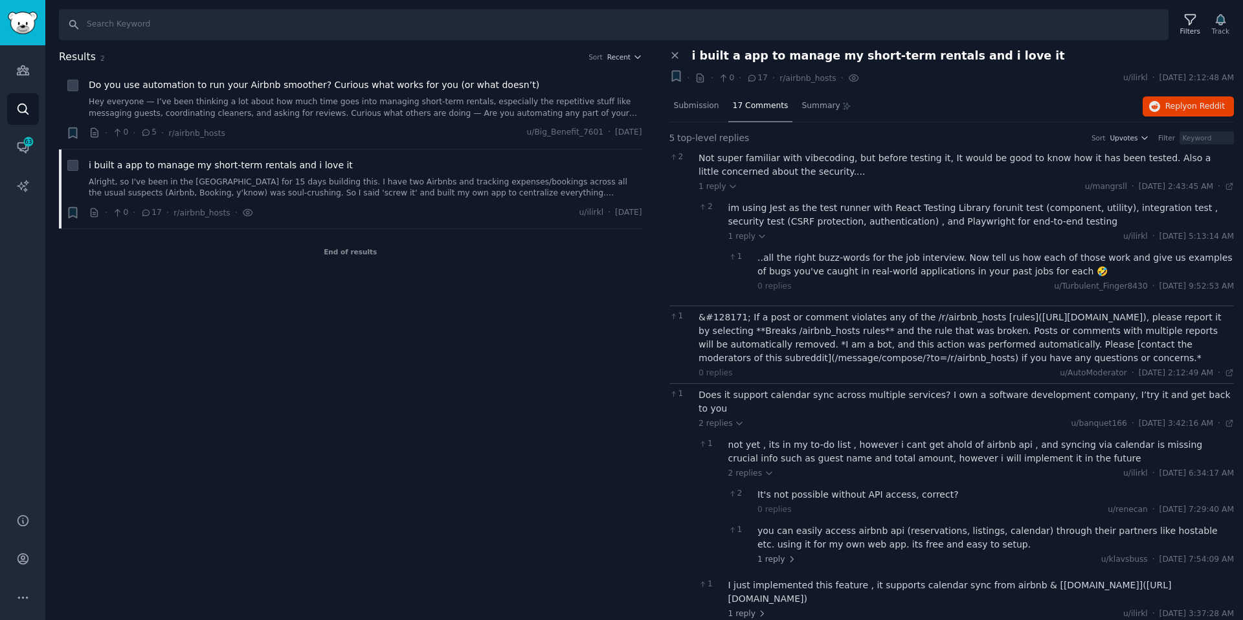
scroll to position [82, 0]
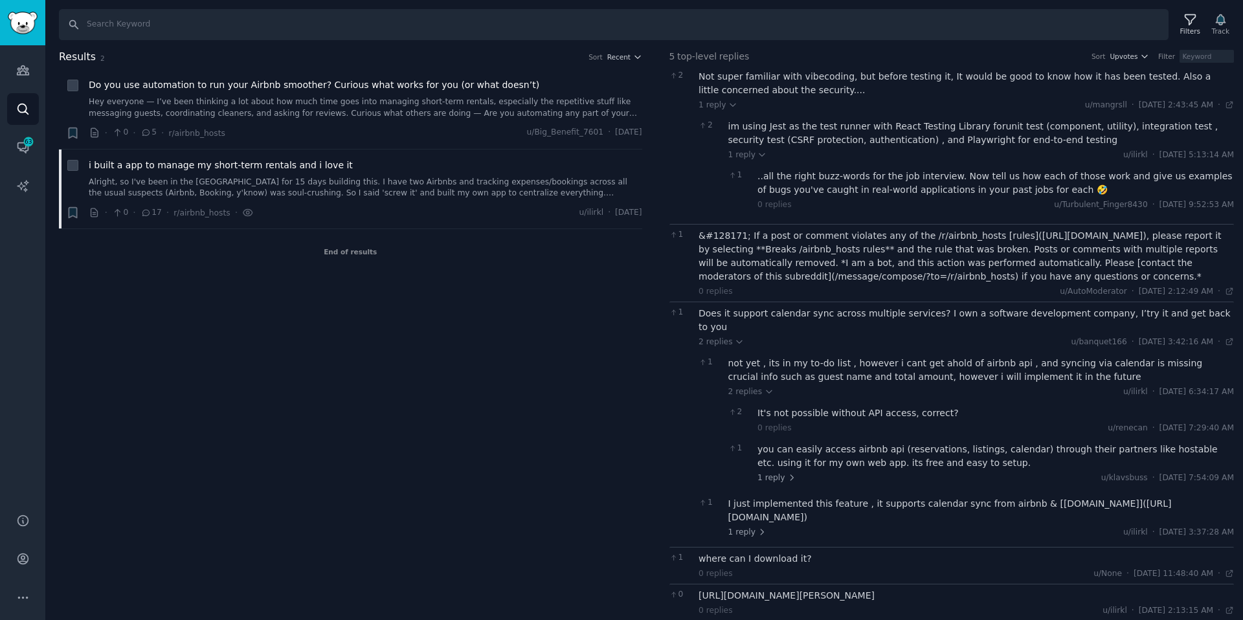
click at [783, 589] on div "[URL][DOMAIN_NAME][PERSON_NAME]" at bounding box center [965, 596] width 535 height 14
click at [782, 589] on div "[URL][DOMAIN_NAME][PERSON_NAME]" at bounding box center [965, 596] width 535 height 14
click at [195, 109] on link "Hey everyone — I’ve been thinking a lot about how much time goes into managing …" at bounding box center [365, 107] width 553 height 23
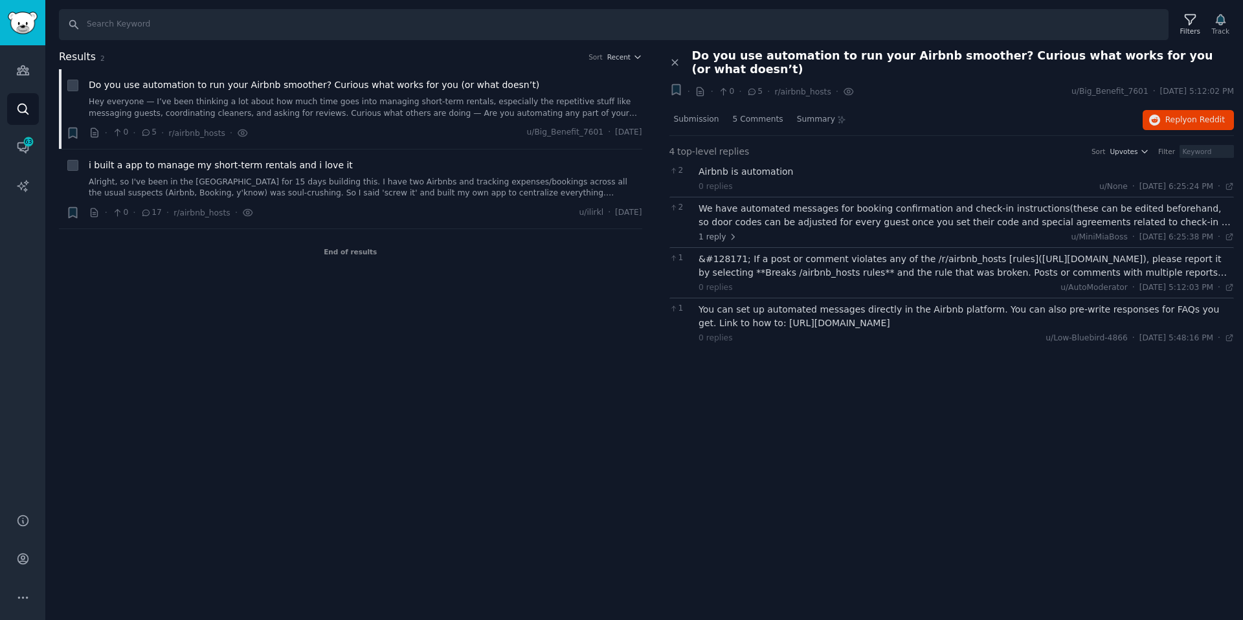
click at [794, 181] on div "0 replies u/None · [DATE] 6:25:24 PM Sun 6/15/2025 ·" at bounding box center [965, 187] width 535 height 12
click at [769, 161] on div "2 Airbnb is automation 0 replies u/None · [DATE] 6:25:24 PM Sun 6/15/2025 ·" at bounding box center [951, 179] width 565 height 36
click at [769, 166] on div "Airbnb is automation 0 replies u/None · [DATE] 6:25:24 PM Sun 6/15/2025 ·" at bounding box center [965, 178] width 535 height 27
click at [830, 434] on div "Search Filters Track Results 2 Sort Recent + Do you use automation to run your …" at bounding box center [643, 310] width 1197 height 620
click at [658, 384] on div "Search Filters Track Results 2 Sort Recent + Do you use automation to run your …" at bounding box center [643, 310] width 1197 height 620
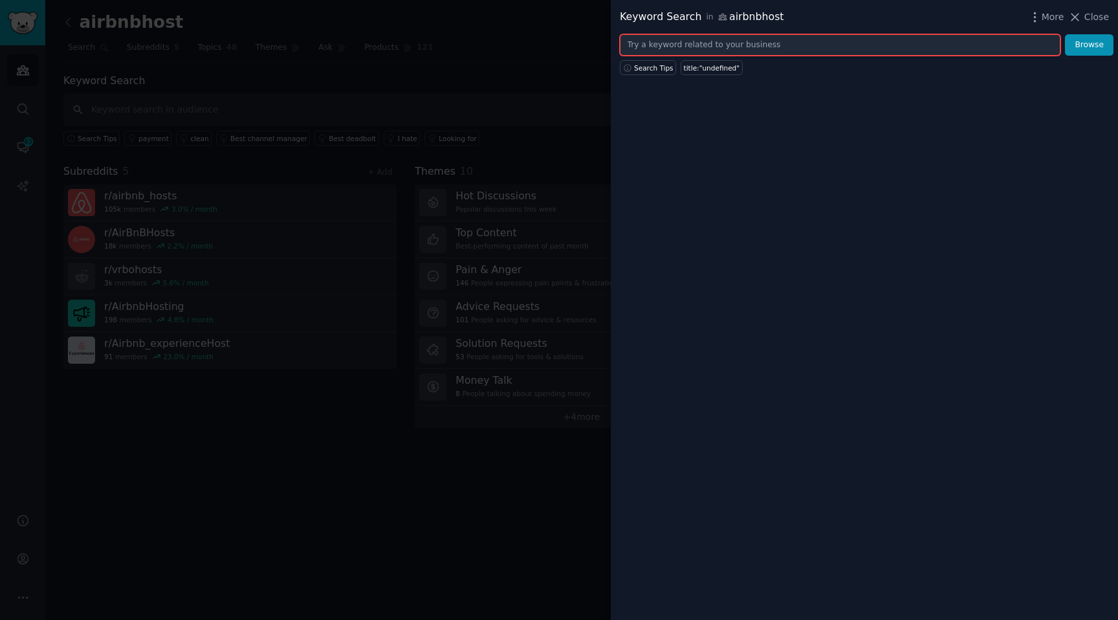
click at [689, 54] on input "text" at bounding box center [840, 45] width 441 height 22
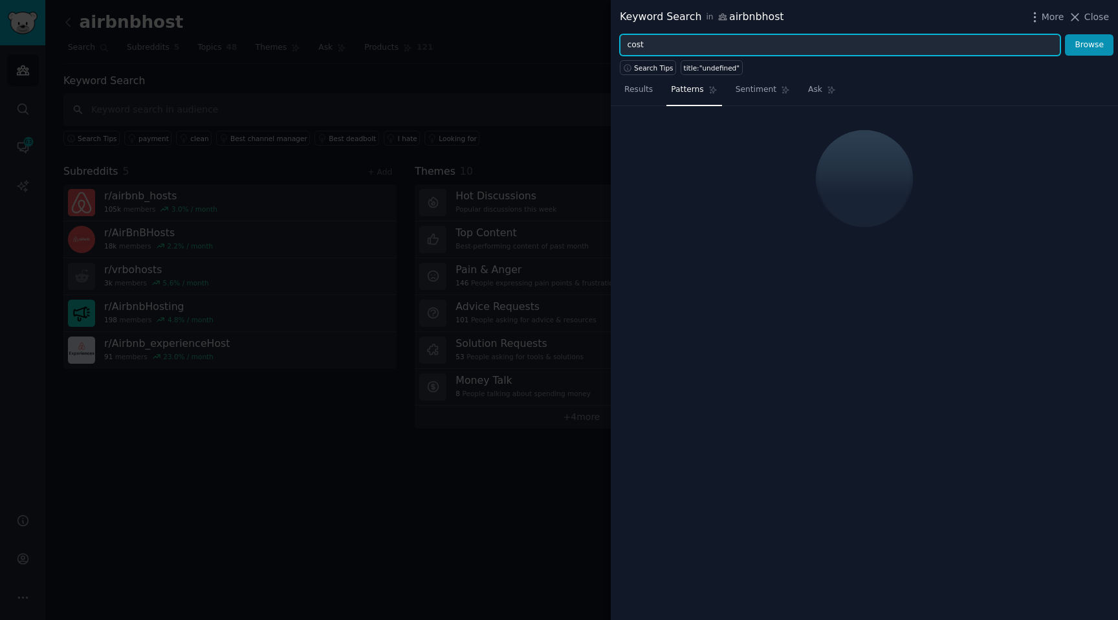
type input "cost"
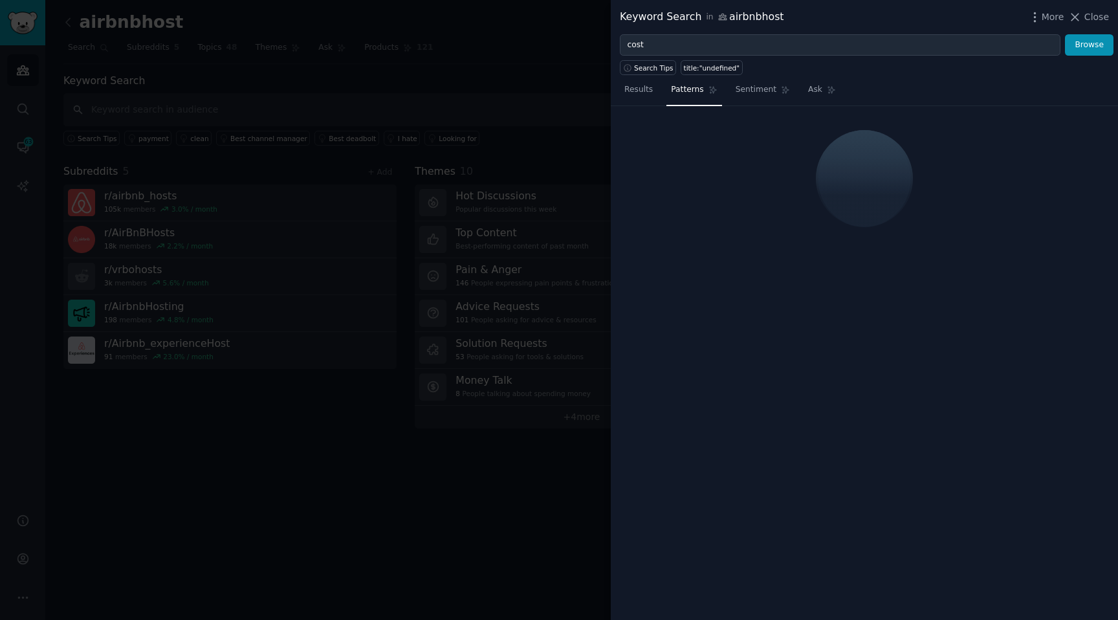
click at [335, 76] on div at bounding box center [559, 310] width 1118 height 620
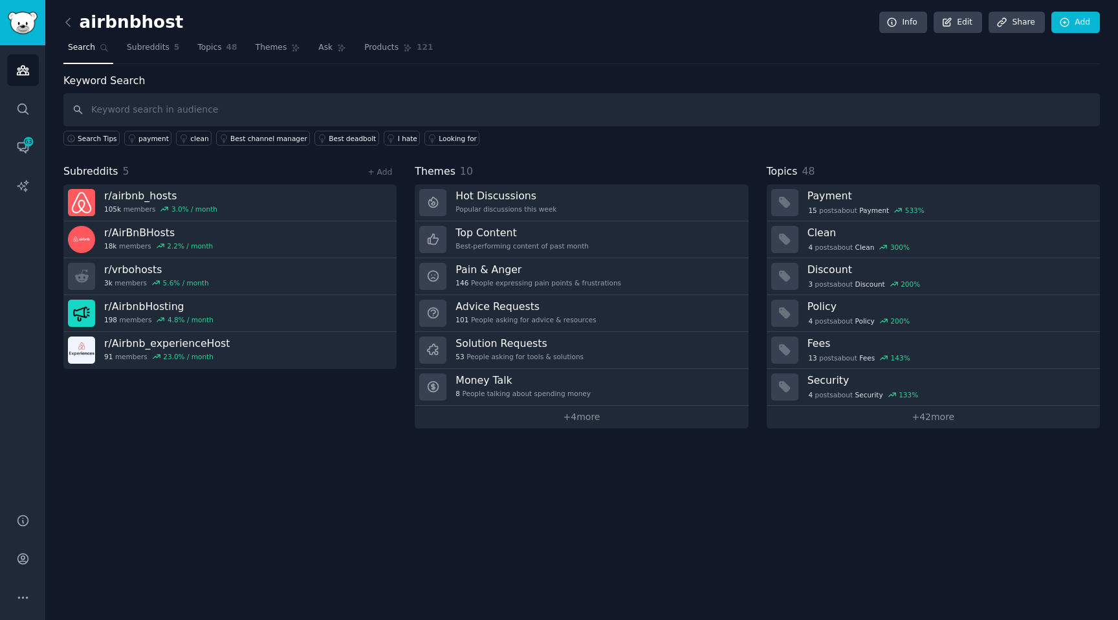
click at [184, 56] on nav "Search Subreddits 5 Topics 48 Themes Ask Products 121" at bounding box center [581, 51] width 1037 height 27
click at [208, 50] on span "Topics" at bounding box center [209, 48] width 24 height 12
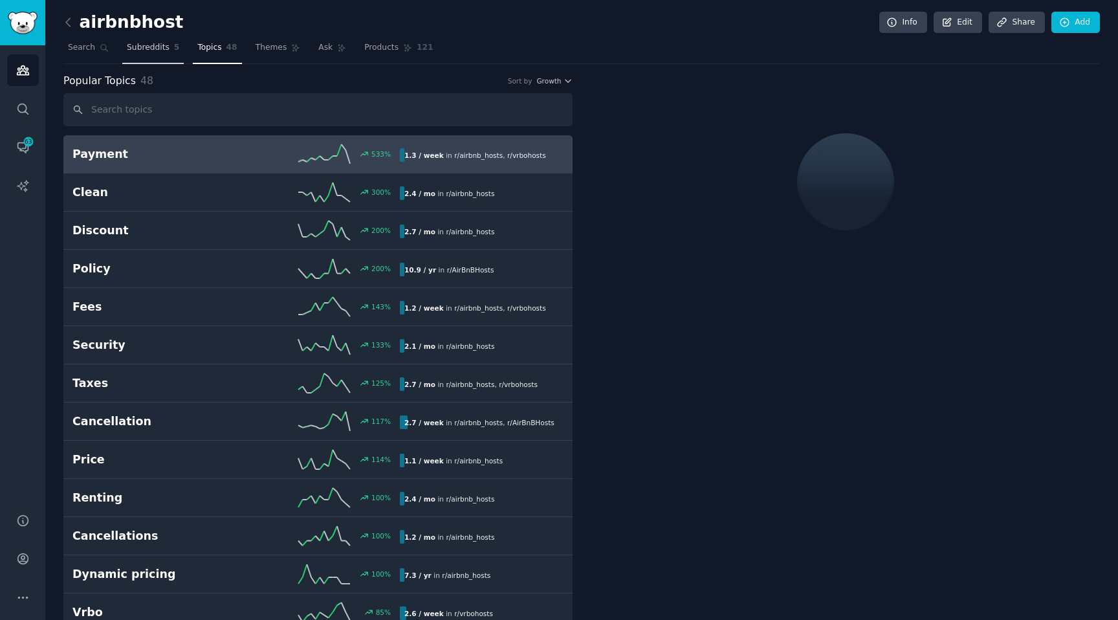
click at [169, 55] on link "Subreddits 5" at bounding box center [152, 51] width 61 height 27
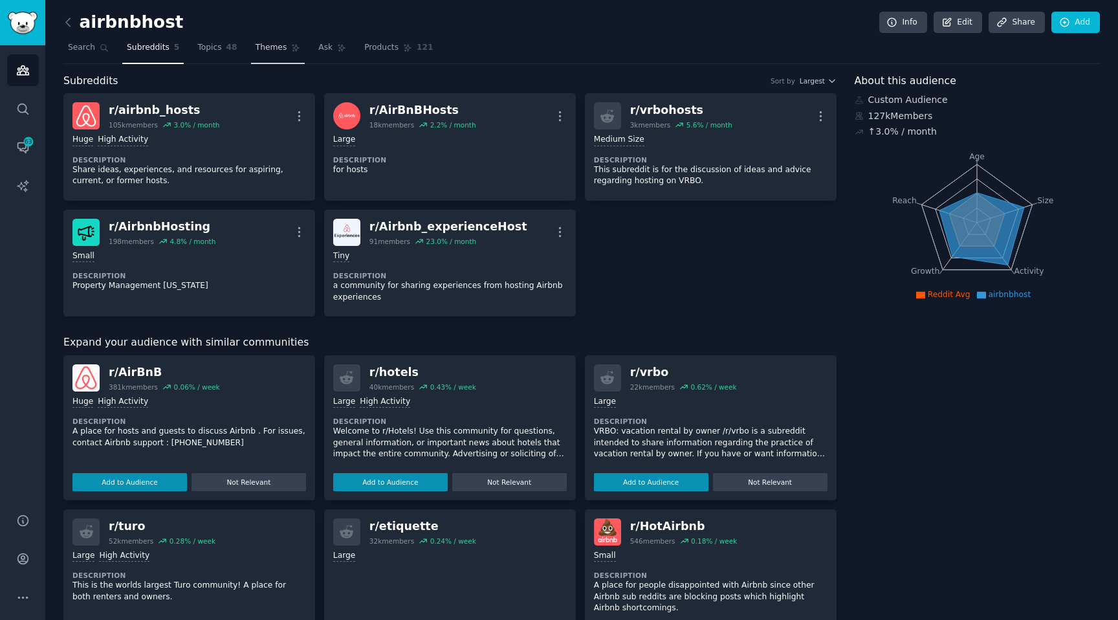
click at [278, 49] on span "Themes" at bounding box center [272, 48] width 32 height 12
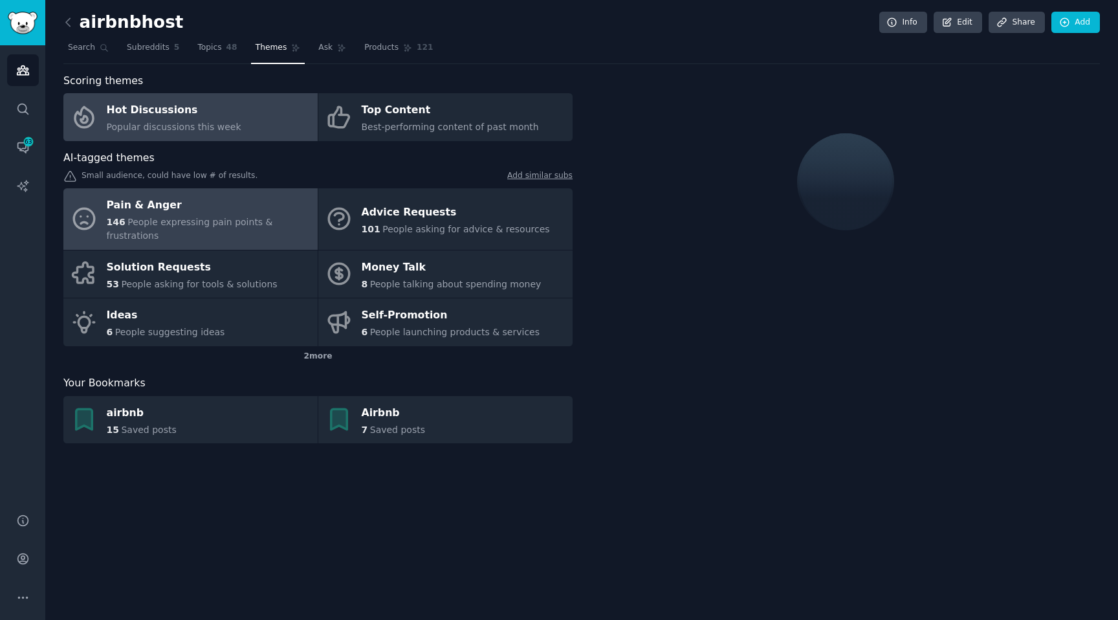
click at [177, 209] on div "Pain & Anger" at bounding box center [209, 205] width 205 height 21
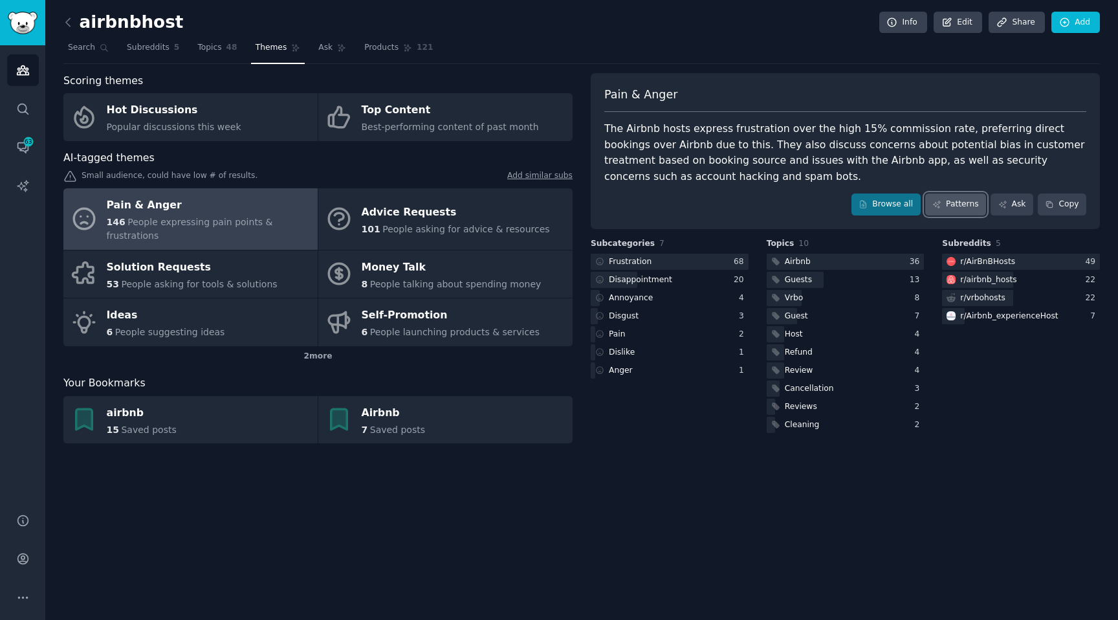
click at [954, 208] on link "Patterns" at bounding box center [956, 205] width 61 height 22
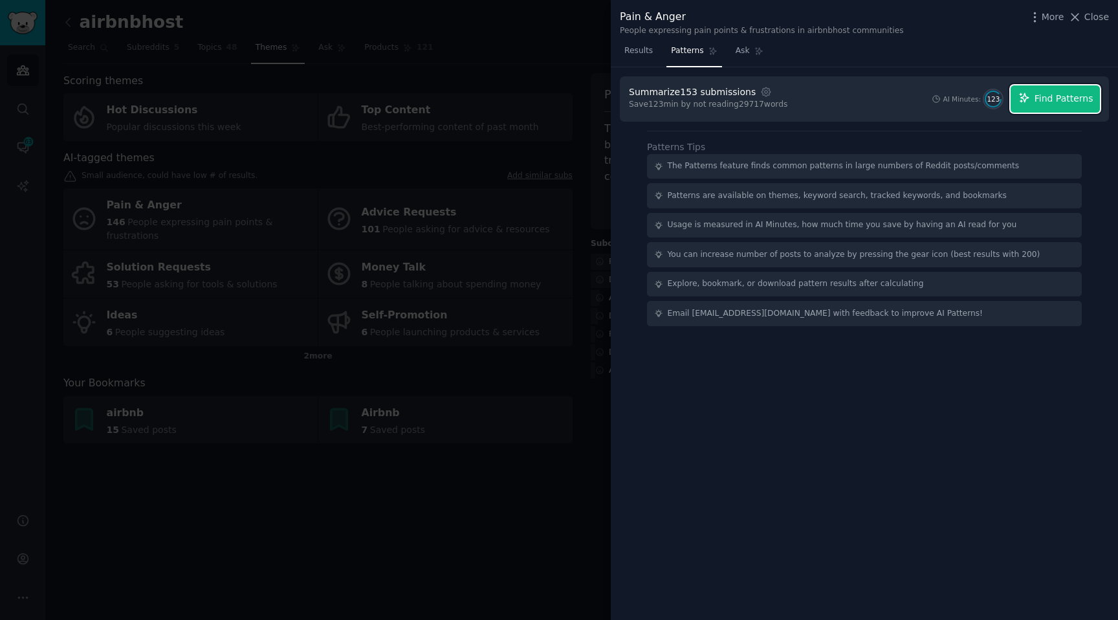
click at [1049, 100] on span "Find Patterns" at bounding box center [1064, 99] width 59 height 14
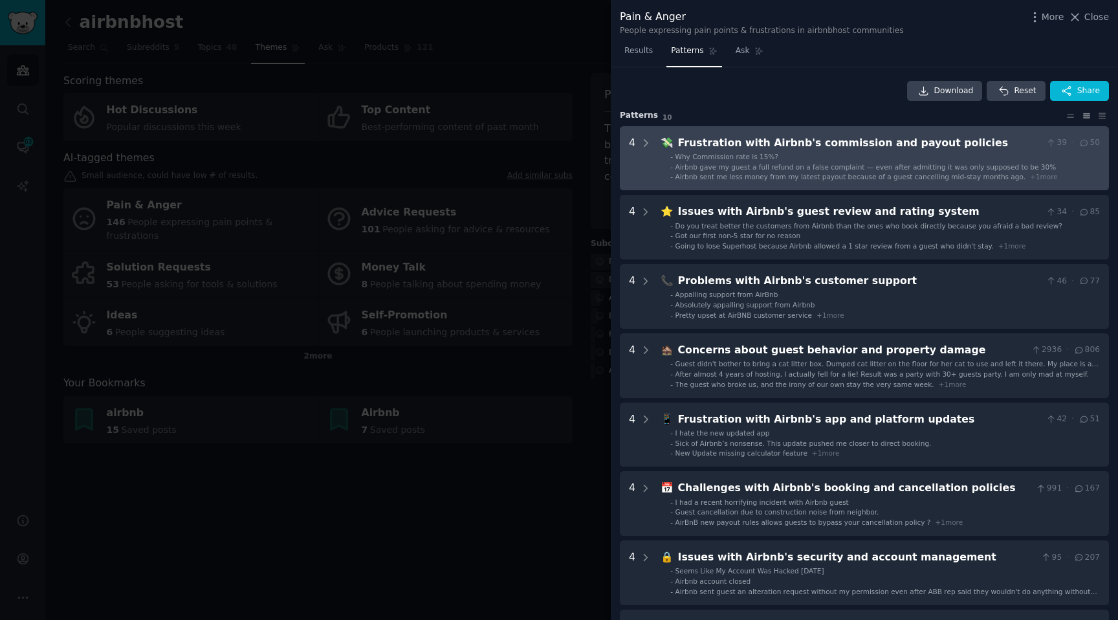
click at [748, 142] on div "Frustration with Airbnb's commission and payout policies" at bounding box center [859, 143] width 363 height 16
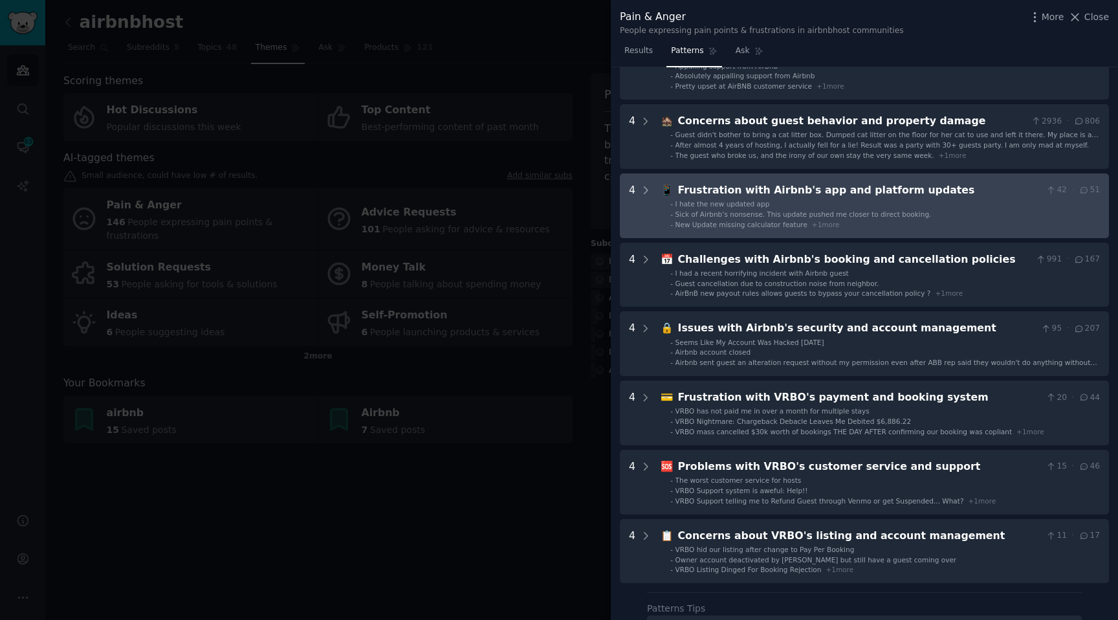
scroll to position [504, 0]
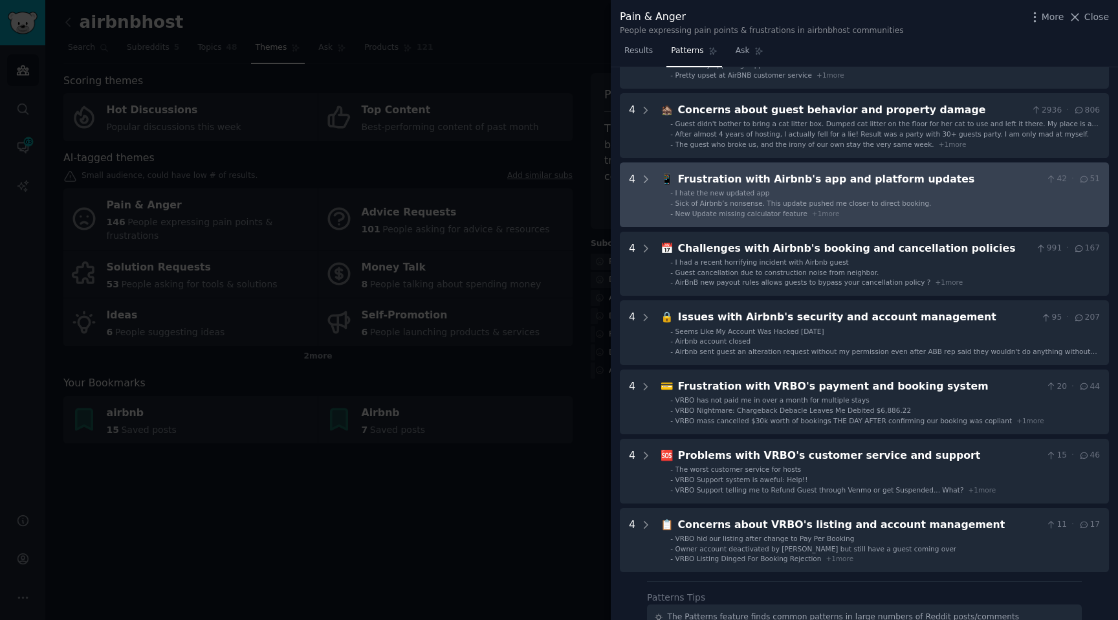
click at [806, 201] on span "Sick of Airbnb’s nonsense. This update pushed me closer to direct booking." at bounding box center [804, 203] width 256 height 8
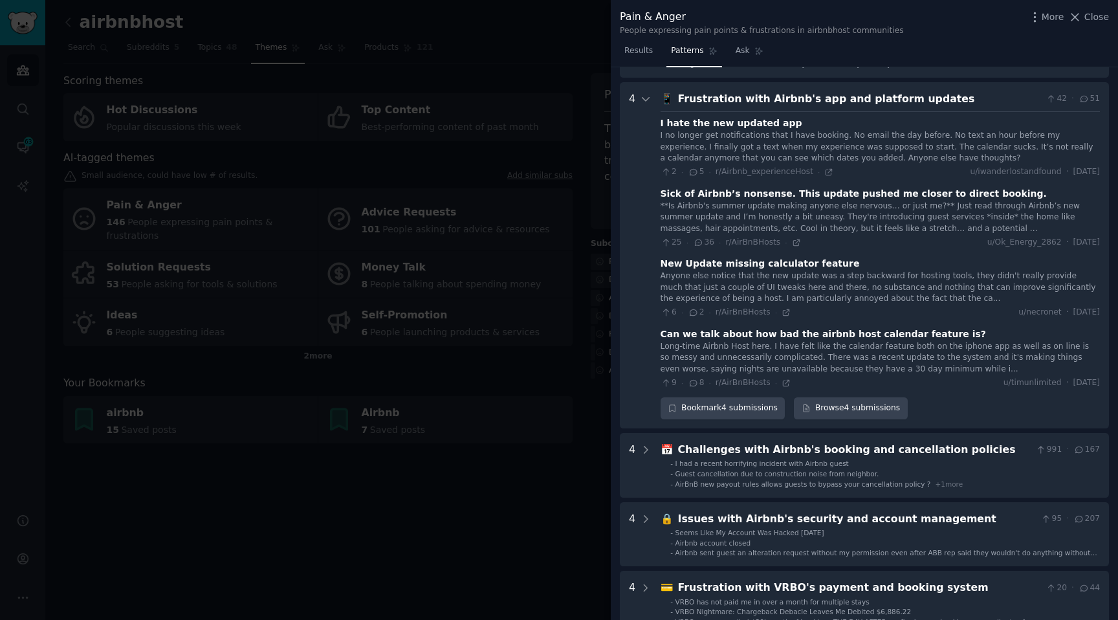
scroll to position [581, 0]
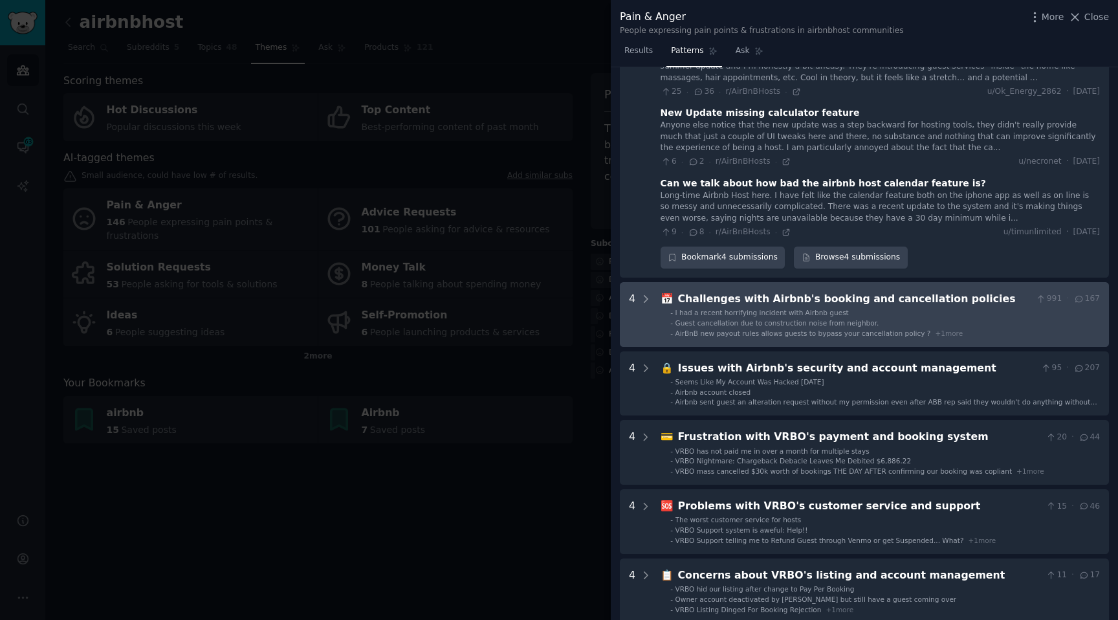
click at [823, 291] on div "Challenges with Airbnb's booking and cancellation policies" at bounding box center [854, 299] width 353 height 16
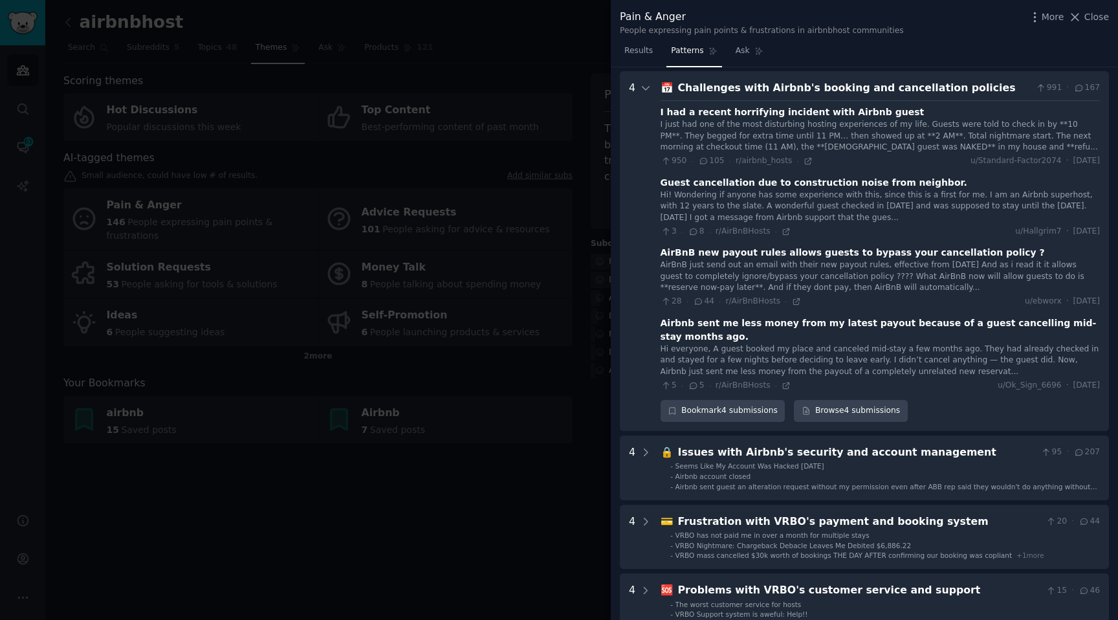
scroll to position [950, 0]
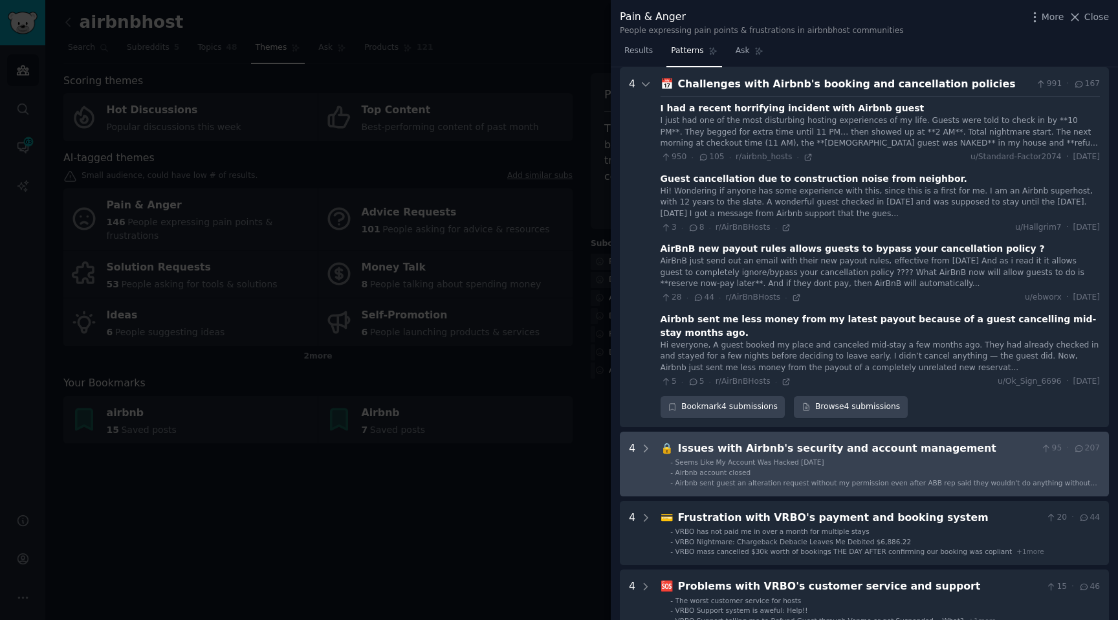
click at [825, 444] on div "Issues with Airbnb's security and account management" at bounding box center [857, 449] width 359 height 16
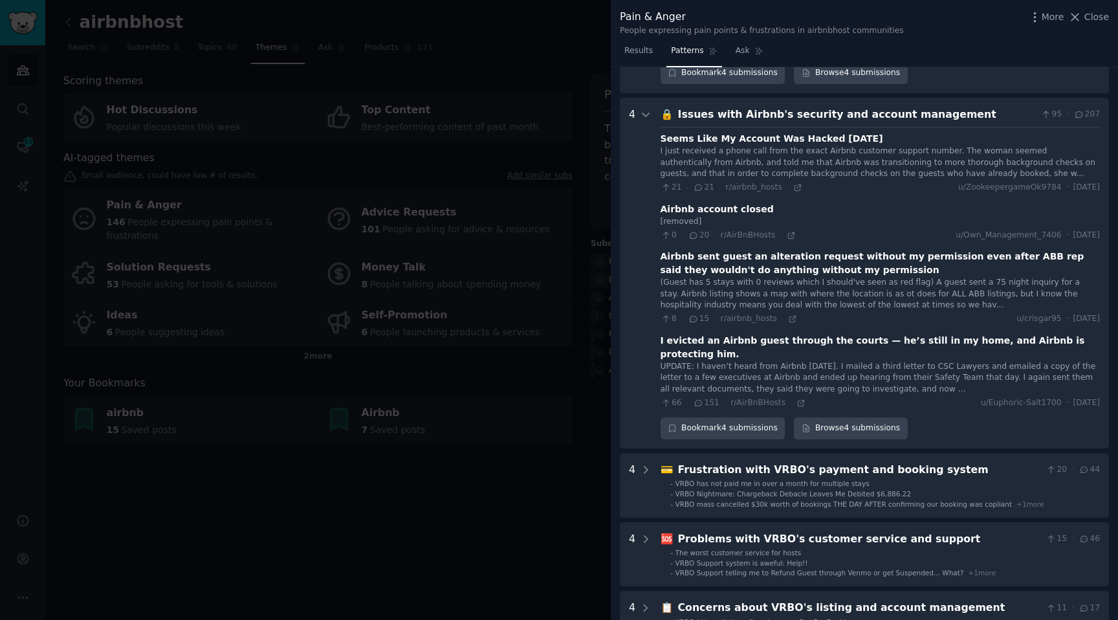
scroll to position [1279, 0]
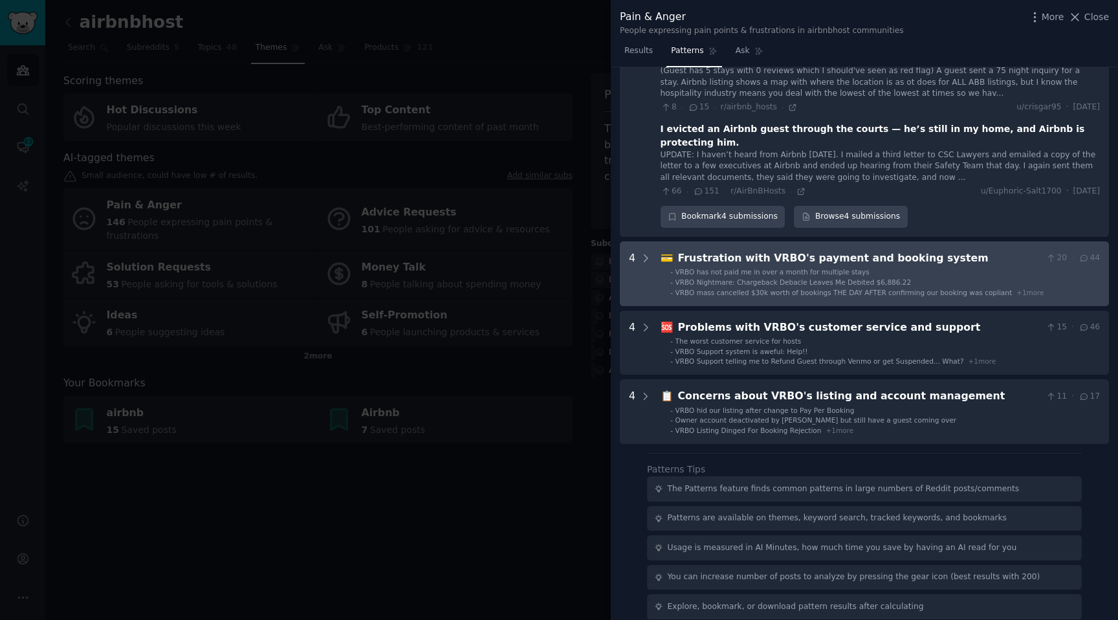
click at [813, 278] on span "VRBO Nightmare: Chargeback Debacle Leaves Me Debited $6,886.22" at bounding box center [794, 282] width 236 height 8
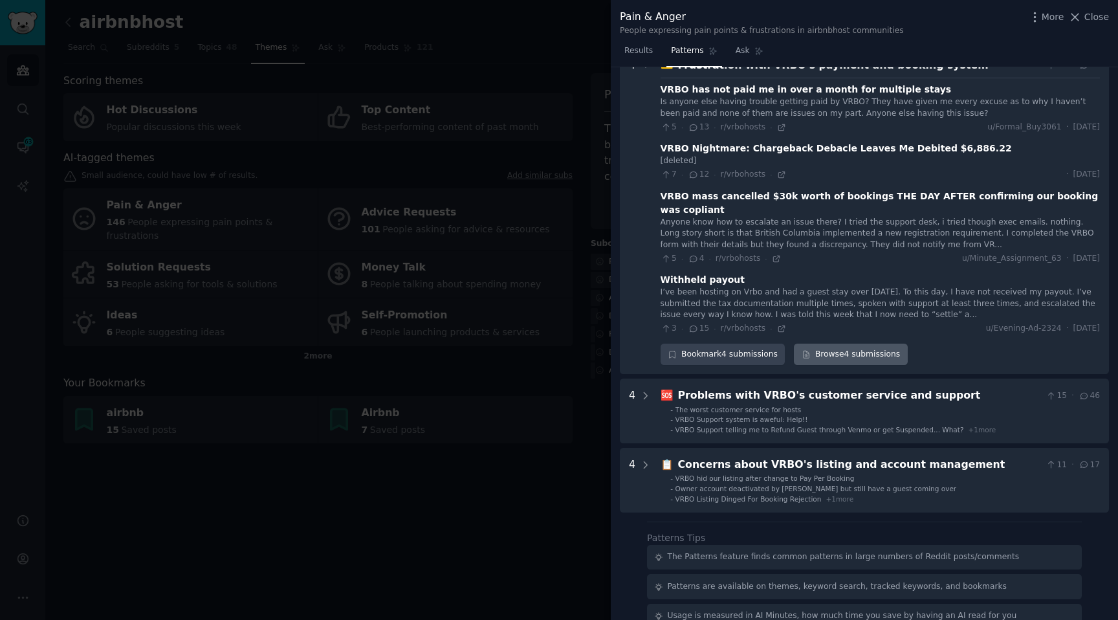
scroll to position [1772, 0]
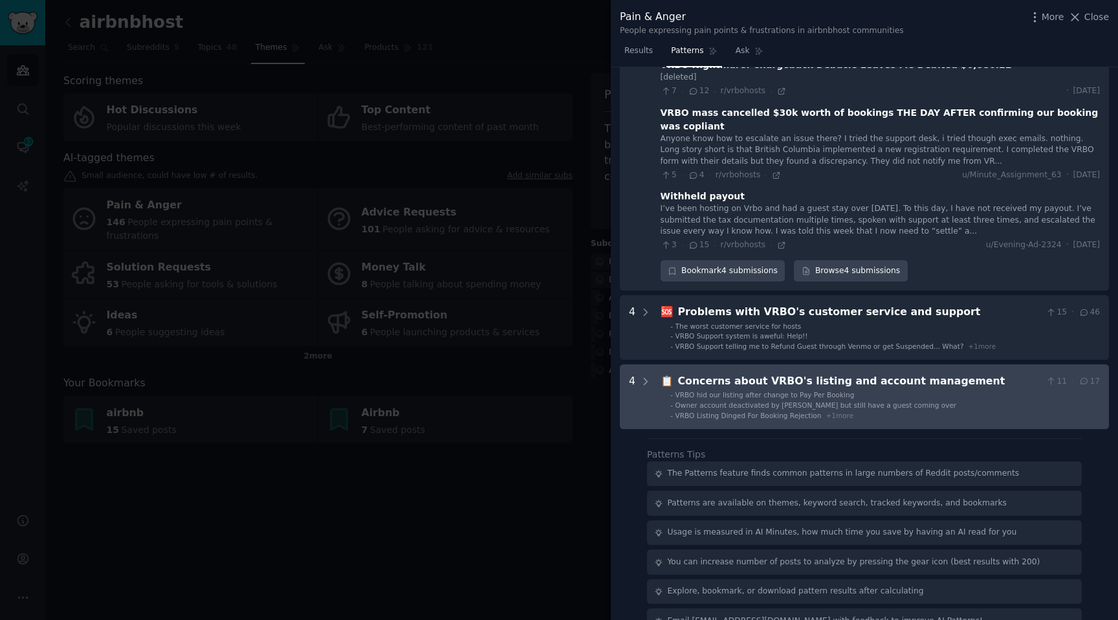
click at [800, 391] on span "VRBO hid our listing after change to Pay Per Booking" at bounding box center [765, 395] width 179 height 8
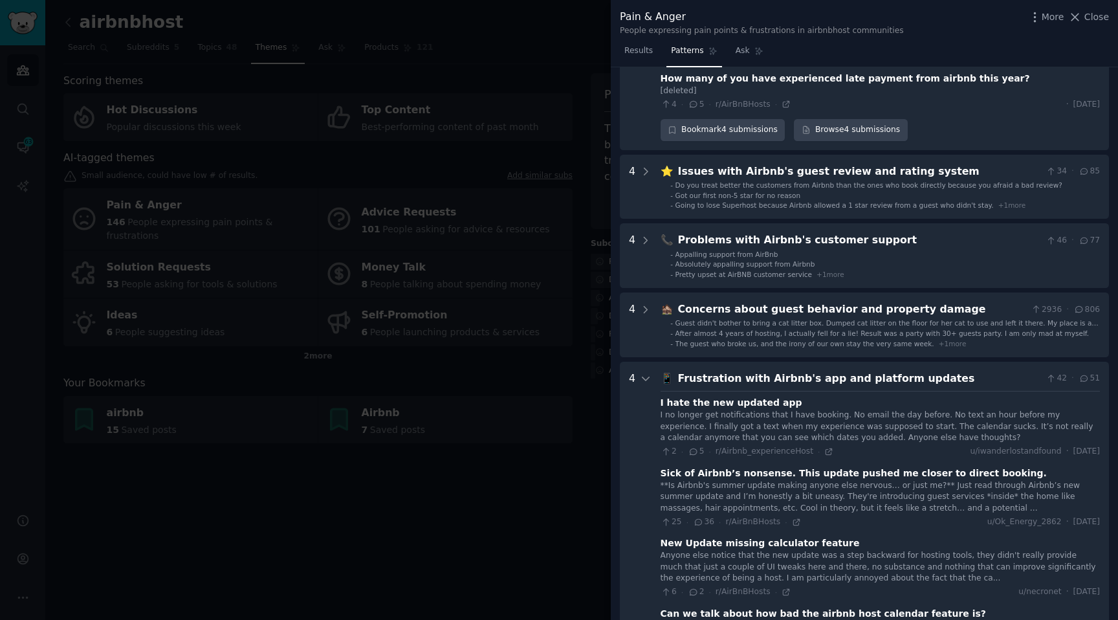
scroll to position [0, 0]
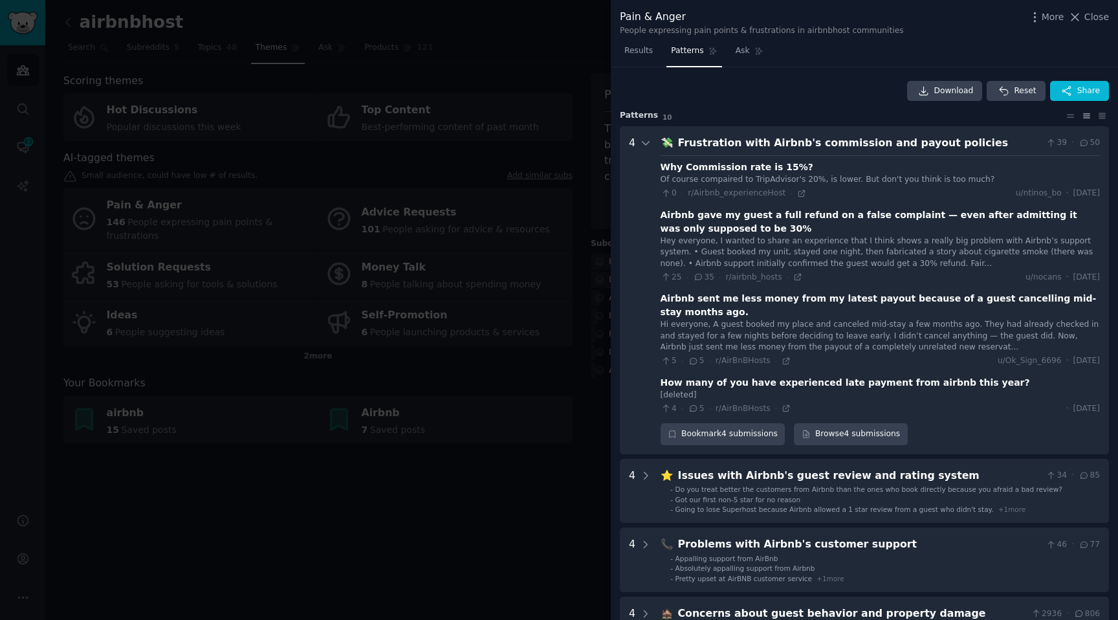
click at [289, 253] on div at bounding box center [559, 310] width 1118 height 620
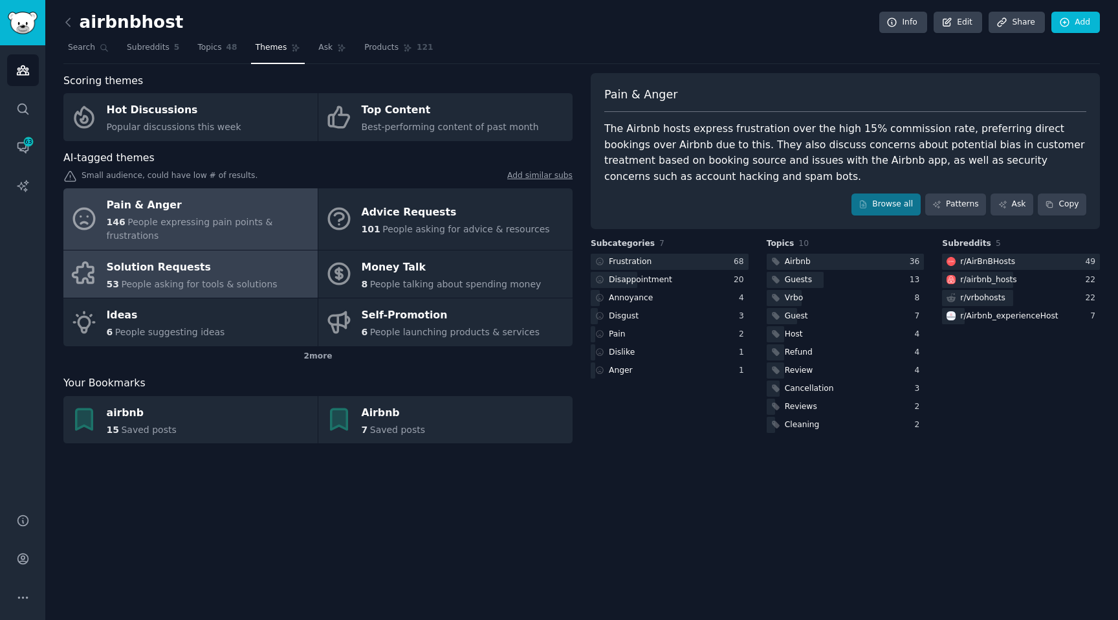
click at [247, 262] on div "Solution Requests" at bounding box center [192, 267] width 171 height 21
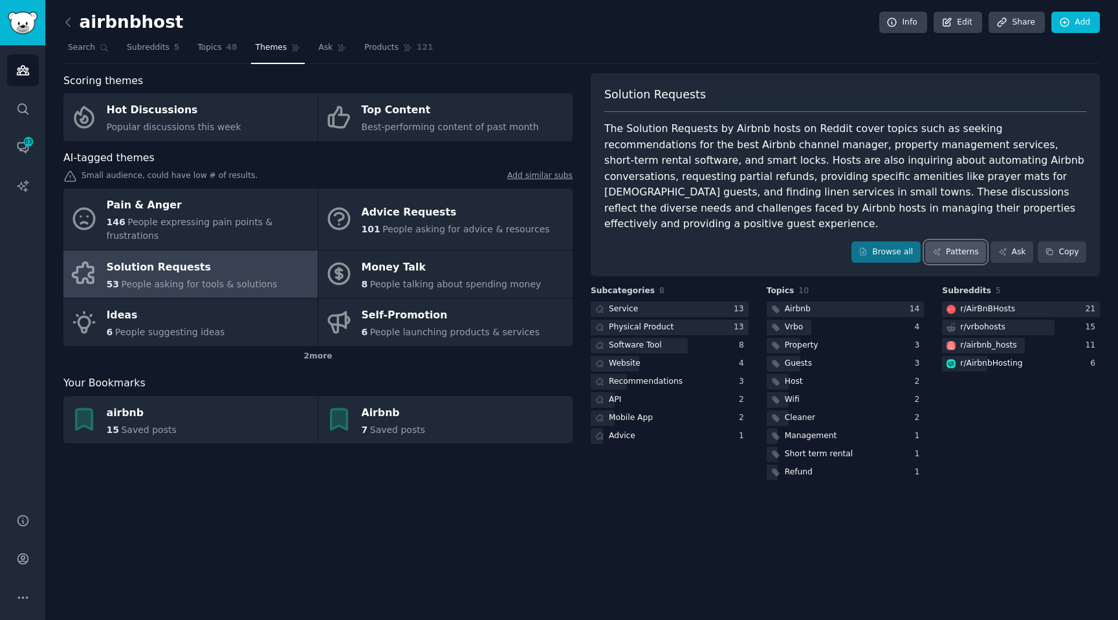
click at [948, 241] on link "Patterns" at bounding box center [956, 252] width 61 height 22
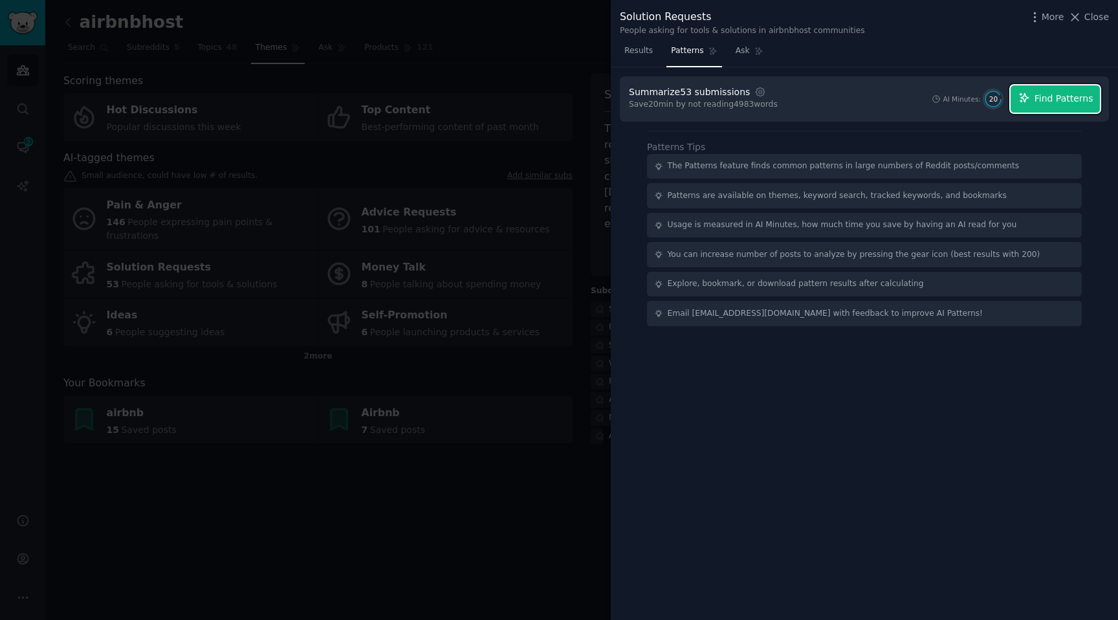
click at [1054, 100] on span "Find Patterns" at bounding box center [1064, 99] width 59 height 14
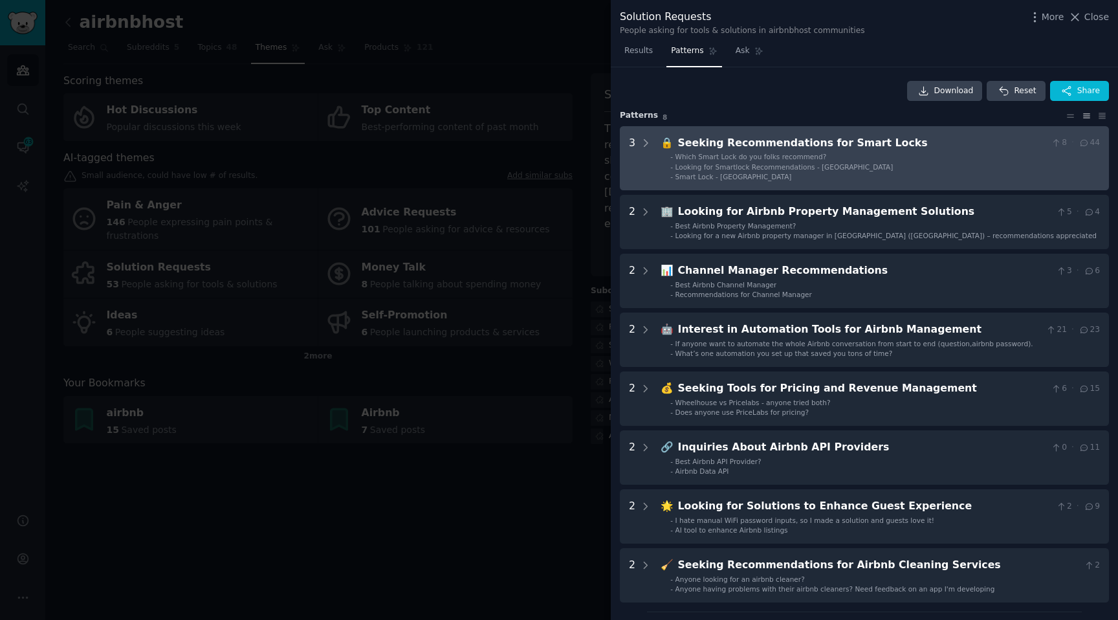
click at [771, 162] on div "Looking for Smartlock Recommendations - Dubai" at bounding box center [785, 166] width 218 height 9
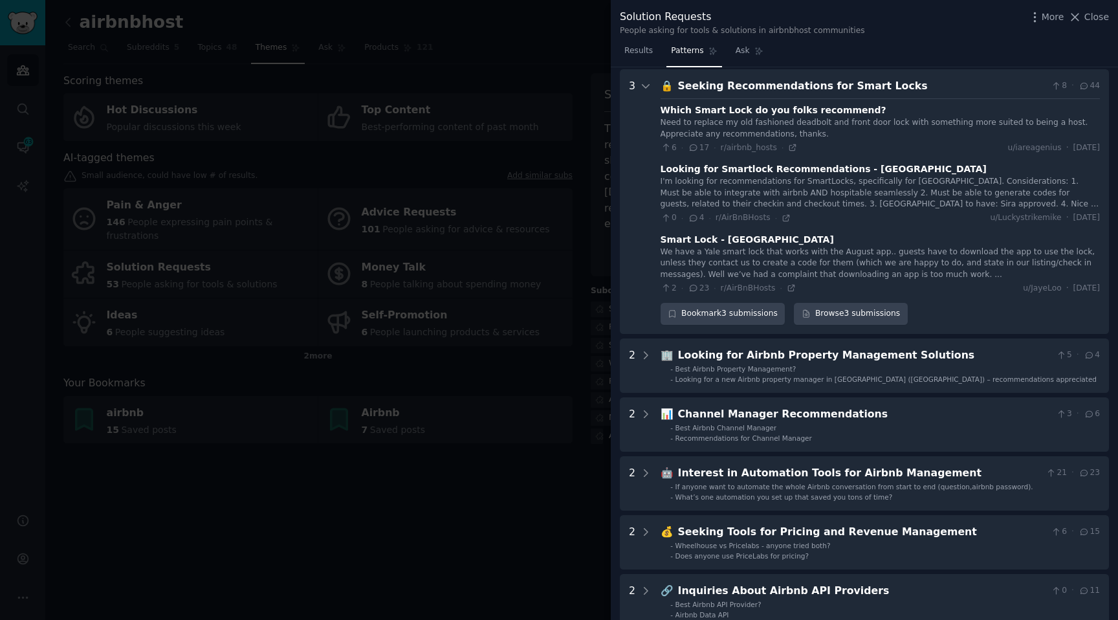
scroll to position [59, 0]
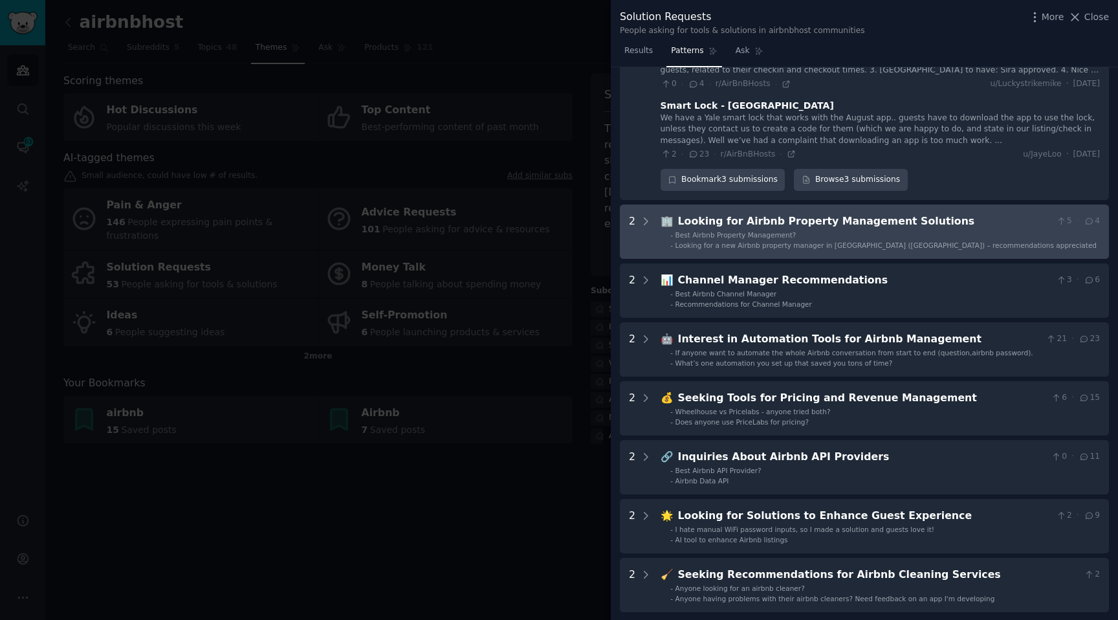
click at [779, 233] on span "Best Airbnb Property Management?" at bounding box center [736, 235] width 121 height 8
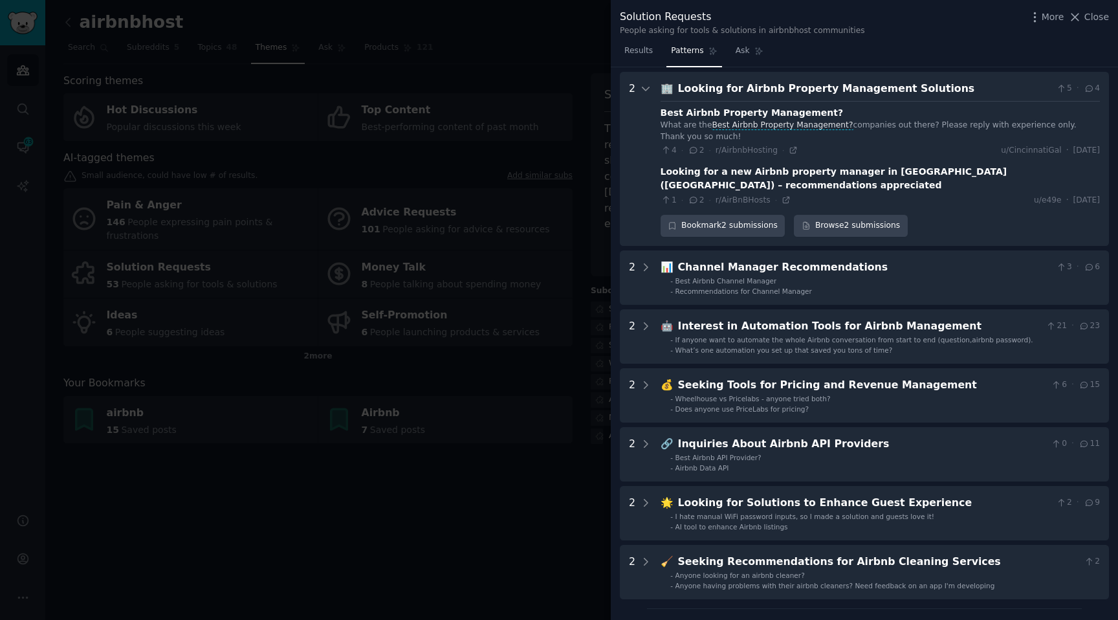
scroll to position [328, 0]
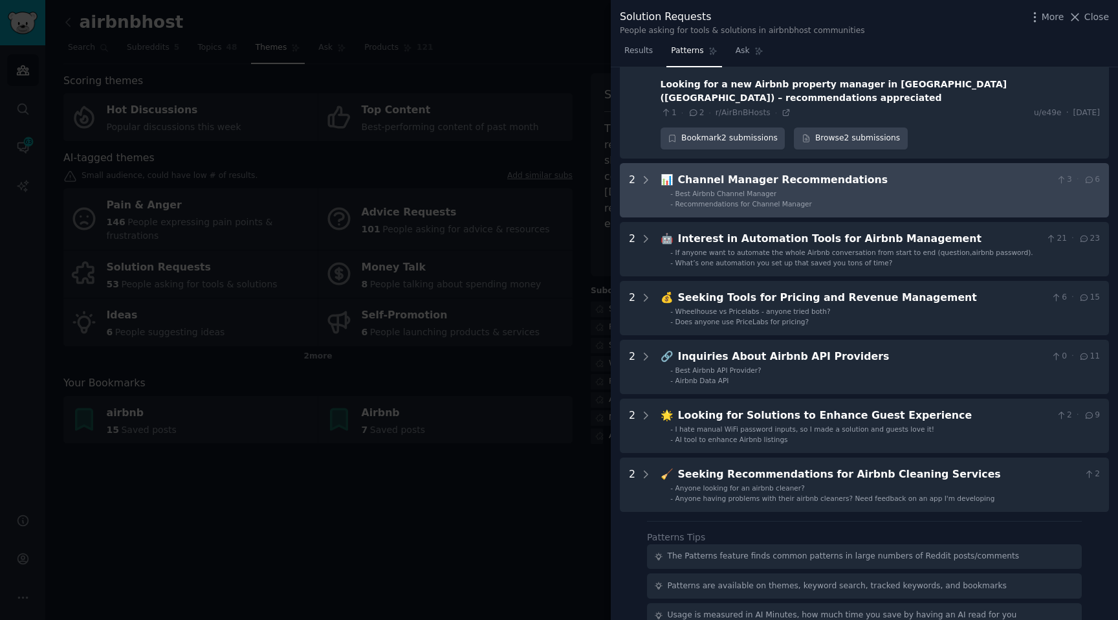
click at [759, 190] on span "Best Airbnb Channel Manager" at bounding box center [727, 194] width 102 height 8
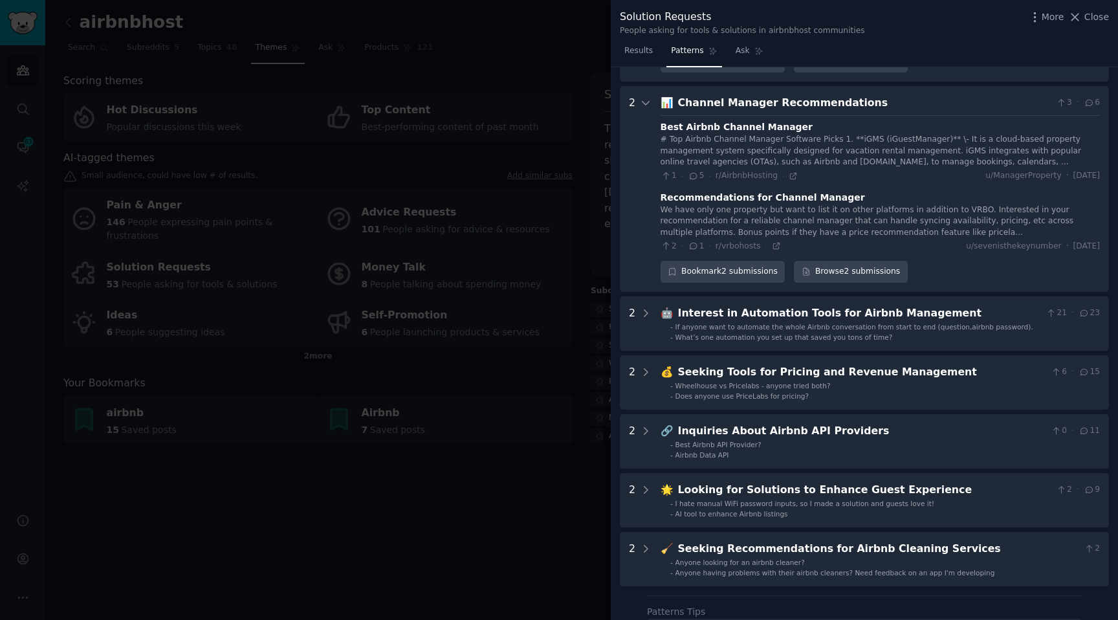
scroll to position [493, 0]
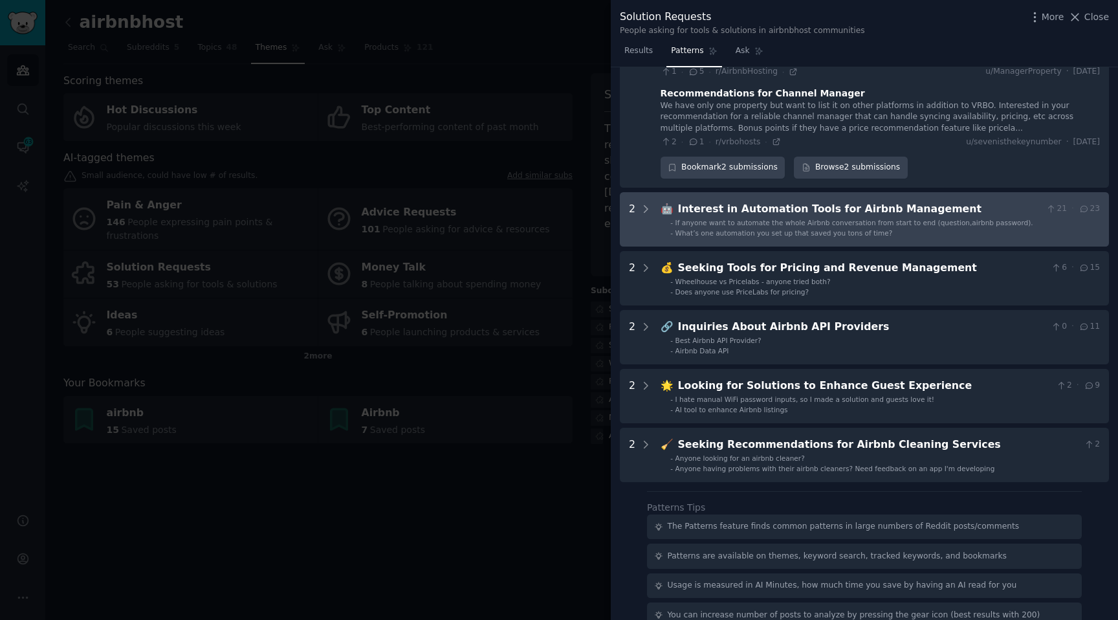
click at [744, 229] on span "What’s one automation you set up that saved you tons of time?" at bounding box center [784, 233] width 217 height 8
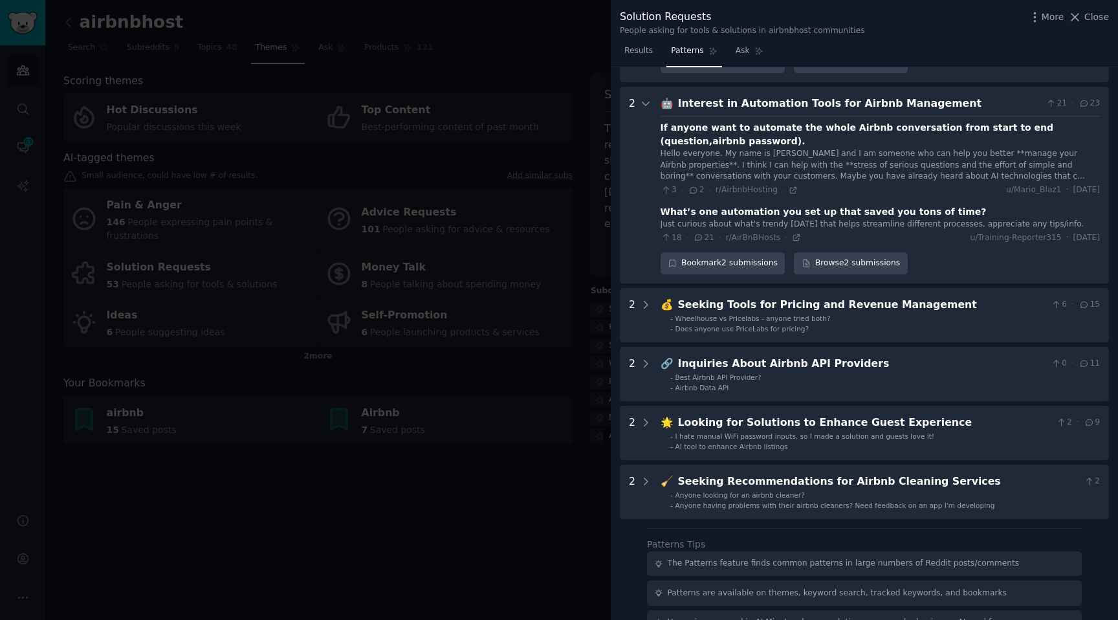
scroll to position [717, 0]
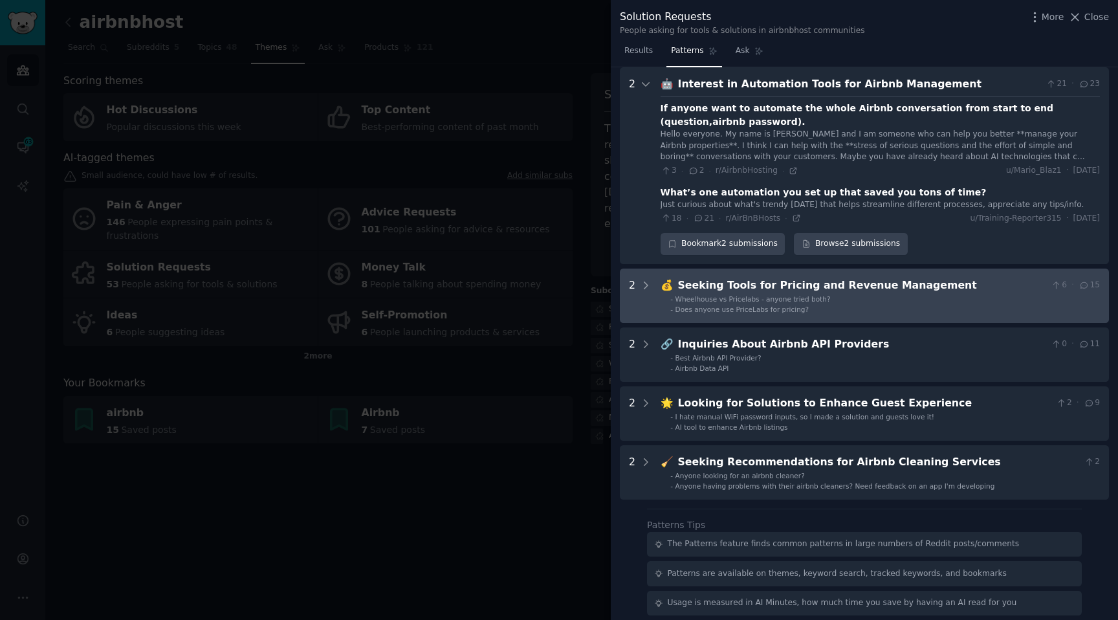
click at [763, 307] on Management "2 💰 Seeking Tools for Pricing and Revenue Management 6 · 15 - Wheelhouse vs Pri…" at bounding box center [864, 296] width 489 height 54
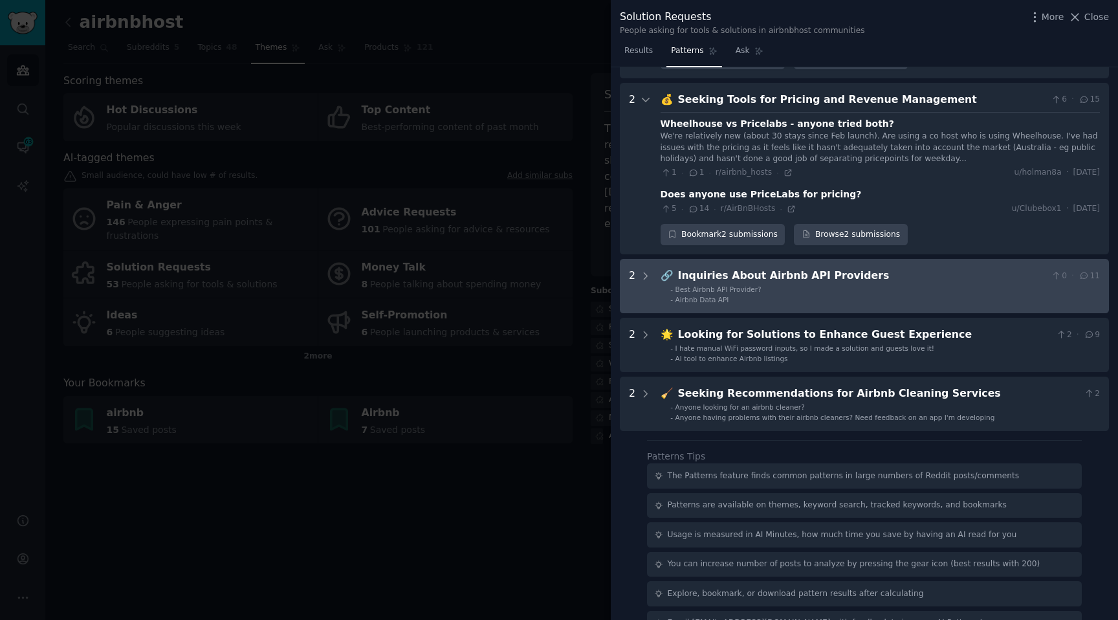
scroll to position [905, 0]
click at [766, 266] on div "Inquiries About Airbnb API Providers" at bounding box center [862, 274] width 368 height 16
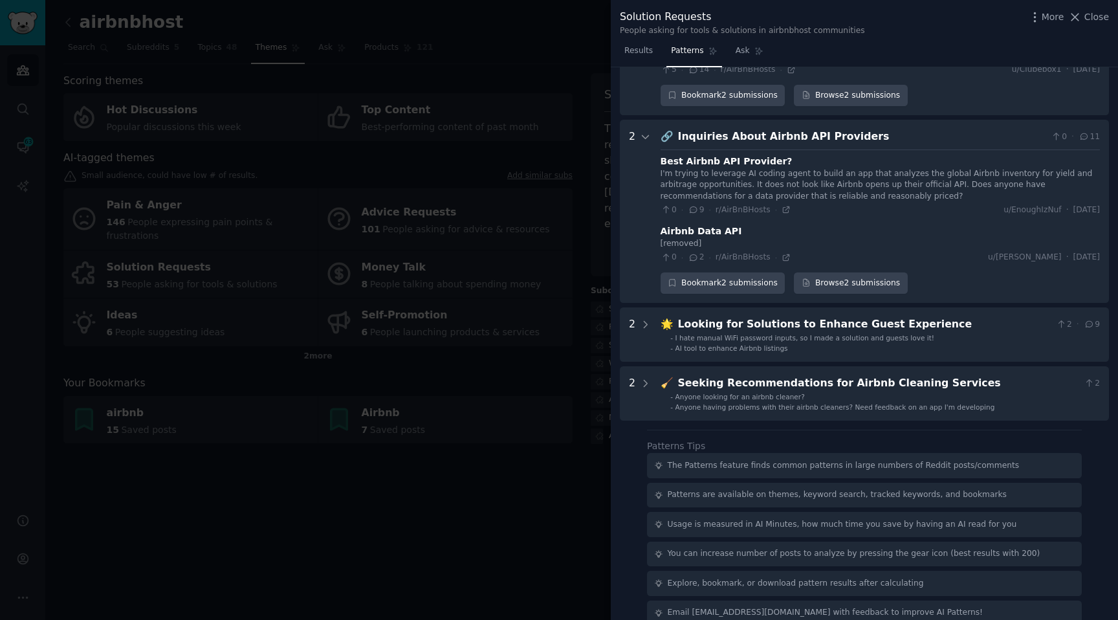
scroll to position [1047, 0]
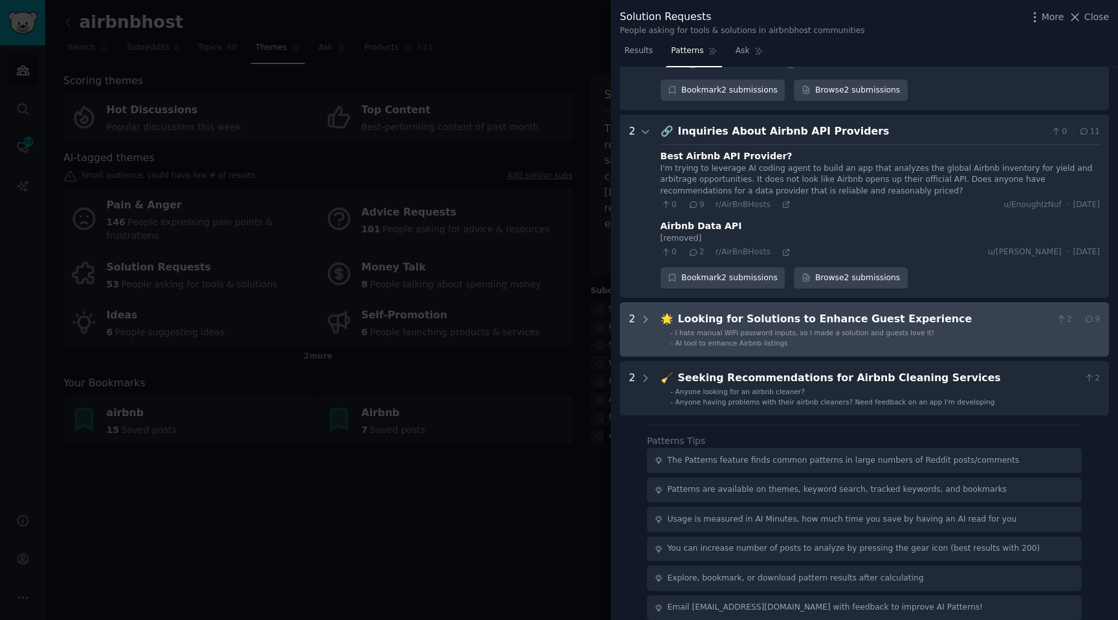
click at [735, 311] on div "Looking for Solutions to Enhance Guest Experience" at bounding box center [864, 319] width 373 height 16
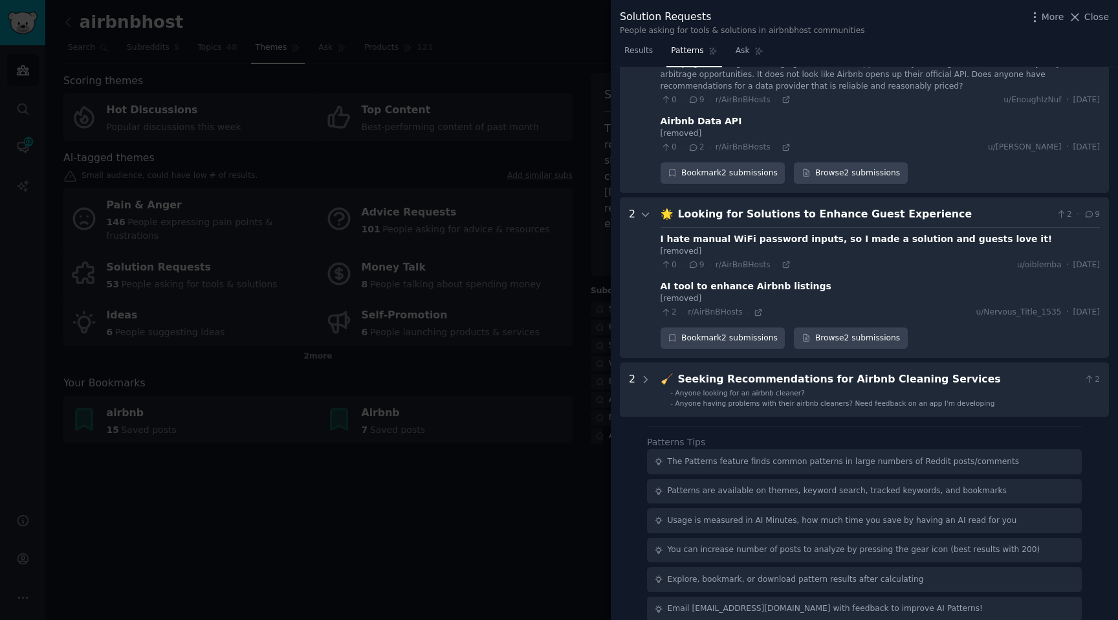
scroll to position [1153, 0]
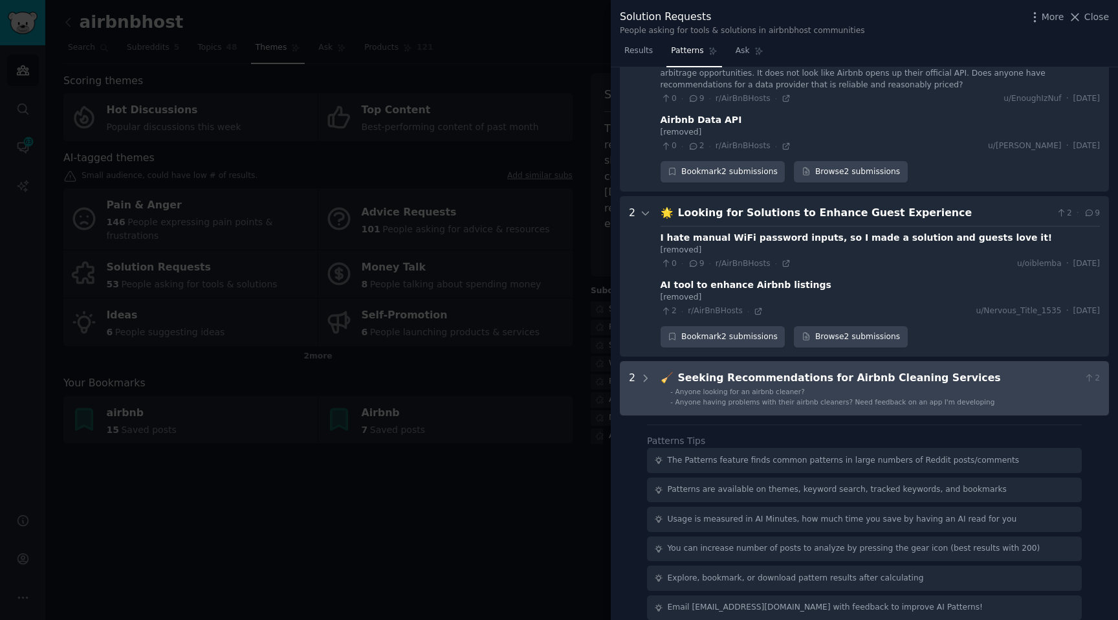
click at [703, 370] on div "Seeking Recommendations for Airbnb Cleaning Services" at bounding box center [878, 378] width 401 height 16
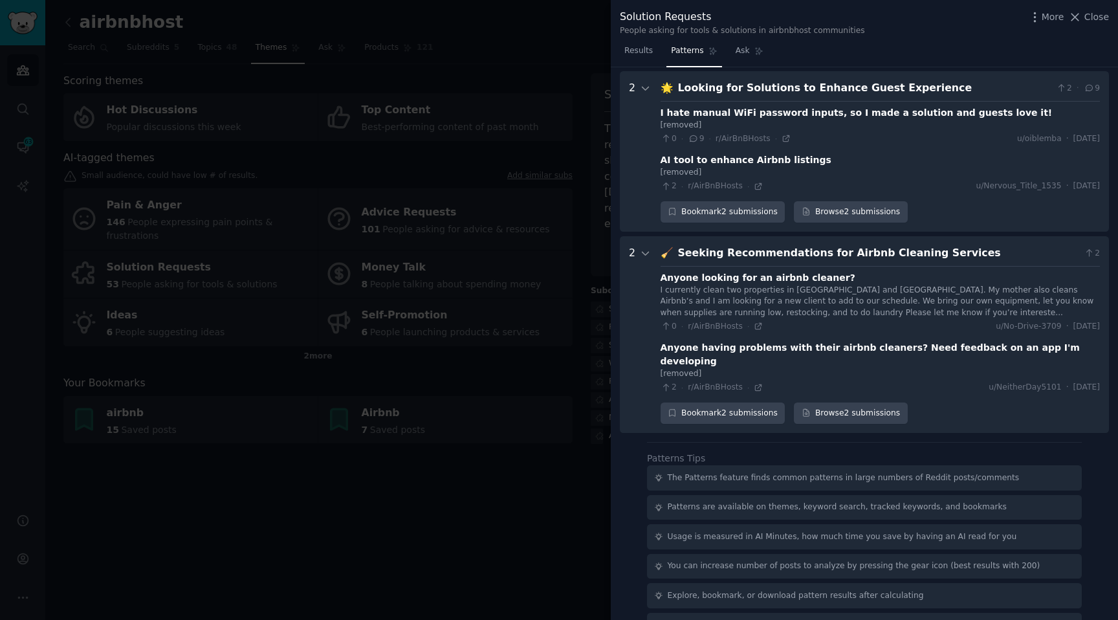
scroll to position [1282, 0]
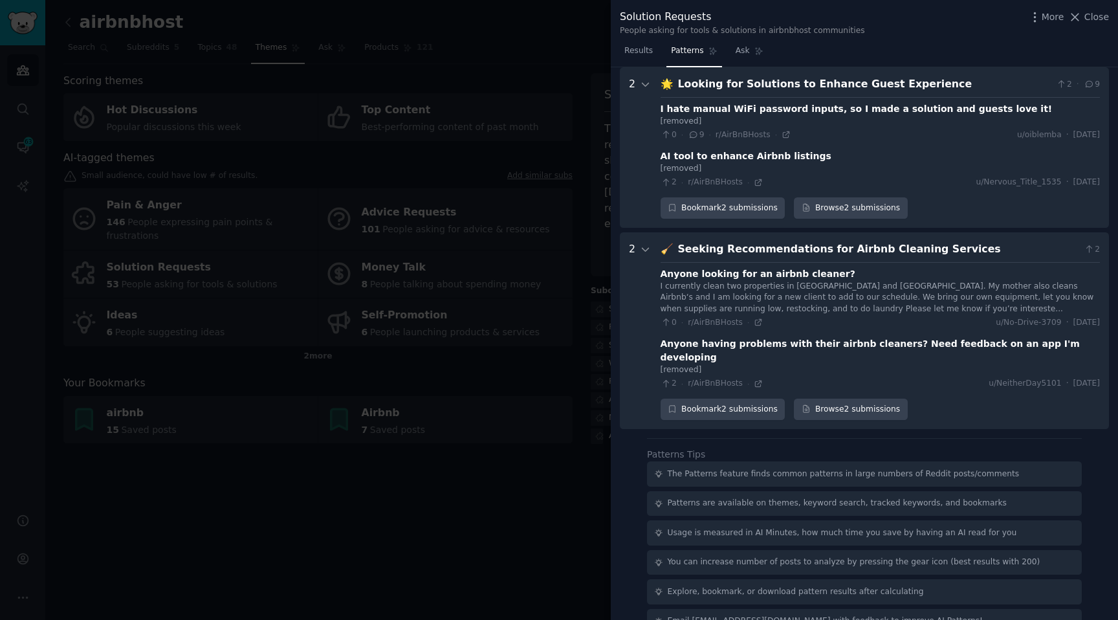
click at [507, 284] on div at bounding box center [559, 310] width 1118 height 620
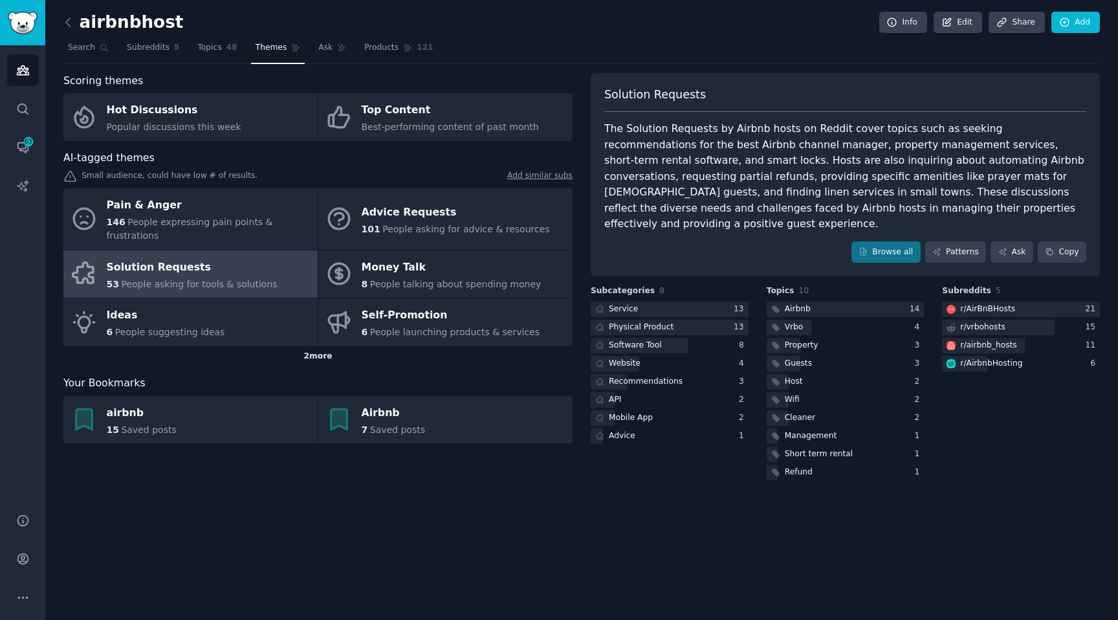
click at [315, 346] on div "2 more" at bounding box center [317, 356] width 509 height 21
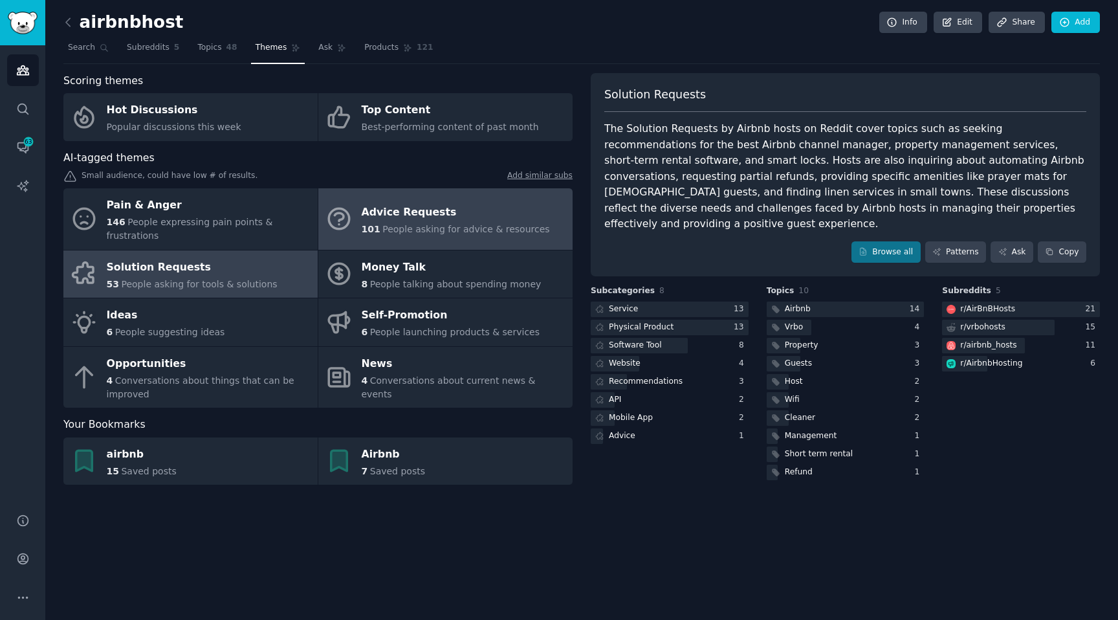
click at [396, 225] on span "People asking for advice & resources" at bounding box center [466, 229] width 167 height 10
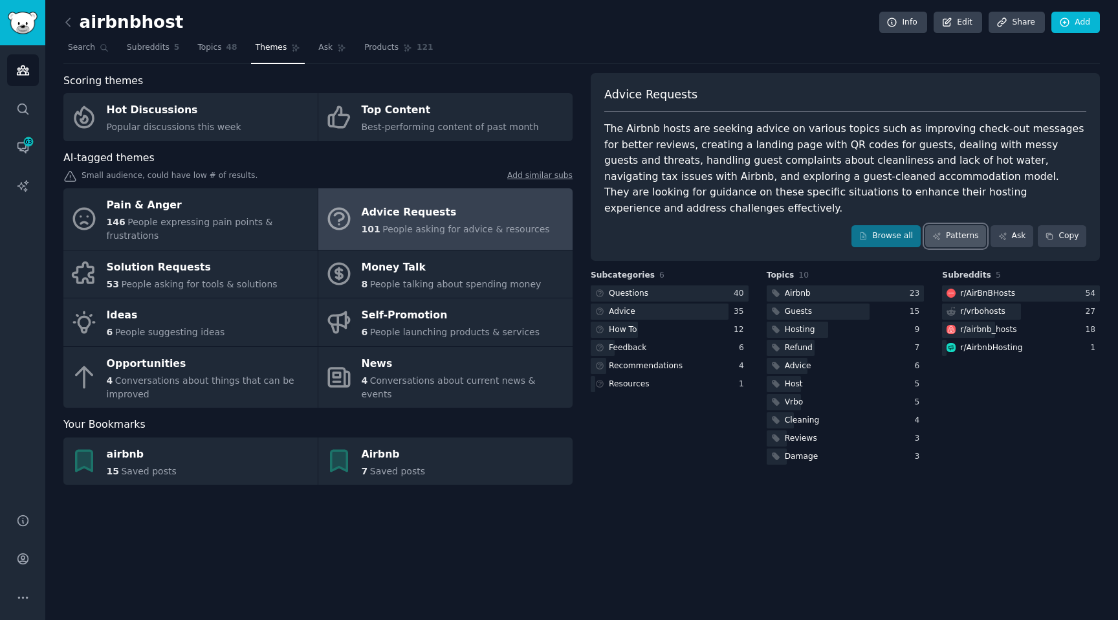
click at [964, 227] on link "Patterns" at bounding box center [956, 236] width 61 height 22
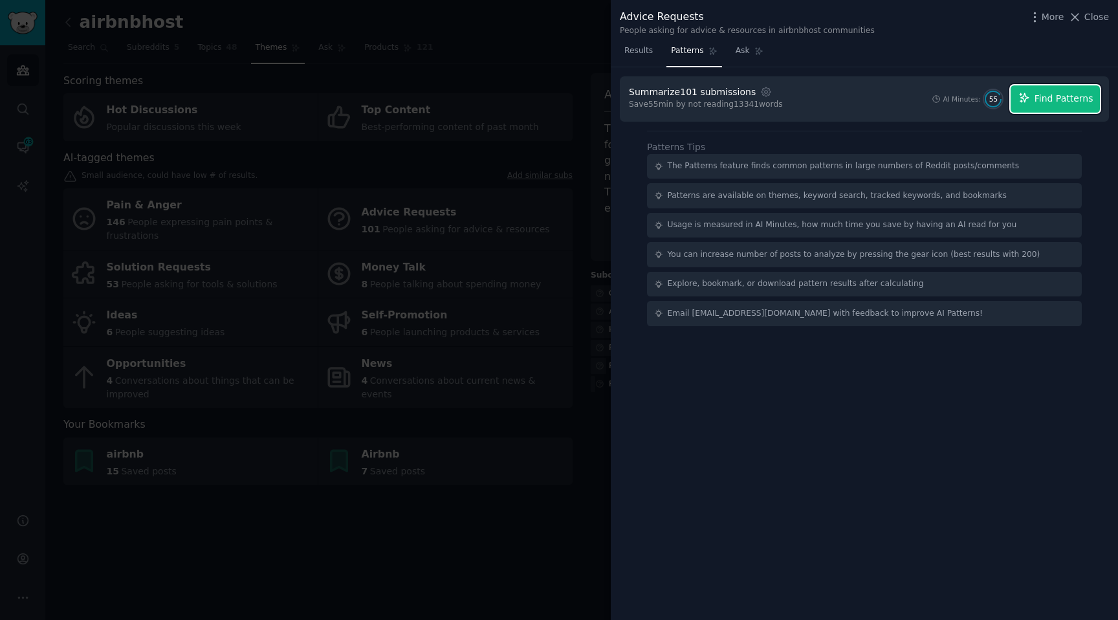
click at [1036, 100] on span "Find Patterns" at bounding box center [1064, 99] width 59 height 14
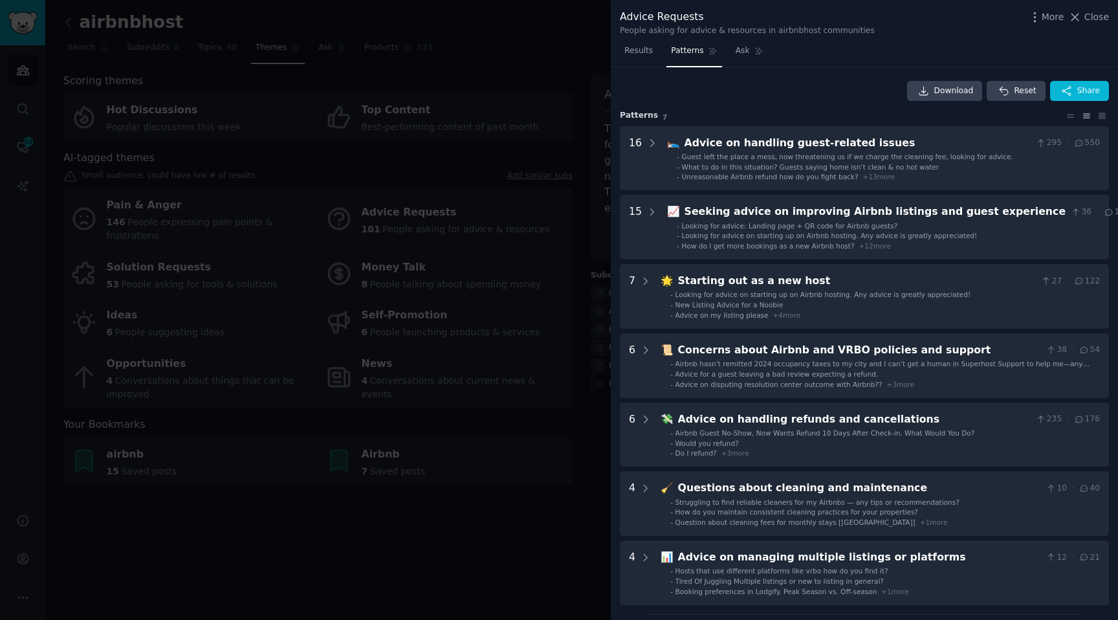
click at [547, 56] on div at bounding box center [559, 310] width 1118 height 620
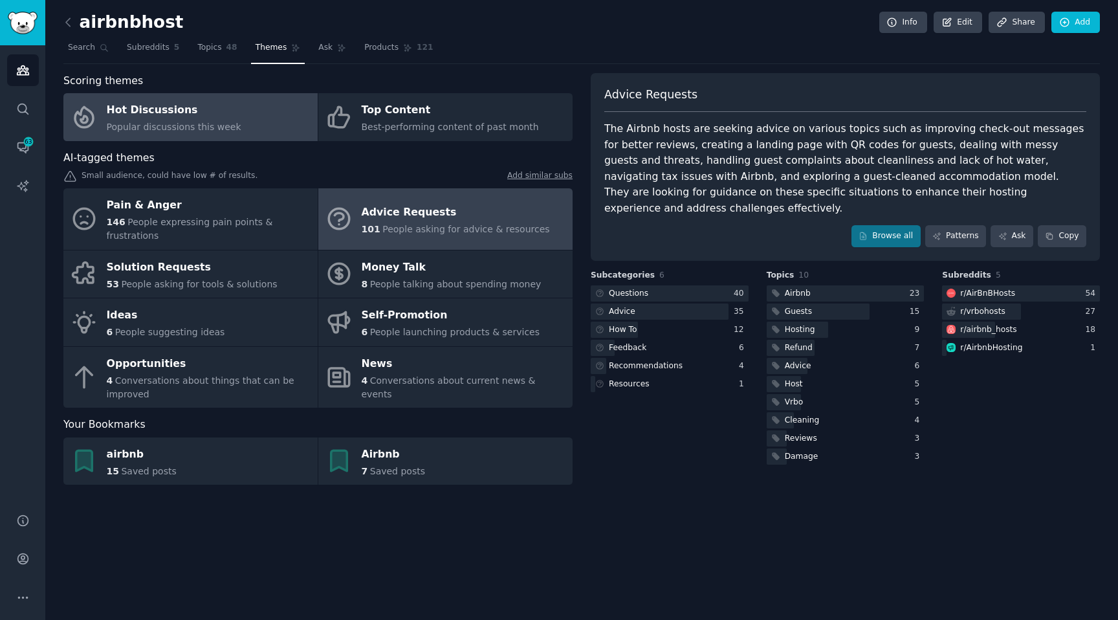
click at [140, 112] on div "Hot Discussions" at bounding box center [174, 110] width 135 height 21
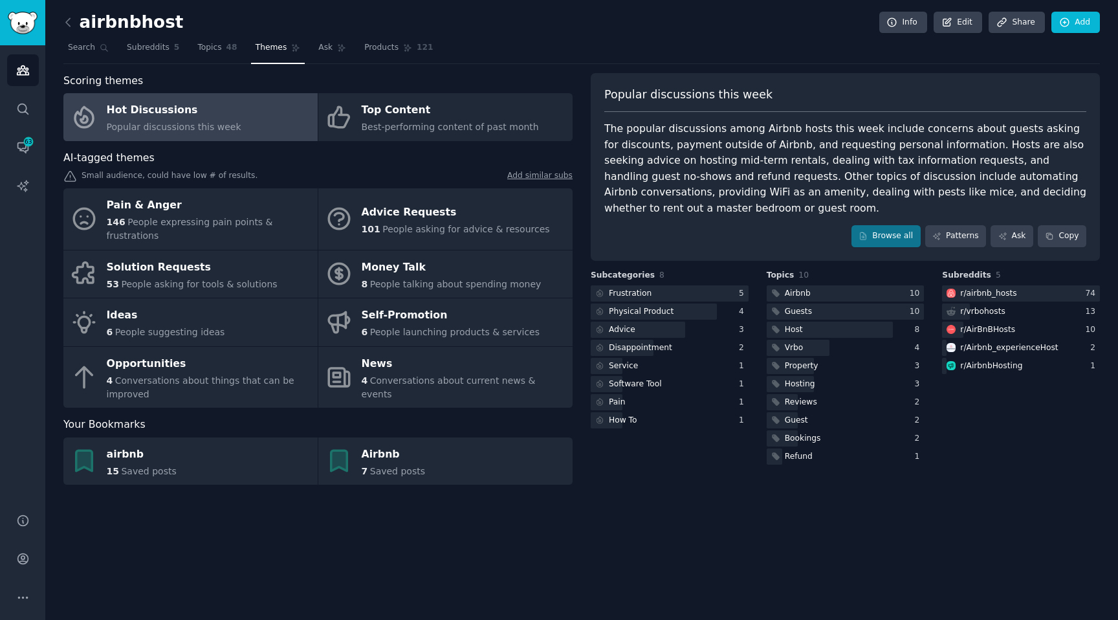
click at [953, 223] on div "Popular discussions this week The popular discussions among Airbnb hosts this w…" at bounding box center [845, 167] width 509 height 188
click at [953, 234] on link "Patterns" at bounding box center [956, 236] width 61 height 22
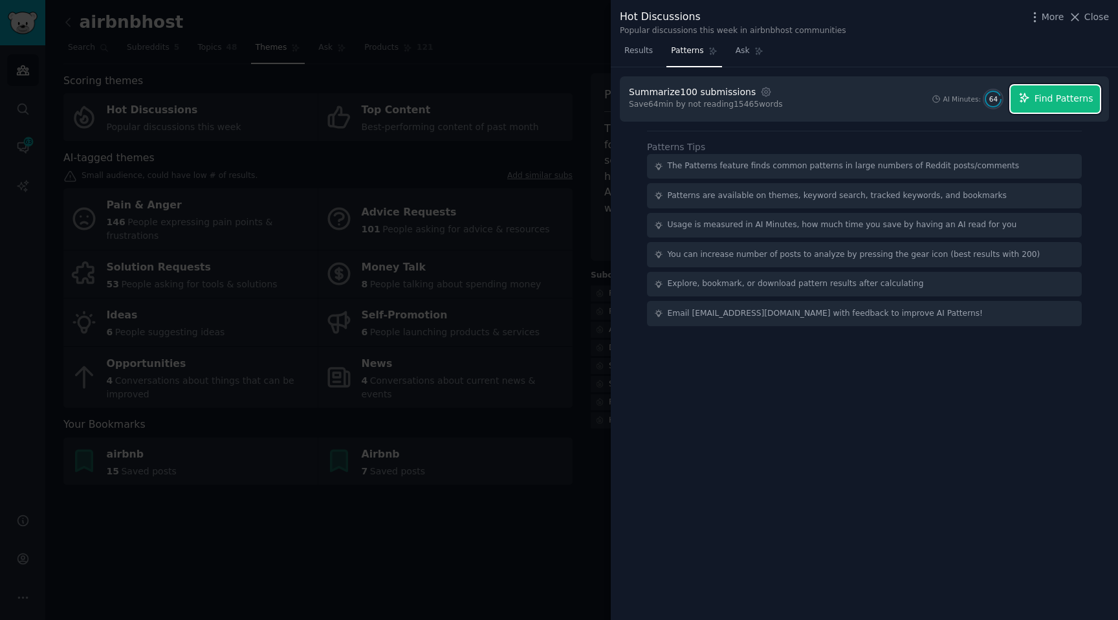
click at [1045, 101] on span "Find Patterns" at bounding box center [1064, 99] width 59 height 14
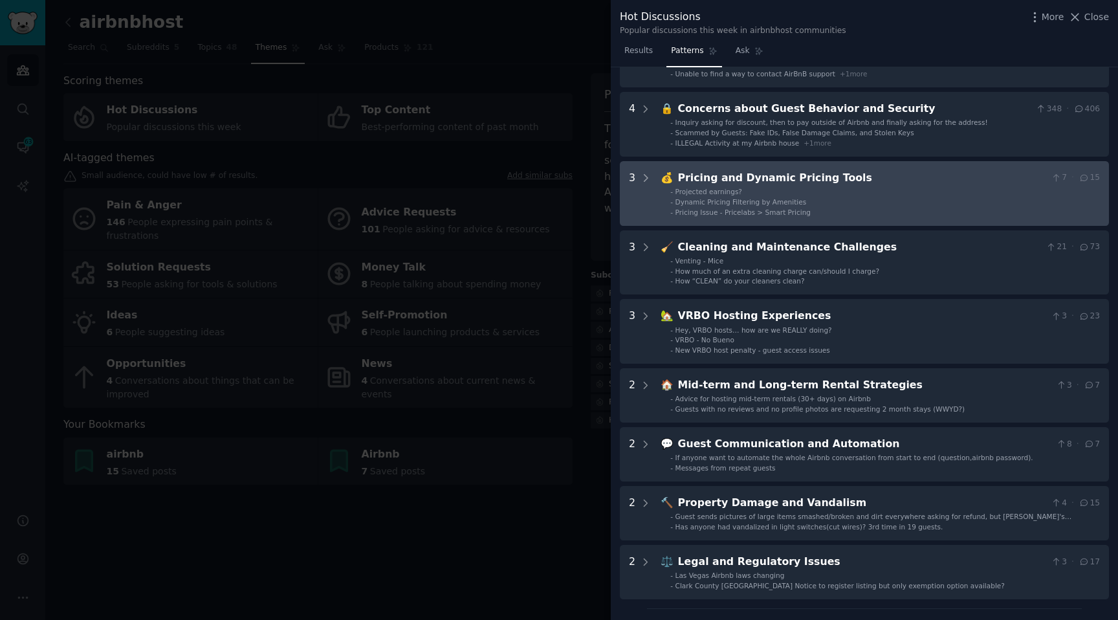
scroll to position [210, 0]
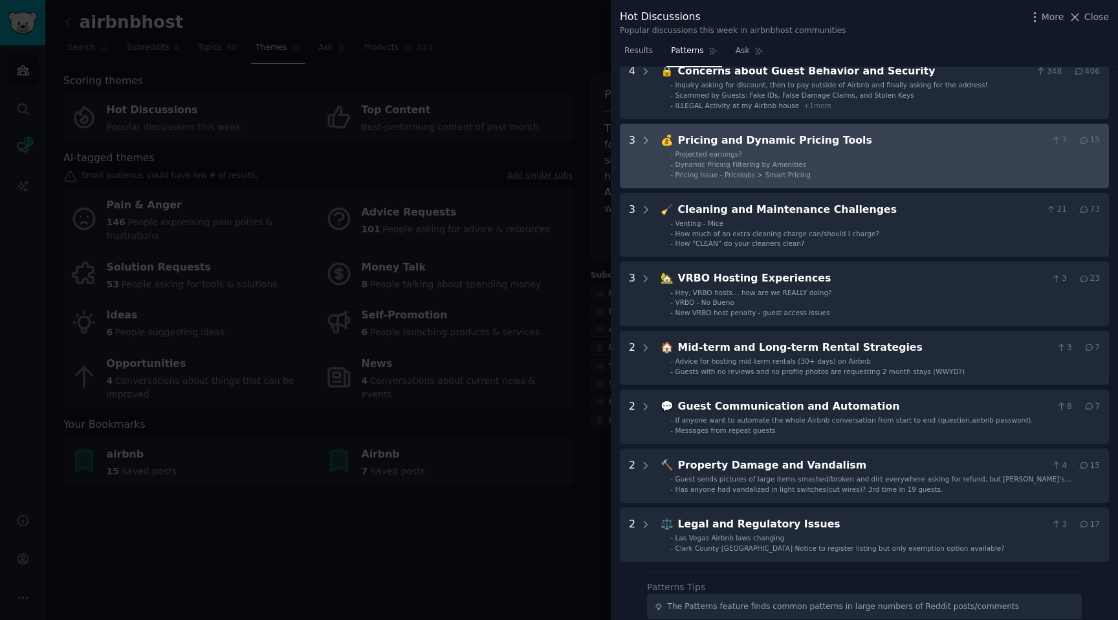
click at [804, 159] on ul "- Projected earnings? - Dynamic Pricing Filtering by Amenities - Pricing Issue …" at bounding box center [881, 165] width 439 height 30
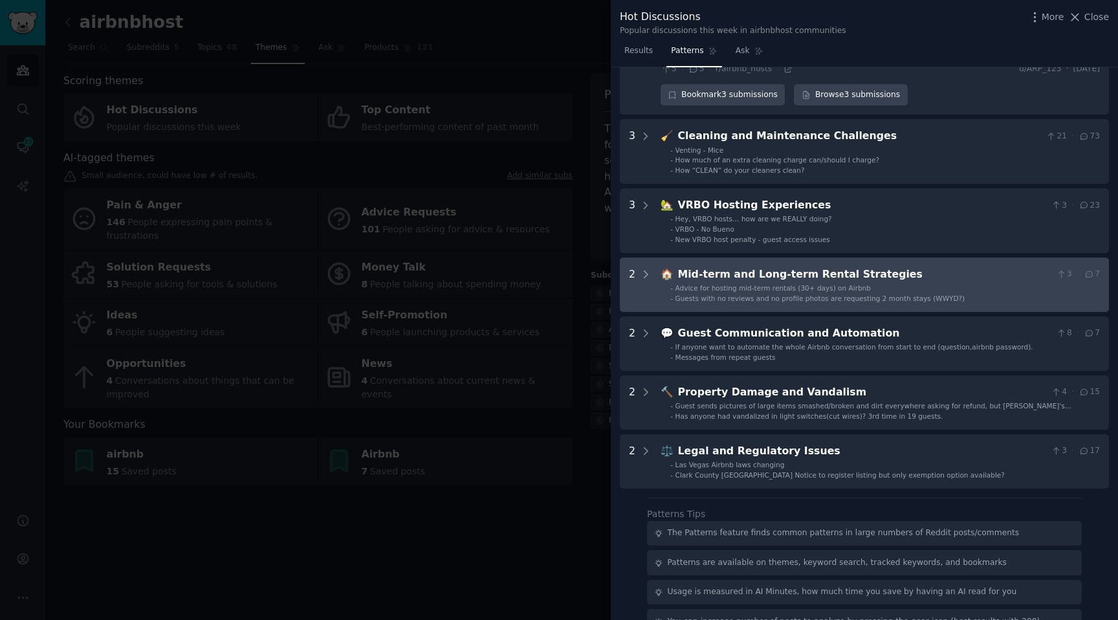
scroll to position [425, 0]
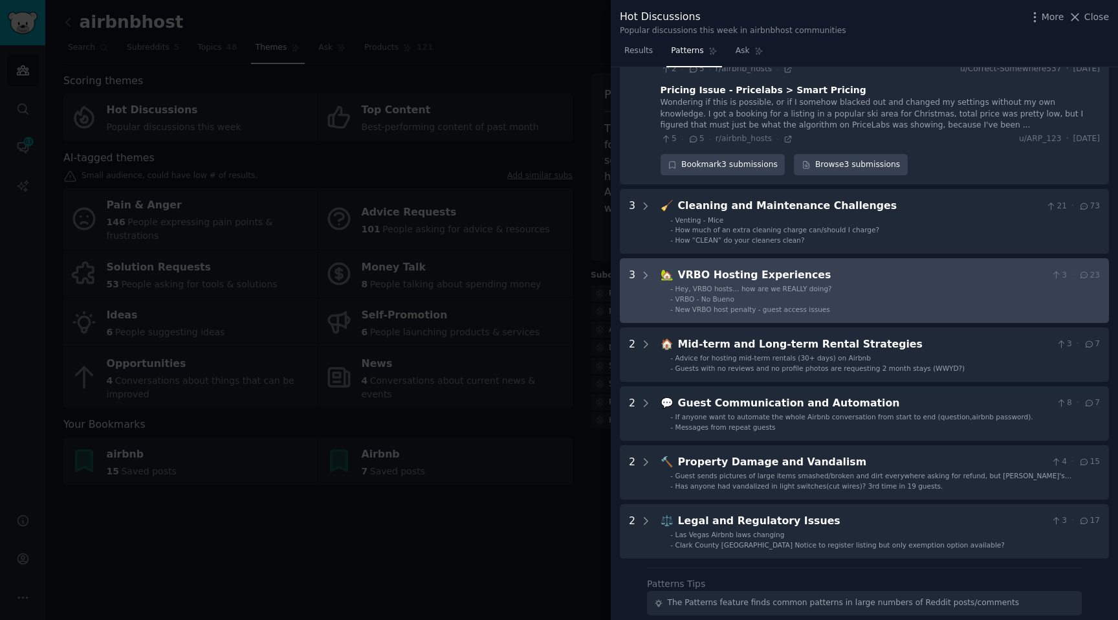
click at [845, 281] on div "VRBO Hosting Experiences" at bounding box center [862, 275] width 368 height 16
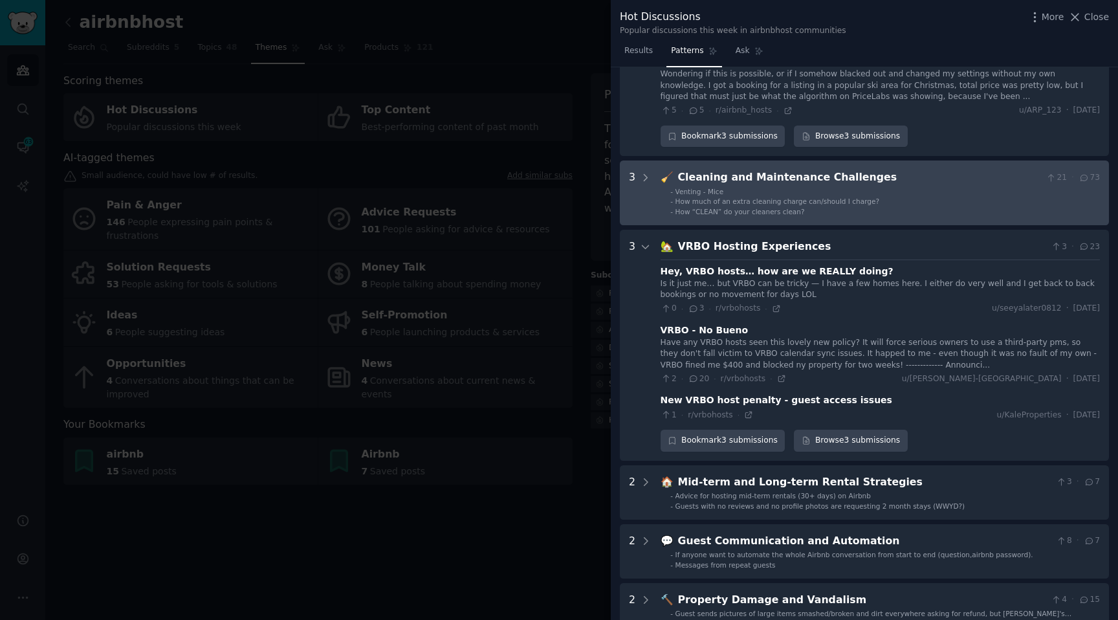
click at [807, 182] on div "Cleaning and Maintenance Challenges" at bounding box center [859, 178] width 363 height 16
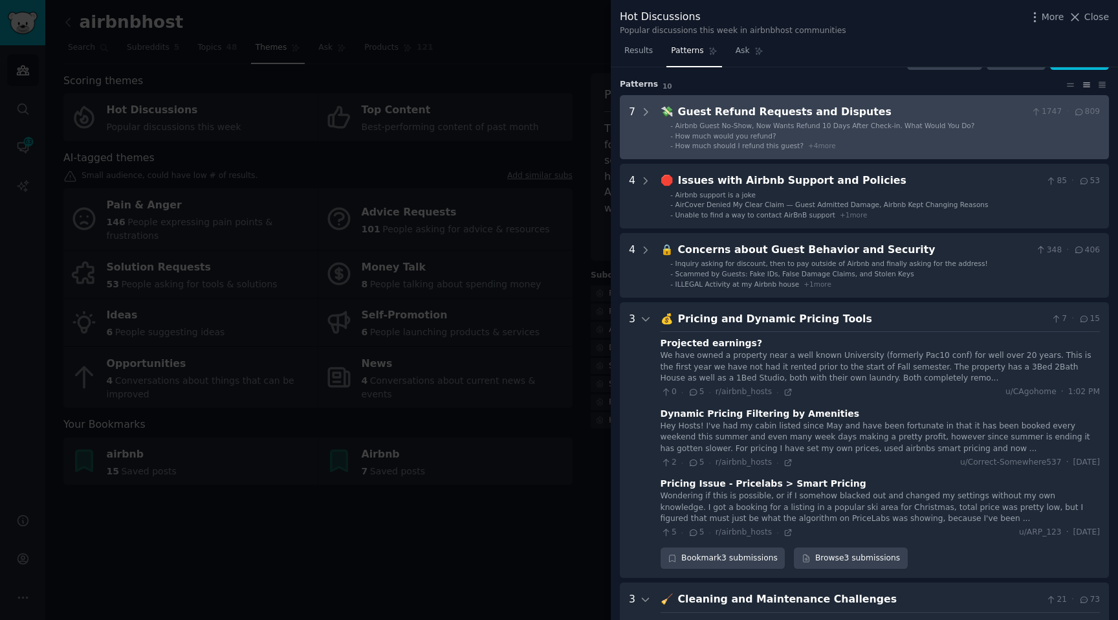
scroll to position [0, 0]
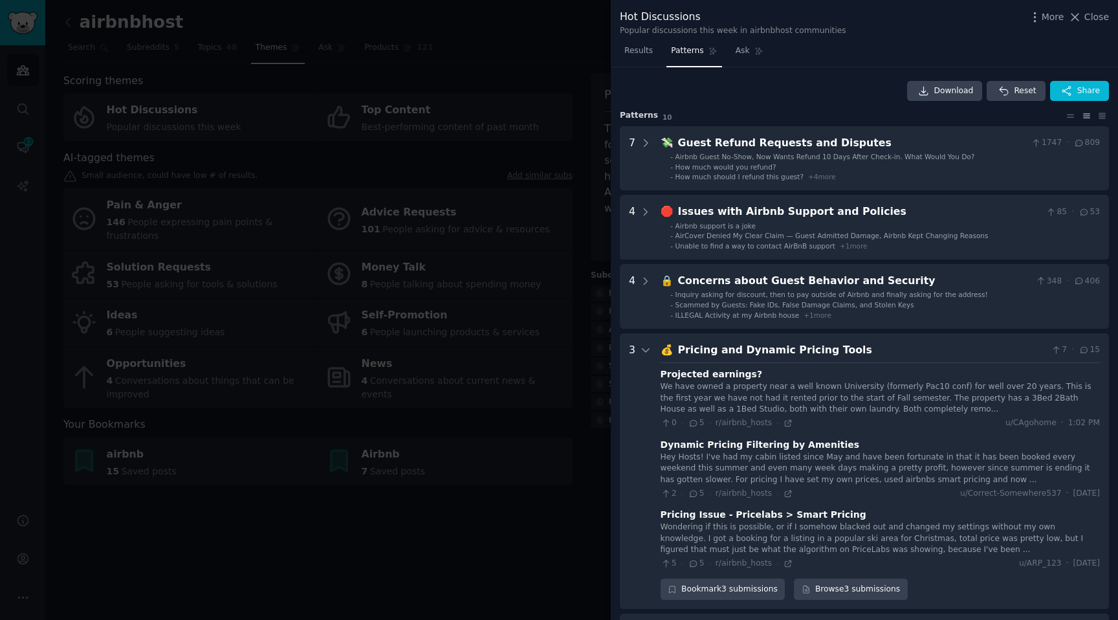
click at [480, 107] on div at bounding box center [559, 310] width 1118 height 620
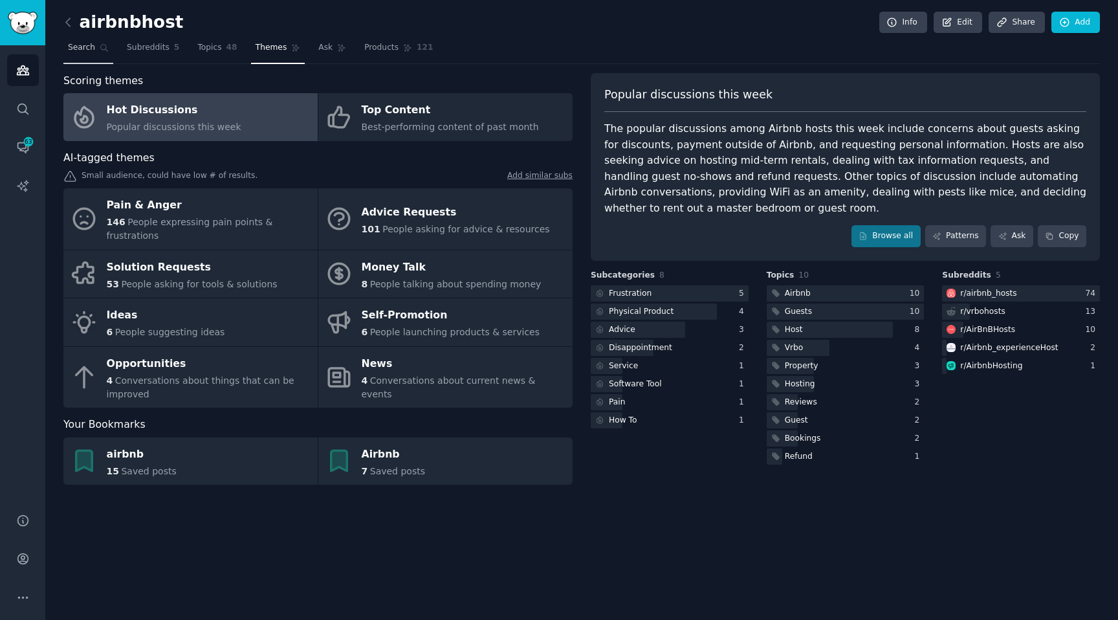
click at [105, 56] on link "Search" at bounding box center [88, 51] width 50 height 27
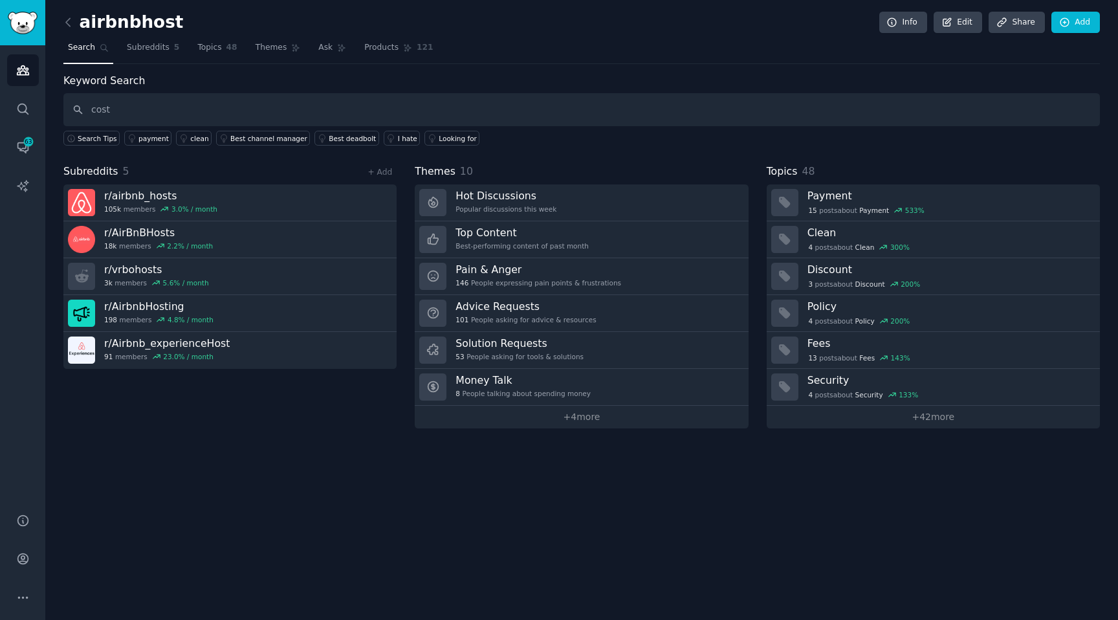
type input "cost"
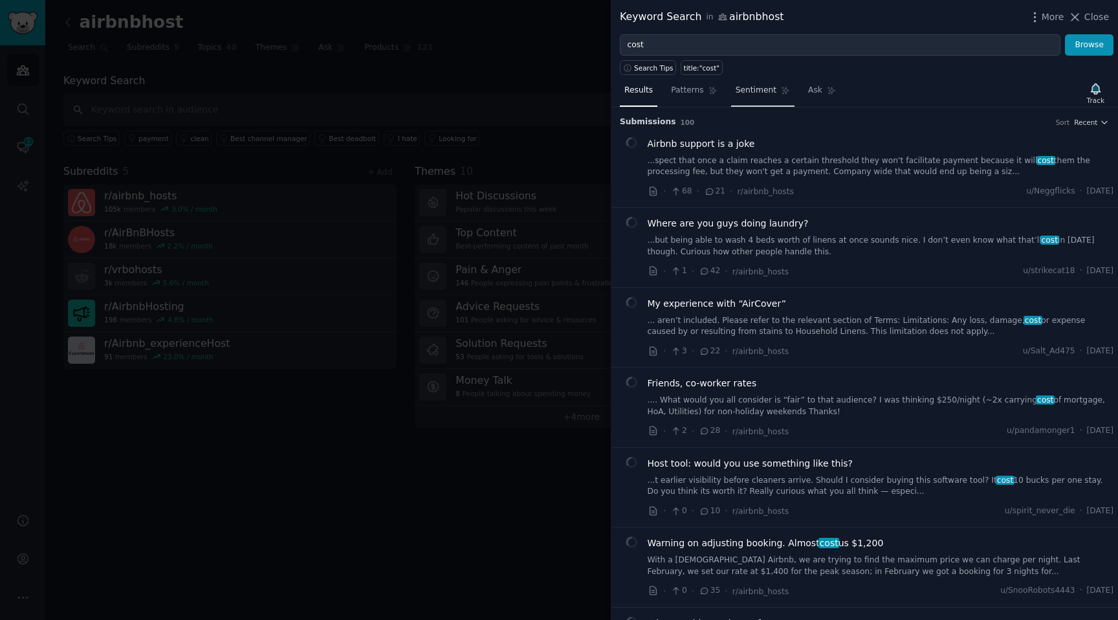
click at [757, 86] on span "Sentiment" at bounding box center [756, 91] width 41 height 12
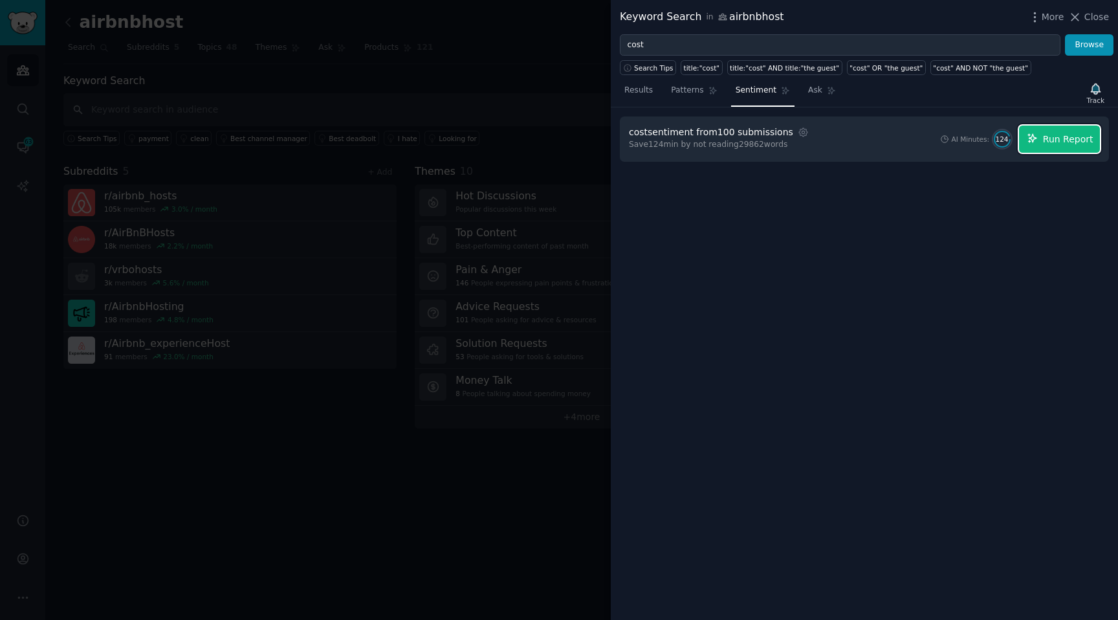
click at [1063, 140] on span "Run Report" at bounding box center [1068, 140] width 50 height 14
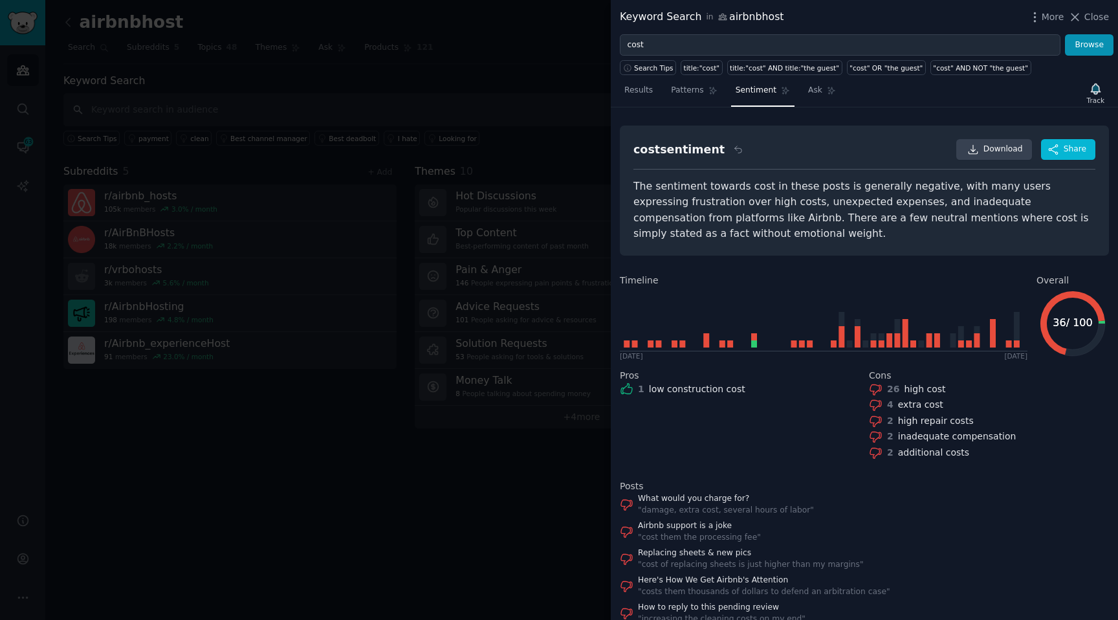
click at [817, 209] on div "The sentiment towards cost in these posts is generally negative, with many user…" at bounding box center [865, 210] width 462 height 63
click at [812, 227] on div "The sentiment towards cost in these posts is generally negative, with many user…" at bounding box center [865, 210] width 462 height 63
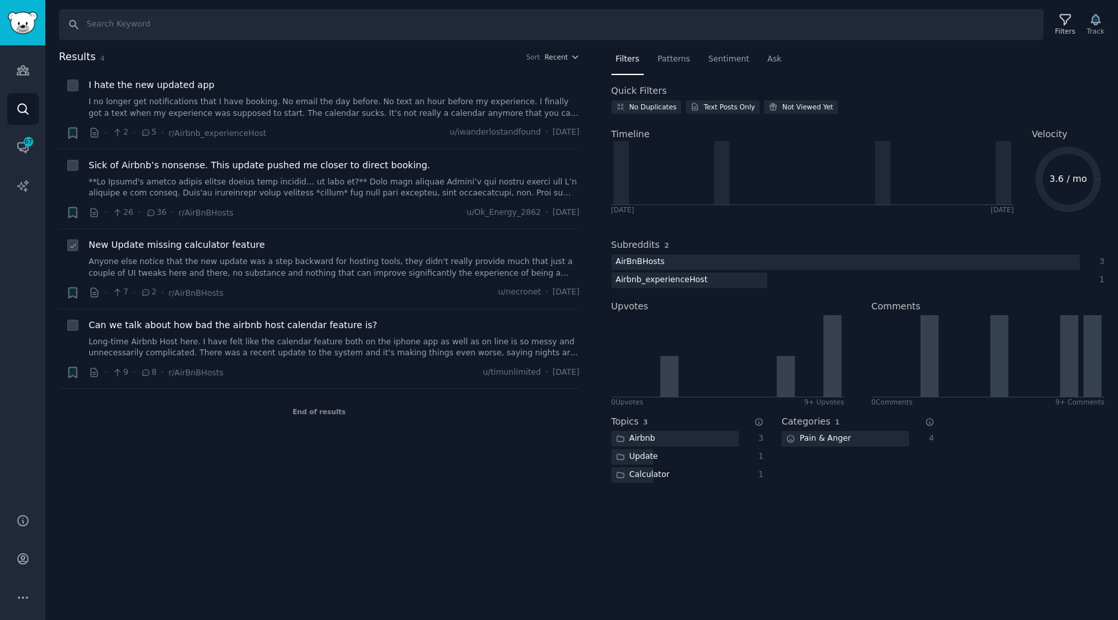
click at [252, 291] on div "· 7 · 2 · r/AirBnBHosts u/necronet · [DATE]" at bounding box center [334, 293] width 491 height 14
click at [252, 273] on link "Anyone else notice that the new update was a step backward for hosting tools, t…" at bounding box center [334, 267] width 491 height 23
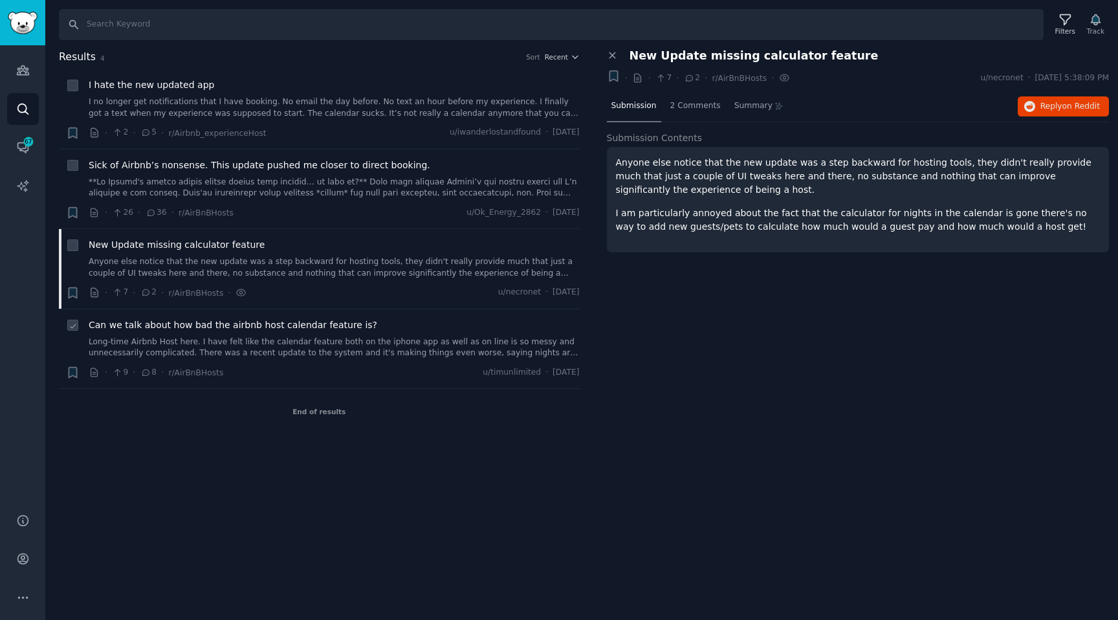
click at [334, 324] on span "Can we talk about how bad the airbnb host calendar feature is?" at bounding box center [233, 325] width 289 height 14
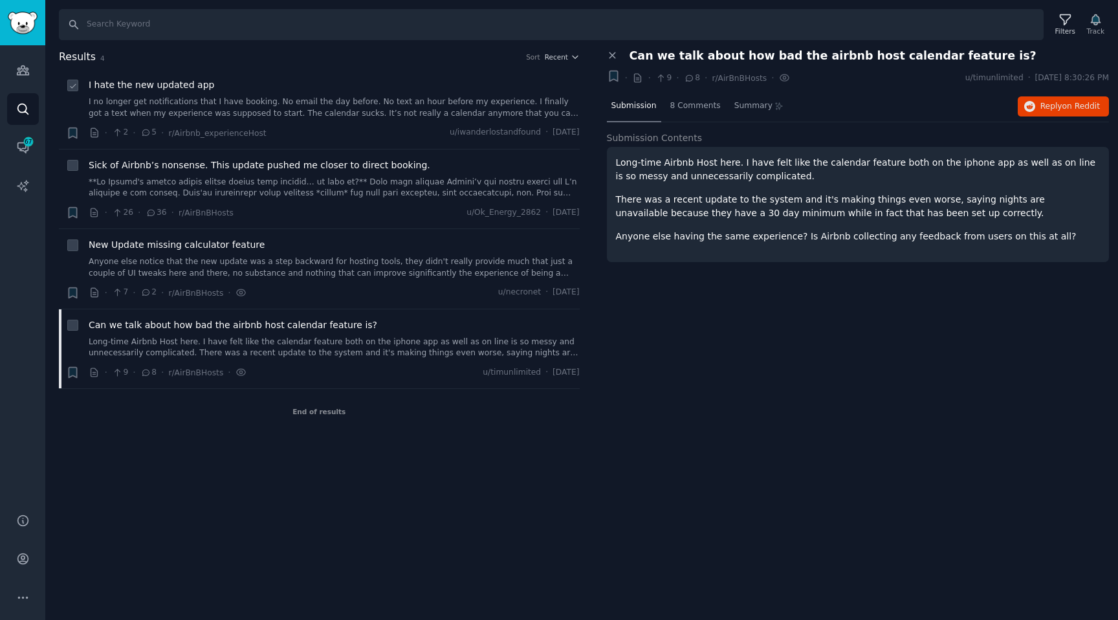
click at [199, 118] on link "I no longer get notifications that I have booking. No email the day before. No …" at bounding box center [334, 107] width 491 height 23
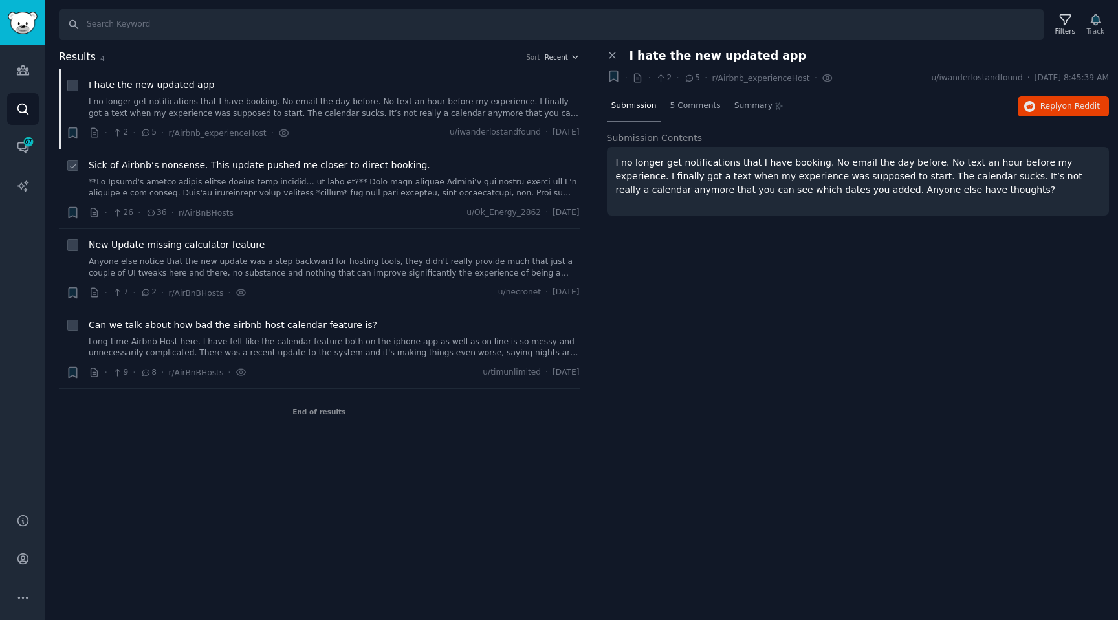
click at [204, 190] on link at bounding box center [334, 188] width 491 height 23
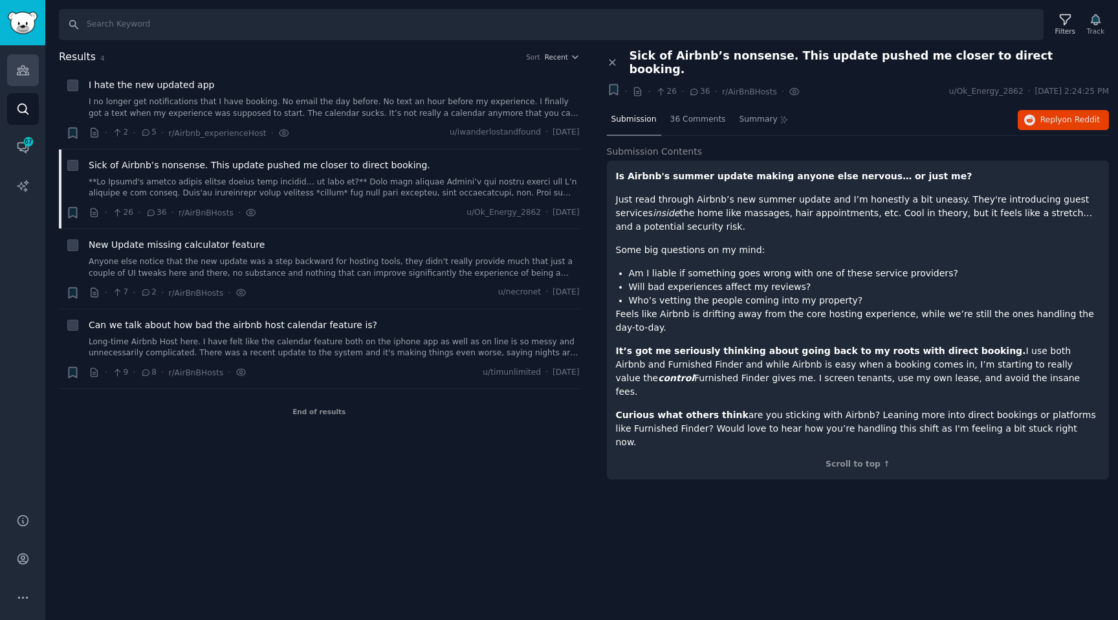
click at [30, 70] on link "Audiences" at bounding box center [23, 70] width 32 height 32
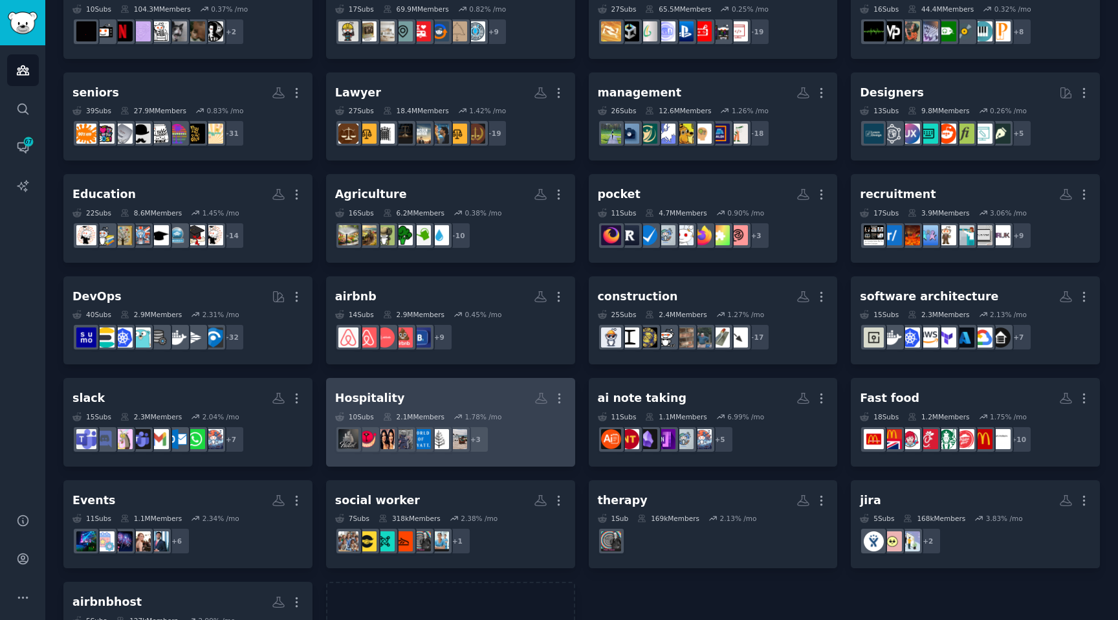
scroll to position [120, 0]
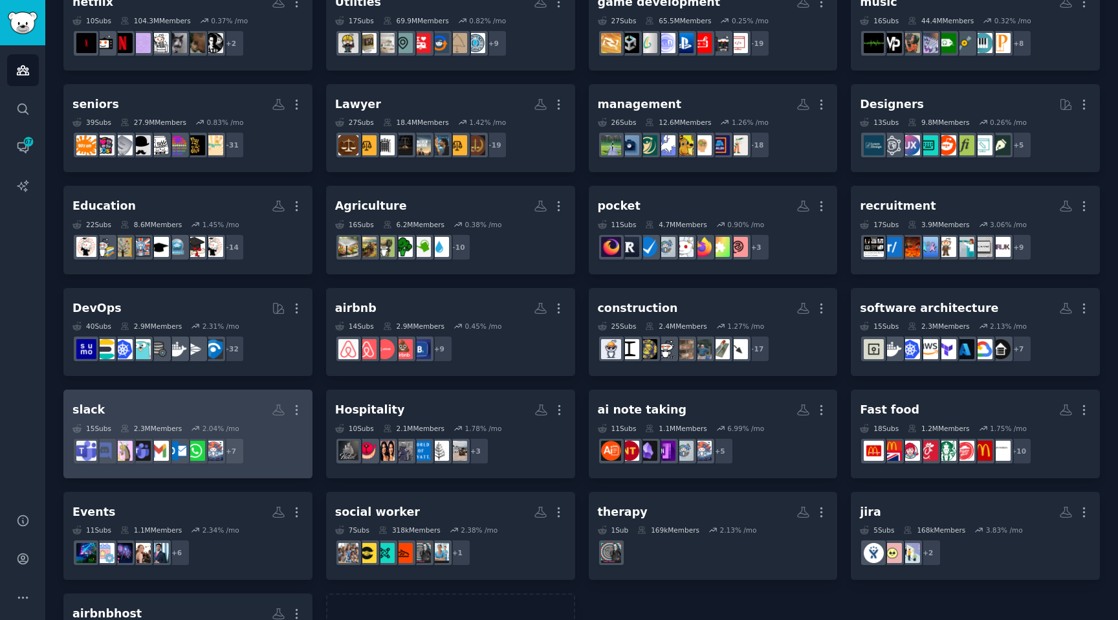
click at [161, 406] on h2 "slack More" at bounding box center [187, 410] width 231 height 23
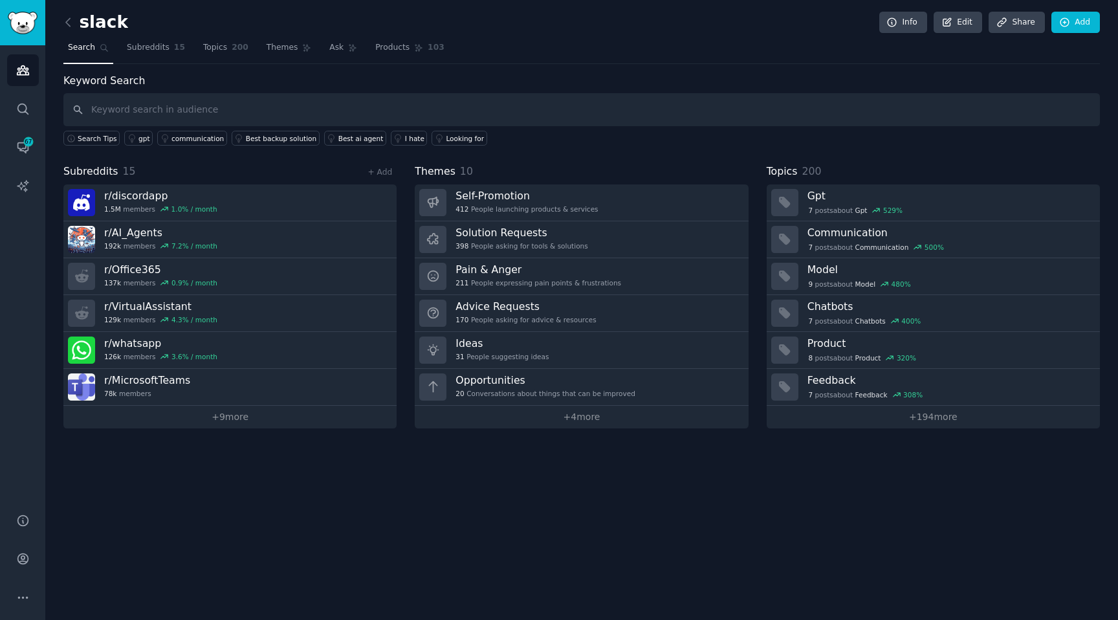
click at [191, 113] on input "text" at bounding box center [581, 109] width 1037 height 33
type input "summary'="
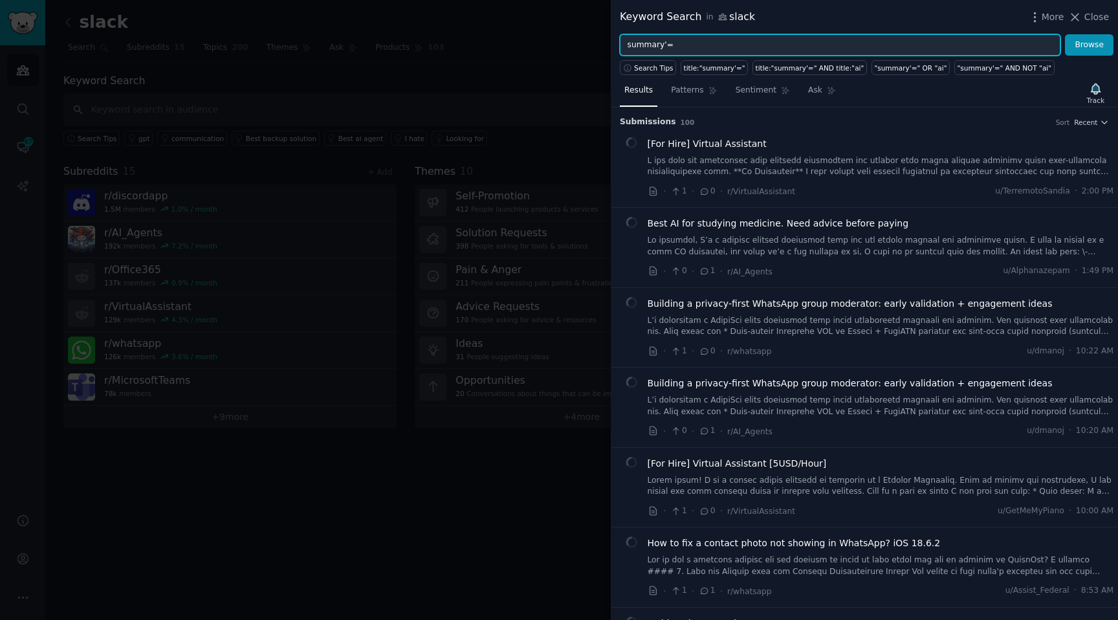
click at [682, 53] on input "summary'=" at bounding box center [840, 45] width 441 height 22
type input "summary"
click at [1065, 34] on button "Browse" at bounding box center [1089, 45] width 49 height 22
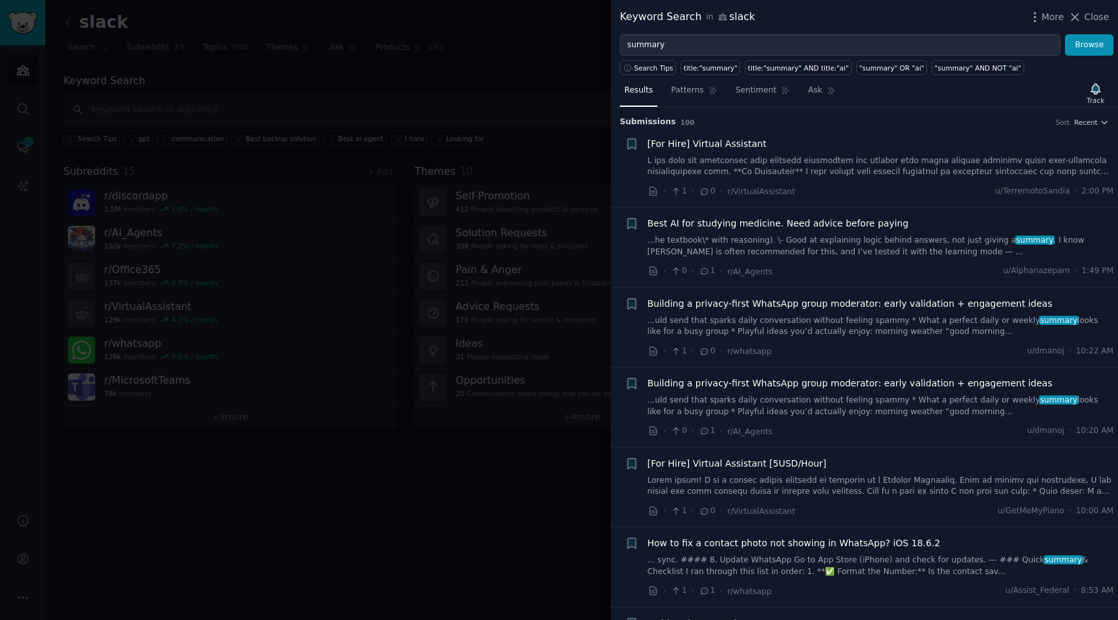
click at [770, 170] on link at bounding box center [881, 166] width 467 height 23
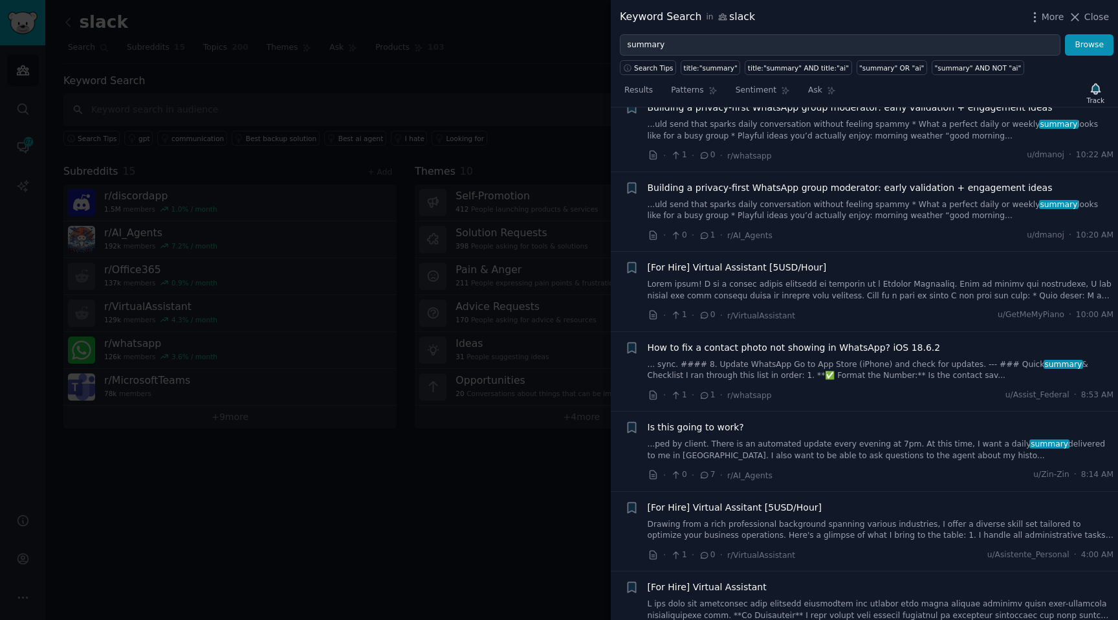
scroll to position [1125, 0]
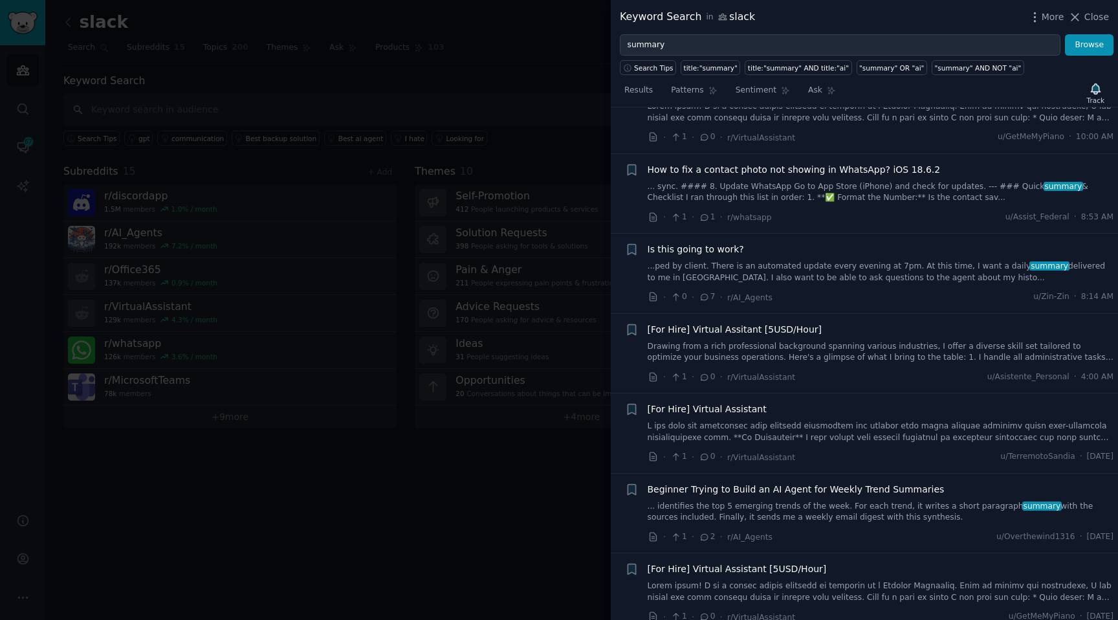
click at [808, 272] on link "...ped by client. There is an automated update every evening at 7pm. At this ti…" at bounding box center [881, 272] width 467 height 23
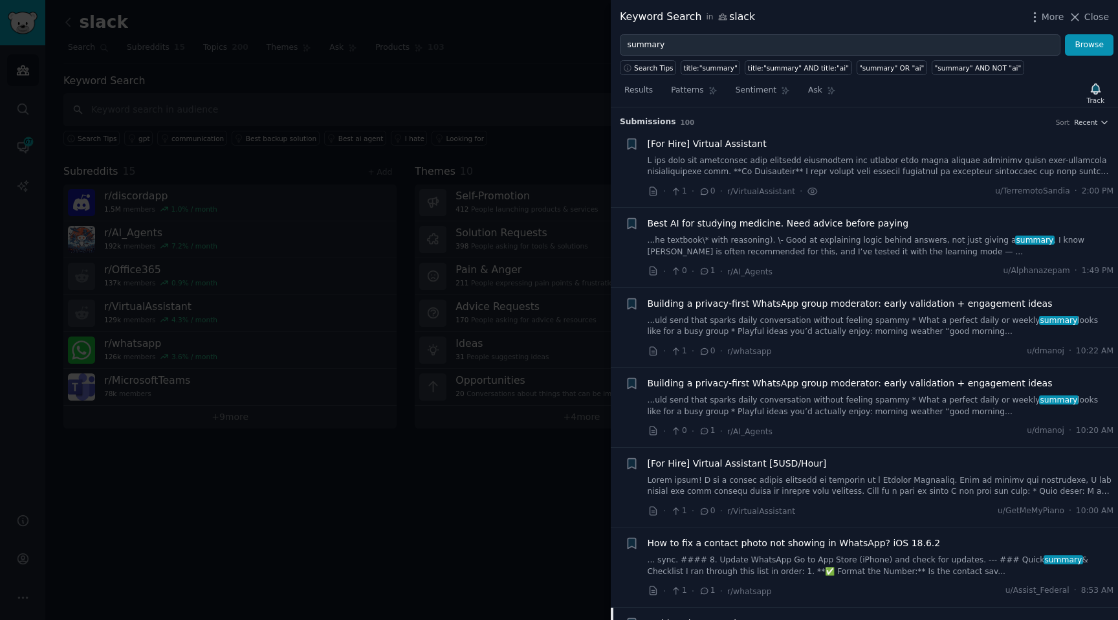
click at [828, 236] on link "...he textbook\* with reasoning). \- Good at explaining logic behind answers, n…" at bounding box center [881, 246] width 467 height 23
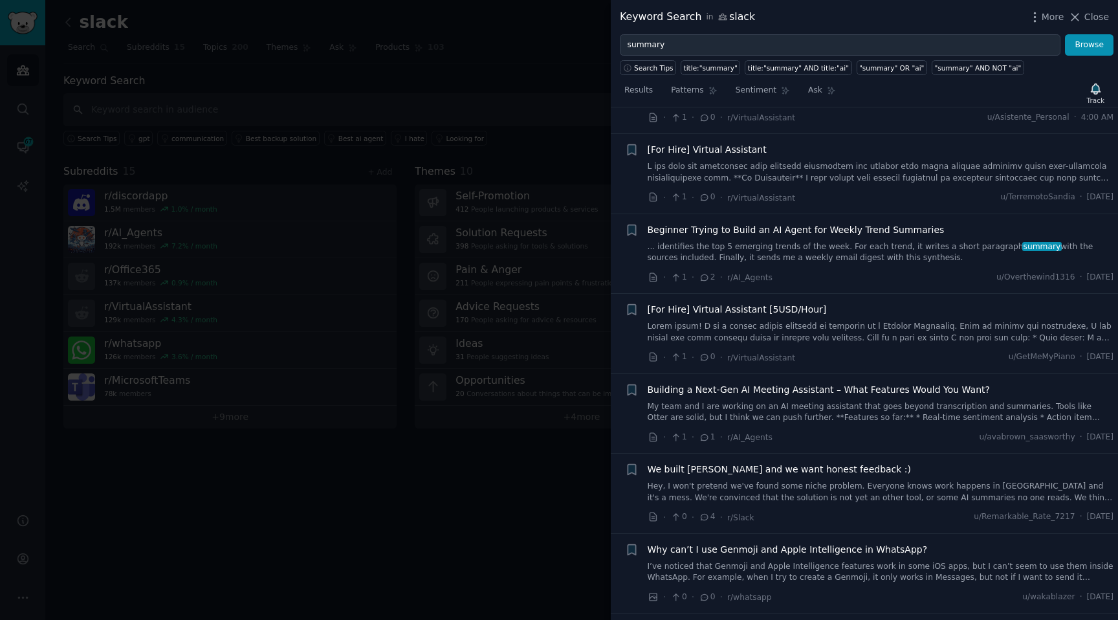
click at [813, 260] on link "... identifies the top 5 emerging trends of the week. For each trend, it writes…" at bounding box center [881, 252] width 467 height 23
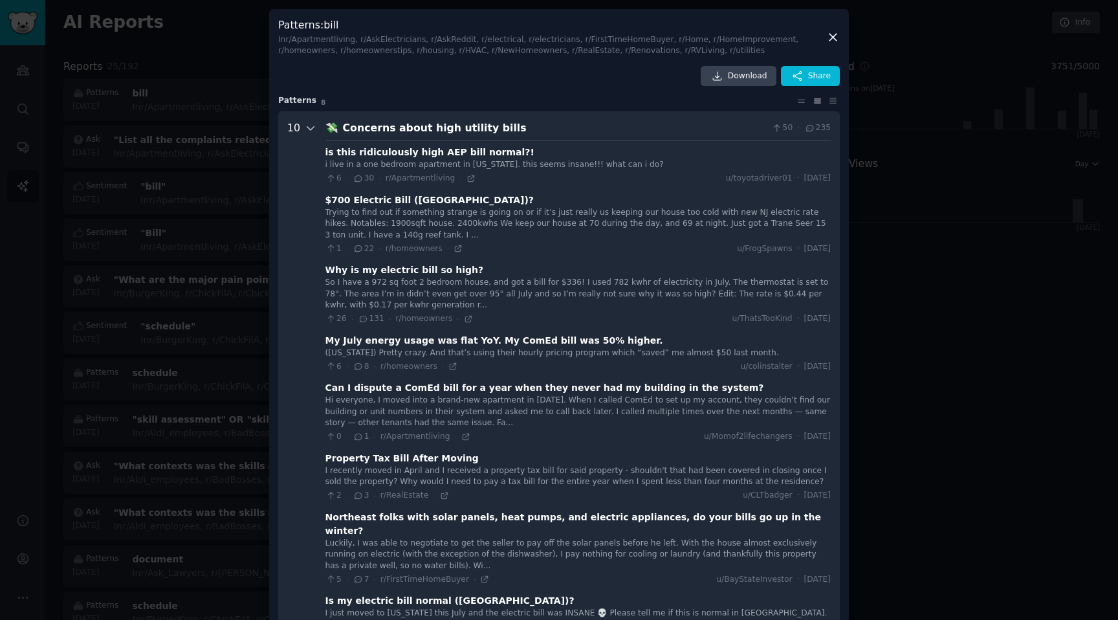
scroll to position [63, 0]
